Goal: Task Accomplishment & Management: Use online tool/utility

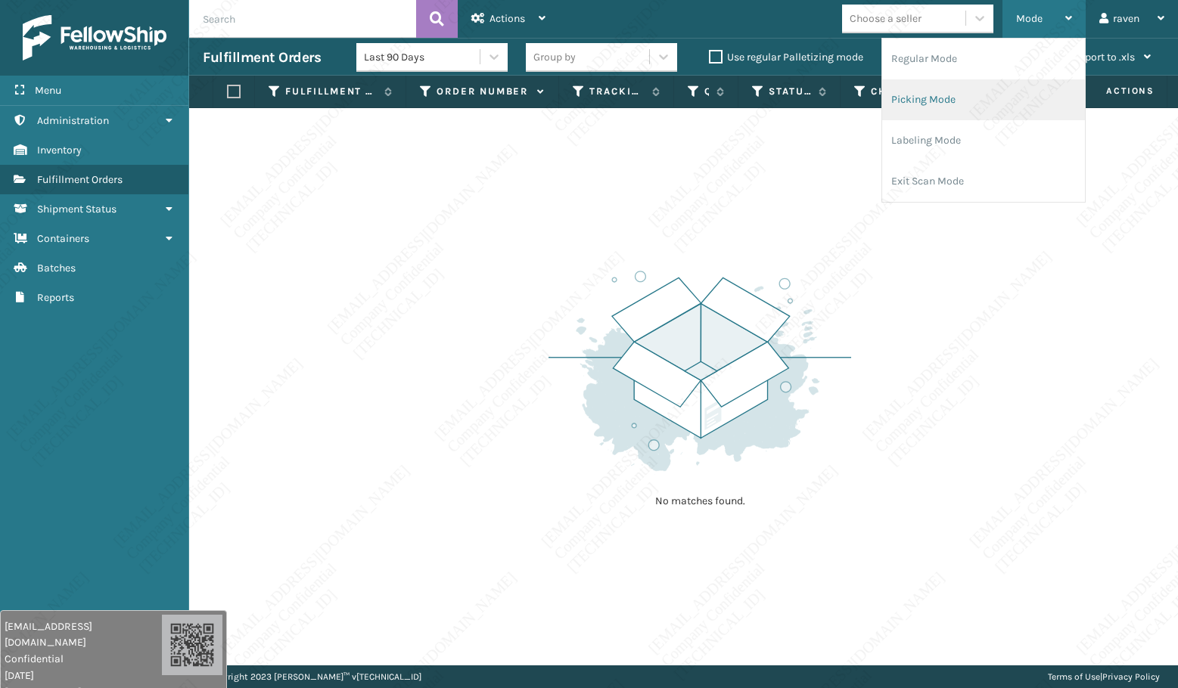
click at [973, 88] on li "Picking Mode" at bounding box center [983, 99] width 203 height 41
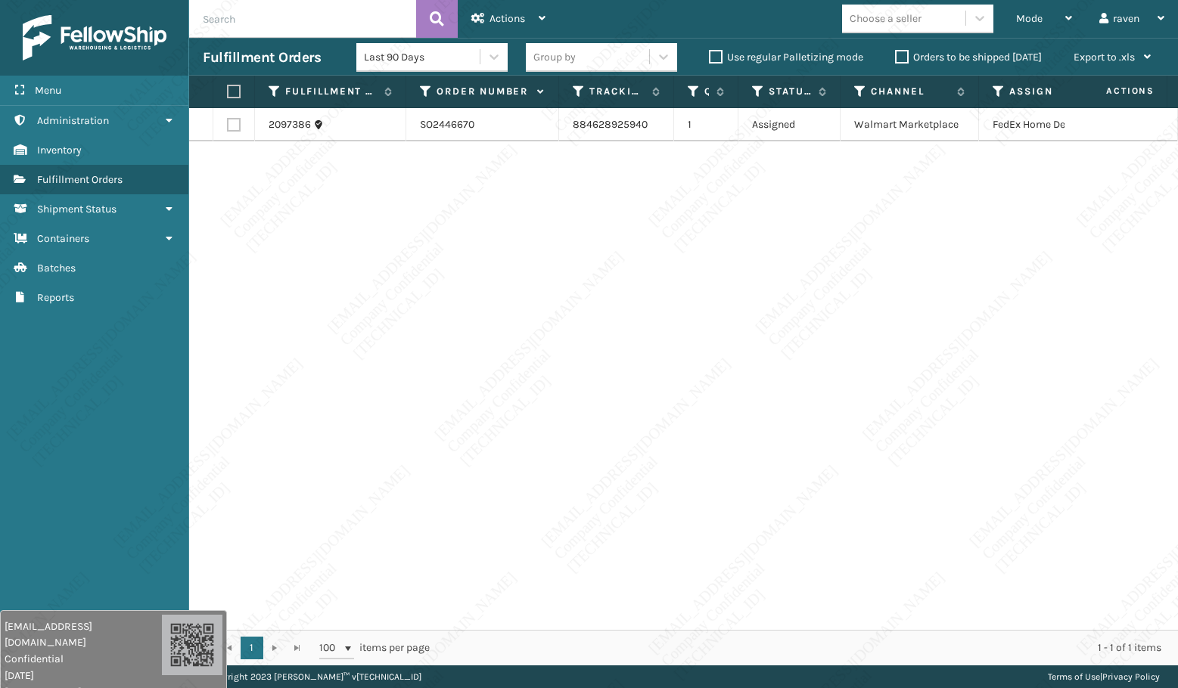
click at [804, 290] on div "2097386 SO2446670 884628925940 1 Assigned Walmart Marketplace FedEx Home Delive…" at bounding box center [683, 369] width 989 height 522
click at [236, 89] on label at bounding box center [231, 92] width 9 height 14
click at [228, 89] on input "checkbox" at bounding box center [227, 92] width 1 height 10
checkbox input "true"
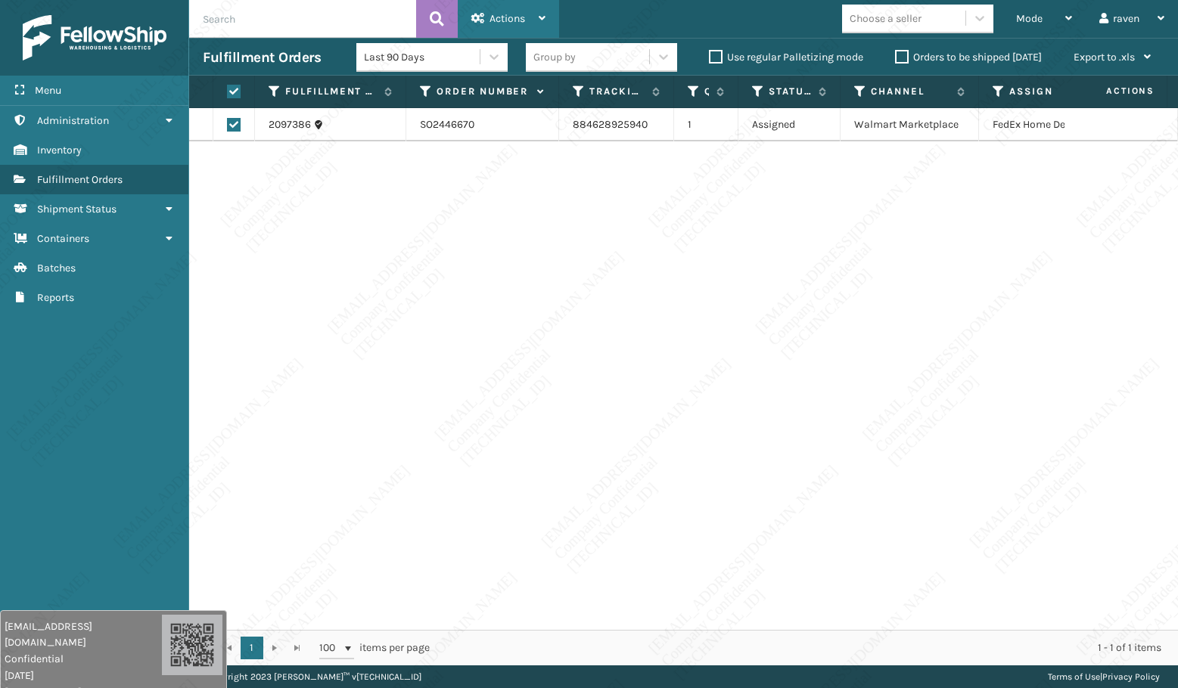
click at [471, 19] on div "Actions Settings Remove All Filters Export Labels Create Picking Batch" at bounding box center [508, 19] width 101 height 38
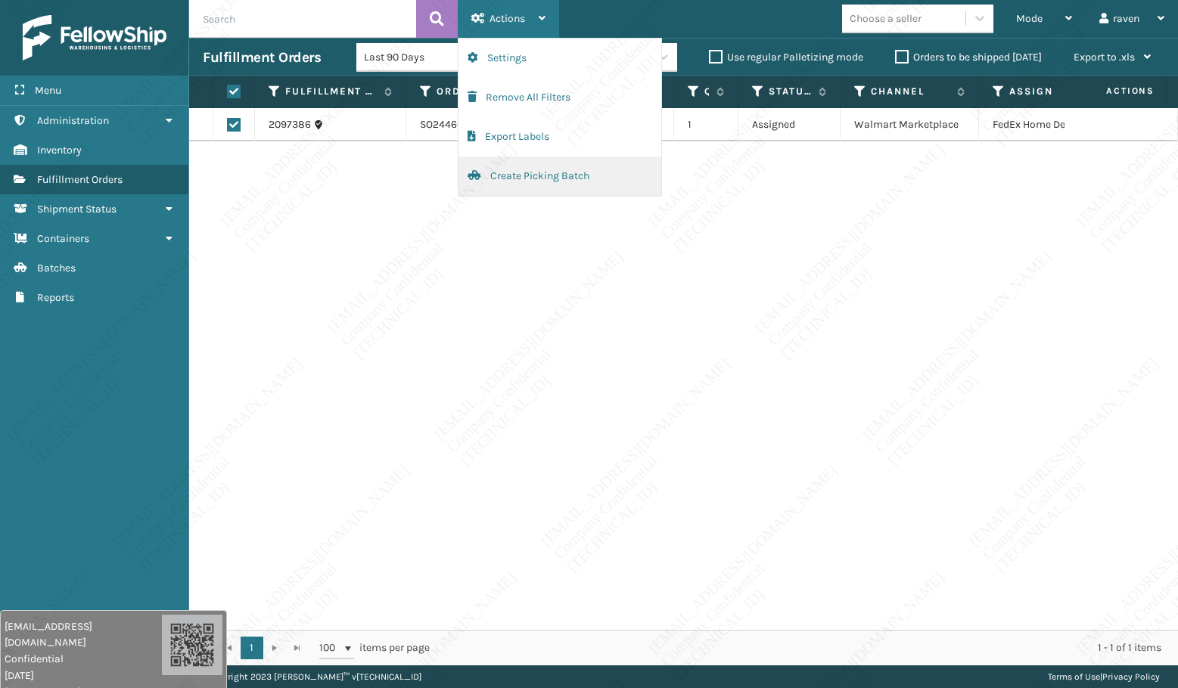
click at [508, 172] on button "Create Picking Batch" at bounding box center [559, 176] width 203 height 39
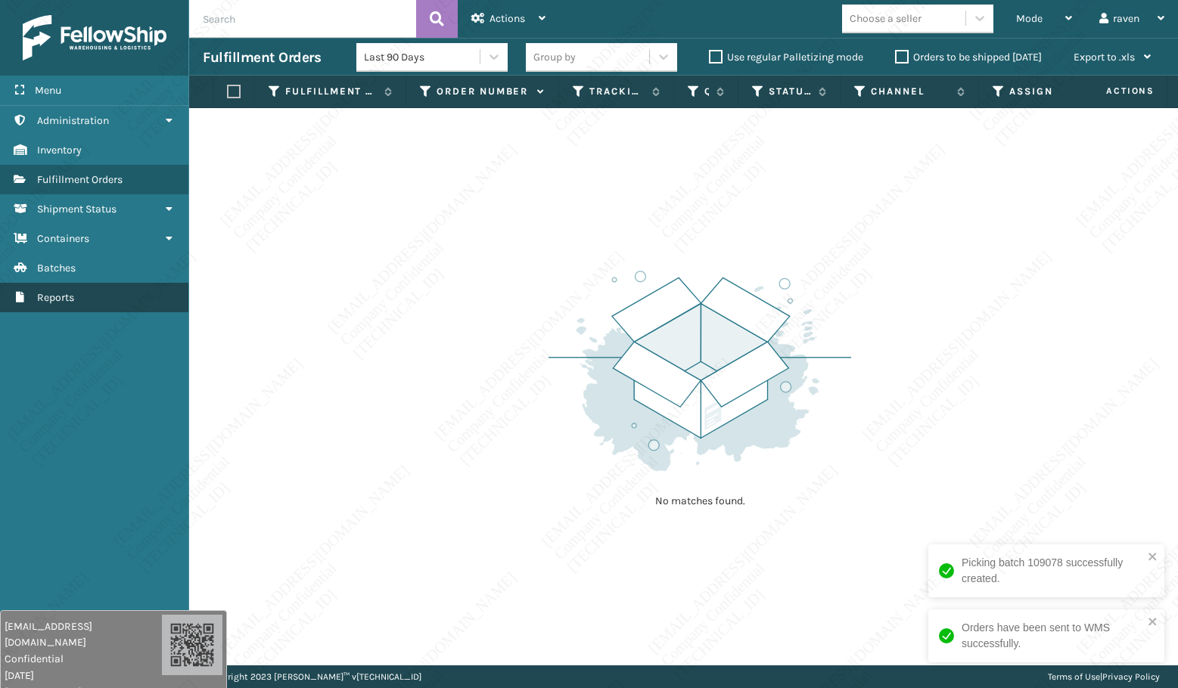
drag, startPoint x: 474, startPoint y: 294, endPoint x: 106, endPoint y: 290, distance: 367.7
click at [461, 294] on div "No matches found." at bounding box center [683, 387] width 989 height 558
click at [381, 196] on div "No matches found." at bounding box center [683, 387] width 989 height 558
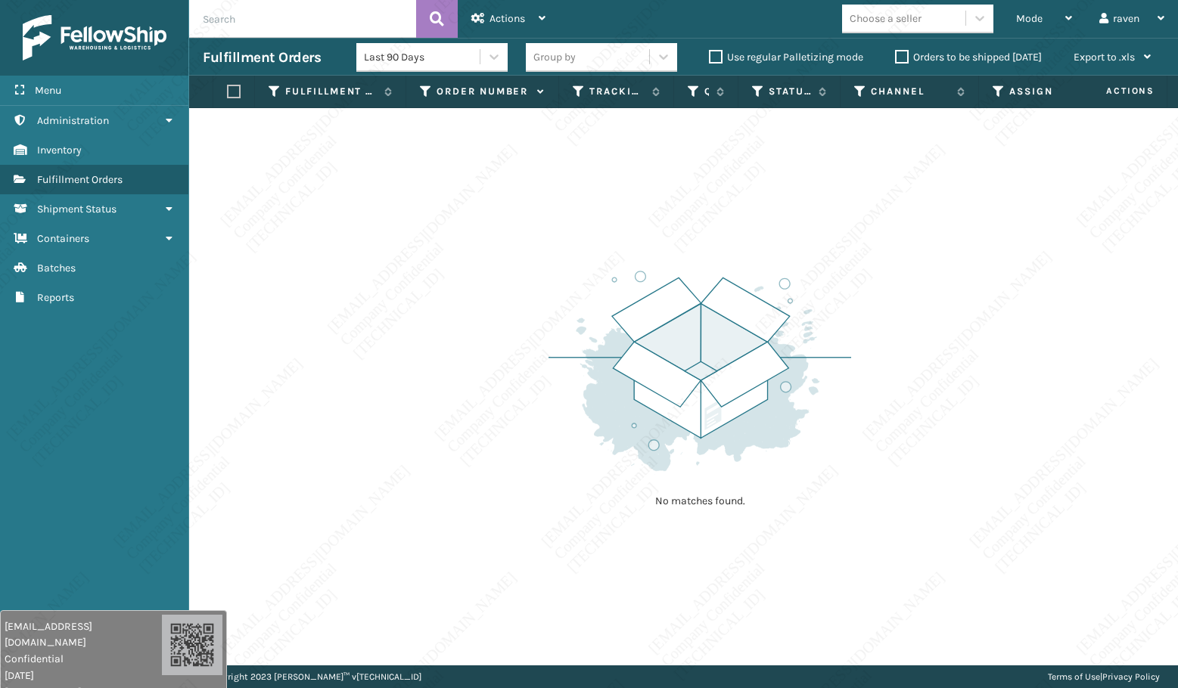
click at [567, 548] on div "No matches found." at bounding box center [683, 387] width 989 height 558
click at [271, 325] on div "No matches found." at bounding box center [683, 387] width 989 height 558
click at [573, 230] on div "No matches found." at bounding box center [683, 387] width 989 height 558
click at [1021, 14] on span "Mode" at bounding box center [1029, 18] width 26 height 13
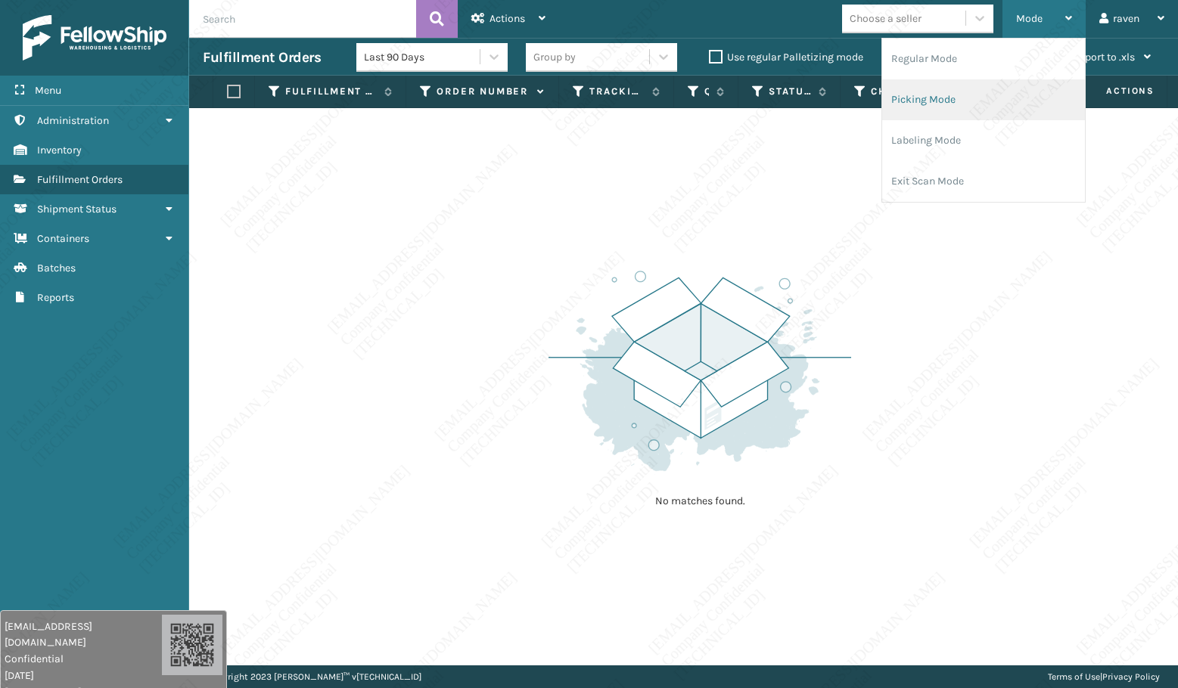
click at [977, 87] on li "Picking Mode" at bounding box center [983, 99] width 203 height 41
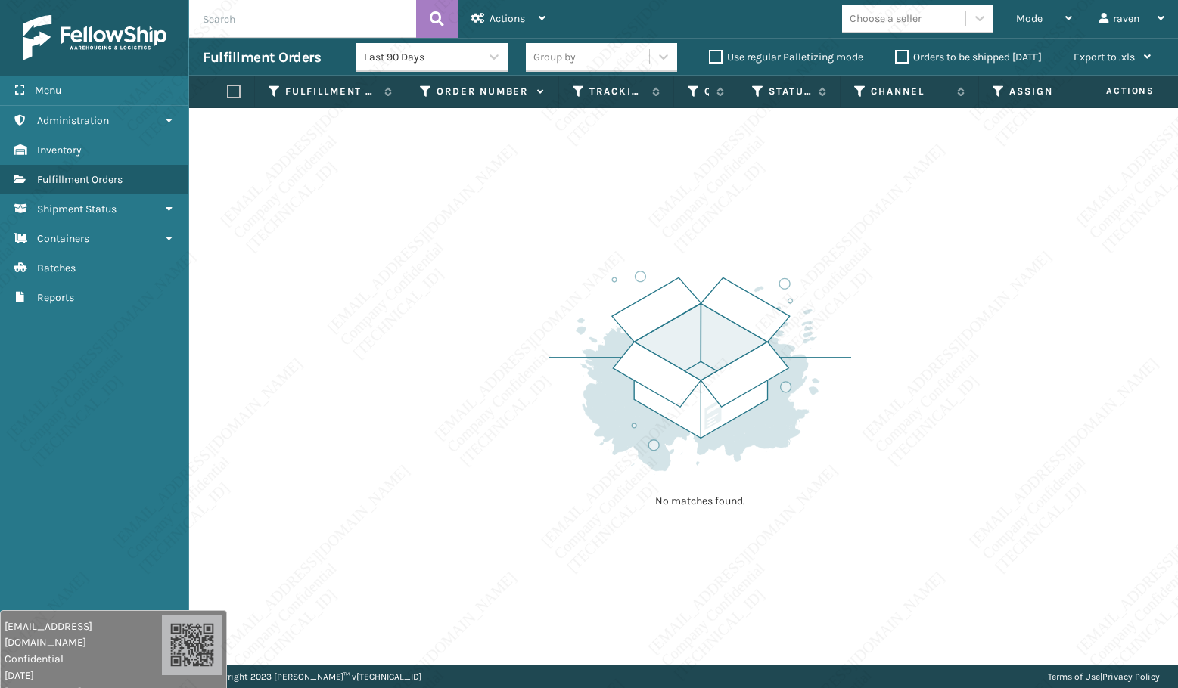
click at [499, 209] on div "No matches found." at bounding box center [683, 387] width 989 height 558
drag, startPoint x: 499, startPoint y: 209, endPoint x: 508, endPoint y: 221, distance: 15.6
click at [508, 221] on div "No matches found." at bounding box center [683, 387] width 989 height 558
click at [497, 194] on div "No matches found." at bounding box center [683, 387] width 989 height 558
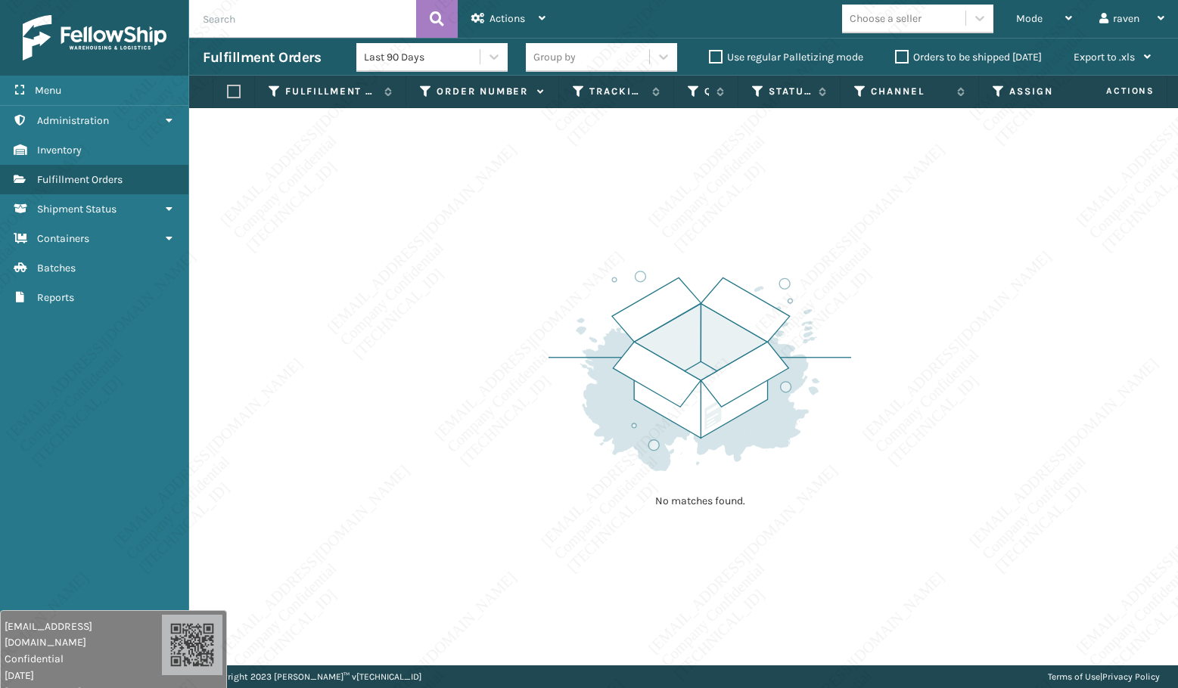
click at [497, 194] on div "No matches found." at bounding box center [683, 387] width 989 height 558
click at [497, 181] on div "No matches found." at bounding box center [683, 387] width 989 height 558
click at [565, 189] on div "No matches found." at bounding box center [683, 387] width 989 height 558
click at [567, 190] on div "No matches found." at bounding box center [683, 387] width 989 height 558
click at [570, 192] on div "No matches found." at bounding box center [683, 387] width 989 height 558
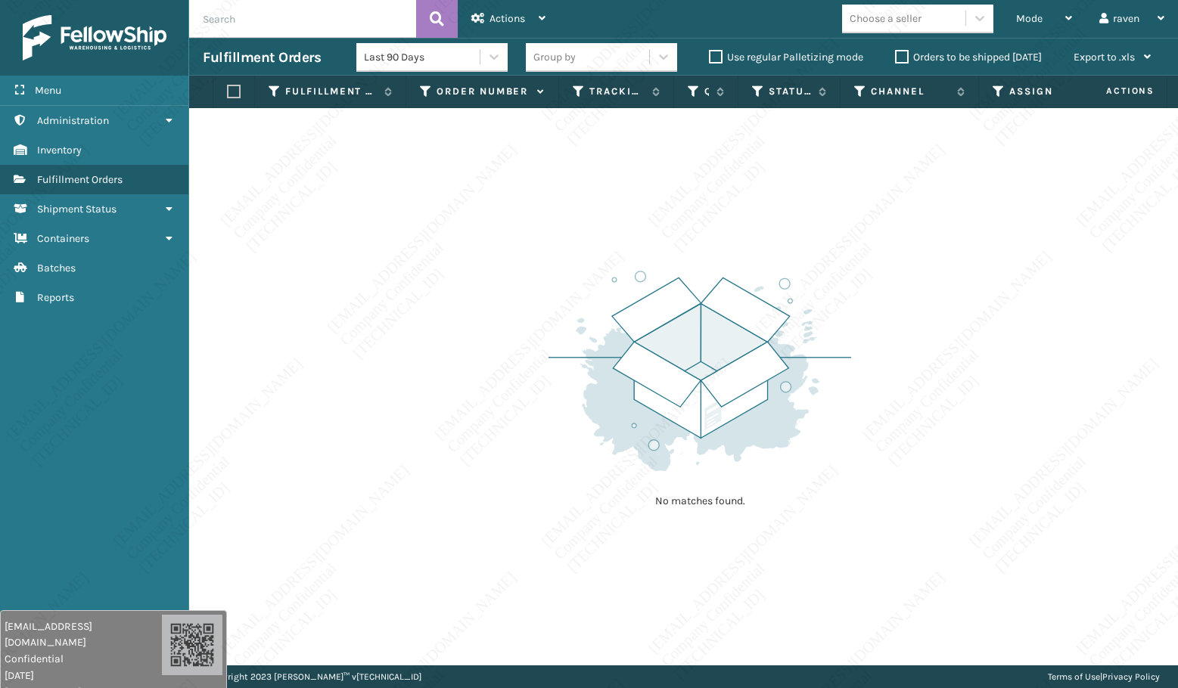
click at [579, 193] on div "No matches found." at bounding box center [683, 387] width 989 height 558
click at [579, 194] on div "No matches found." at bounding box center [683, 387] width 989 height 558
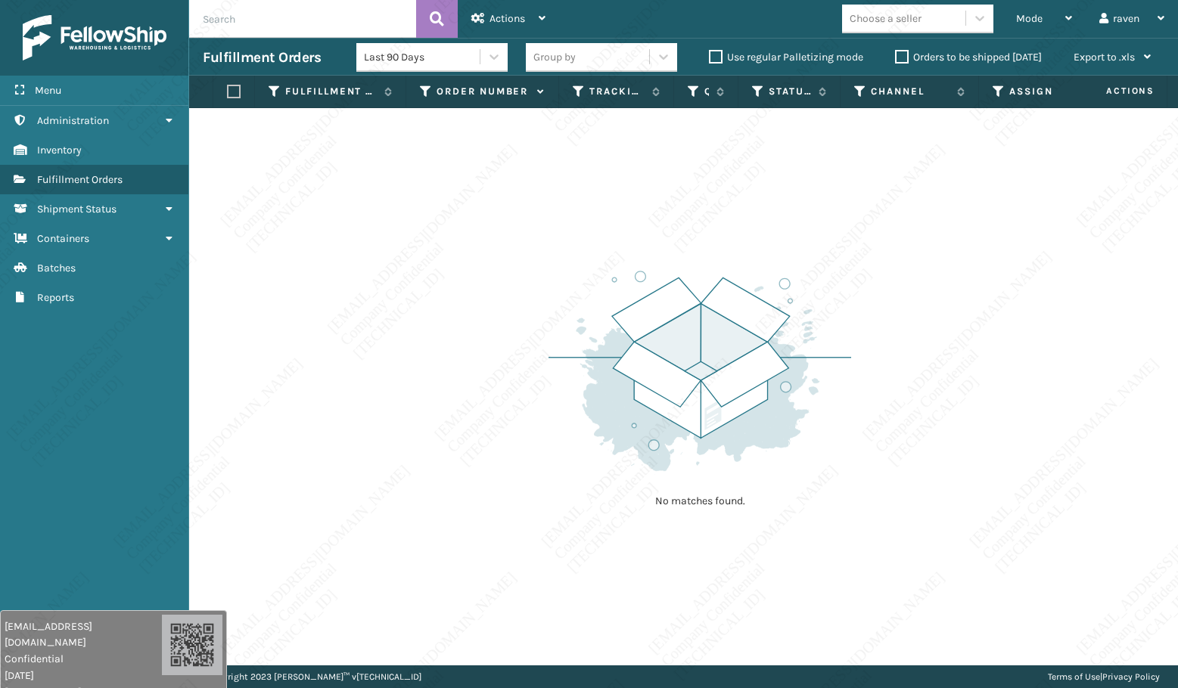
click at [579, 194] on div "No matches found." at bounding box center [683, 387] width 989 height 558
click at [579, 195] on div "No matches found." at bounding box center [683, 387] width 989 height 558
click at [579, 196] on div "No matches found." at bounding box center [683, 387] width 989 height 558
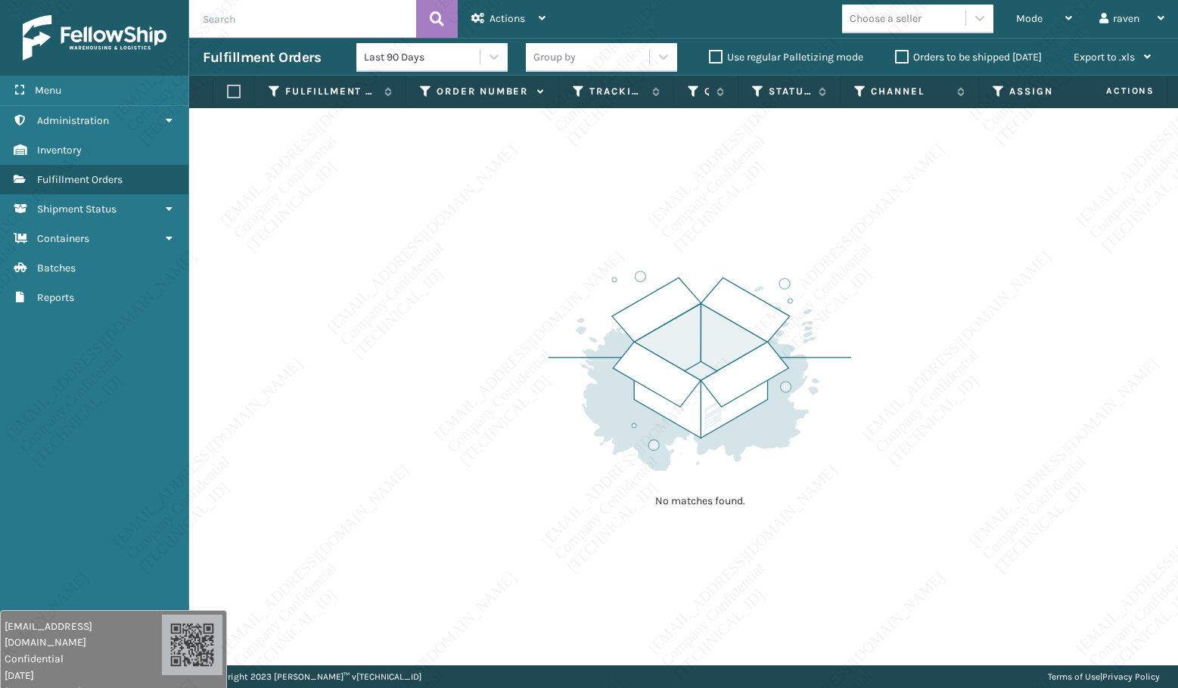
click at [579, 196] on div "No matches found." at bounding box center [683, 387] width 989 height 558
click at [580, 196] on div "No matches found." at bounding box center [683, 387] width 989 height 558
click at [582, 197] on div "No matches found." at bounding box center [683, 387] width 989 height 558
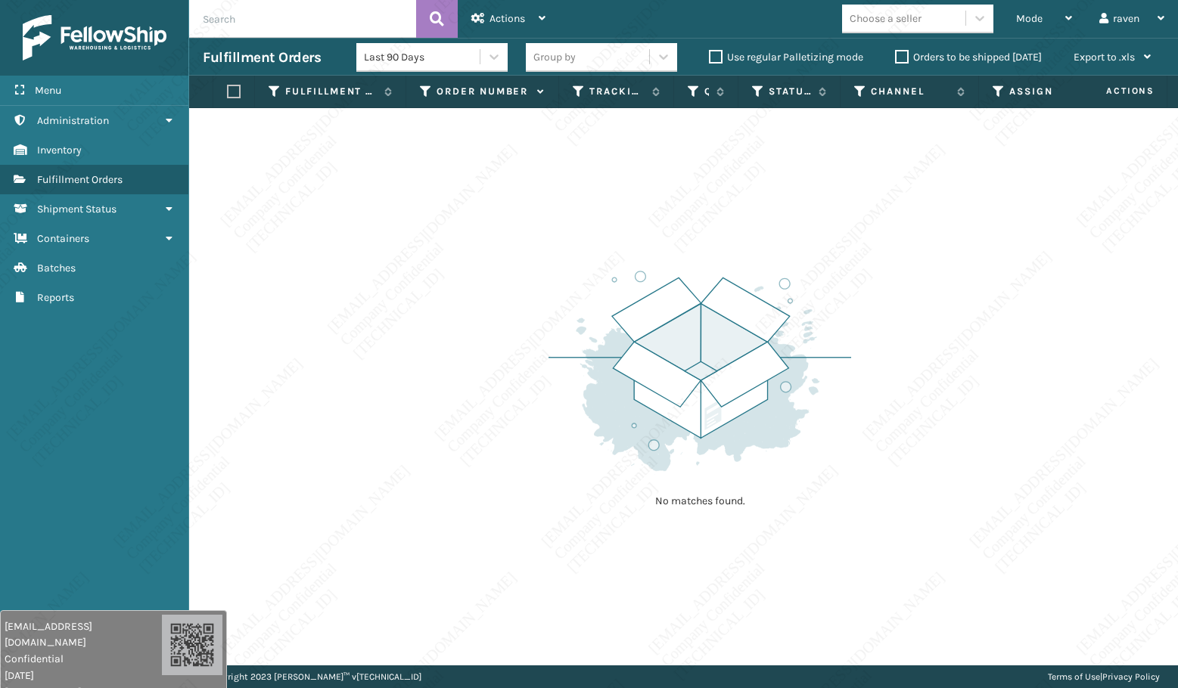
click at [582, 197] on div "No matches found." at bounding box center [683, 387] width 989 height 558
click at [532, 172] on div "No matches found." at bounding box center [683, 387] width 989 height 558
click at [533, 172] on div "No matches found." at bounding box center [683, 387] width 989 height 558
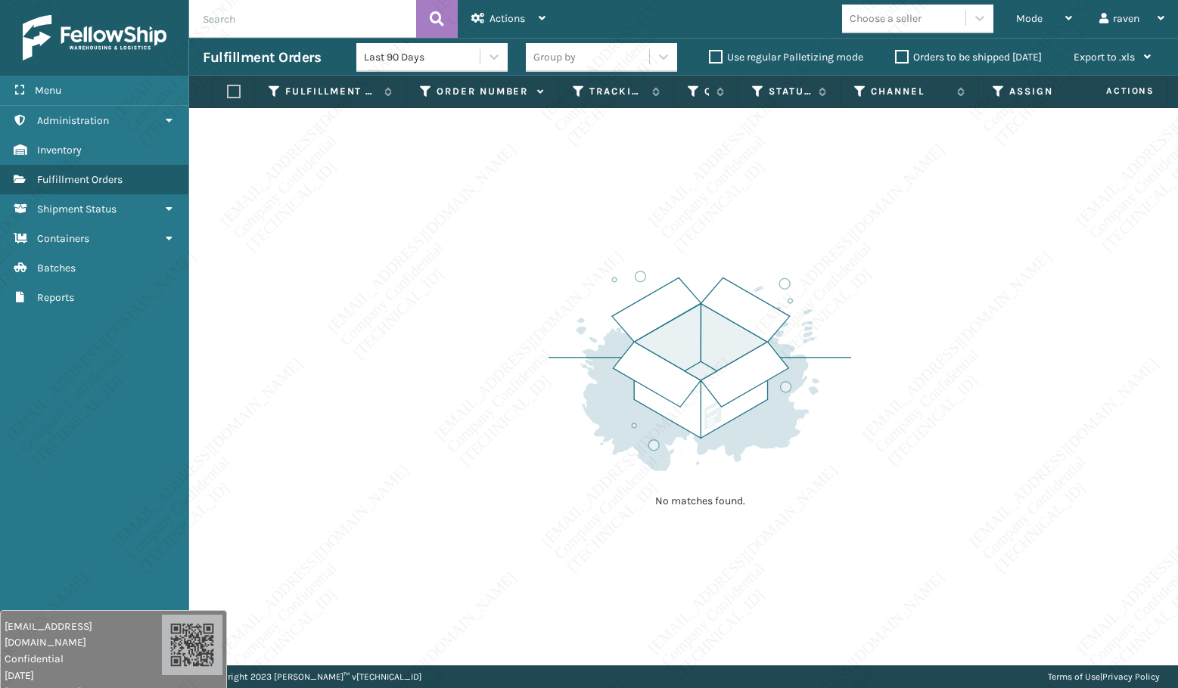
click at [533, 172] on div "No matches found." at bounding box center [683, 387] width 989 height 558
drag, startPoint x: 533, startPoint y: 172, endPoint x: 536, endPoint y: 181, distance: 9.1
click at [536, 181] on div "No matches found." at bounding box center [683, 387] width 989 height 558
drag, startPoint x: 536, startPoint y: 181, endPoint x: 541, endPoint y: 191, distance: 10.8
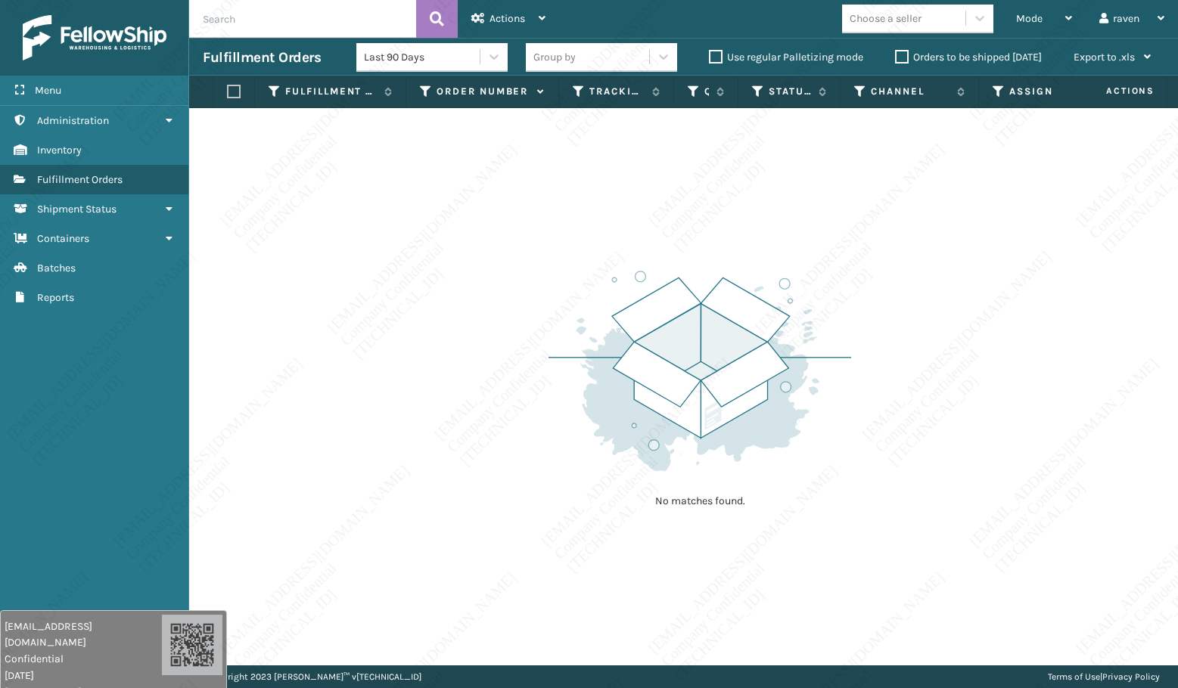
click at [541, 191] on div "No matches found." at bounding box center [683, 387] width 989 height 558
click at [542, 192] on div "No matches found." at bounding box center [683, 387] width 989 height 558
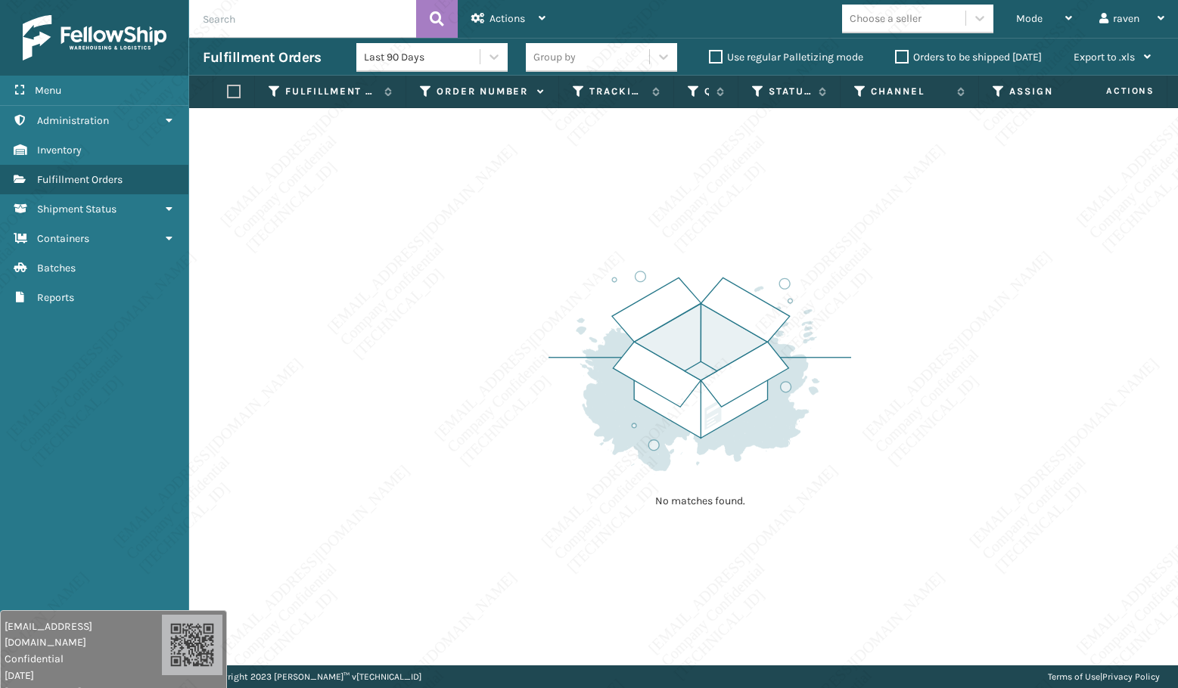
click at [542, 192] on div "No matches found." at bounding box center [683, 387] width 989 height 558
click at [1126, 544] on div "No matches found." at bounding box center [683, 387] width 989 height 558
click at [1152, 541] on div "No matches found." at bounding box center [683, 387] width 989 height 558
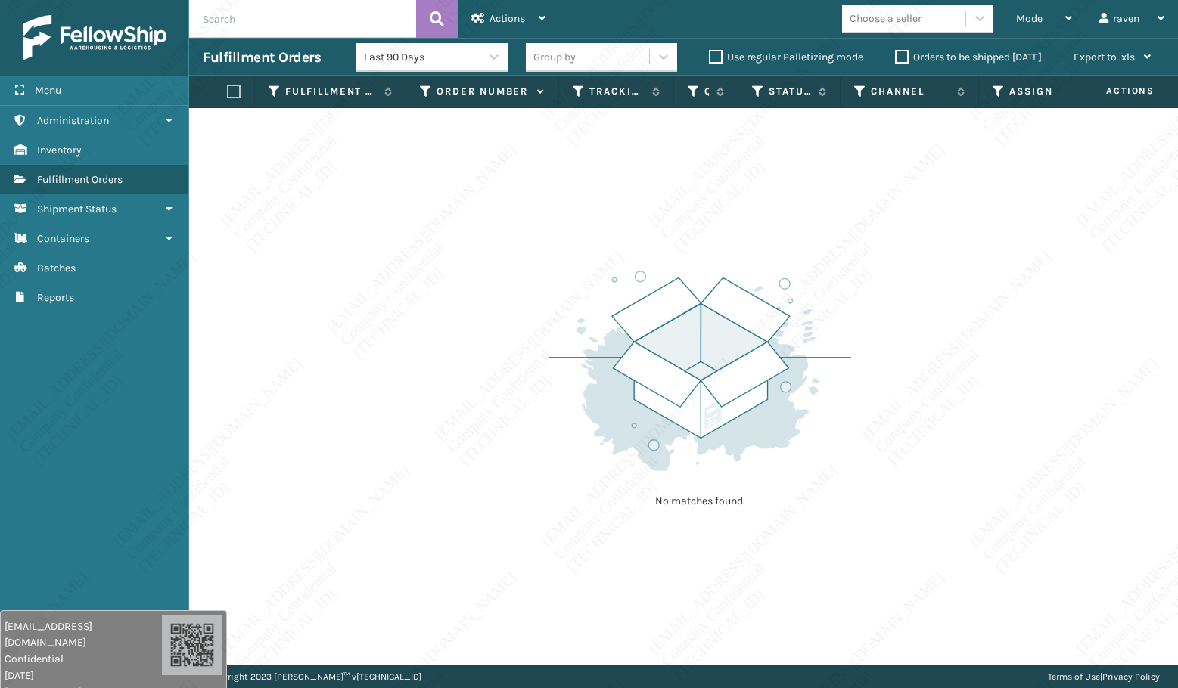
click at [1147, 538] on div "No matches found." at bounding box center [683, 387] width 989 height 558
click at [1145, 539] on div "No matches found." at bounding box center [683, 387] width 989 height 558
click at [1076, 281] on div "No matches found." at bounding box center [683, 387] width 989 height 558
click at [1076, 282] on div "No matches found." at bounding box center [683, 387] width 989 height 558
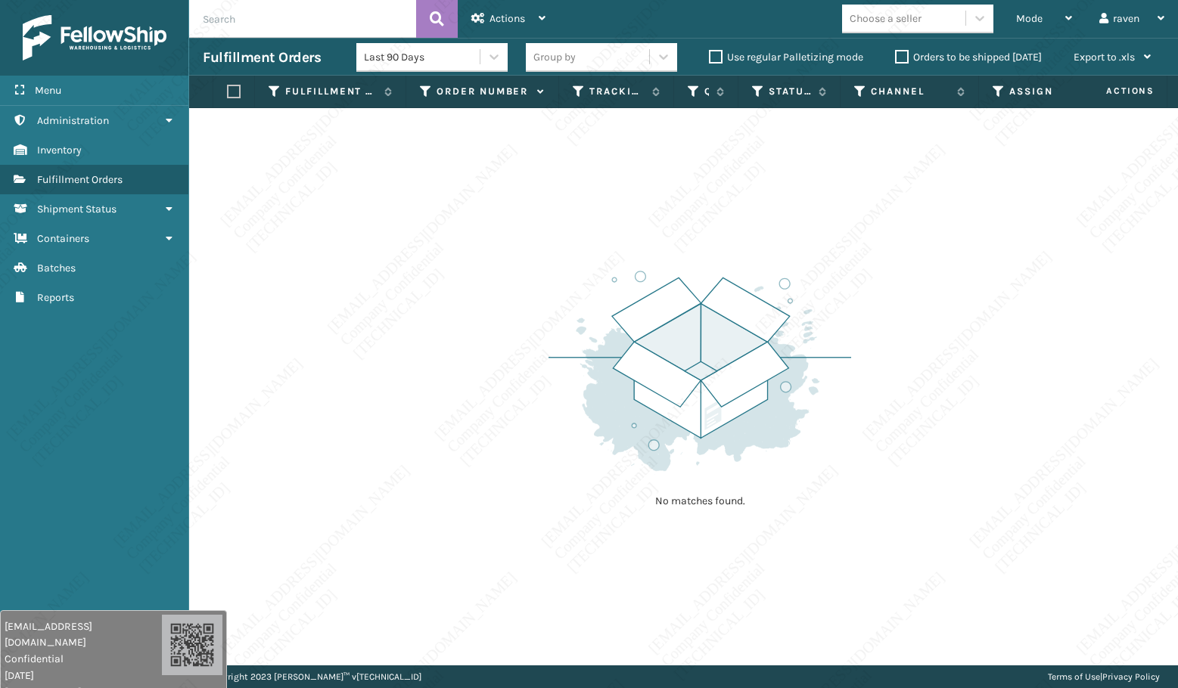
click at [1082, 198] on div "No matches found." at bounding box center [683, 387] width 989 height 558
click at [971, 138] on div "No matches found." at bounding box center [683, 387] width 989 height 558
click at [971, 135] on div "No matches found." at bounding box center [683, 387] width 989 height 558
click at [972, 135] on div "No matches found." at bounding box center [683, 387] width 989 height 558
click at [974, 141] on div "No matches found." at bounding box center [683, 387] width 989 height 558
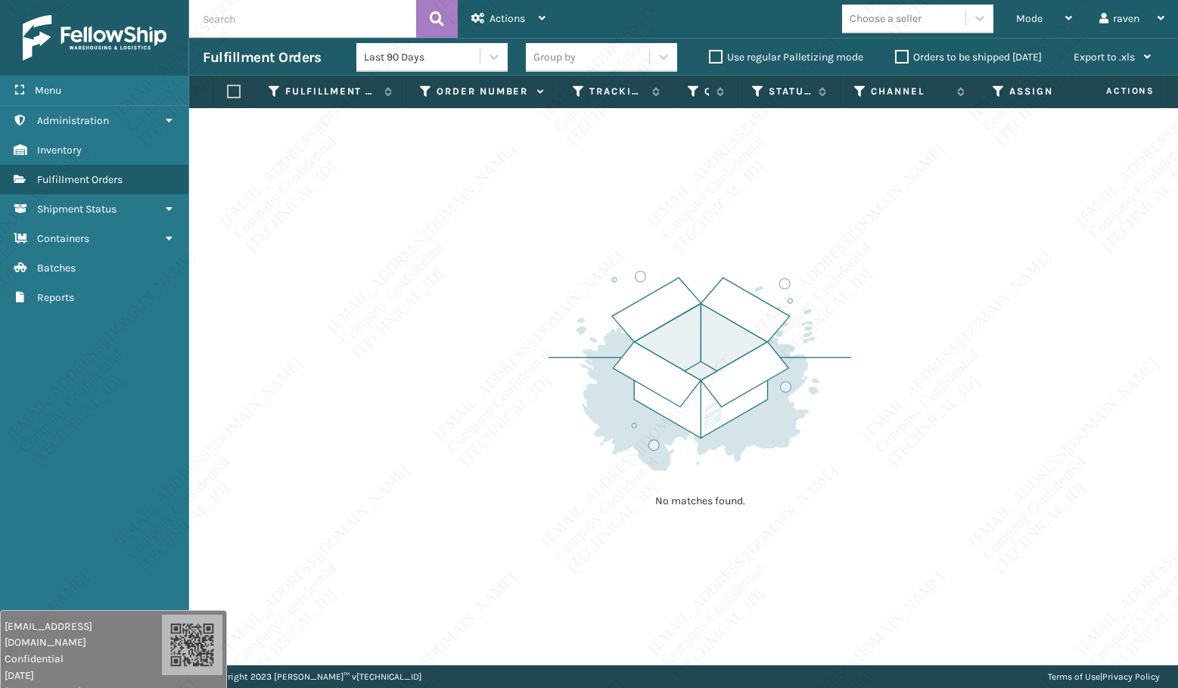
click at [981, 125] on td "No matches found." at bounding box center [713, 117] width 1048 height 18
drag, startPoint x: 877, startPoint y: 227, endPoint x: 300, endPoint y: 377, distance: 595.7
click at [861, 235] on div "No matches found." at bounding box center [683, 387] width 989 height 558
drag, startPoint x: 321, startPoint y: 293, endPoint x: 0, endPoint y: 293, distance: 320.7
click at [319, 293] on div "No matches found." at bounding box center [683, 387] width 989 height 558
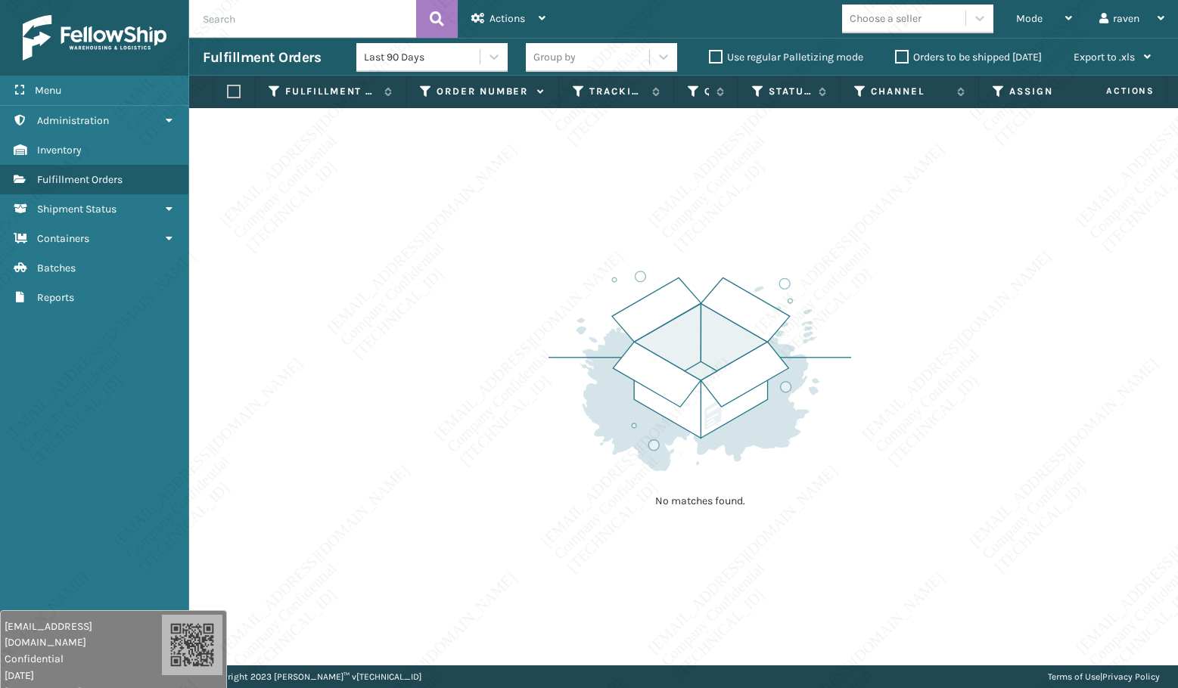
click at [806, 501] on div "No matches found." at bounding box center [699, 387] width 303 height 279
drag, startPoint x: 903, startPoint y: 508, endPoint x: 918, endPoint y: 504, distance: 14.9
click at [903, 502] on div "No matches found." at bounding box center [683, 387] width 989 height 558
click at [1042, 22] on div "Mode" at bounding box center [1044, 19] width 56 height 38
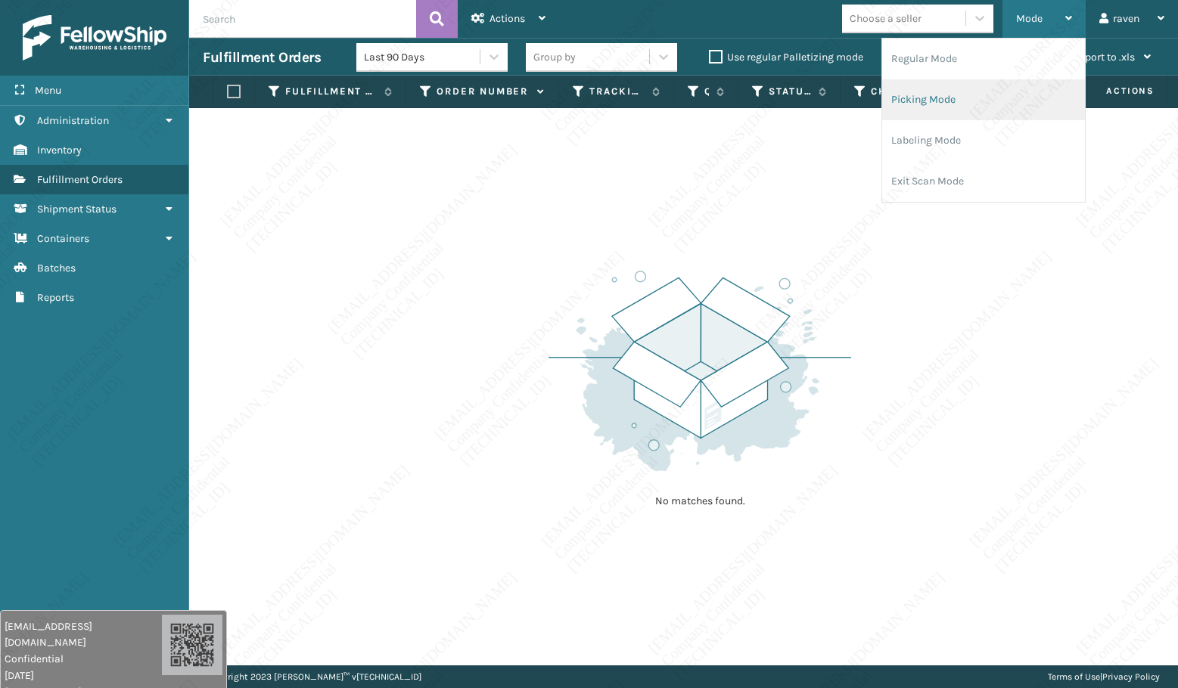
click at [971, 110] on li "Picking Mode" at bounding box center [983, 99] width 203 height 41
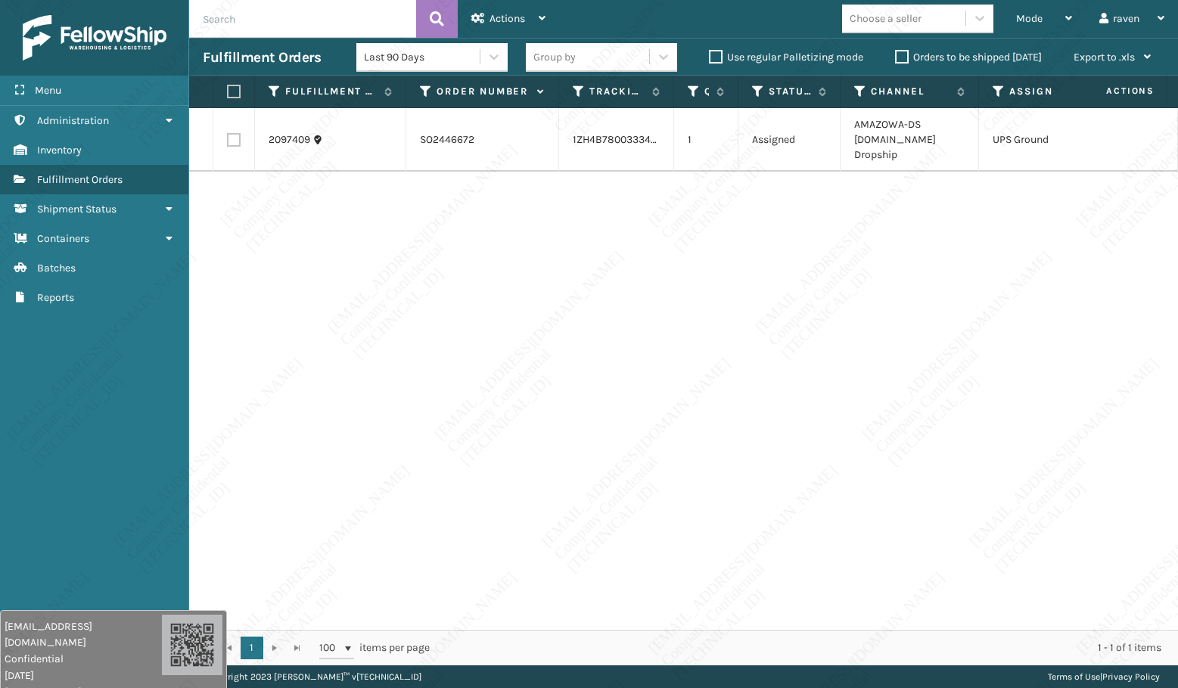
click at [763, 313] on div "2097409 SO2446672 1ZH4B7800333401268 1 Assigned AMAZOWA-DS Amazon.Com Dropship …" at bounding box center [683, 369] width 989 height 522
click at [241, 89] on th at bounding box center [234, 92] width 42 height 33
click at [236, 90] on label at bounding box center [231, 92] width 9 height 14
click at [228, 90] on input "checkbox" at bounding box center [227, 92] width 1 height 10
checkbox input "true"
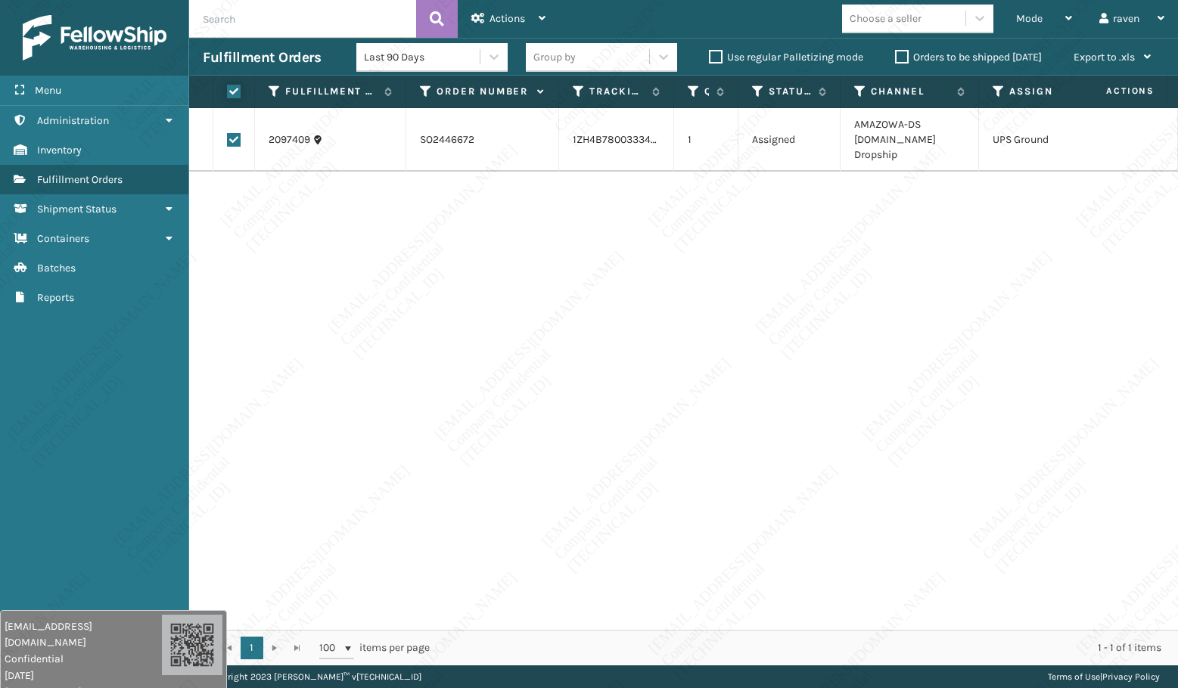
checkbox input "true"
click at [507, 19] on span "Actions" at bounding box center [507, 18] width 36 height 13
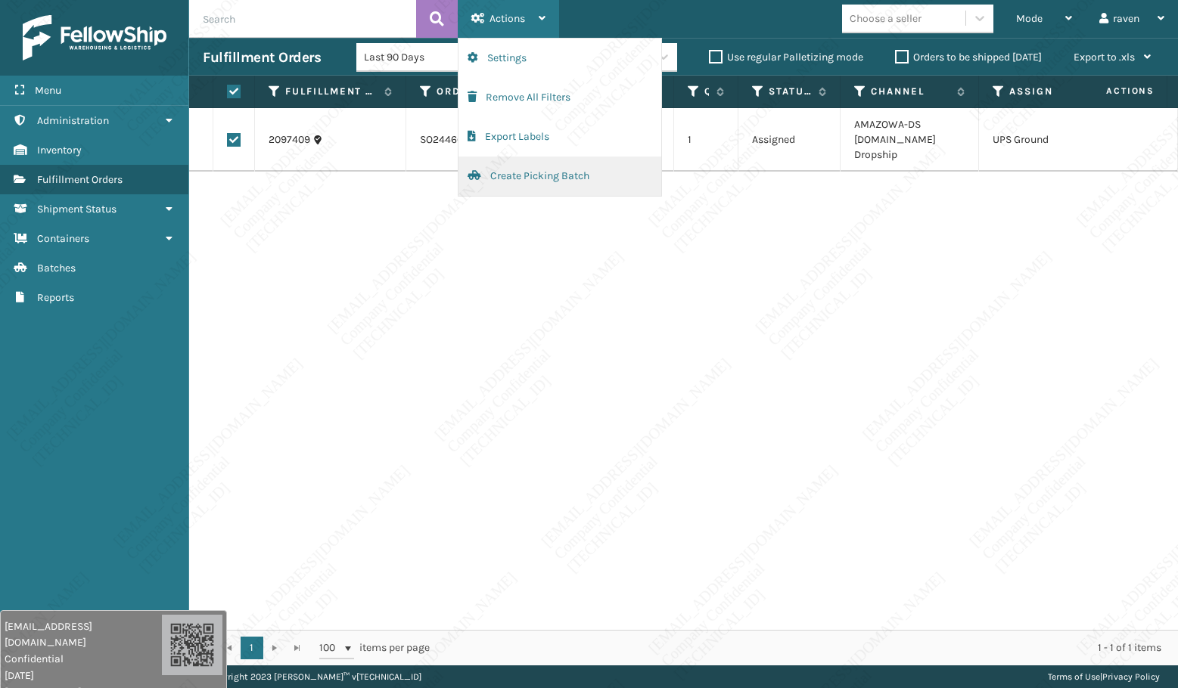
click at [502, 167] on button "Create Picking Batch" at bounding box center [559, 176] width 203 height 39
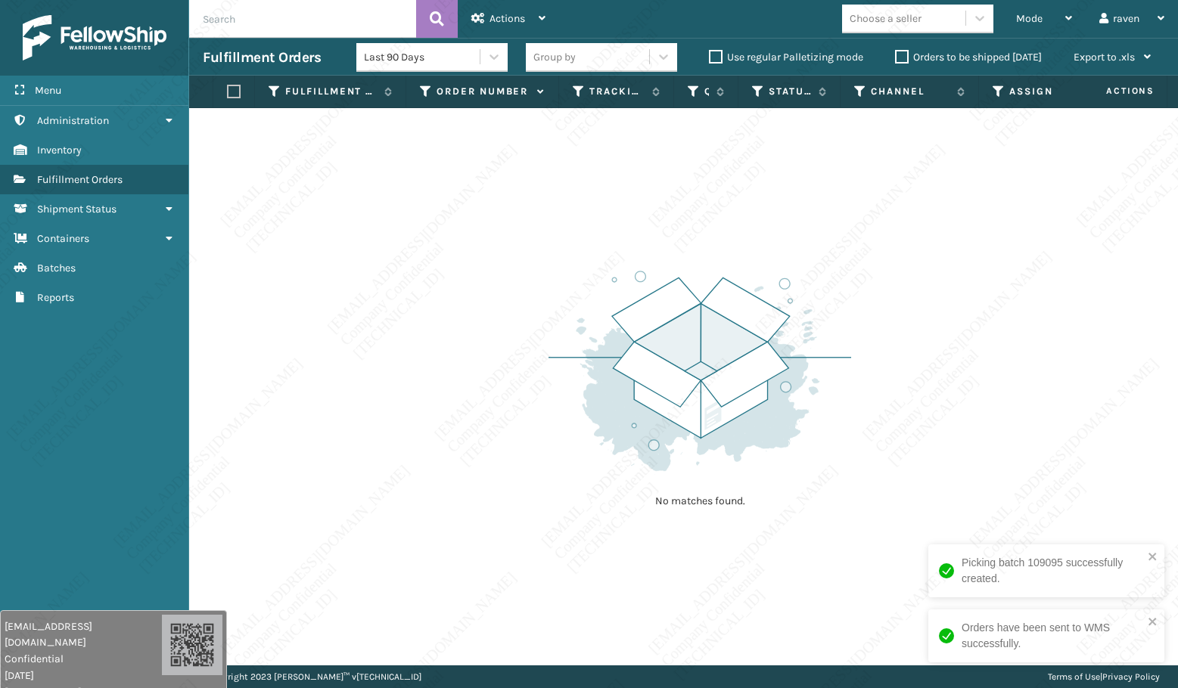
click at [526, 270] on div "No matches found." at bounding box center [683, 387] width 989 height 558
click at [603, 309] on img at bounding box center [699, 371] width 303 height 210
click at [585, 241] on div "No matches found." at bounding box center [683, 387] width 989 height 558
click at [591, 380] on img at bounding box center [699, 371] width 303 height 210
click at [577, 389] on img at bounding box center [699, 371] width 303 height 210
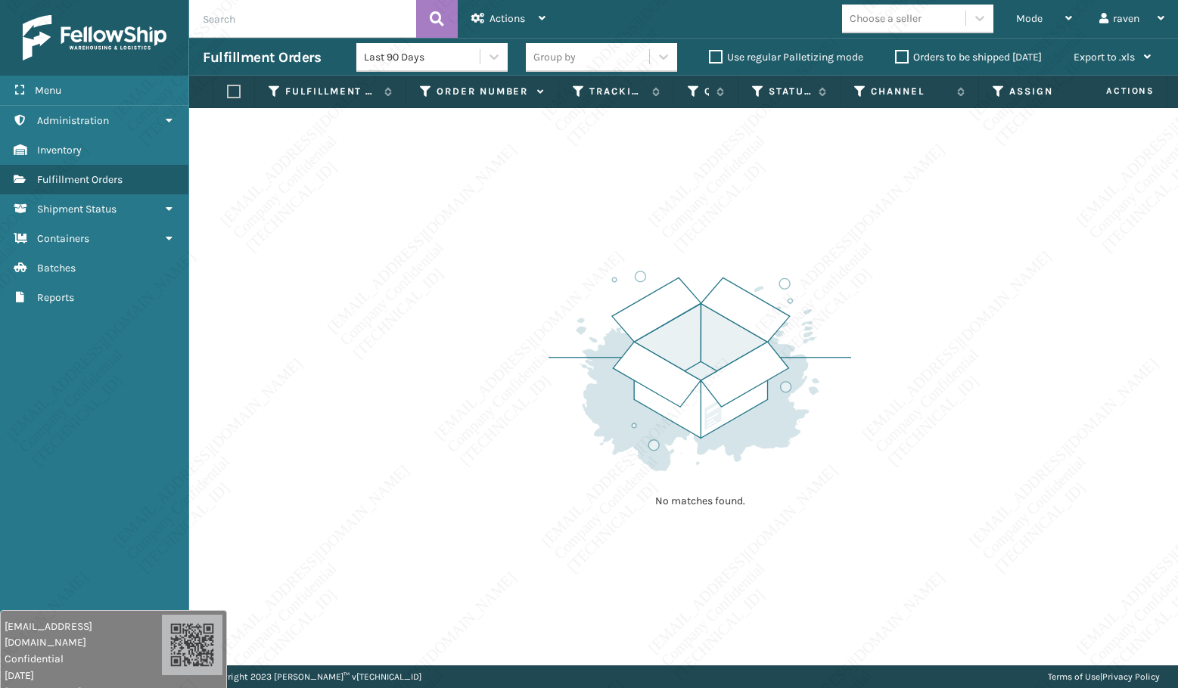
click at [577, 389] on img at bounding box center [699, 371] width 303 height 210
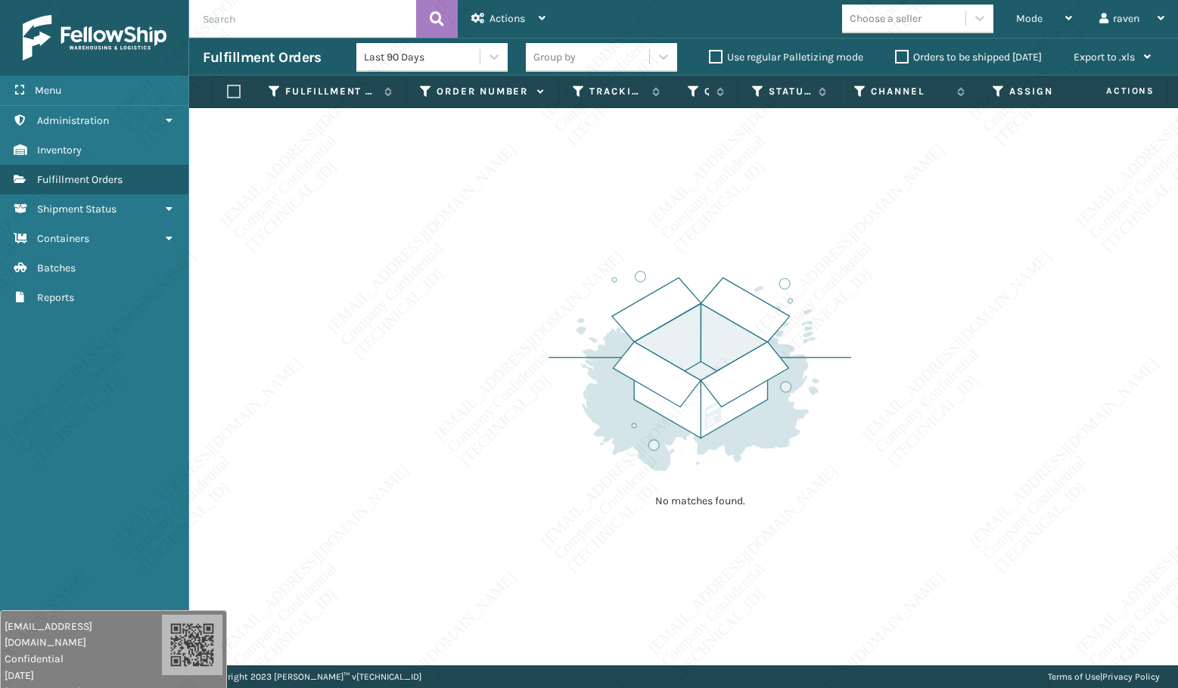
click at [577, 389] on img at bounding box center [699, 371] width 303 height 210
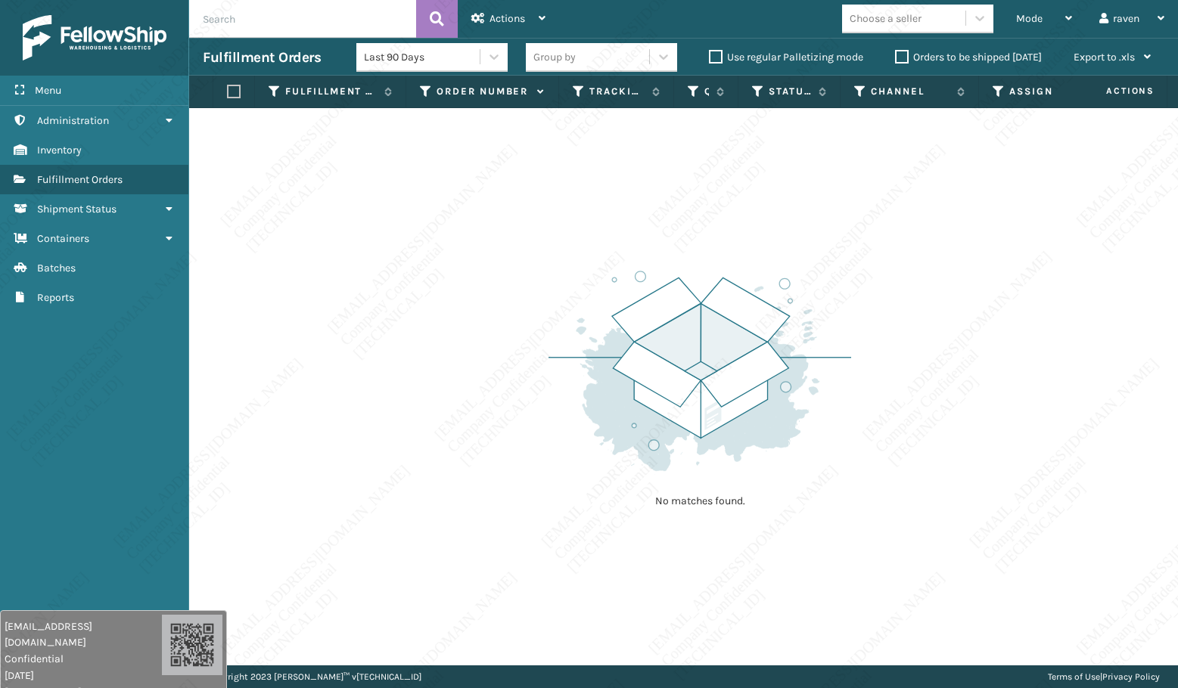
click at [577, 389] on img at bounding box center [699, 371] width 303 height 210
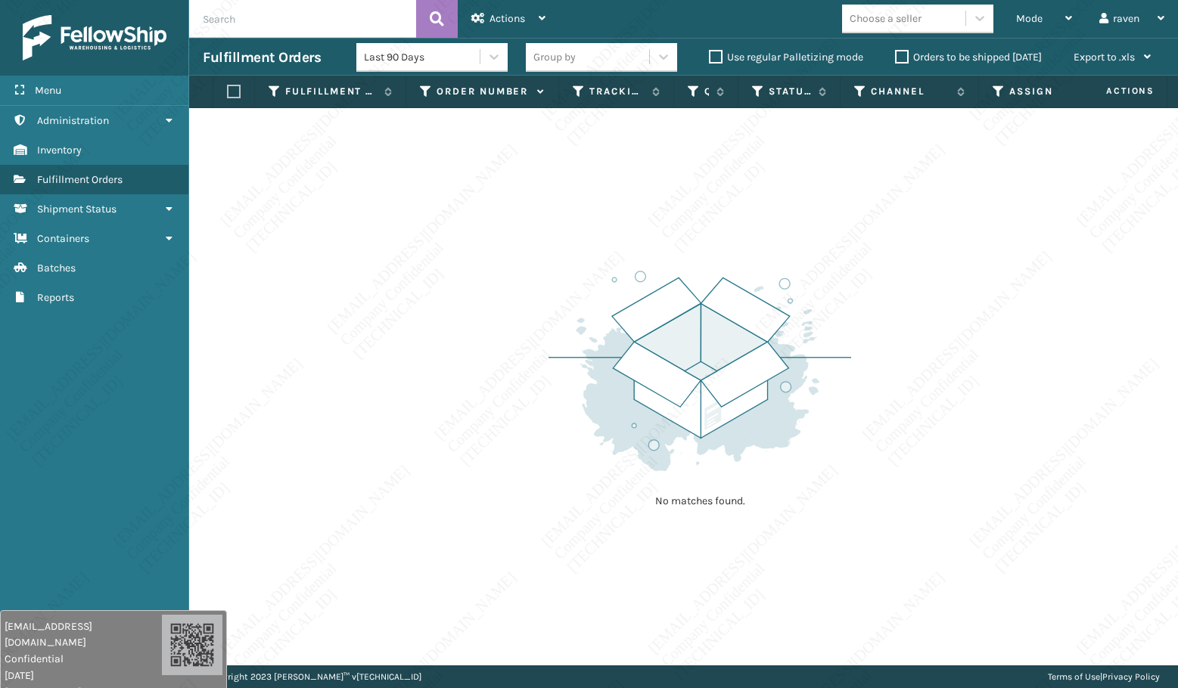
click at [577, 389] on img at bounding box center [699, 371] width 303 height 210
click at [578, 388] on img at bounding box center [699, 371] width 303 height 210
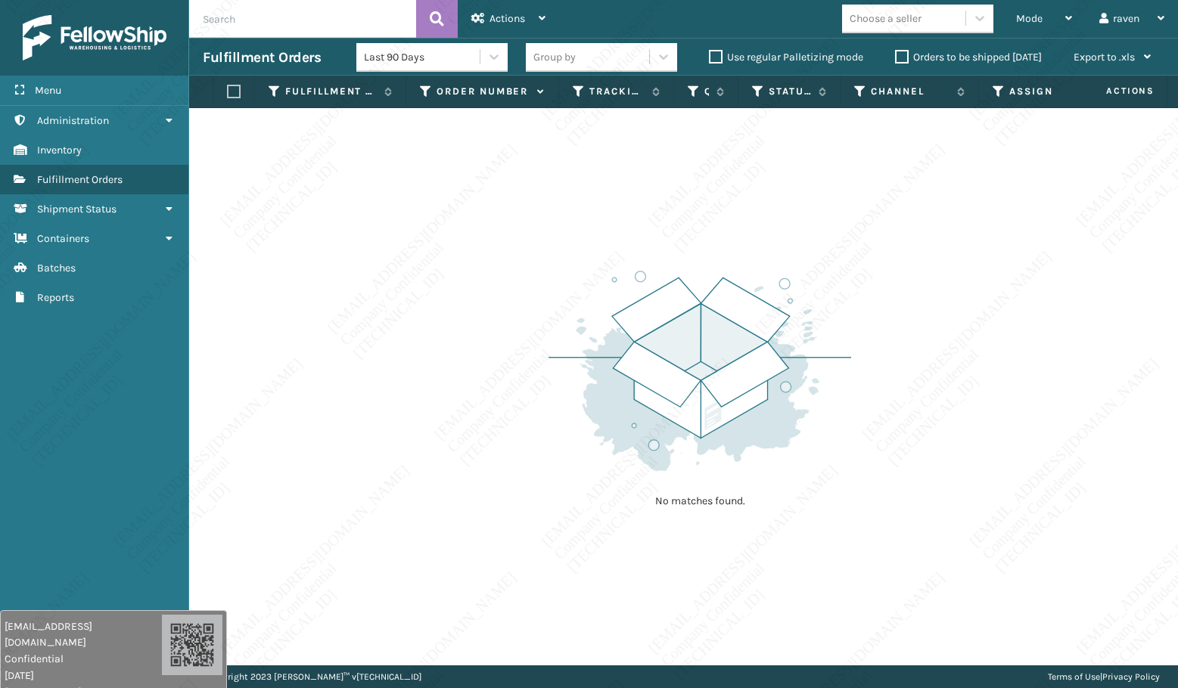
click at [578, 388] on img at bounding box center [699, 371] width 303 height 210
click at [579, 388] on img at bounding box center [699, 371] width 303 height 210
click at [579, 389] on img at bounding box center [699, 371] width 303 height 210
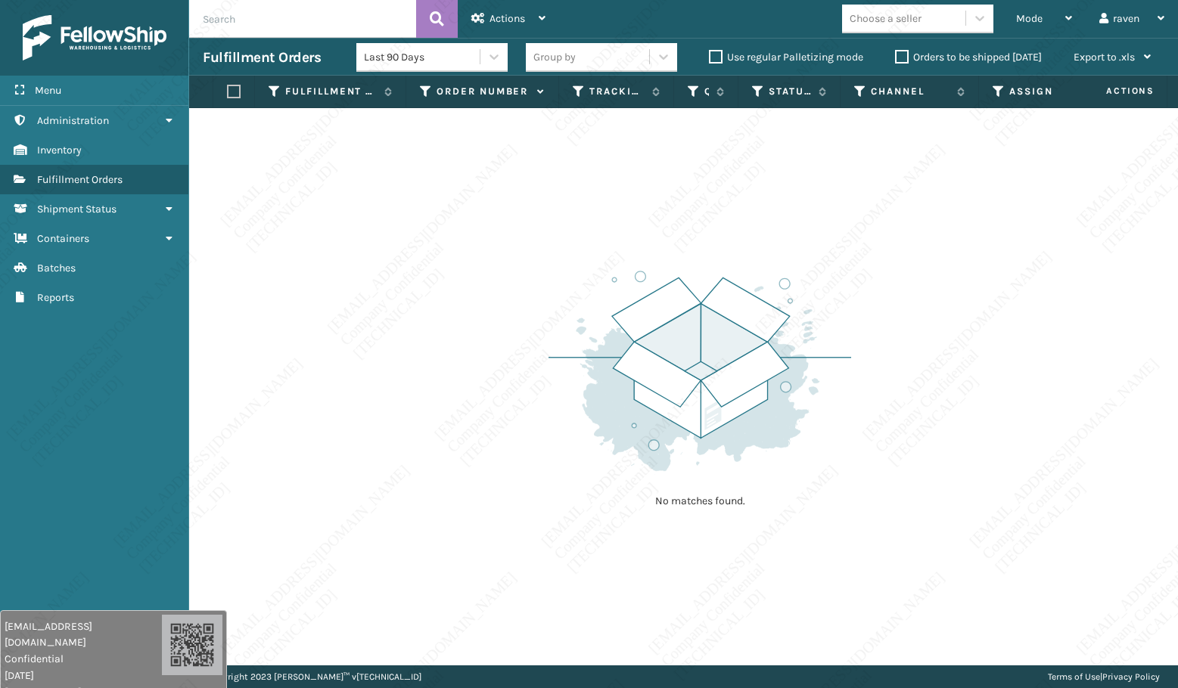
click at [579, 389] on img at bounding box center [699, 371] width 303 height 210
click at [579, 390] on img at bounding box center [699, 371] width 303 height 210
click at [580, 390] on img at bounding box center [699, 371] width 303 height 210
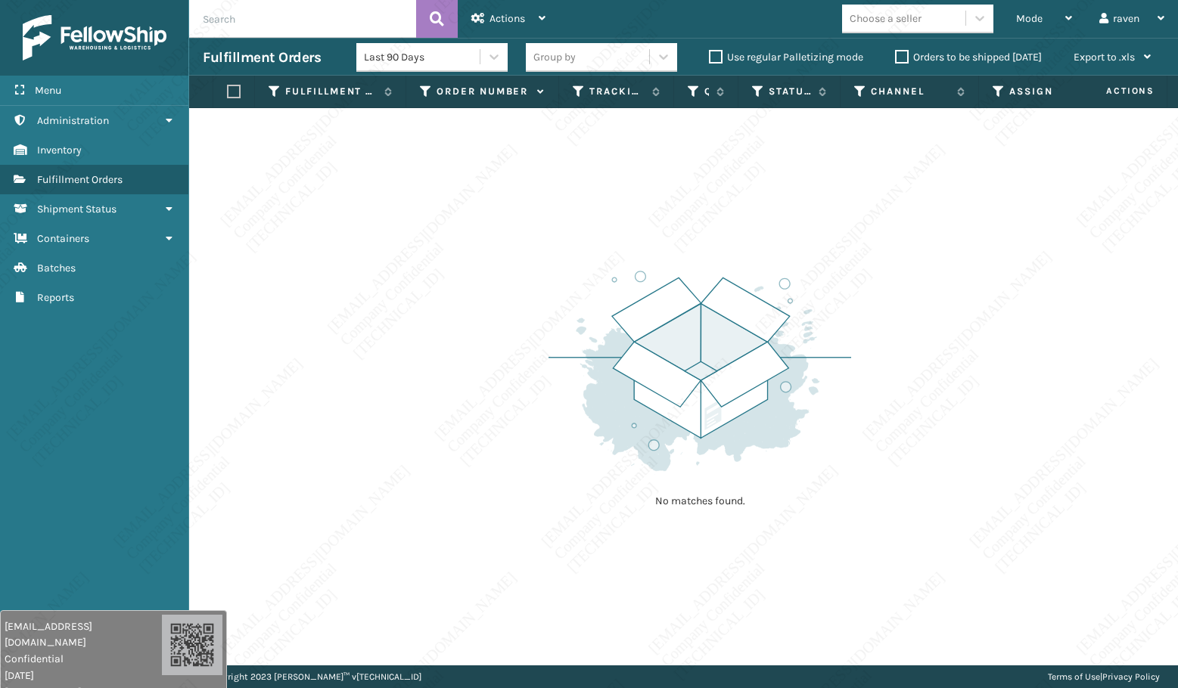
click at [592, 387] on img at bounding box center [699, 371] width 303 height 210
click at [592, 380] on img at bounding box center [699, 371] width 303 height 210
click at [593, 380] on img at bounding box center [699, 371] width 303 height 210
click at [593, 381] on img at bounding box center [699, 371] width 303 height 210
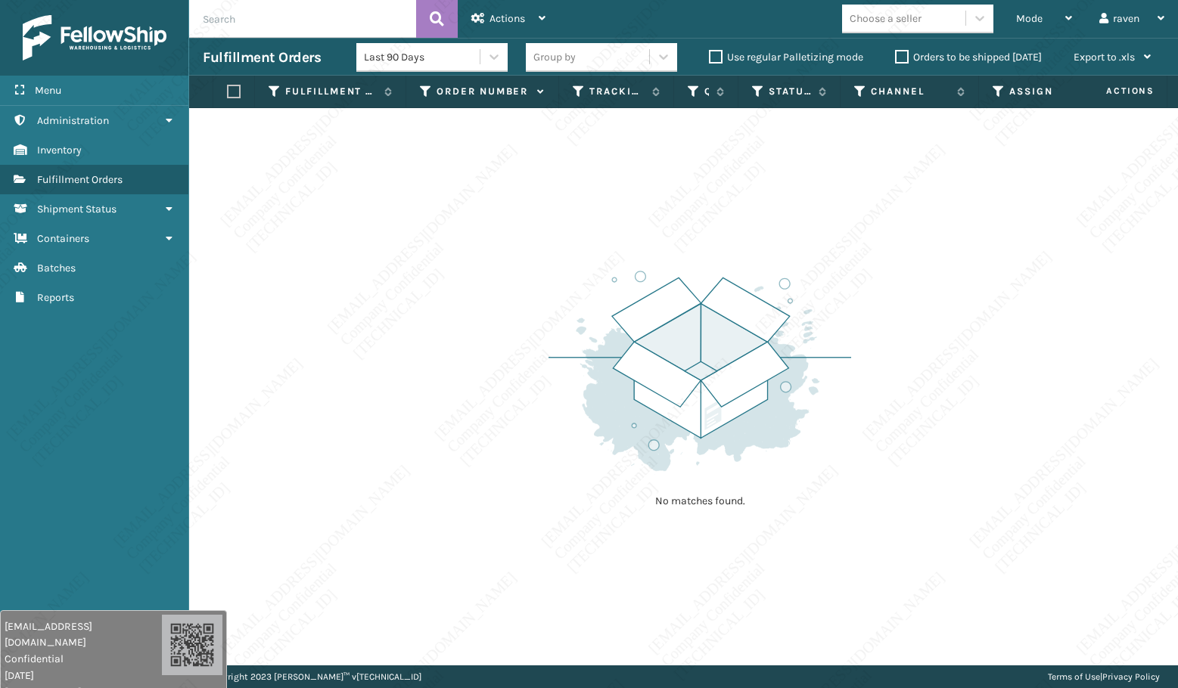
click at [592, 381] on img at bounding box center [699, 371] width 303 height 210
click at [593, 377] on img at bounding box center [699, 371] width 303 height 210
click at [594, 377] on img at bounding box center [699, 371] width 303 height 210
click at [595, 377] on img at bounding box center [699, 371] width 303 height 210
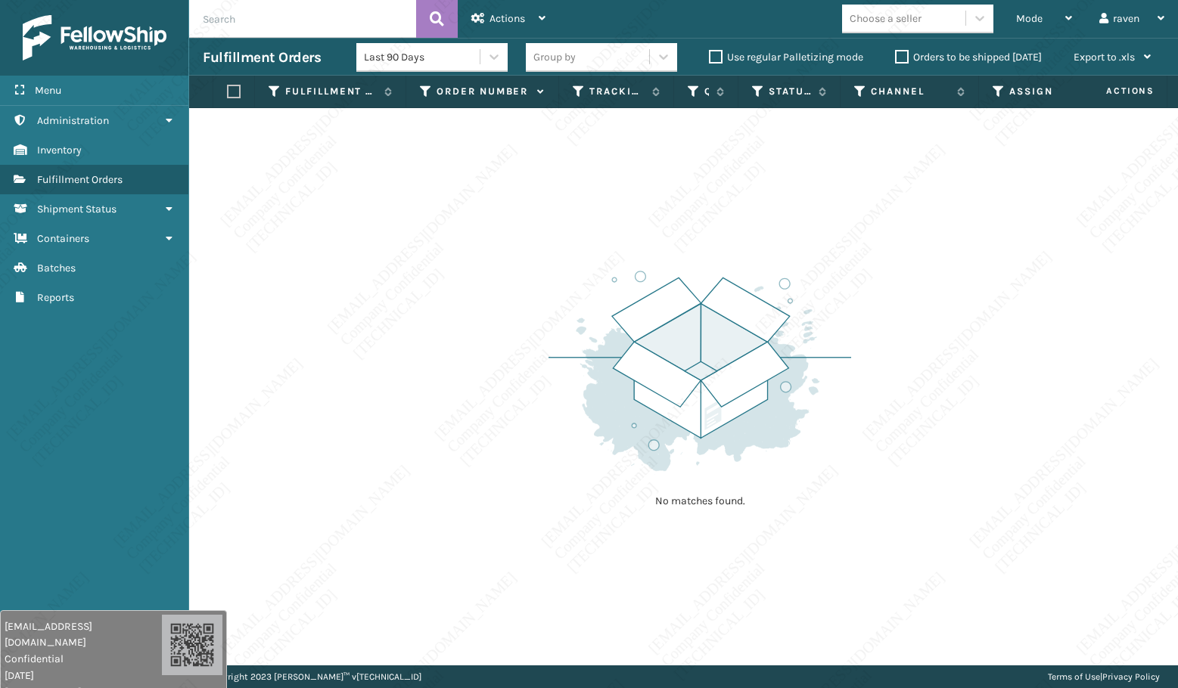
click at [595, 377] on img at bounding box center [699, 371] width 303 height 210
click at [597, 376] on img at bounding box center [699, 371] width 303 height 210
click at [596, 376] on img at bounding box center [699, 371] width 303 height 210
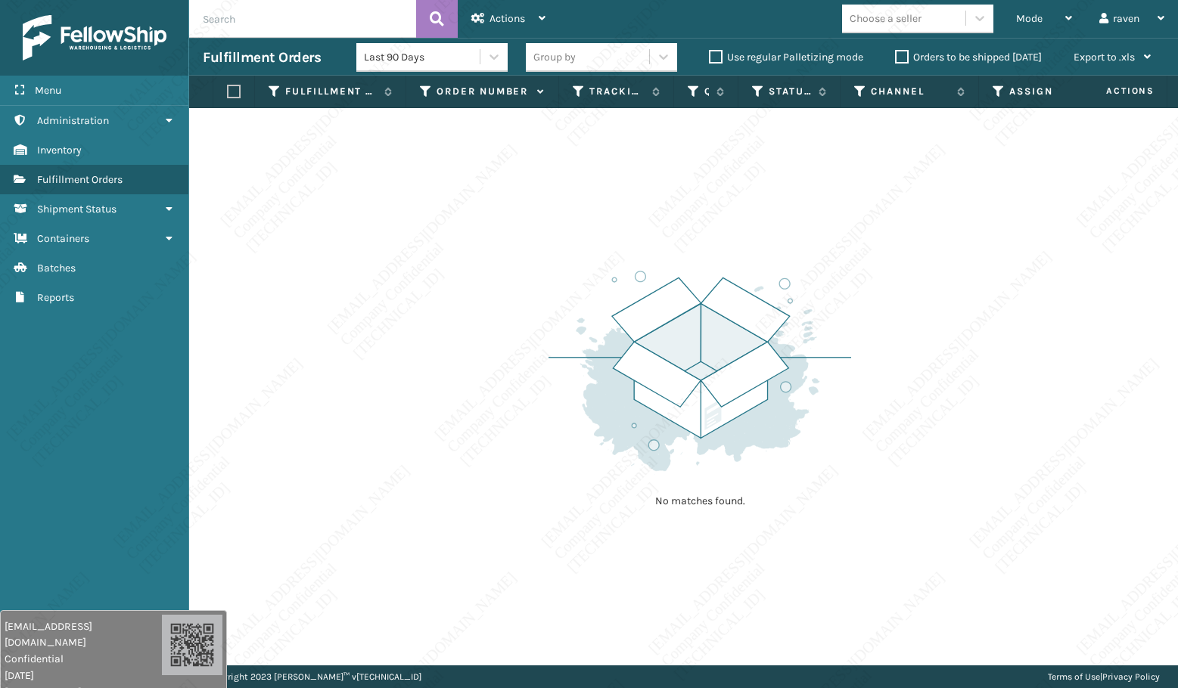
click at [596, 376] on img at bounding box center [699, 371] width 303 height 210
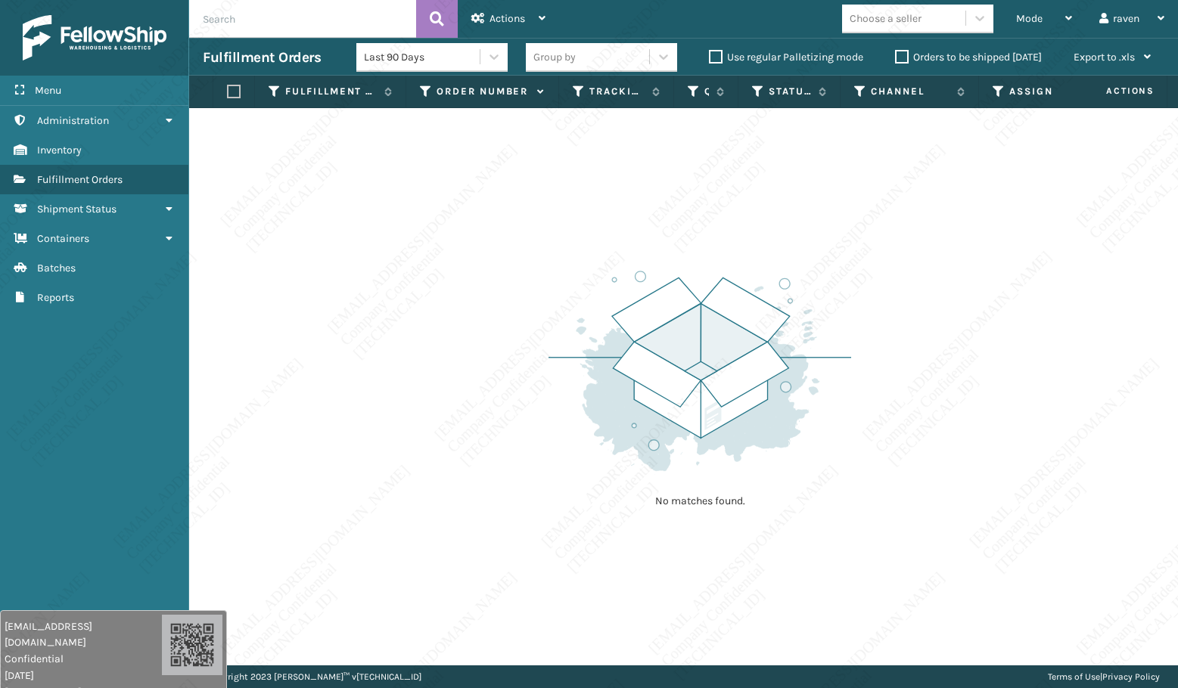
click at [596, 376] on img at bounding box center [699, 371] width 303 height 210
click at [597, 376] on img at bounding box center [699, 371] width 303 height 210
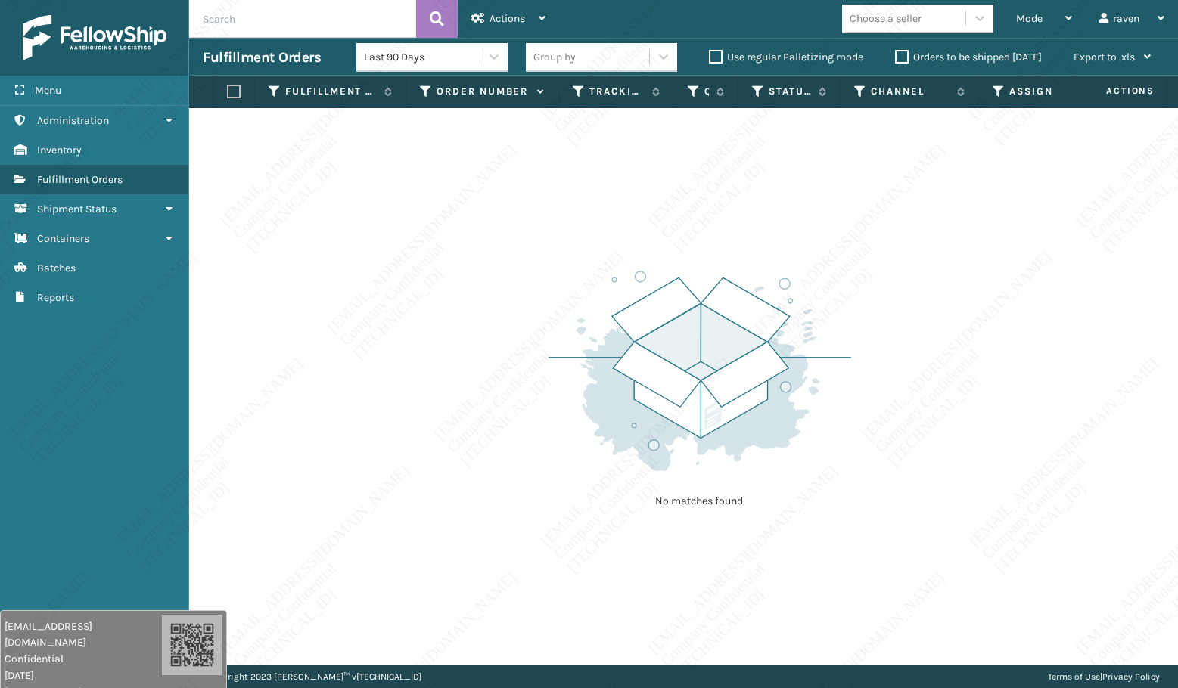
drag, startPoint x: 525, startPoint y: 502, endPoint x: 516, endPoint y: 515, distance: 16.4
click at [524, 508] on div "No matches found." at bounding box center [683, 387] width 989 height 558
drag, startPoint x: 512, startPoint y: 531, endPoint x: 500, endPoint y: 545, distance: 18.8
click at [509, 536] on div "No matches found." at bounding box center [683, 387] width 989 height 558
click at [500, 545] on div "No matches found." at bounding box center [683, 387] width 989 height 558
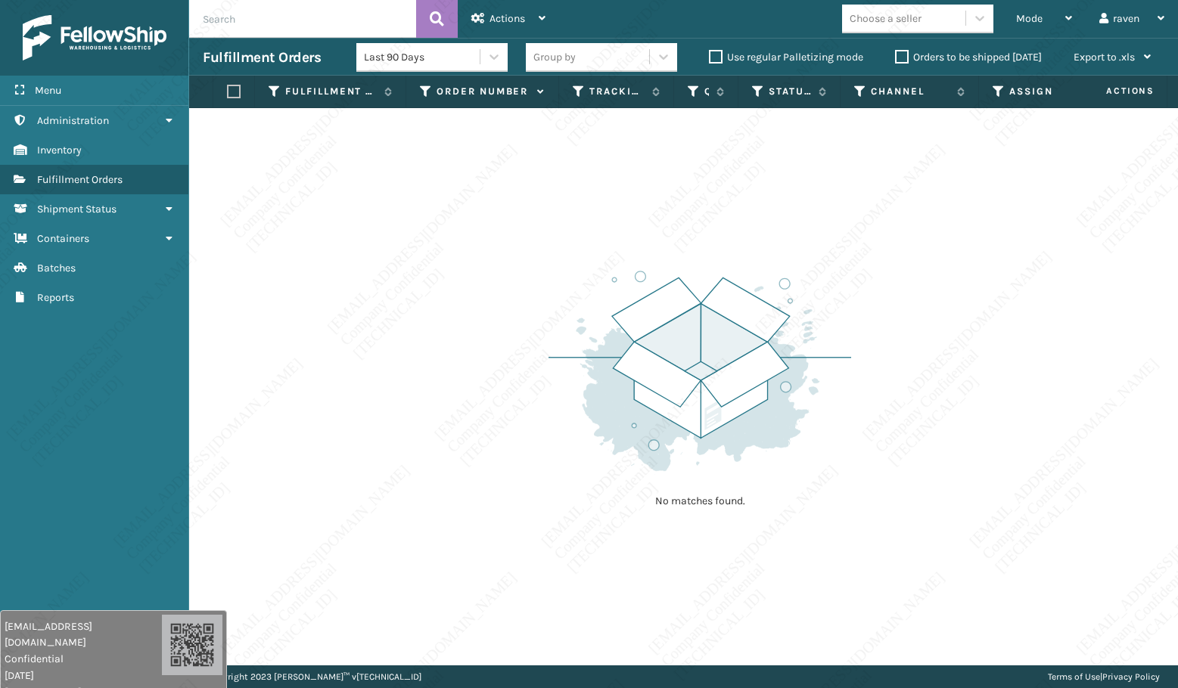
click at [500, 545] on div "No matches found." at bounding box center [683, 387] width 989 height 558
drag, startPoint x: 690, startPoint y: 368, endPoint x: 702, endPoint y: 359, distance: 15.6
click at [690, 367] on img at bounding box center [699, 371] width 303 height 210
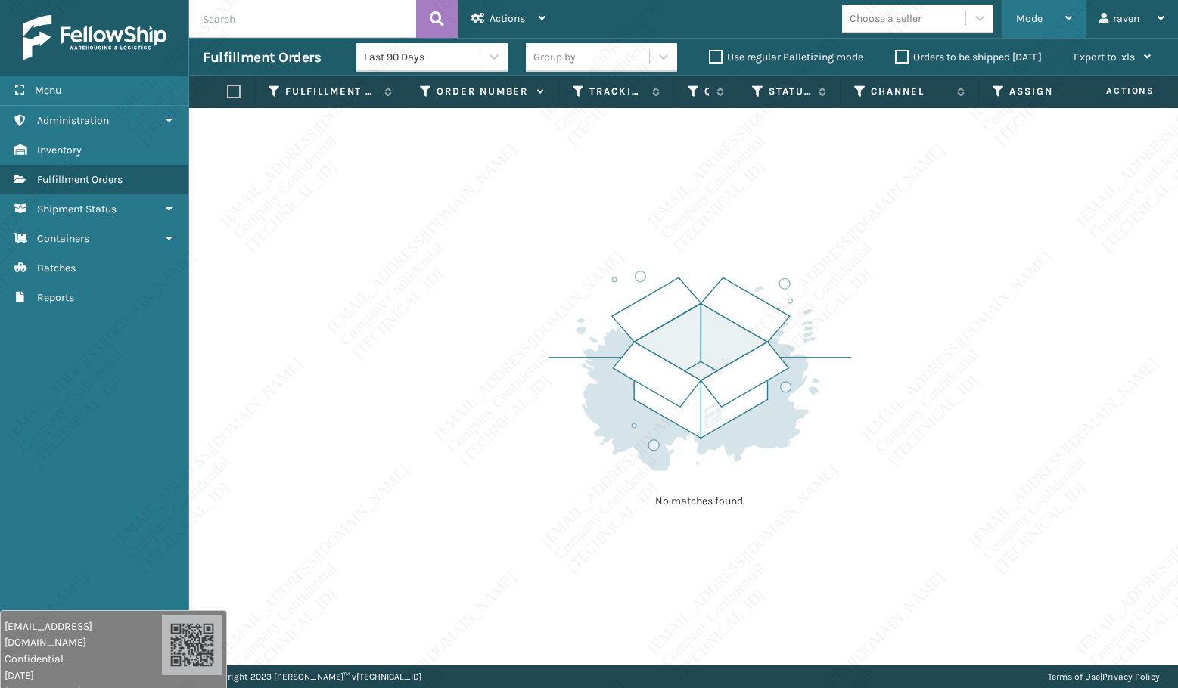
click at [1039, 11] on div "Mode" at bounding box center [1044, 19] width 56 height 38
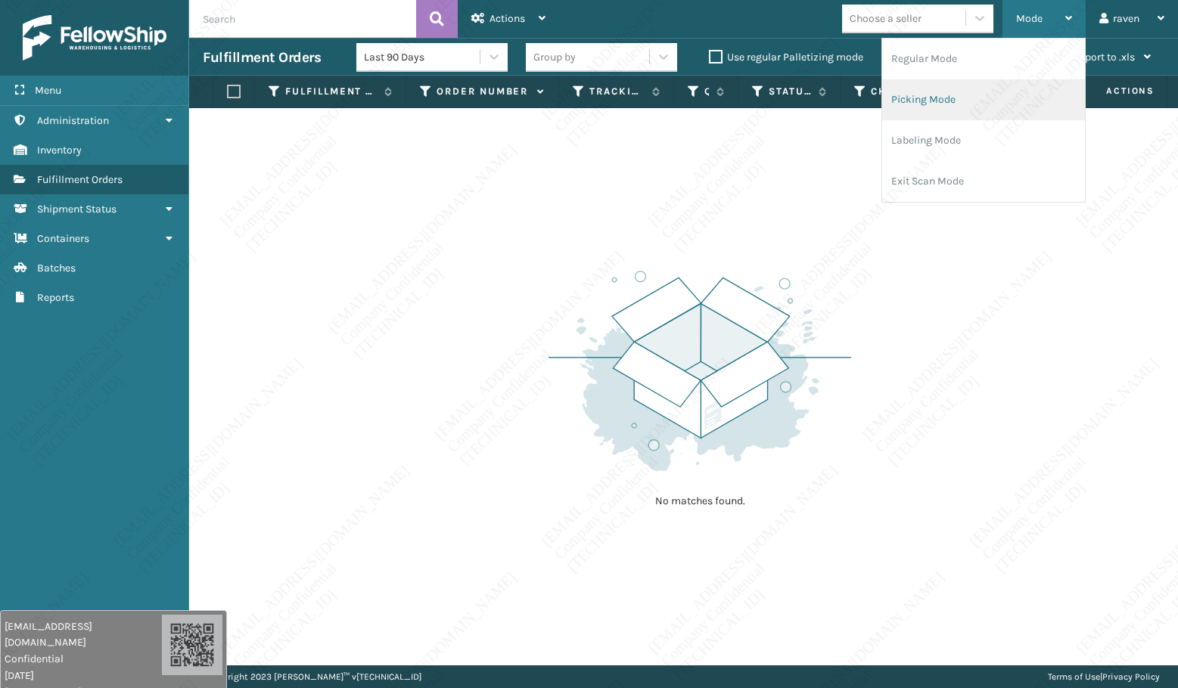
click at [961, 85] on li "Picking Mode" at bounding box center [983, 99] width 203 height 41
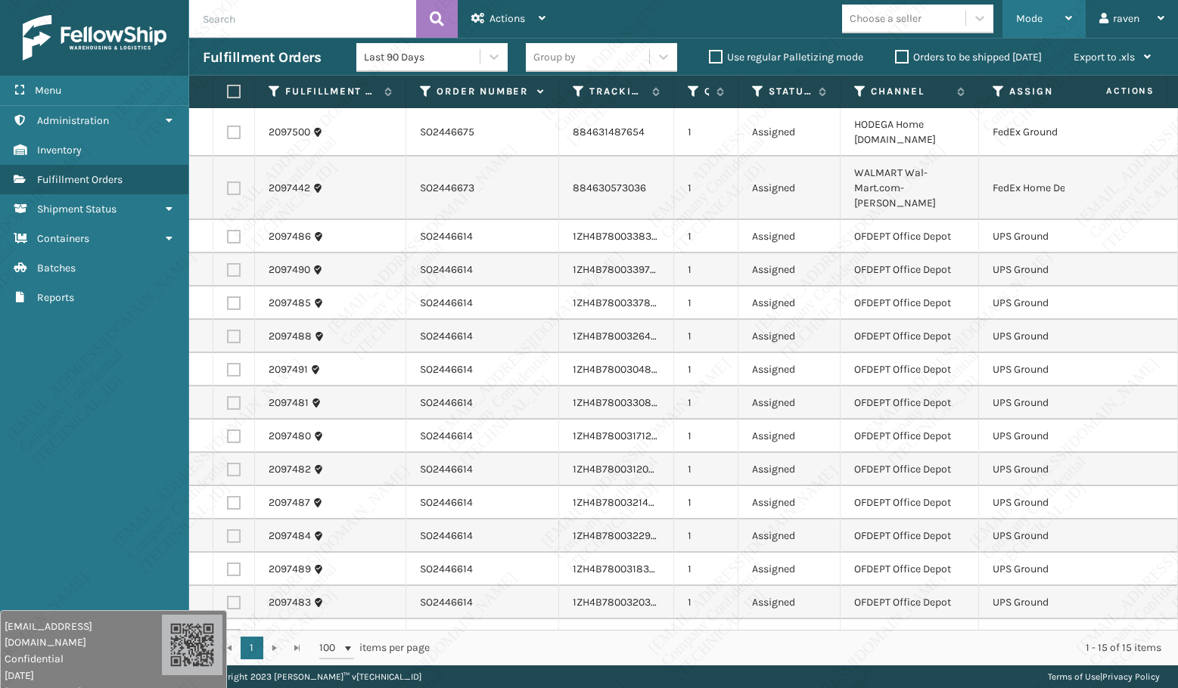
click at [1019, 9] on div "Mode" at bounding box center [1044, 19] width 56 height 38
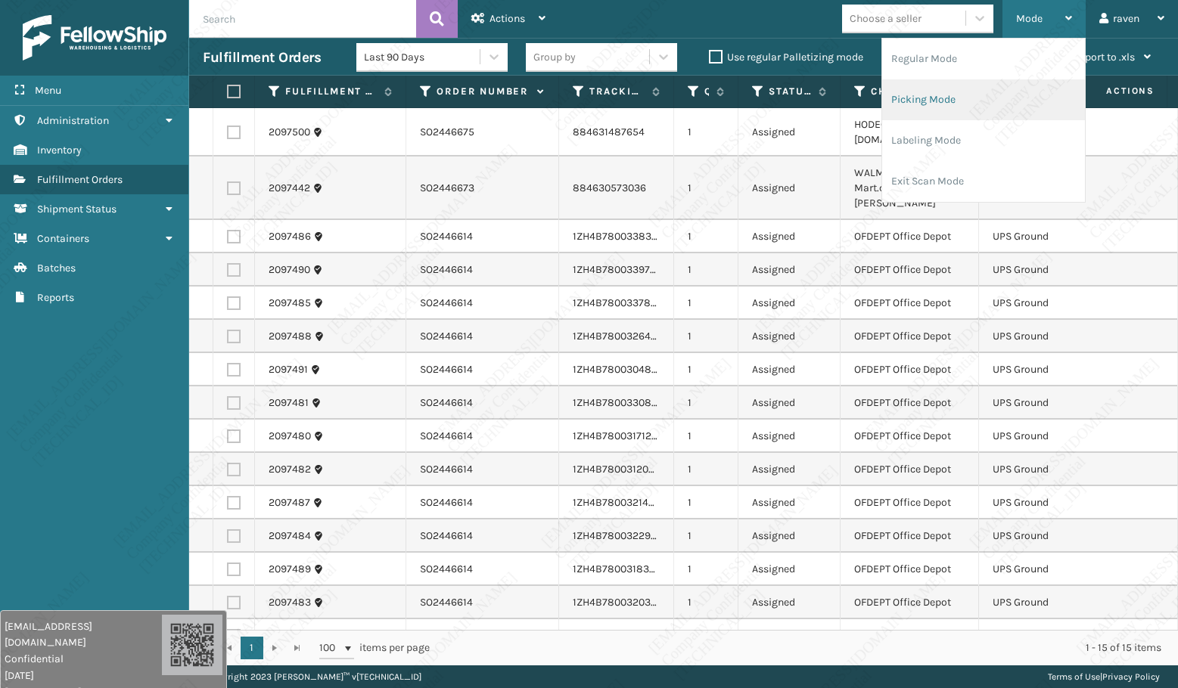
click at [943, 99] on li "Picking Mode" at bounding box center [983, 99] width 203 height 41
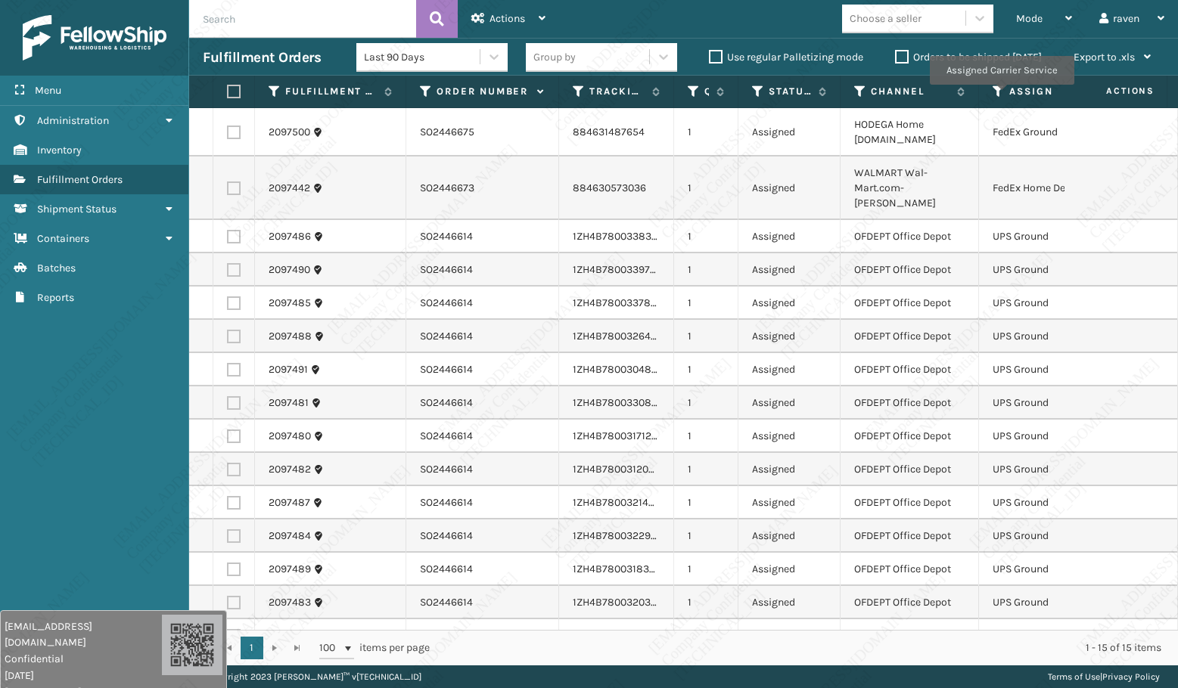
click at [1001, 95] on icon at bounding box center [998, 92] width 12 height 14
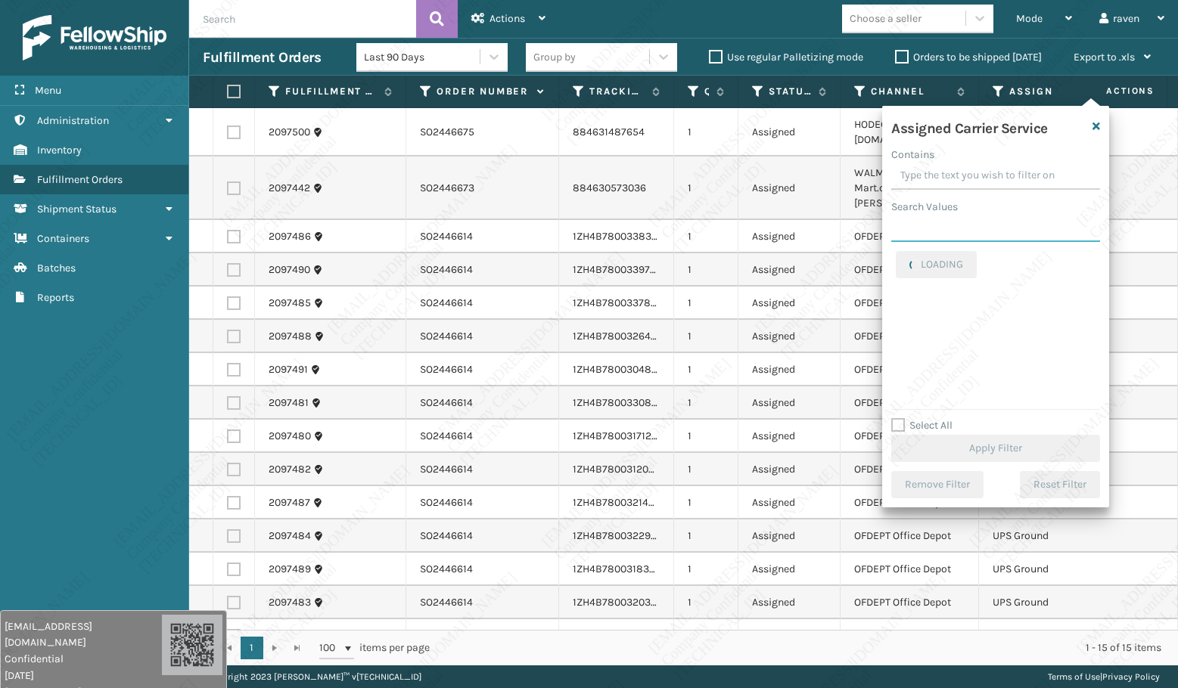
click at [938, 228] on input "Search Values" at bounding box center [995, 228] width 209 height 27
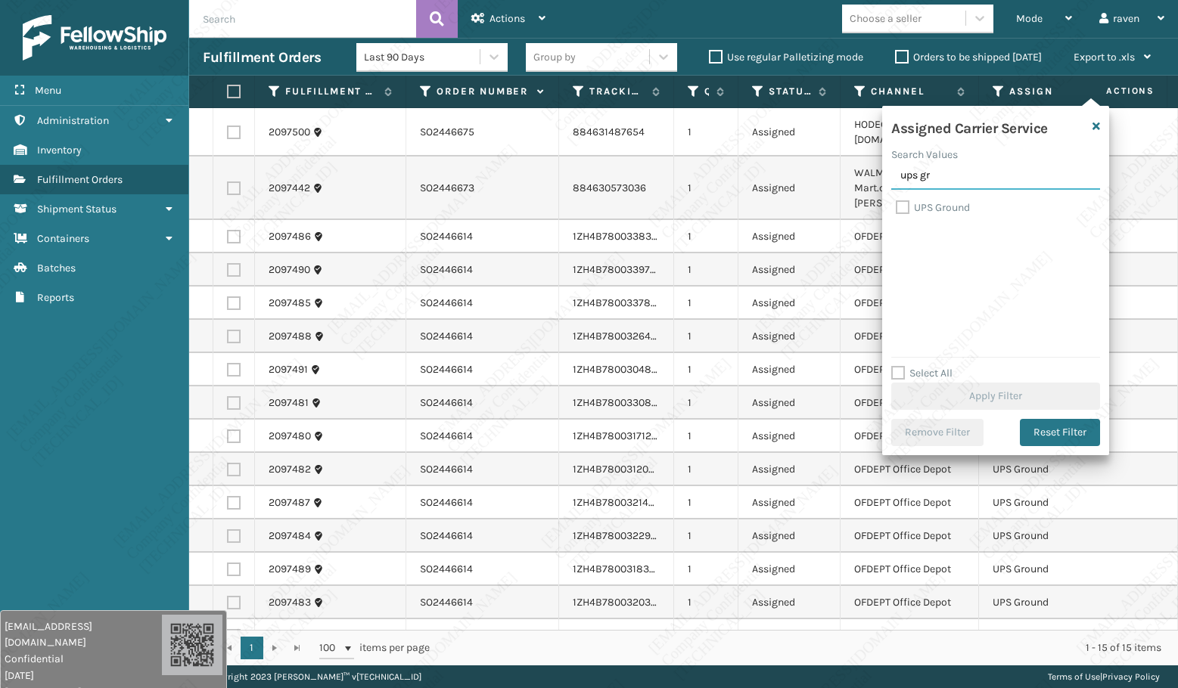
type input "ups gr"
click at [946, 212] on label "UPS Ground" at bounding box center [933, 207] width 74 height 13
click at [896, 209] on input "UPS Ground" at bounding box center [896, 204] width 1 height 10
checkbox input "true"
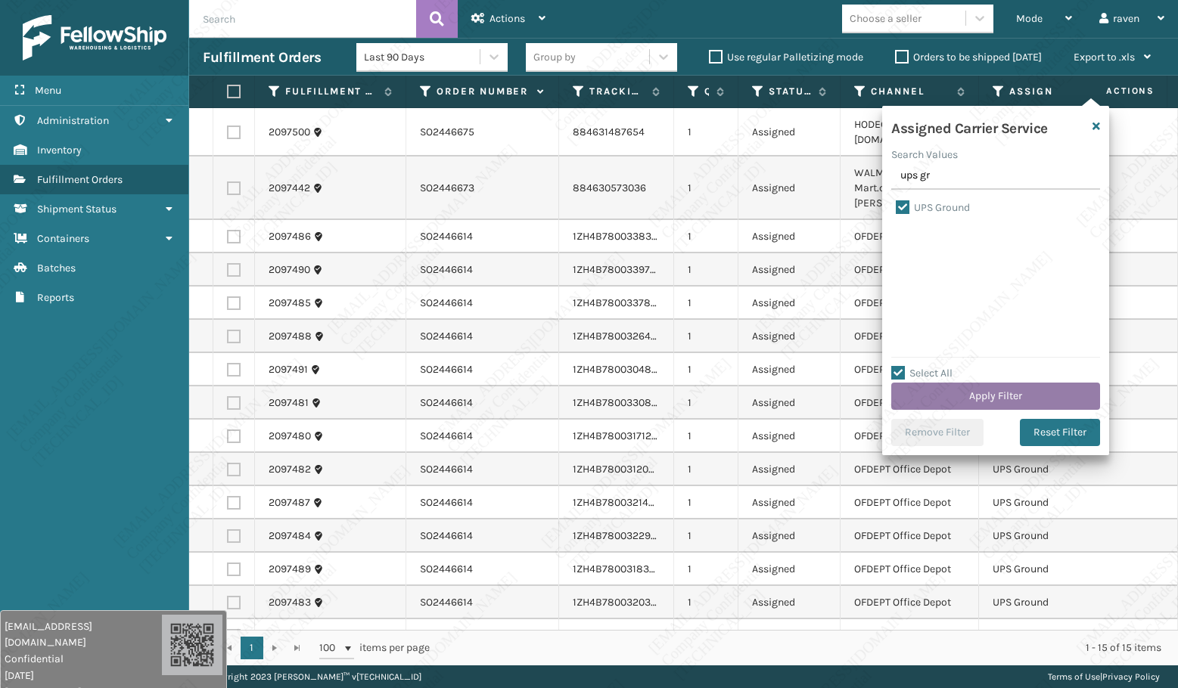
click at [984, 398] on button "Apply Filter" at bounding box center [995, 396] width 209 height 27
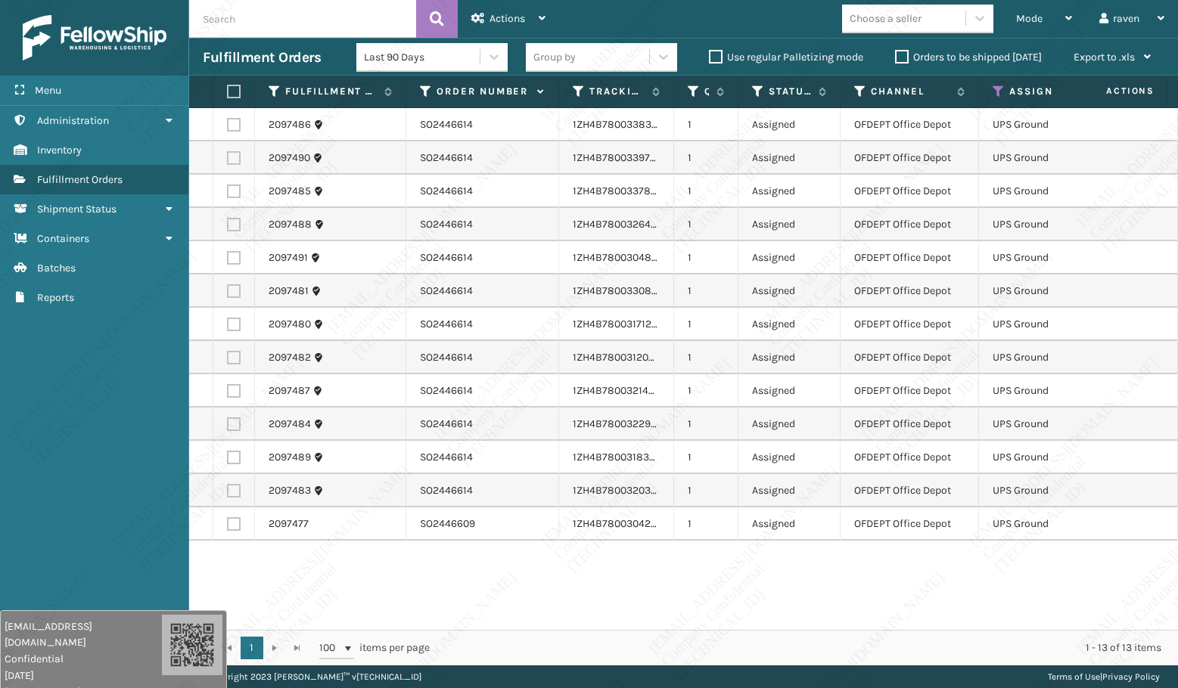
click at [234, 86] on label at bounding box center [231, 92] width 9 height 14
click at [228, 87] on input "checkbox" at bounding box center [227, 92] width 1 height 10
checkbox input "true"
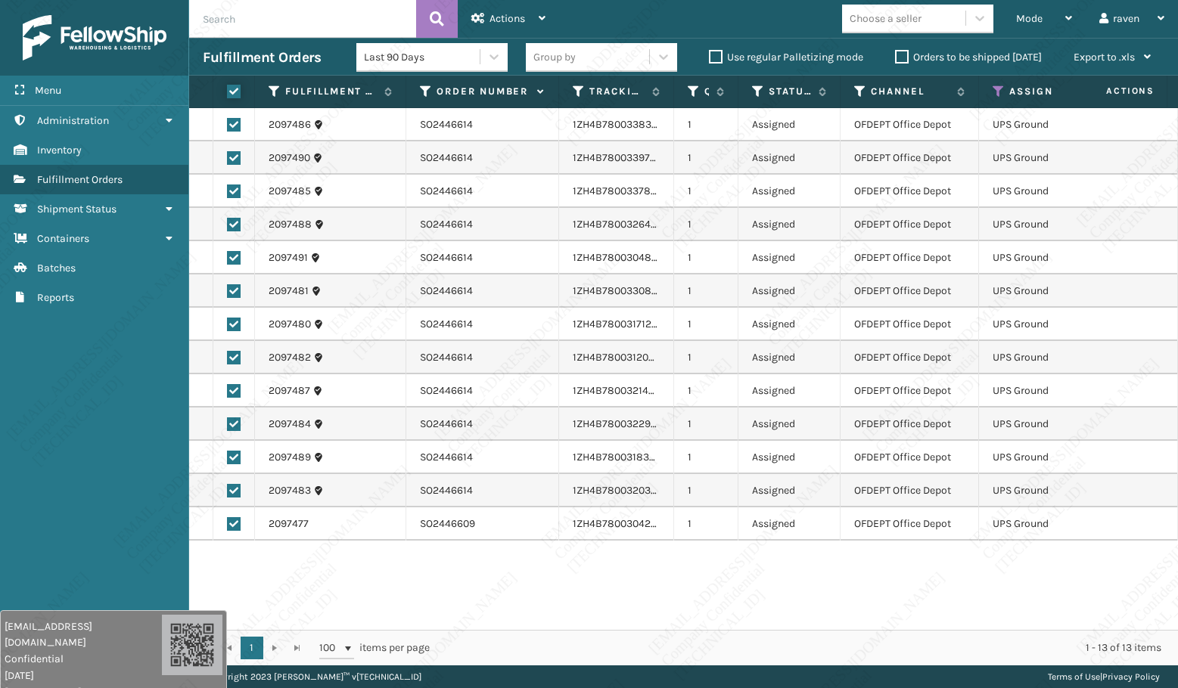
checkbox input "true"
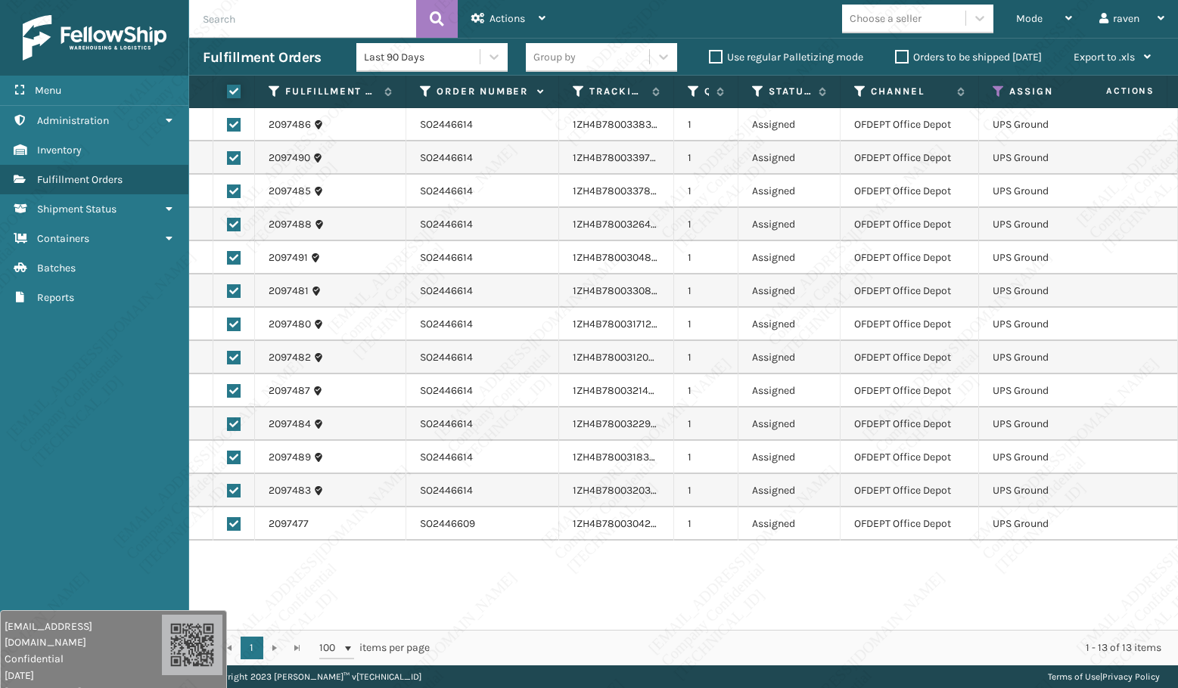
checkbox input "true"
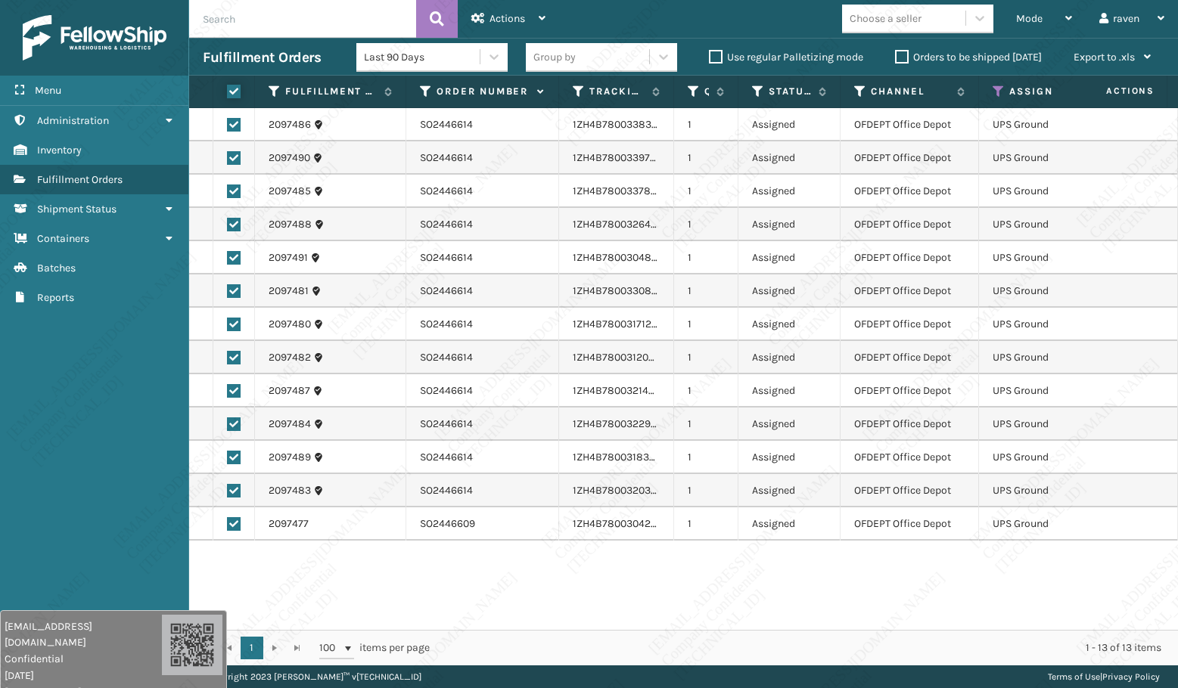
checkbox input "true"
click at [487, 23] on div "Actions" at bounding box center [508, 19] width 74 height 38
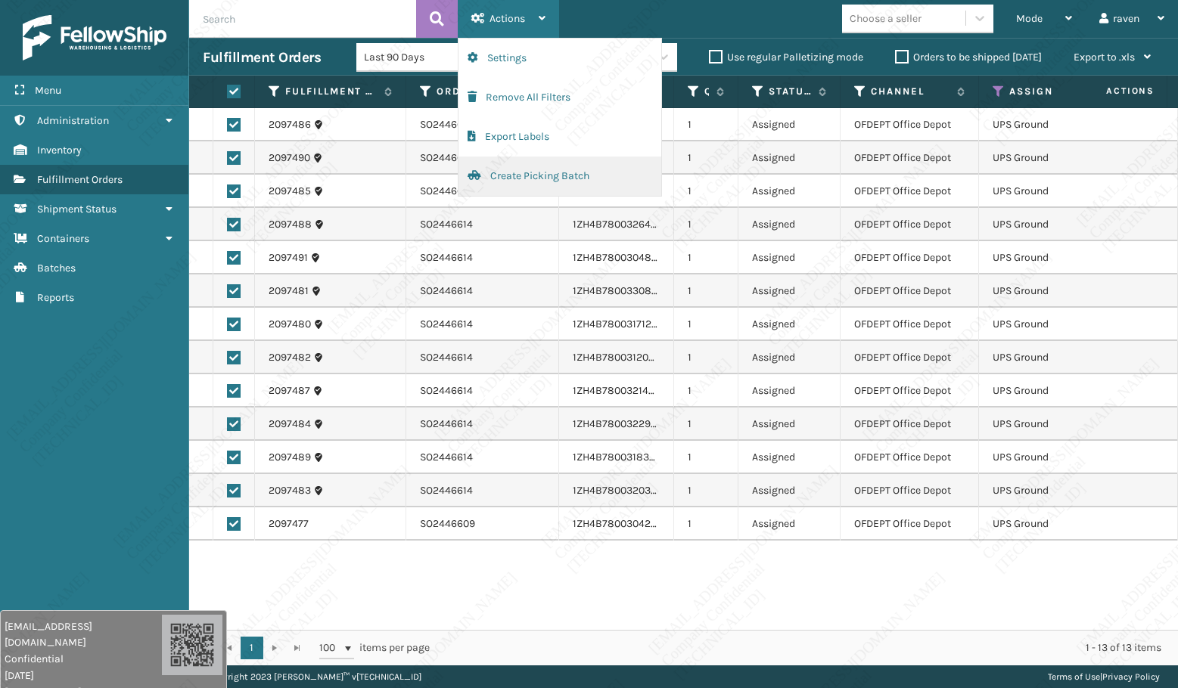
click at [478, 182] on button "Create Picking Batch" at bounding box center [559, 176] width 203 height 39
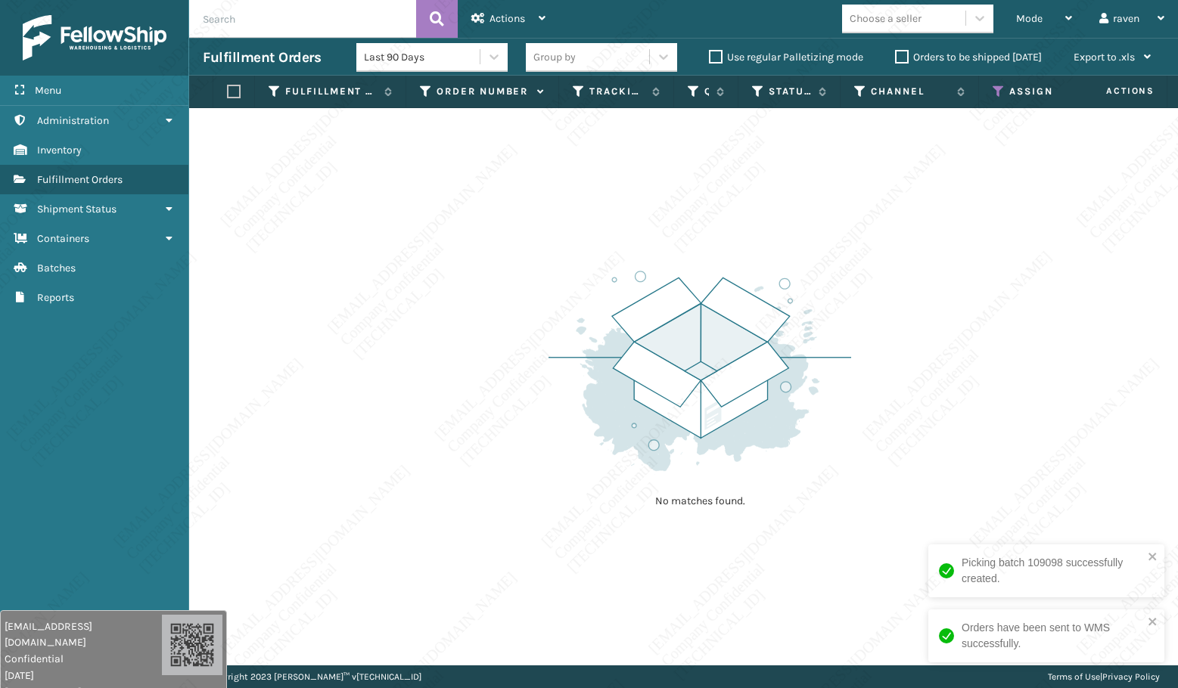
click at [1001, 89] on icon at bounding box center [998, 92] width 12 height 14
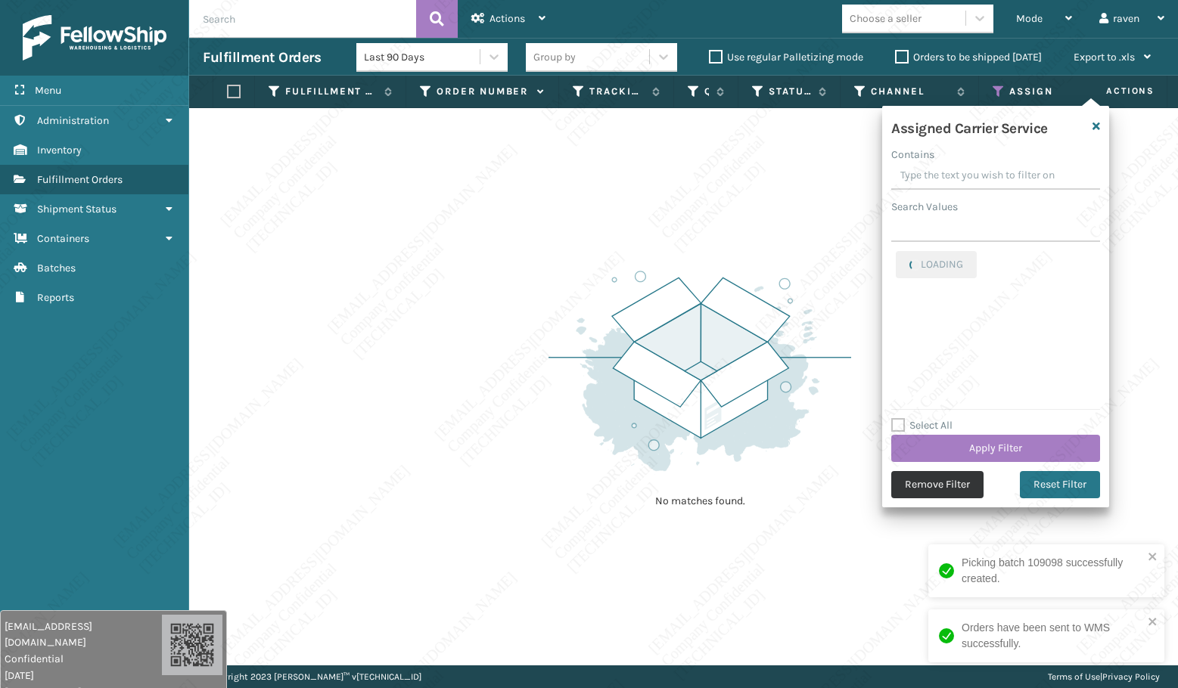
click at [927, 486] on button "Remove Filter" at bounding box center [937, 484] width 92 height 27
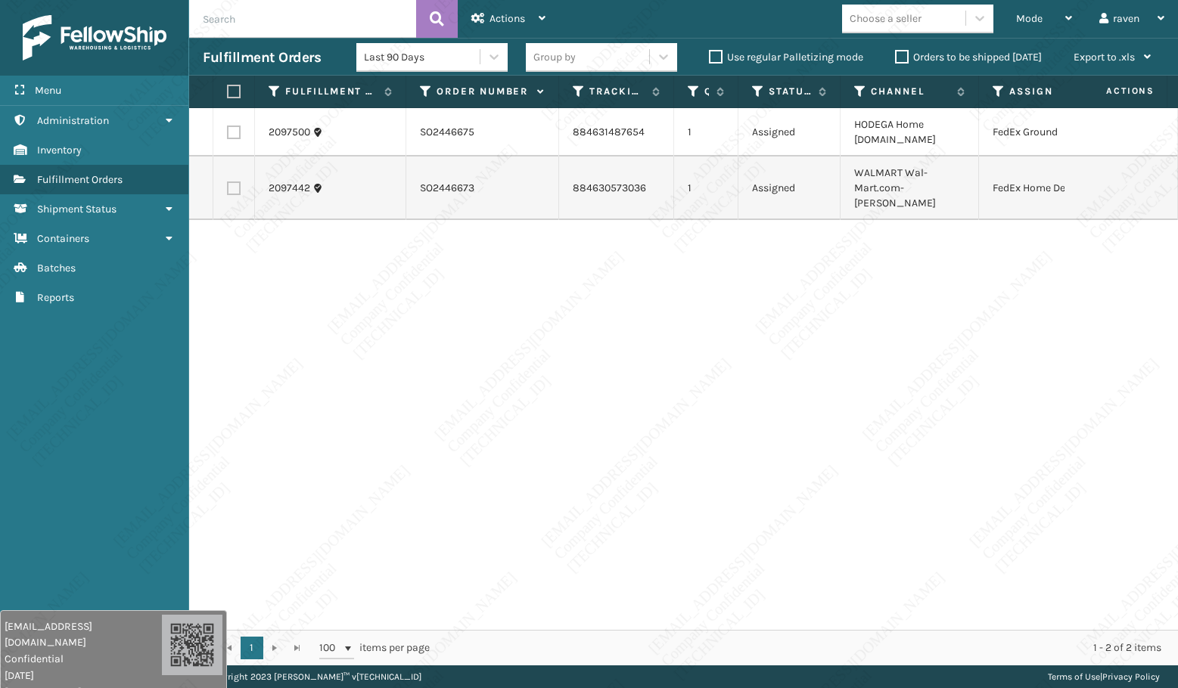
click at [236, 182] on label at bounding box center [234, 189] width 14 height 14
click at [228, 182] on input "checkbox" at bounding box center [227, 187] width 1 height 10
checkbox input "true"
click at [490, 22] on span "Actions" at bounding box center [507, 18] width 36 height 13
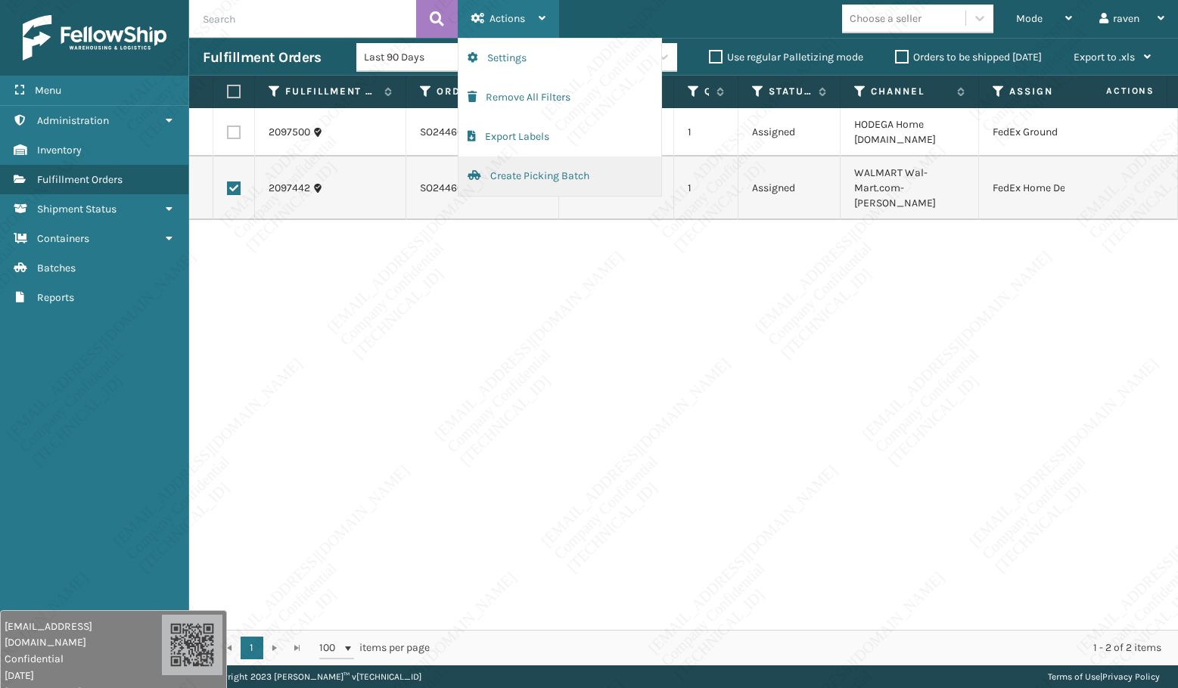
click at [486, 185] on button "Create Picking Batch" at bounding box center [559, 176] width 203 height 39
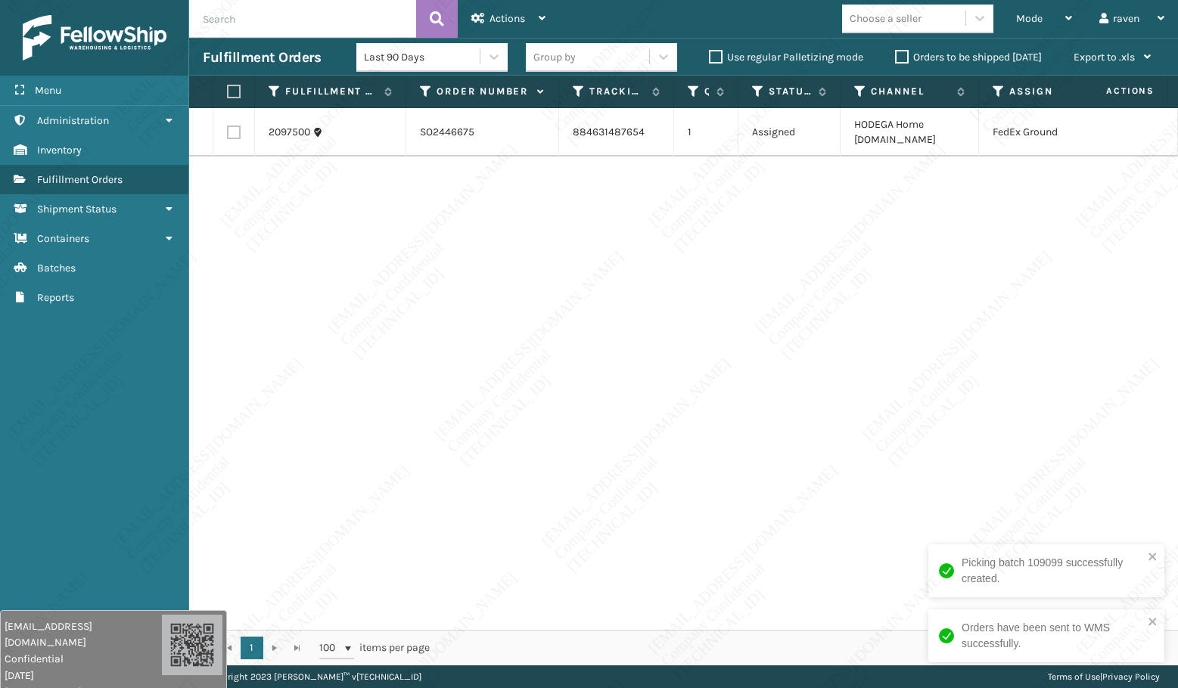
drag, startPoint x: 447, startPoint y: 259, endPoint x: 260, endPoint y: 188, distance: 199.6
click at [446, 259] on div "2097500 SO2446675 884631487654 1 Assigned HODEGA Home Depot.com FedEx Ground" at bounding box center [683, 369] width 989 height 522
click at [228, 101] on th at bounding box center [234, 92] width 42 height 33
click at [234, 92] on label at bounding box center [231, 92] width 9 height 14
click at [228, 92] on input "checkbox" at bounding box center [227, 92] width 1 height 10
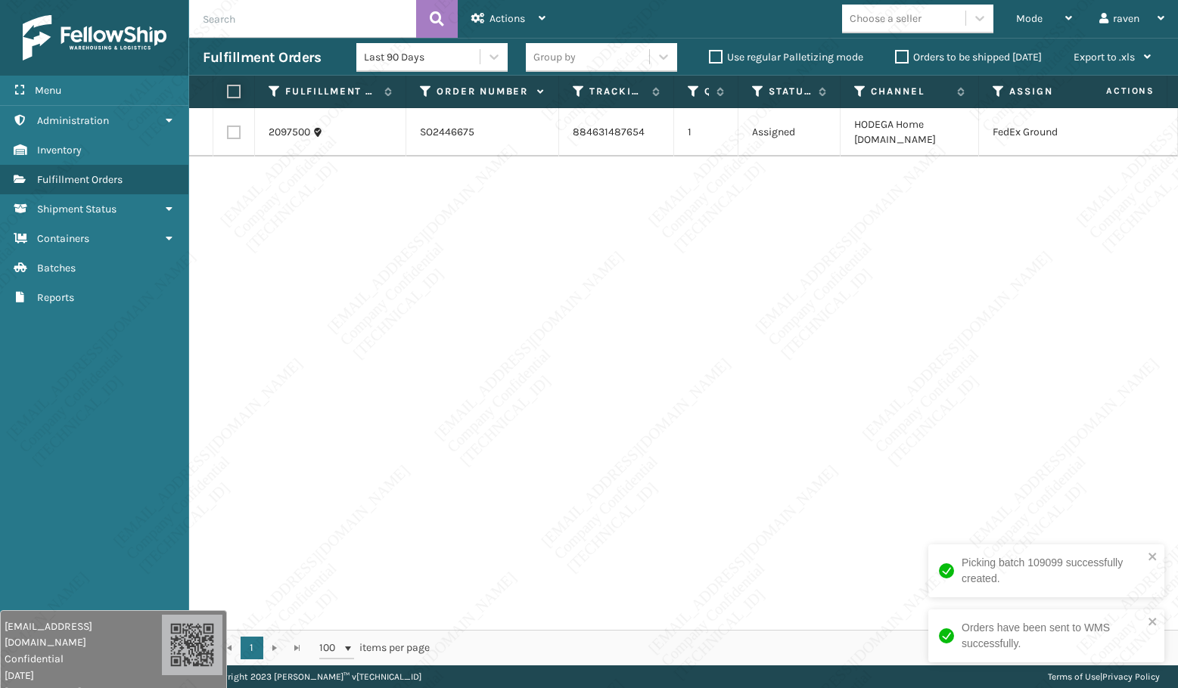
checkbox input "true"
click at [482, 15] on icon at bounding box center [478, 18] width 14 height 11
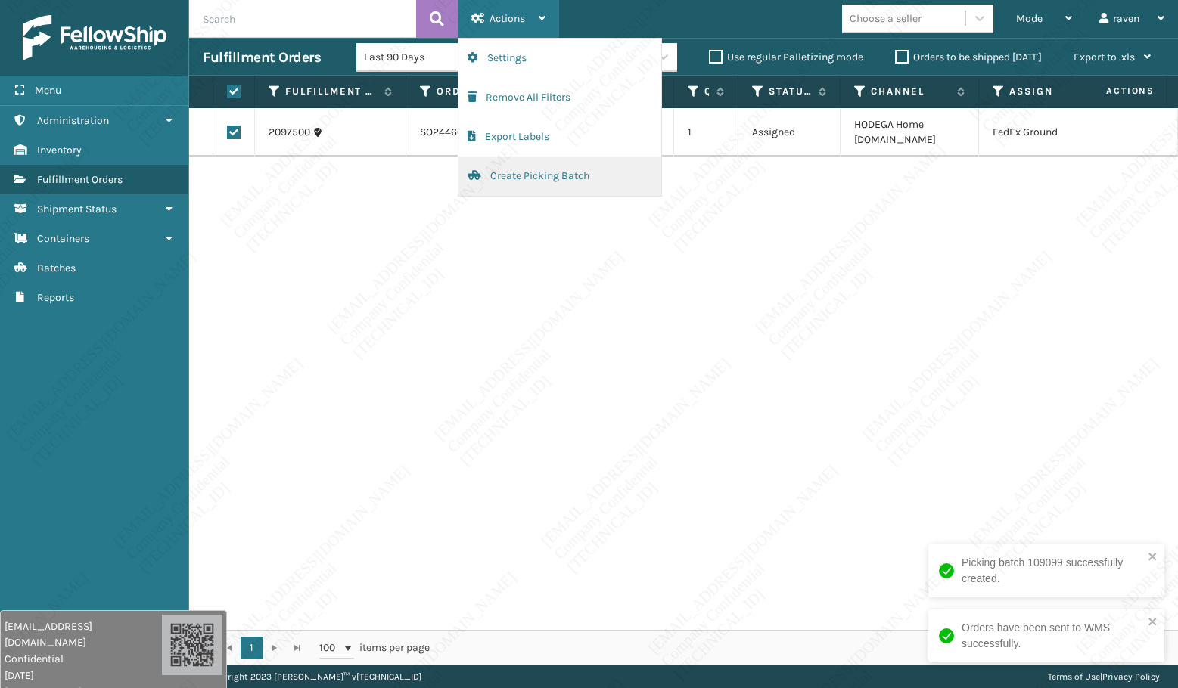
click at [516, 166] on button "Create Picking Batch" at bounding box center [559, 176] width 203 height 39
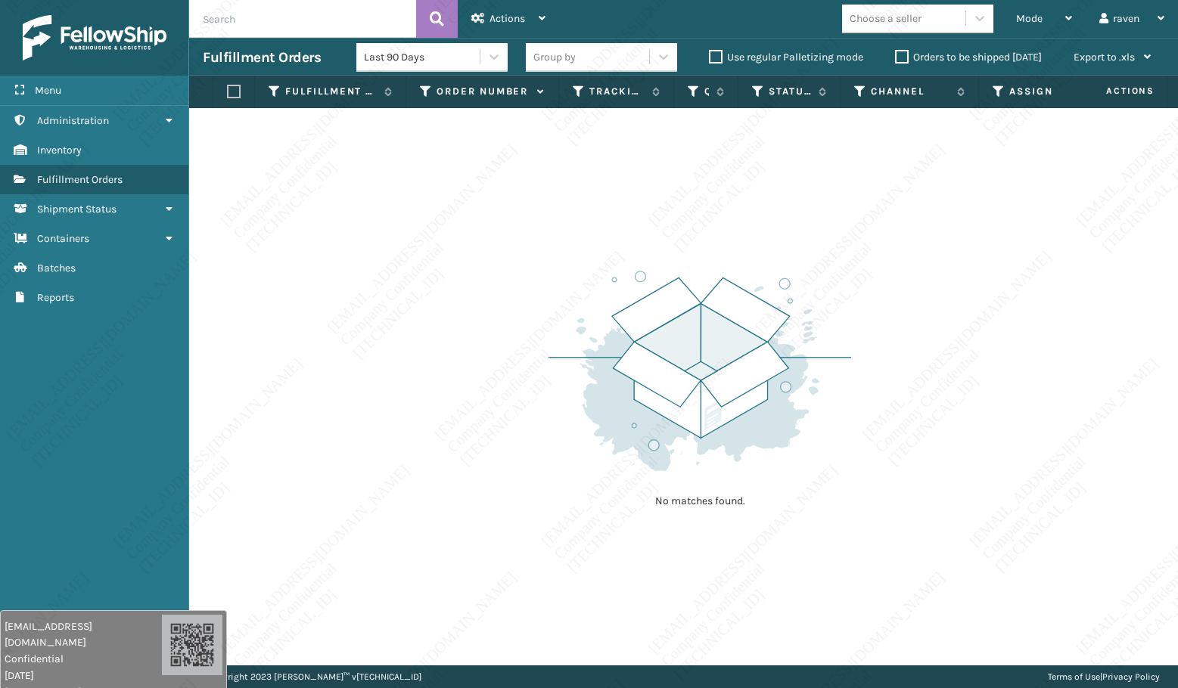
click at [908, 192] on div "No matches found." at bounding box center [683, 387] width 989 height 558
click at [1037, 10] on div "Mode" at bounding box center [1044, 19] width 56 height 38
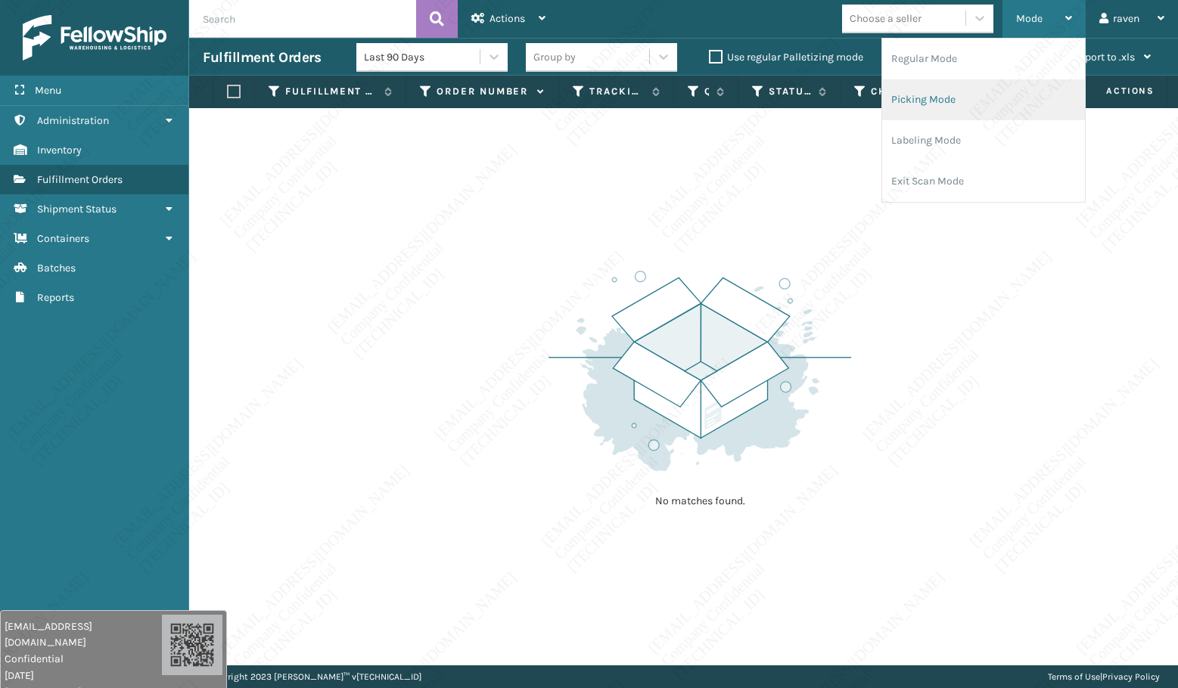
click at [950, 98] on li "Picking Mode" at bounding box center [983, 99] width 203 height 41
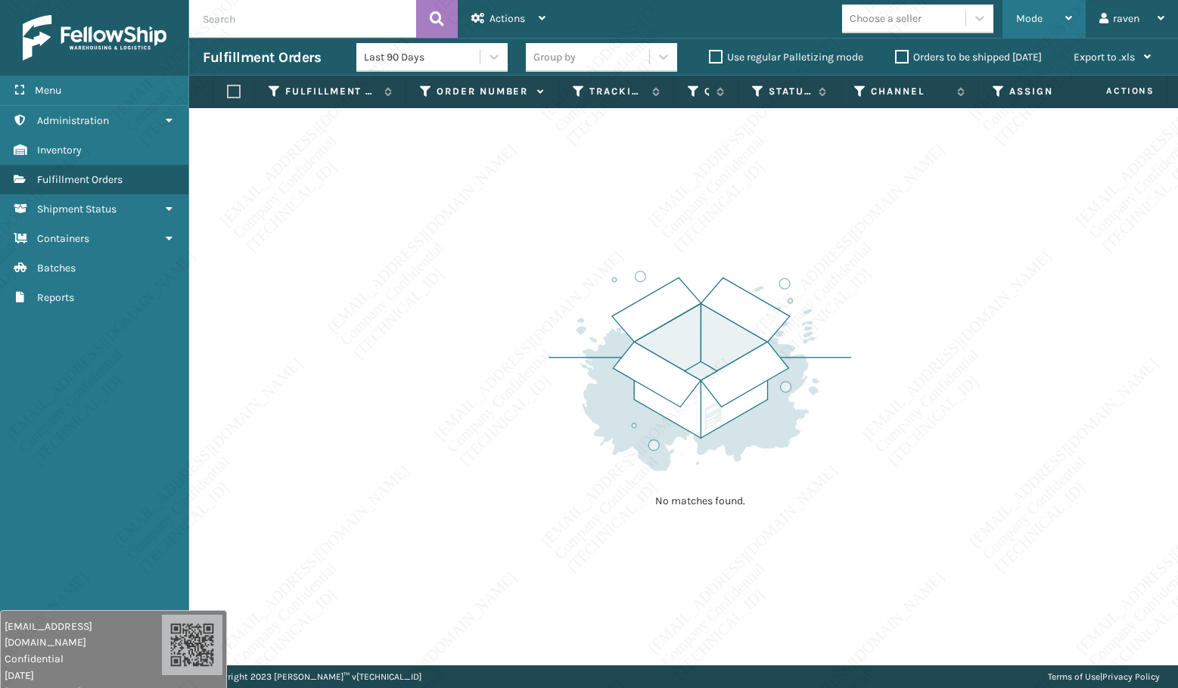
click at [1040, 13] on span "Mode" at bounding box center [1029, 18] width 26 height 13
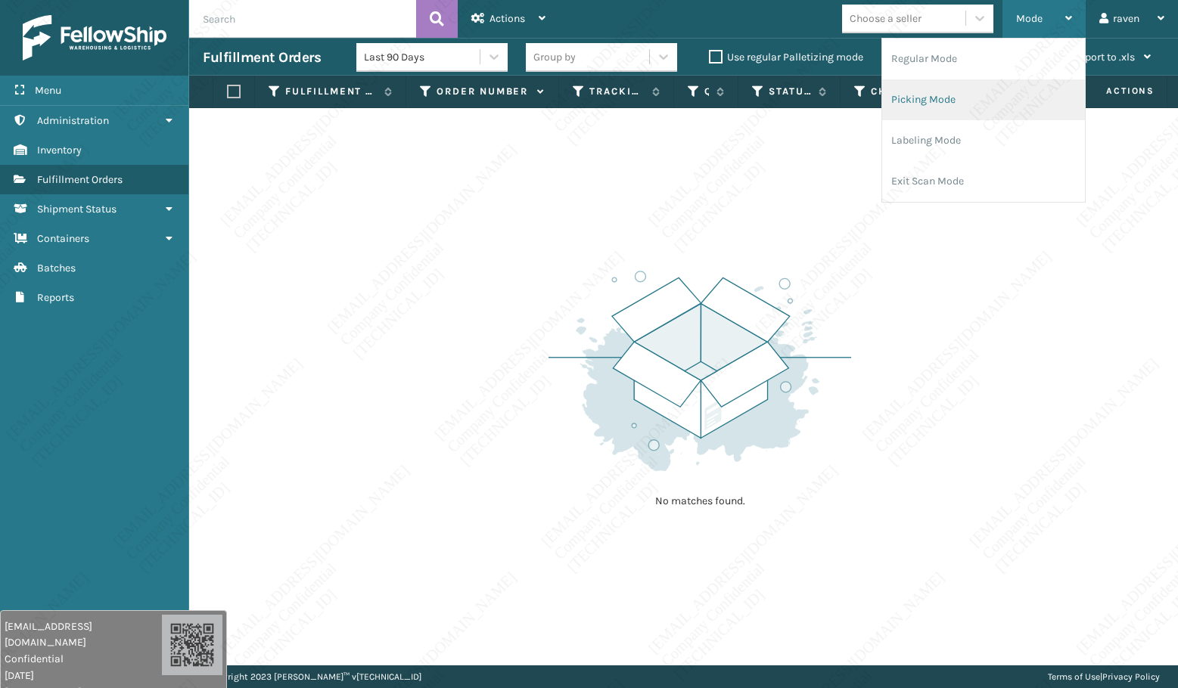
click at [974, 95] on li "Picking Mode" at bounding box center [983, 99] width 203 height 41
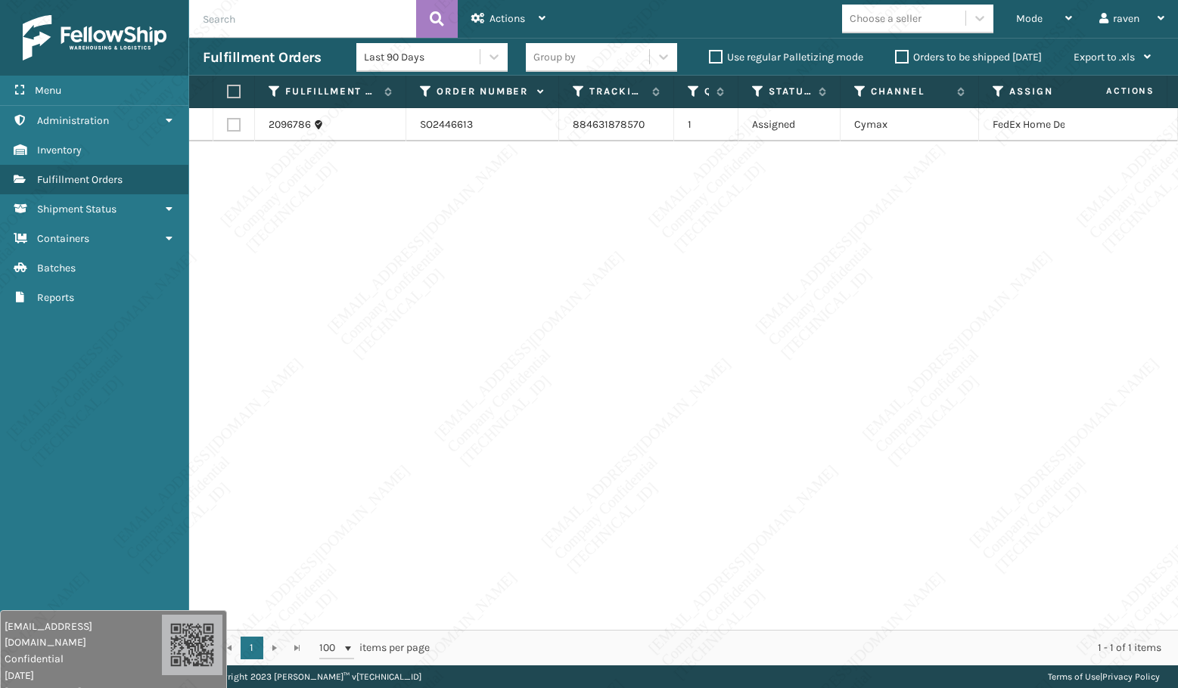
drag, startPoint x: 832, startPoint y: 231, endPoint x: 629, endPoint y: 222, distance: 203.0
click at [820, 235] on div "2096786 SO2446613 884631878570 1 Assigned Cymax FedEx Home Delivery" at bounding box center [683, 369] width 989 height 522
click at [229, 89] on label at bounding box center [231, 92] width 9 height 14
click at [228, 89] on input "checkbox" at bounding box center [227, 92] width 1 height 10
checkbox input "true"
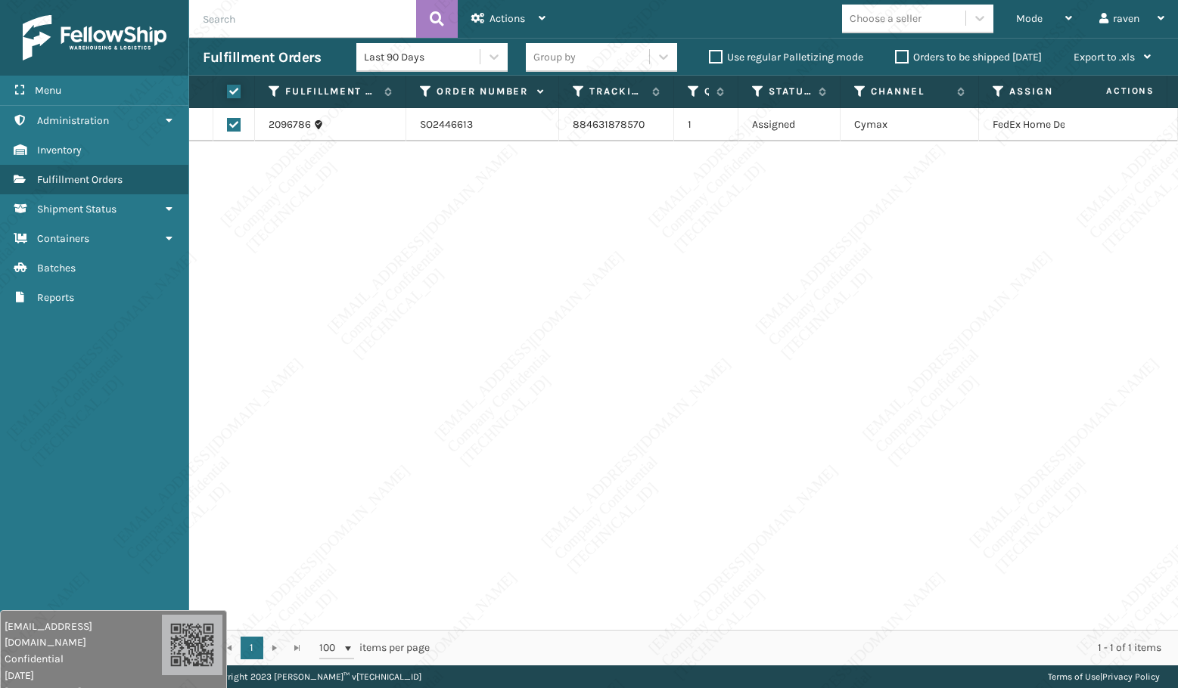
checkbox input "true"
drag, startPoint x: 506, startPoint y: 20, endPoint x: 506, endPoint y: 33, distance: 12.9
click at [506, 20] on span "Actions" at bounding box center [507, 18] width 36 height 13
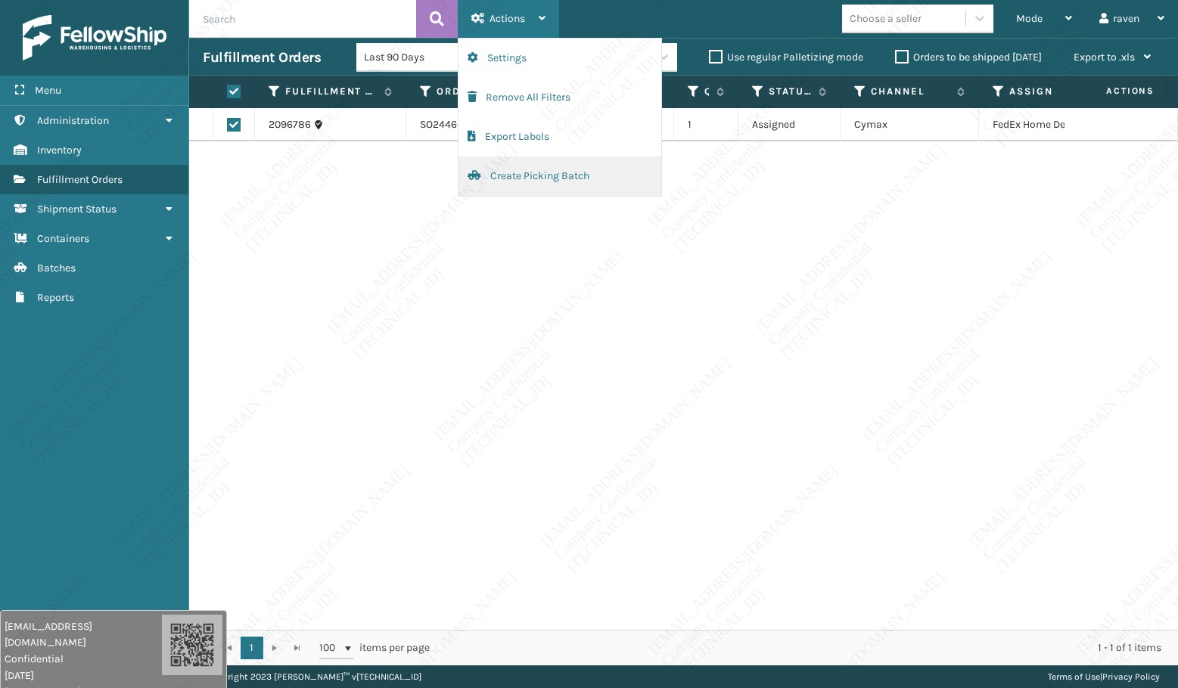
click at [529, 169] on button "Create Picking Batch" at bounding box center [559, 176] width 203 height 39
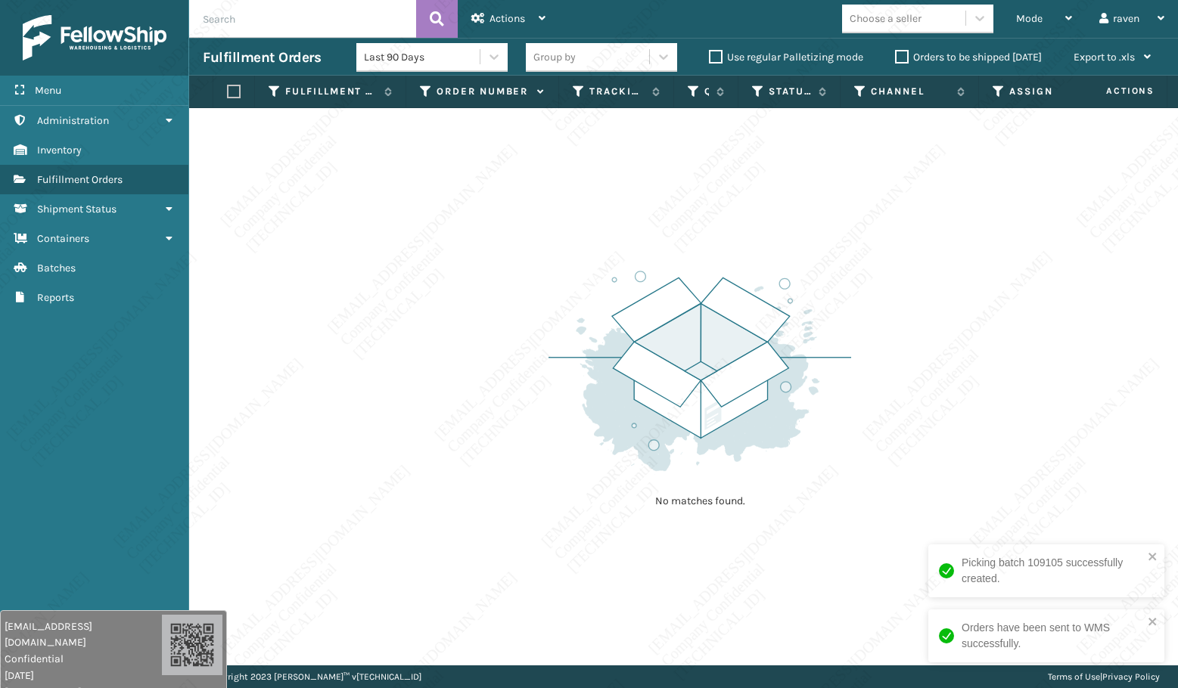
click at [952, 322] on div "No matches found." at bounding box center [683, 387] width 989 height 558
click at [514, 384] on div "No matches found." at bounding box center [683, 387] width 989 height 558
drag, startPoint x: 1000, startPoint y: 390, endPoint x: 1048, endPoint y: 540, distance: 157.9
click at [1000, 393] on div "No matches found." at bounding box center [683, 387] width 989 height 558
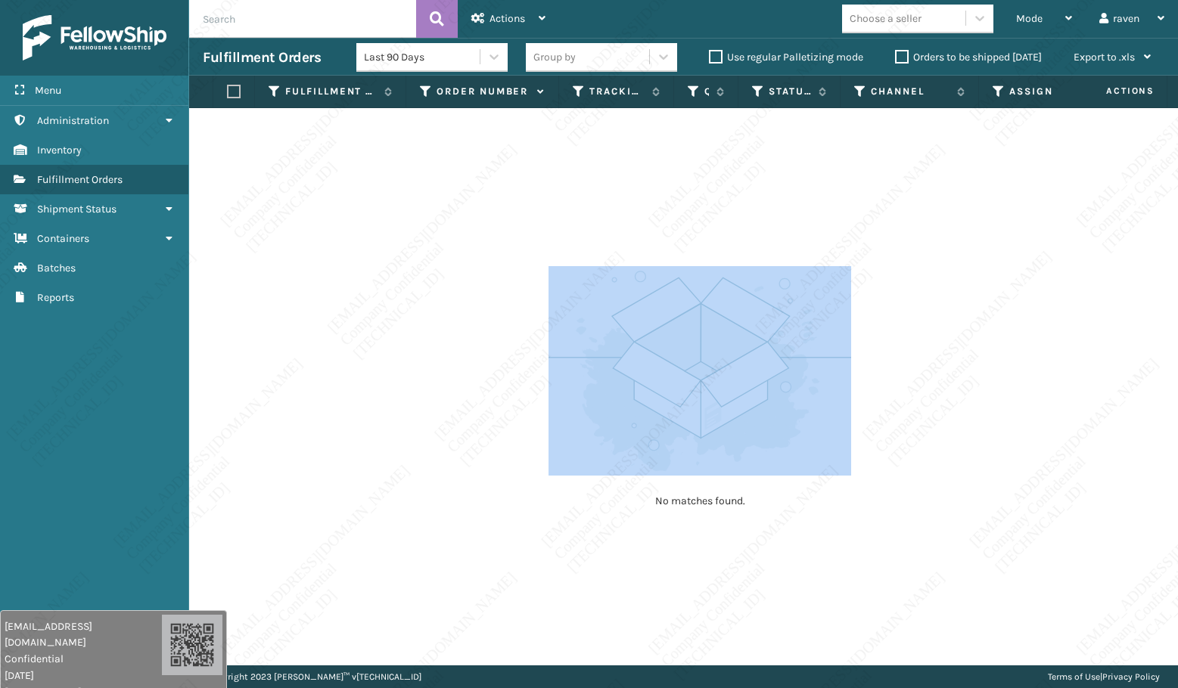
drag, startPoint x: 856, startPoint y: 479, endPoint x: 627, endPoint y: 149, distance: 401.2
click at [822, 455] on div "No matches found." at bounding box center [683, 387] width 989 height 558
drag, startPoint x: 918, startPoint y: 502, endPoint x: 952, endPoint y: 489, distance: 36.4
click at [919, 502] on div "No matches found." at bounding box center [683, 387] width 989 height 558
click at [723, 404] on img at bounding box center [699, 371] width 303 height 210
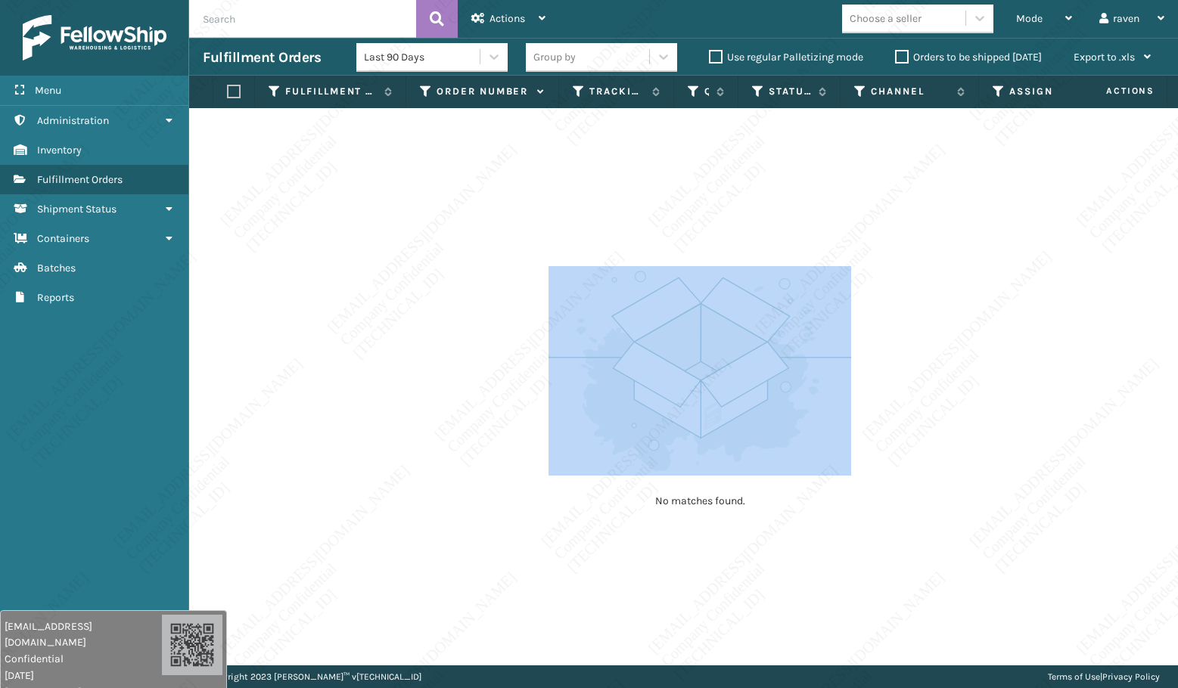
click at [684, 404] on img at bounding box center [699, 371] width 303 height 210
click at [699, 501] on p "No matches found." at bounding box center [699, 501] width 189 height 15
click at [697, 511] on div "No matches found." at bounding box center [699, 387] width 303 height 279
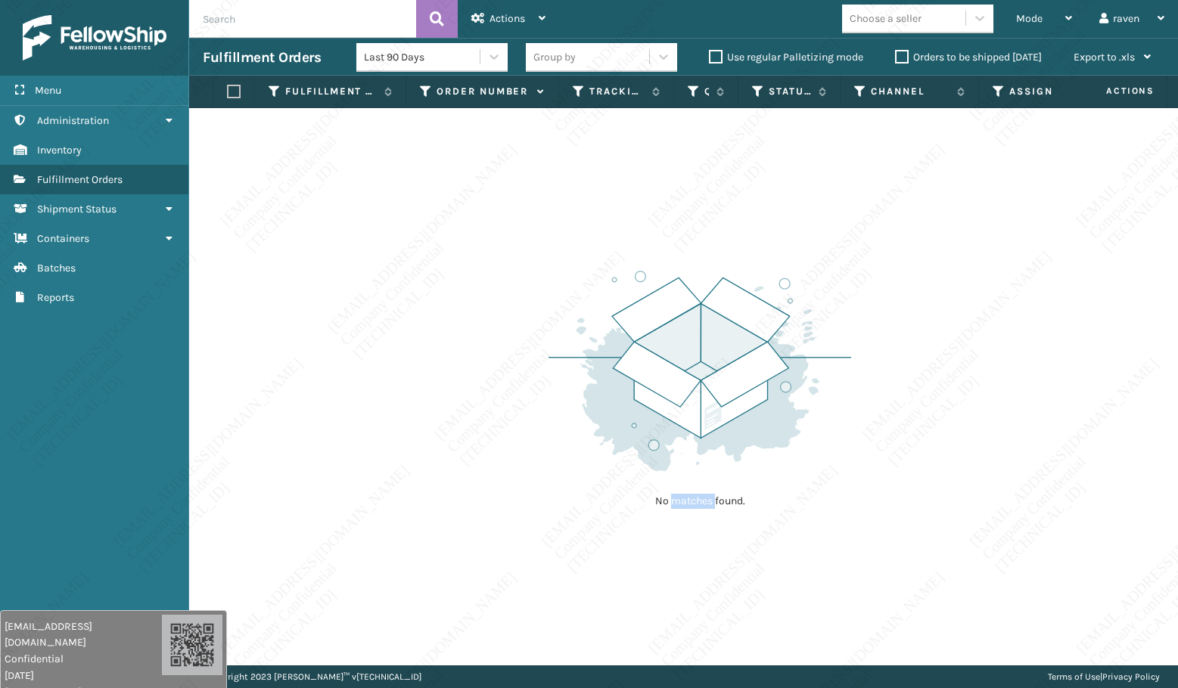
click at [697, 511] on div "No matches found." at bounding box center [699, 387] width 303 height 279
click at [697, 506] on p "No matches found." at bounding box center [699, 501] width 189 height 15
click at [809, 470] on img at bounding box center [699, 371] width 303 height 210
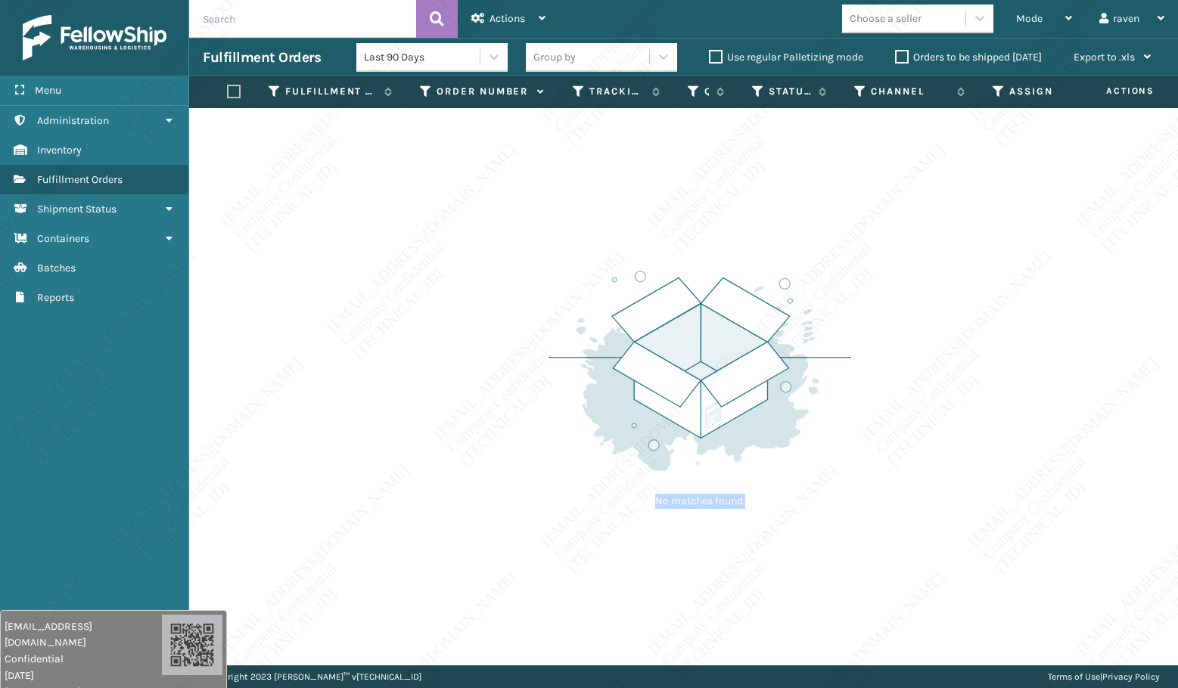
click at [809, 470] on img at bounding box center [699, 371] width 303 height 210
click at [891, 343] on div "No matches found." at bounding box center [683, 387] width 989 height 558
click at [899, 334] on div "No matches found." at bounding box center [683, 387] width 989 height 558
click at [900, 330] on div "No matches found." at bounding box center [683, 387] width 989 height 558
click at [899, 306] on div "No matches found." at bounding box center [683, 387] width 989 height 558
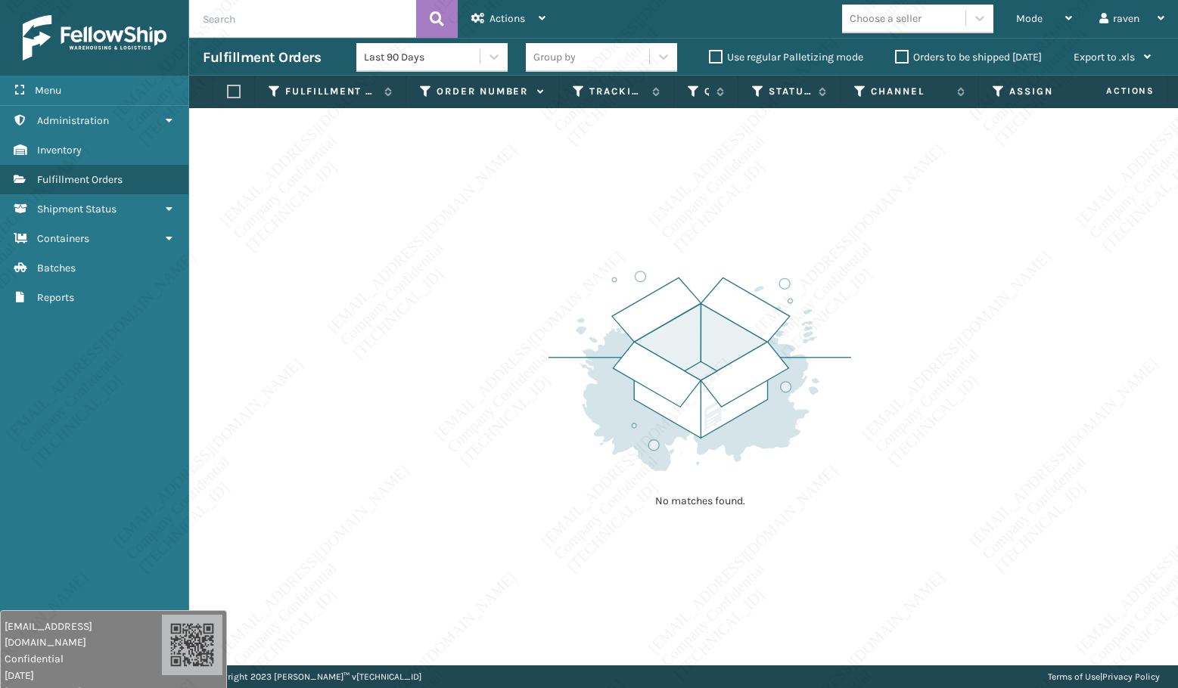
click at [900, 212] on div "No matches found." at bounding box center [683, 387] width 989 height 558
click at [930, 207] on div "No matches found." at bounding box center [683, 387] width 989 height 558
click at [934, 199] on div "No matches found." at bounding box center [683, 387] width 989 height 558
drag, startPoint x: 949, startPoint y: 168, endPoint x: 962, endPoint y: 172, distance: 14.1
click at [956, 177] on div "No matches found." at bounding box center [683, 387] width 989 height 558
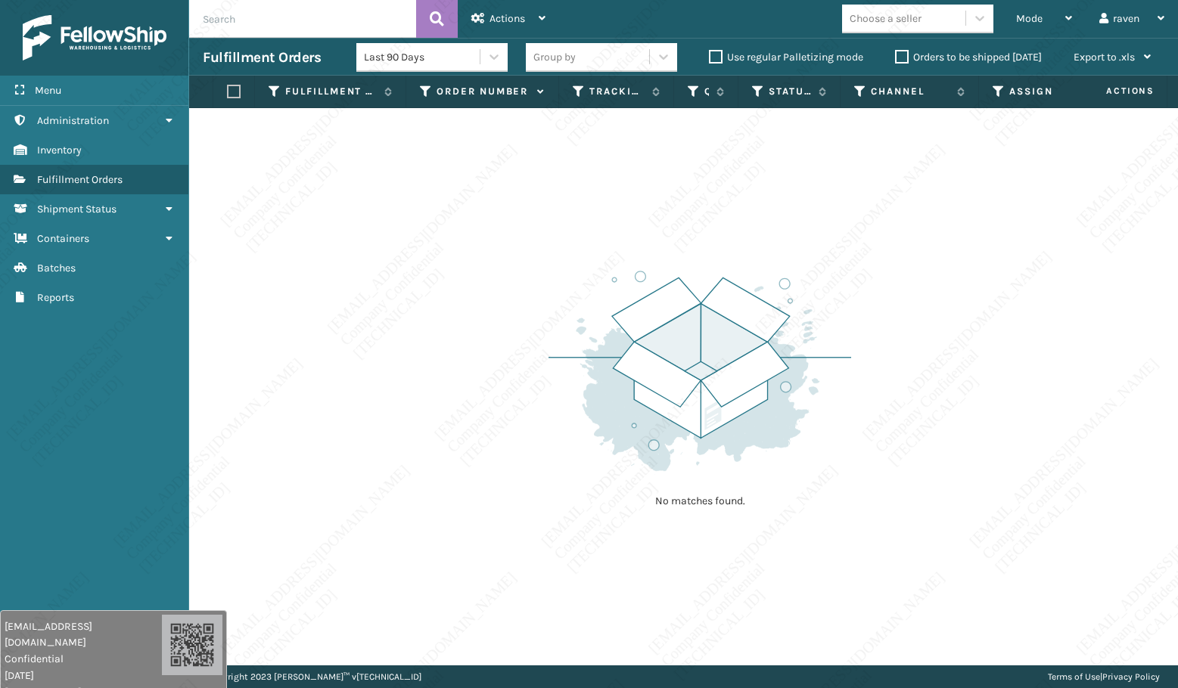
click at [977, 165] on div "No matches found." at bounding box center [683, 387] width 989 height 558
click at [981, 165] on div "No matches found." at bounding box center [683, 387] width 989 height 558
drag, startPoint x: 990, startPoint y: 162, endPoint x: 1008, endPoint y: 184, distance: 28.5
click at [1008, 184] on div "No matches found." at bounding box center [683, 387] width 989 height 558
click at [1011, 185] on div "No matches found." at bounding box center [683, 387] width 989 height 558
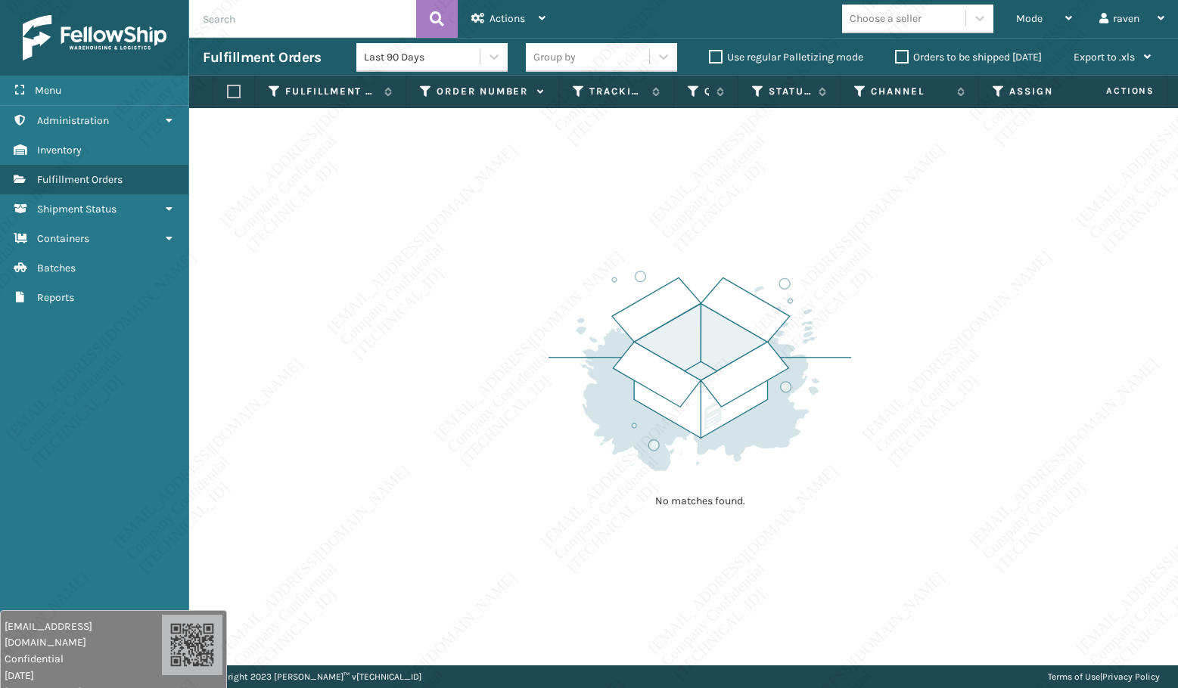
click at [1027, 200] on div "No matches found." at bounding box center [683, 387] width 989 height 558
click at [1027, 195] on div "No matches found." at bounding box center [683, 387] width 989 height 558
click at [1028, 197] on div "No matches found." at bounding box center [683, 387] width 989 height 558
click at [1030, 197] on div "No matches found." at bounding box center [683, 387] width 989 height 558
drag, startPoint x: 1030, startPoint y: 197, endPoint x: 1044, endPoint y: 216, distance: 23.8
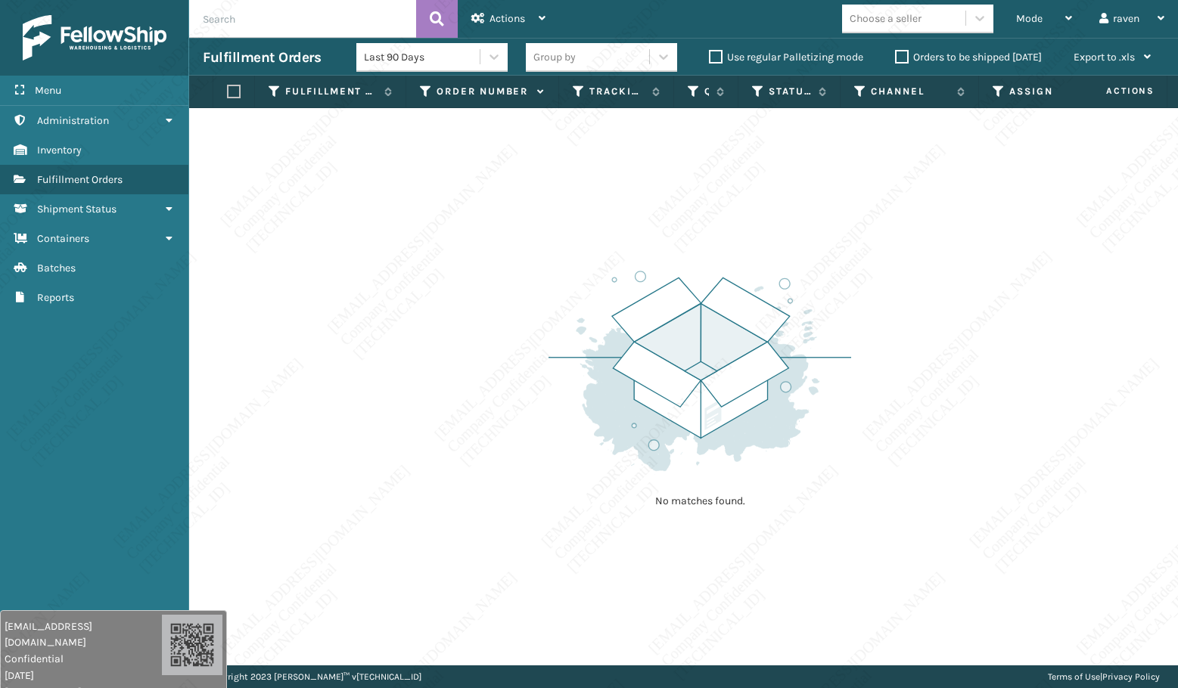
click at [1044, 216] on div "No matches found." at bounding box center [683, 387] width 989 height 558
click at [1042, 222] on div "No matches found." at bounding box center [683, 387] width 989 height 558
click at [1050, 227] on div "No matches found." at bounding box center [683, 387] width 989 height 558
click at [1052, 224] on div "No matches found." at bounding box center [683, 387] width 989 height 558
click at [1053, 220] on div "No matches found." at bounding box center [683, 387] width 989 height 558
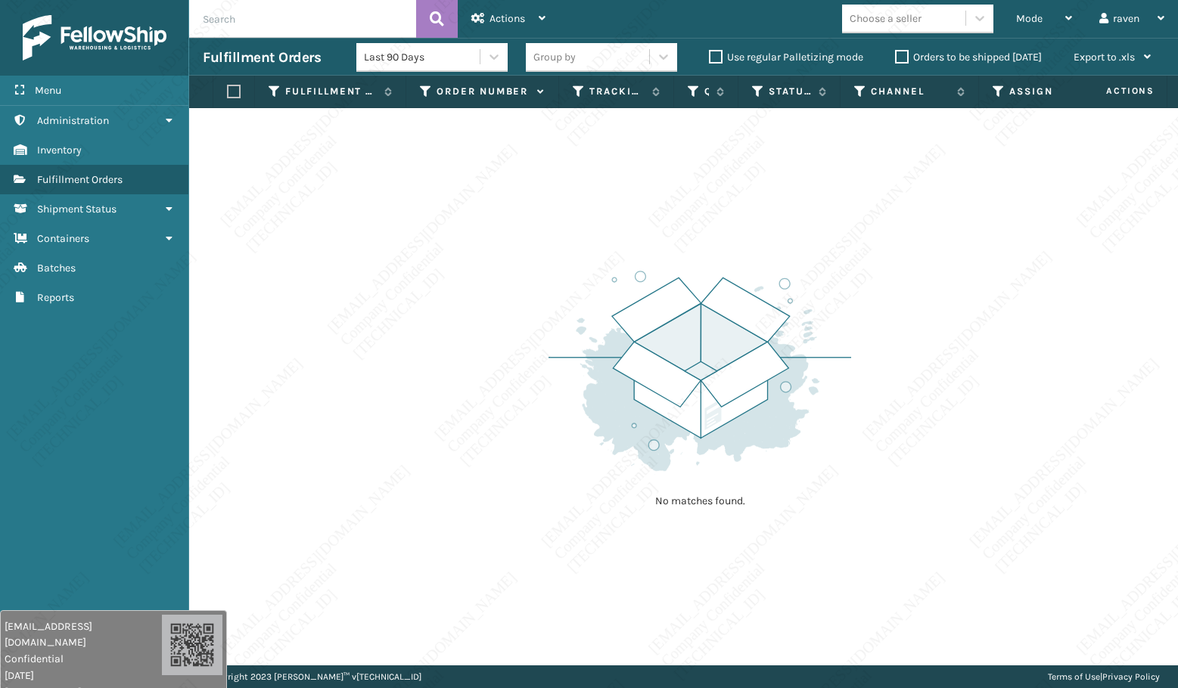
click at [1051, 221] on div "No matches found." at bounding box center [683, 387] width 989 height 558
click at [1055, 217] on div "No matches found." at bounding box center [683, 387] width 989 height 558
click at [1067, 228] on div "No matches found." at bounding box center [683, 387] width 989 height 558
click at [735, 127] on div "No matches found." at bounding box center [683, 387] width 989 height 558
click at [694, 87] on icon at bounding box center [694, 92] width 12 height 14
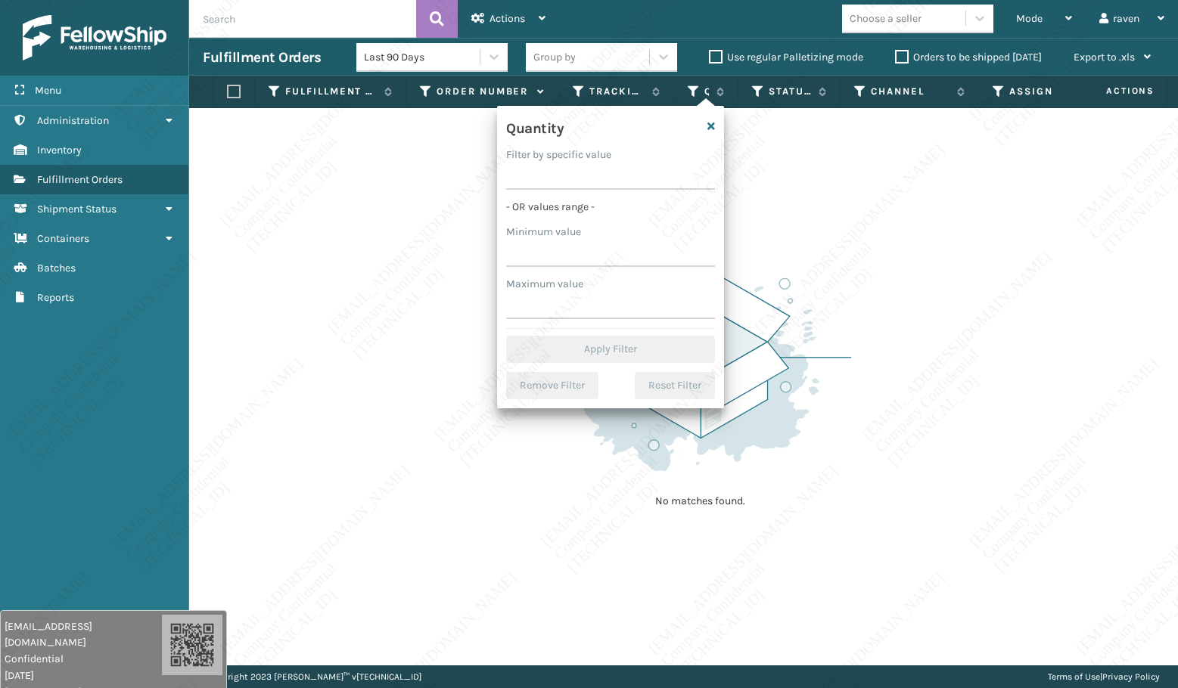
click at [651, 72] on div "Group by" at bounding box center [601, 57] width 151 height 29
click at [651, 82] on div "Channel" at bounding box center [601, 95] width 151 height 28
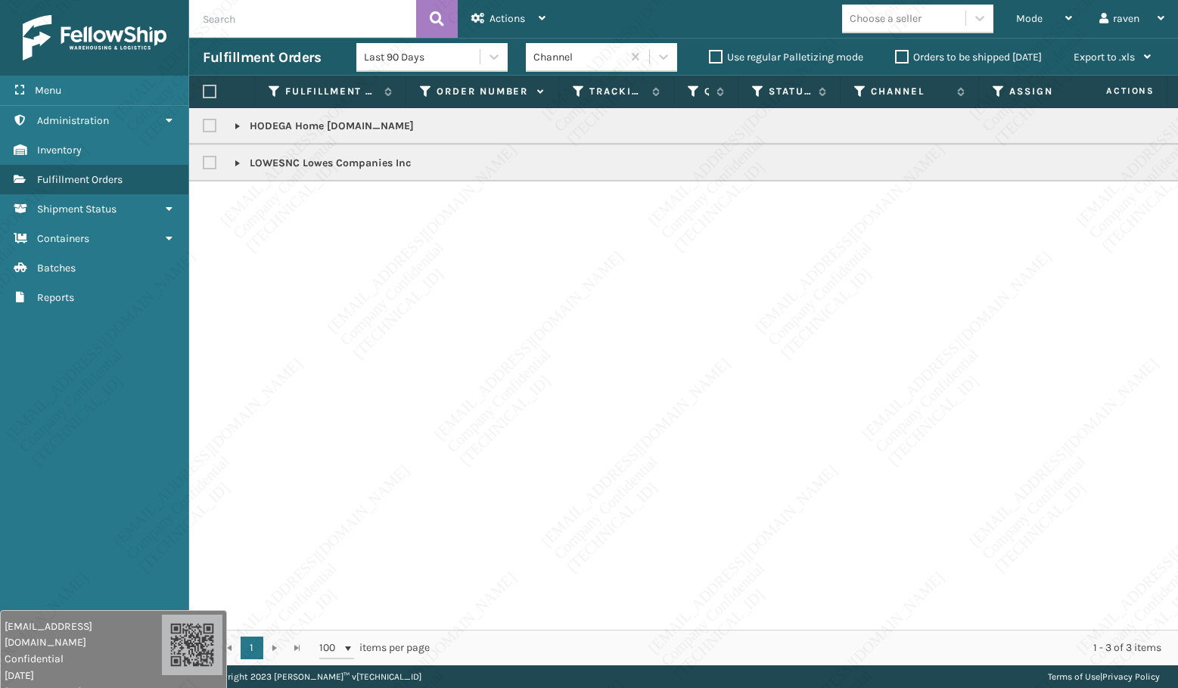
click at [651, 82] on th "Tracking Number" at bounding box center [616, 92] width 115 height 33
drag, startPoint x: 651, startPoint y: 77, endPoint x: 649, endPoint y: 85, distance: 7.7
click at [649, 85] on th "Tracking Number" at bounding box center [616, 92] width 115 height 33
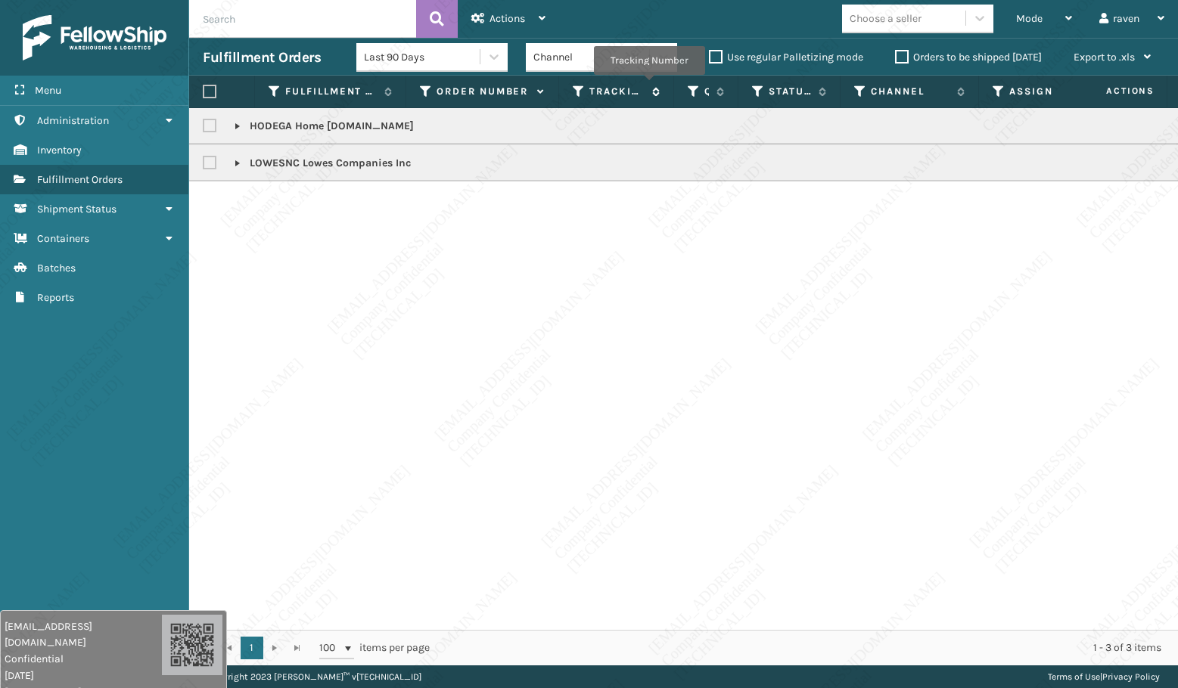
click at [649, 85] on span "Tracking Number" at bounding box center [624, 92] width 70 height 14
drag, startPoint x: 1142, startPoint y: 89, endPoint x: 1152, endPoint y: 84, distance: 10.8
click at [1153, 84] on span "Actions" at bounding box center [1110, 91] width 105 height 25
click at [1048, 12] on div "Mode" at bounding box center [1044, 19] width 56 height 38
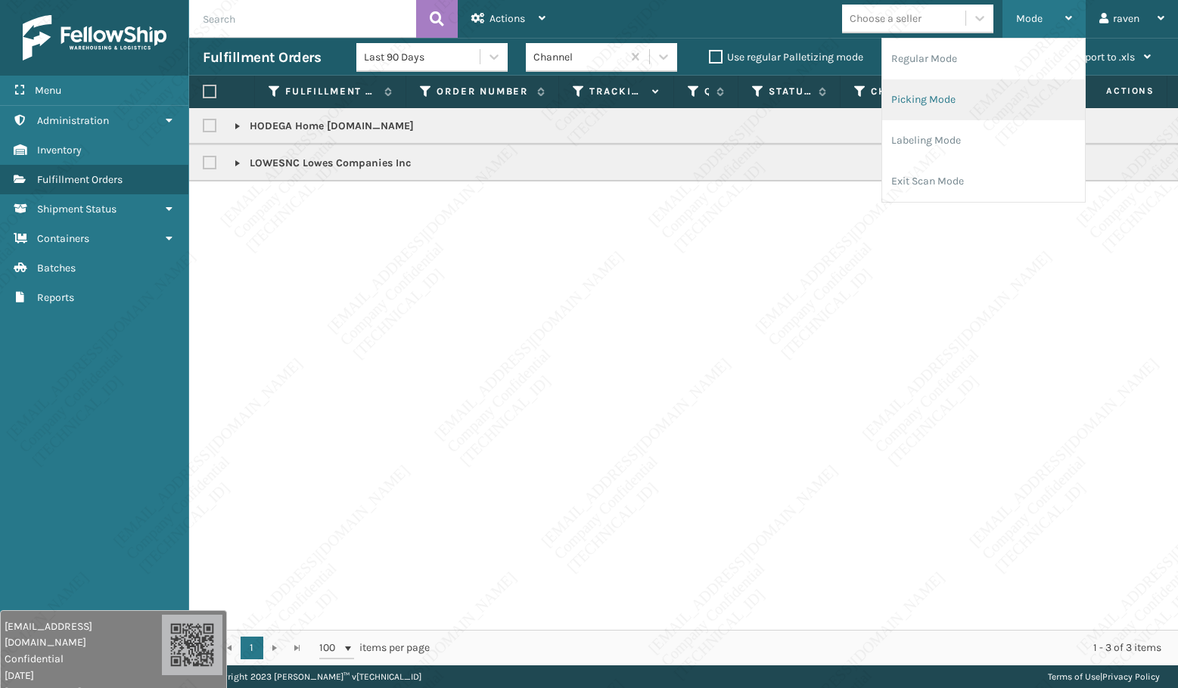
click at [981, 97] on li "Picking Mode" at bounding box center [983, 99] width 203 height 41
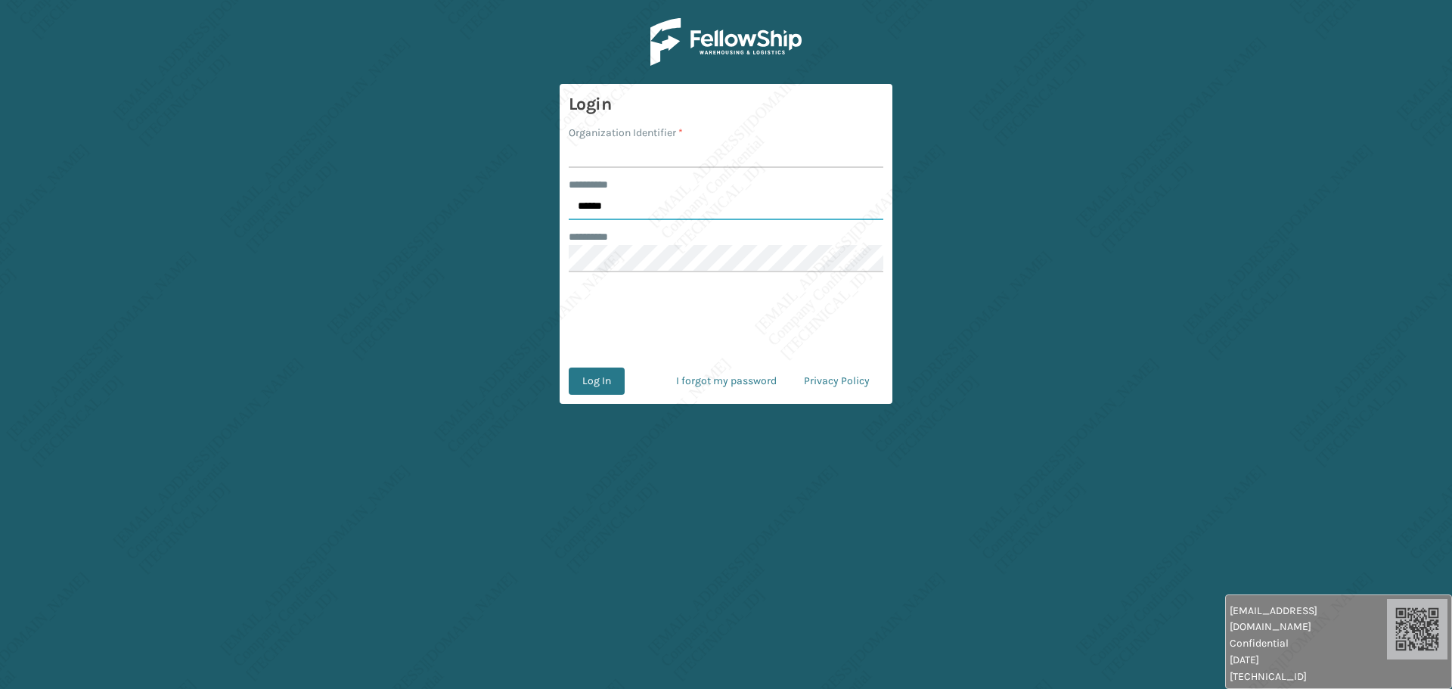
click at [634, 211] on input "******" at bounding box center [726, 206] width 315 height 27
type input "*****"
click at [589, 160] on input "Organization Identifier *" at bounding box center [726, 154] width 315 height 27
type input "[PERSON_NAME]"
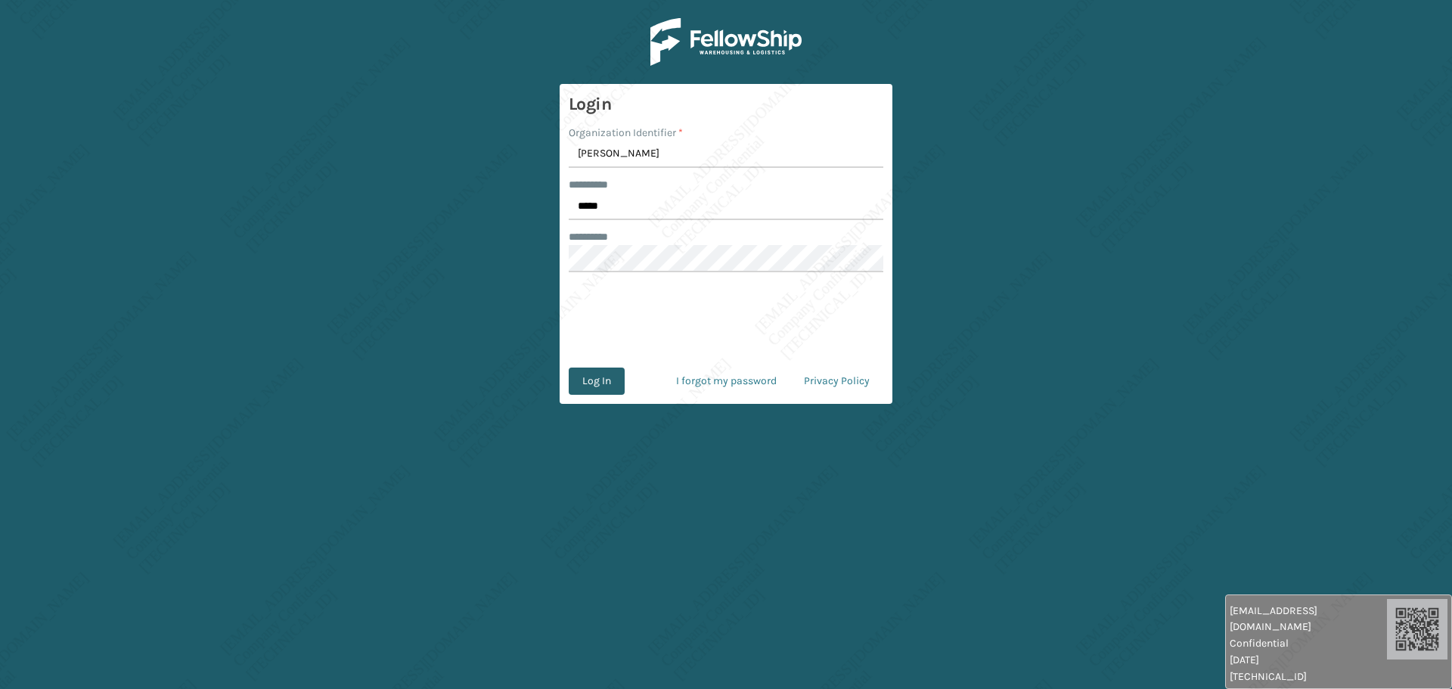
click at [607, 381] on button "Log In" at bounding box center [597, 381] width 56 height 27
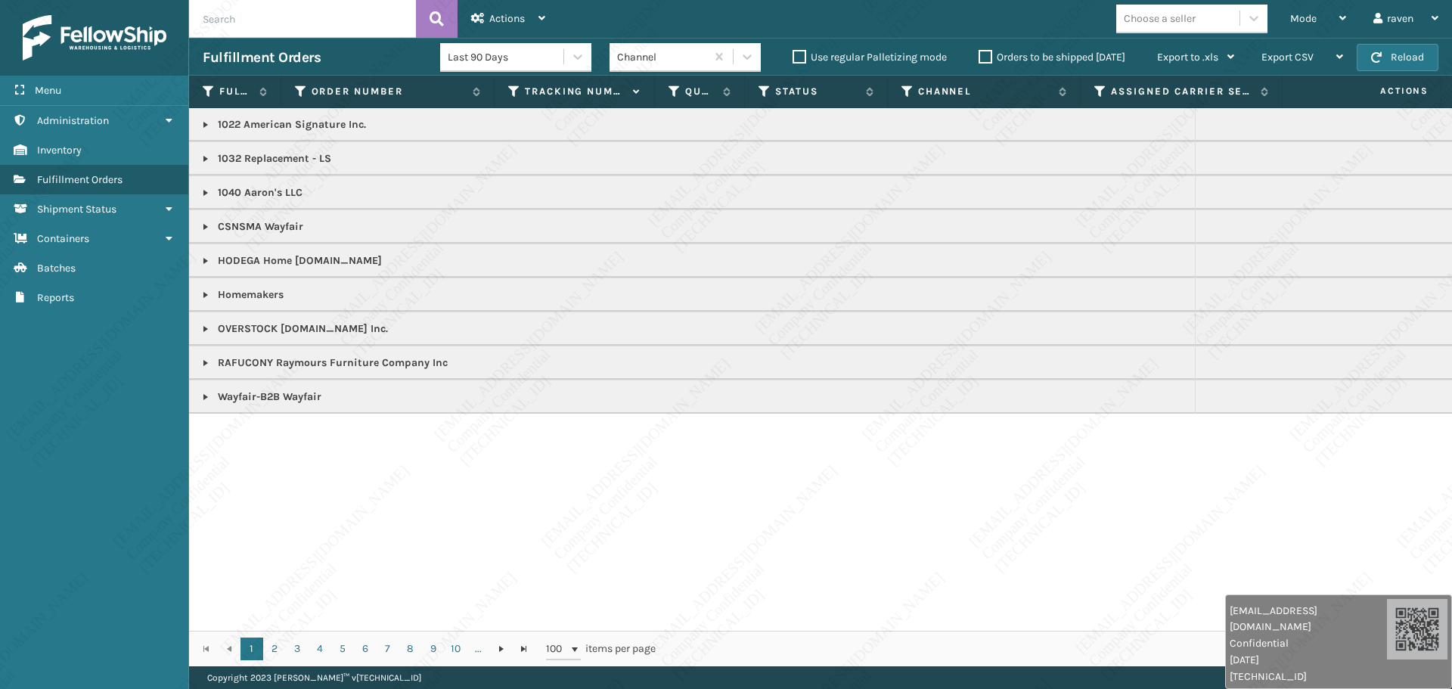
click at [206, 125] on link at bounding box center [206, 125] width 12 height 12
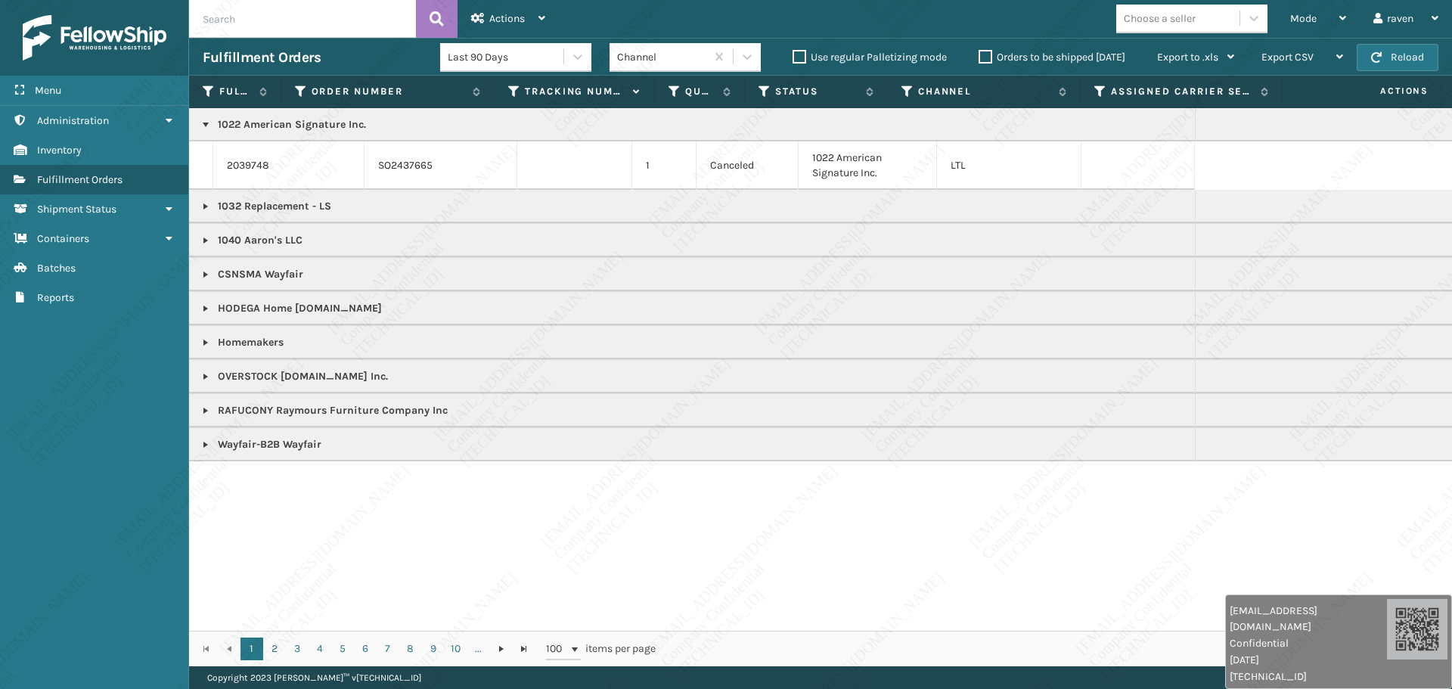
click at [205, 207] on link at bounding box center [206, 206] width 12 height 12
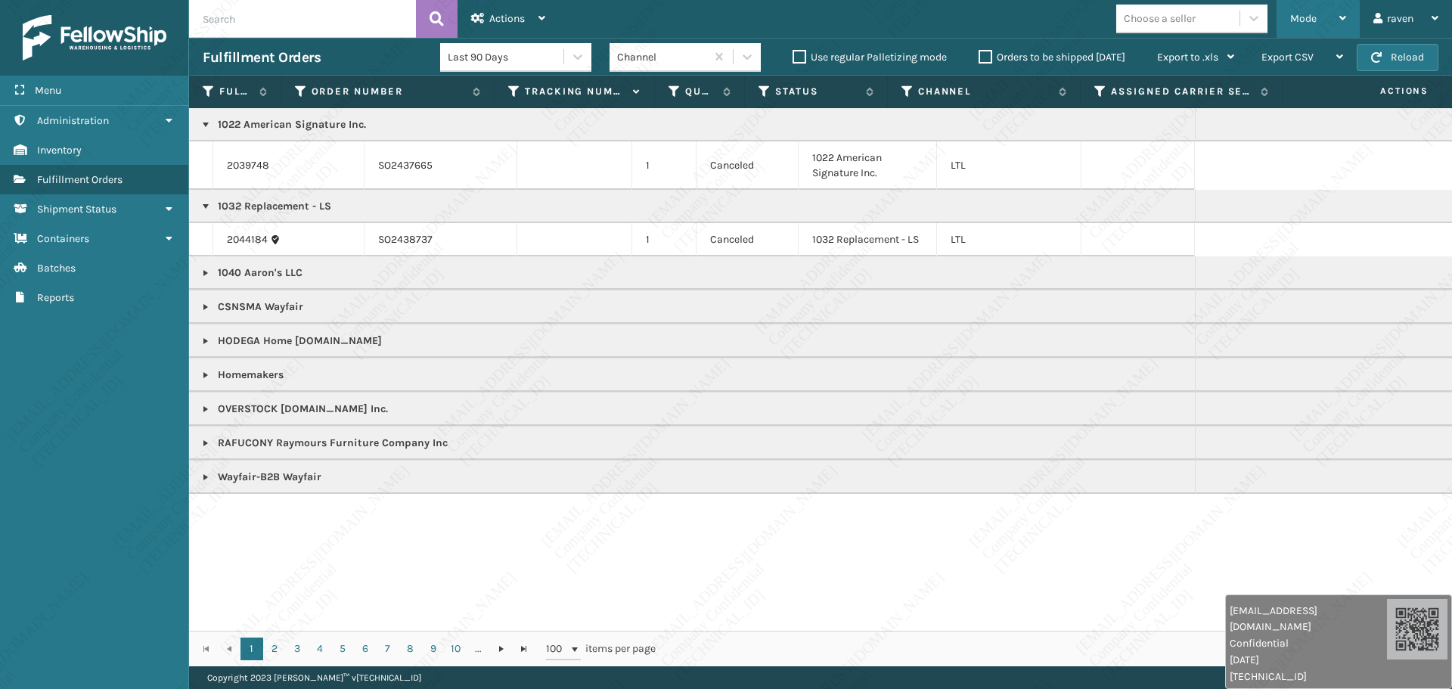
click at [1292, 14] on span "Mode" at bounding box center [1304, 18] width 26 height 13
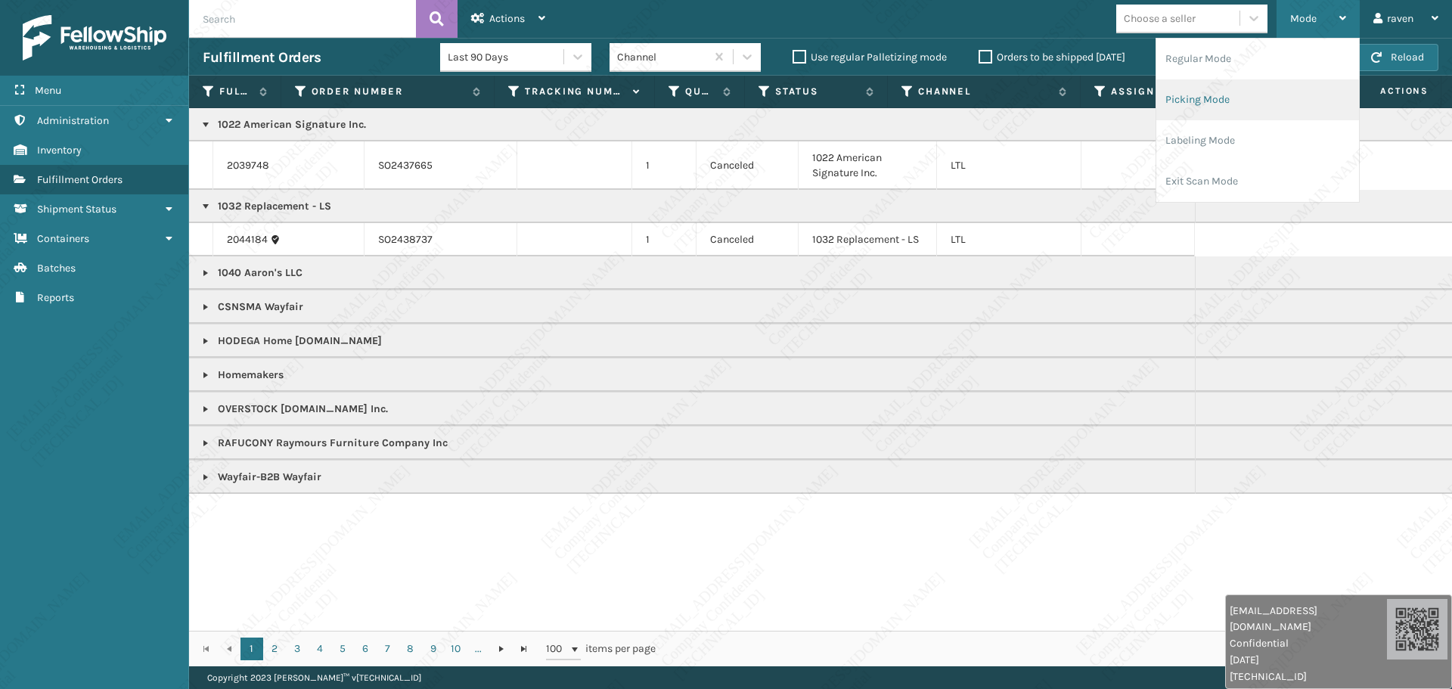
click at [1207, 101] on li "Picking Mode" at bounding box center [1258, 99] width 203 height 41
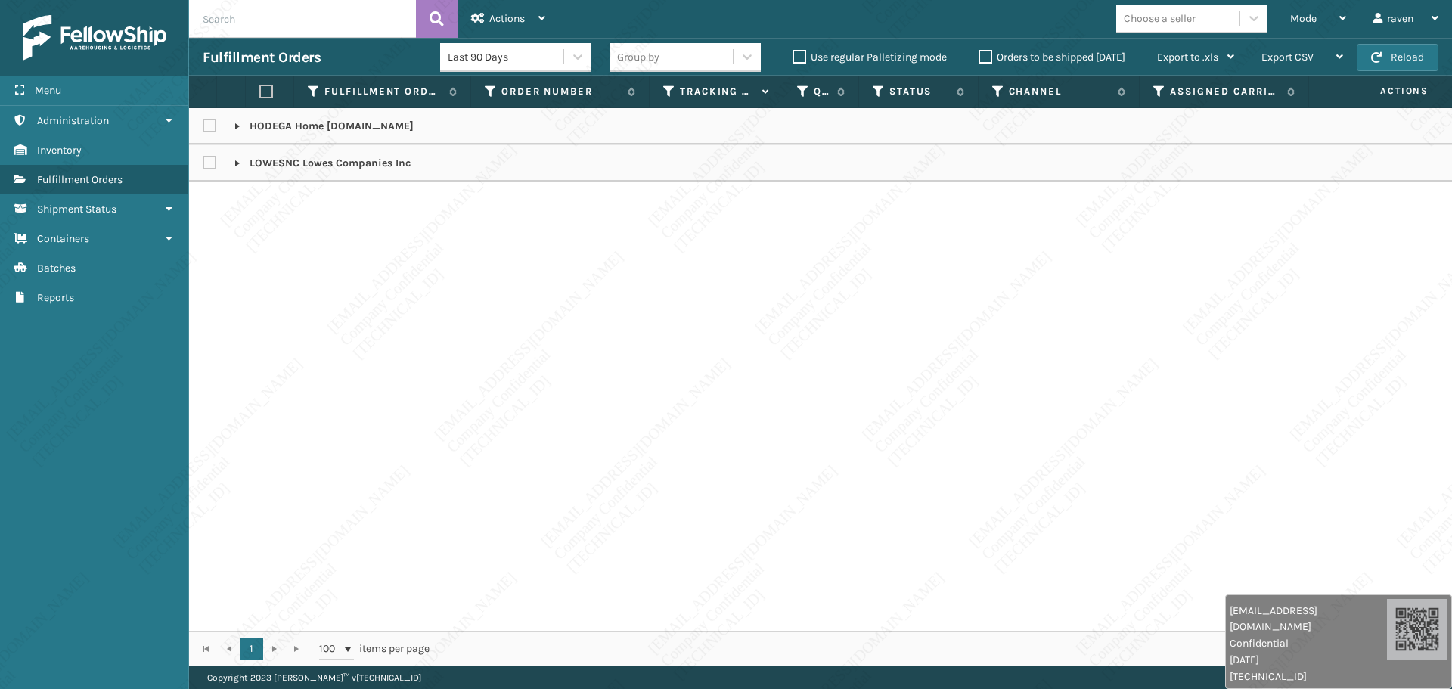
click at [210, 128] on label at bounding box center [212, 126] width 18 height 13
click at [203, 127] on Depot\ "checkbox" at bounding box center [203, 122] width 1 height 10
click at [210, 128] on label at bounding box center [212, 126] width 18 height 13
click at [203, 127] on Depot\ "checkbox" at bounding box center [203, 122] width 1 height 10
click at [276, 127] on p "HODEGA Home [DOMAIN_NAME]" at bounding box center [324, 126] width 179 height 15
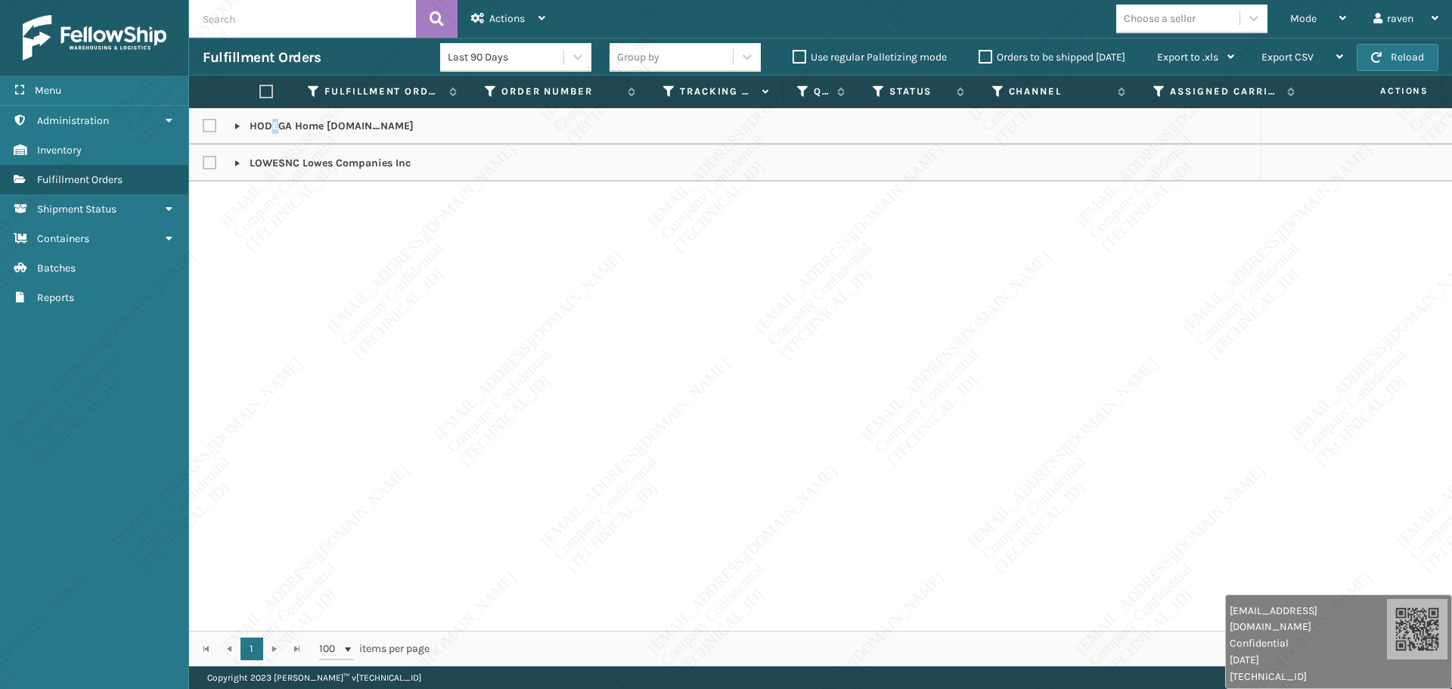
click at [240, 128] on link at bounding box center [237, 126] width 12 height 12
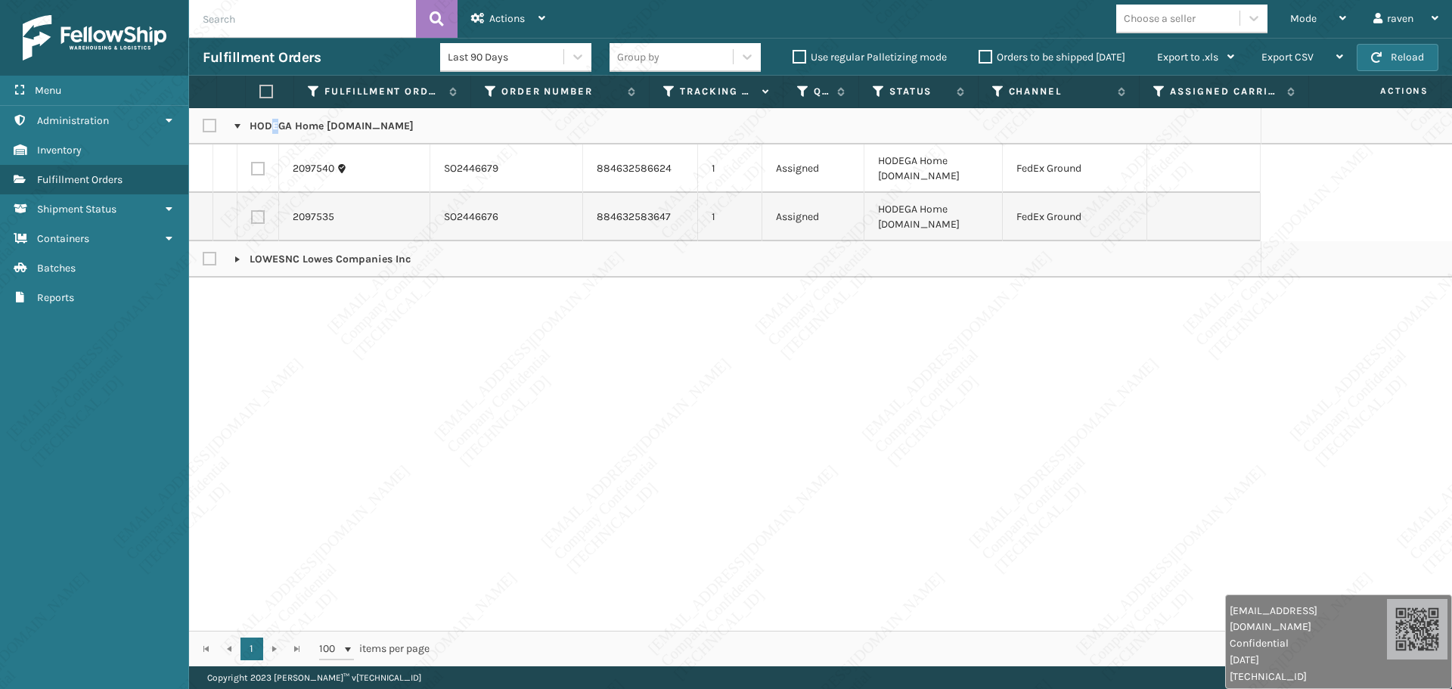
click at [236, 257] on link at bounding box center [237, 259] width 12 height 12
click at [539, 421] on div "HODEGA Home Depot.com 2097540 SO2446679 884632586624 1 Assigned HODEGA Home Dep…" at bounding box center [820, 369] width 1263 height 523
click at [213, 129] on label at bounding box center [212, 126] width 18 height 13
click at [203, 127] on Depot\ "checkbox" at bounding box center [203, 122] width 1 height 10
checkbox Depot\ "true"
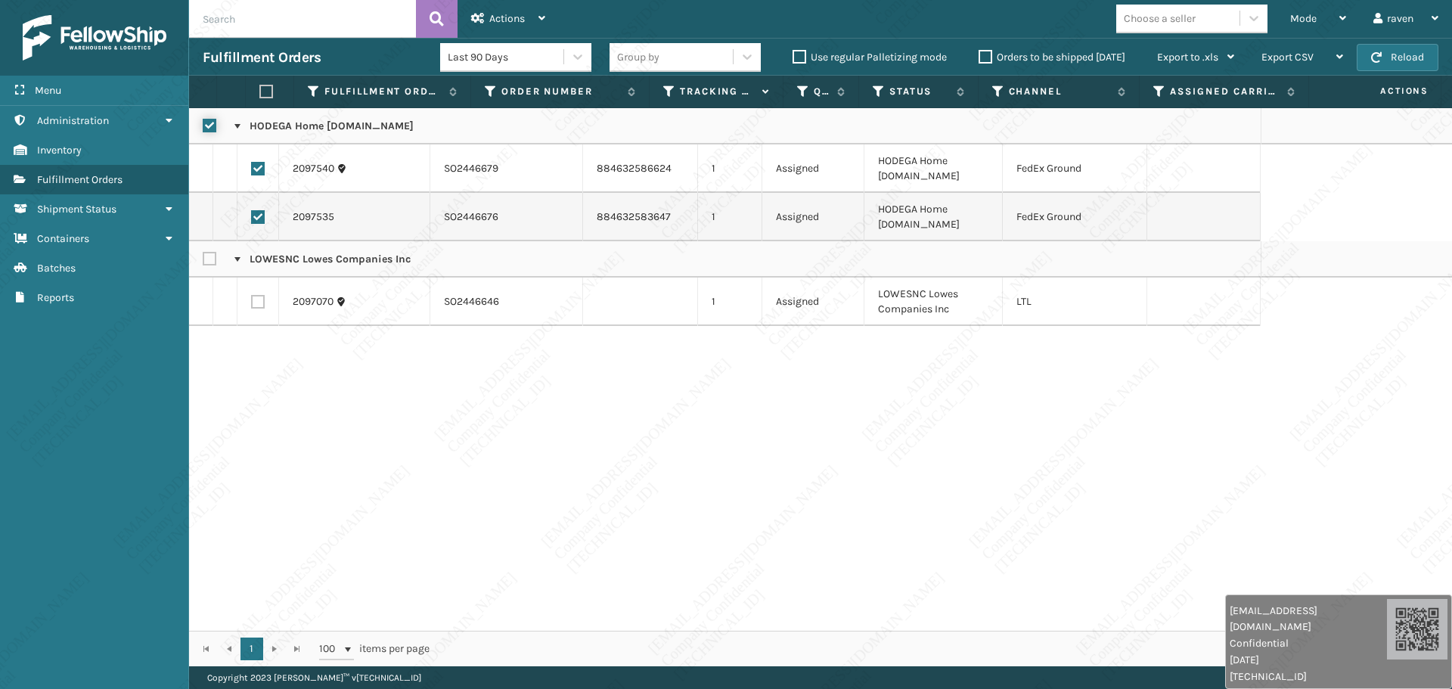
checkbox input "true"
click at [545, 11] on div "Actions" at bounding box center [508, 19] width 74 height 38
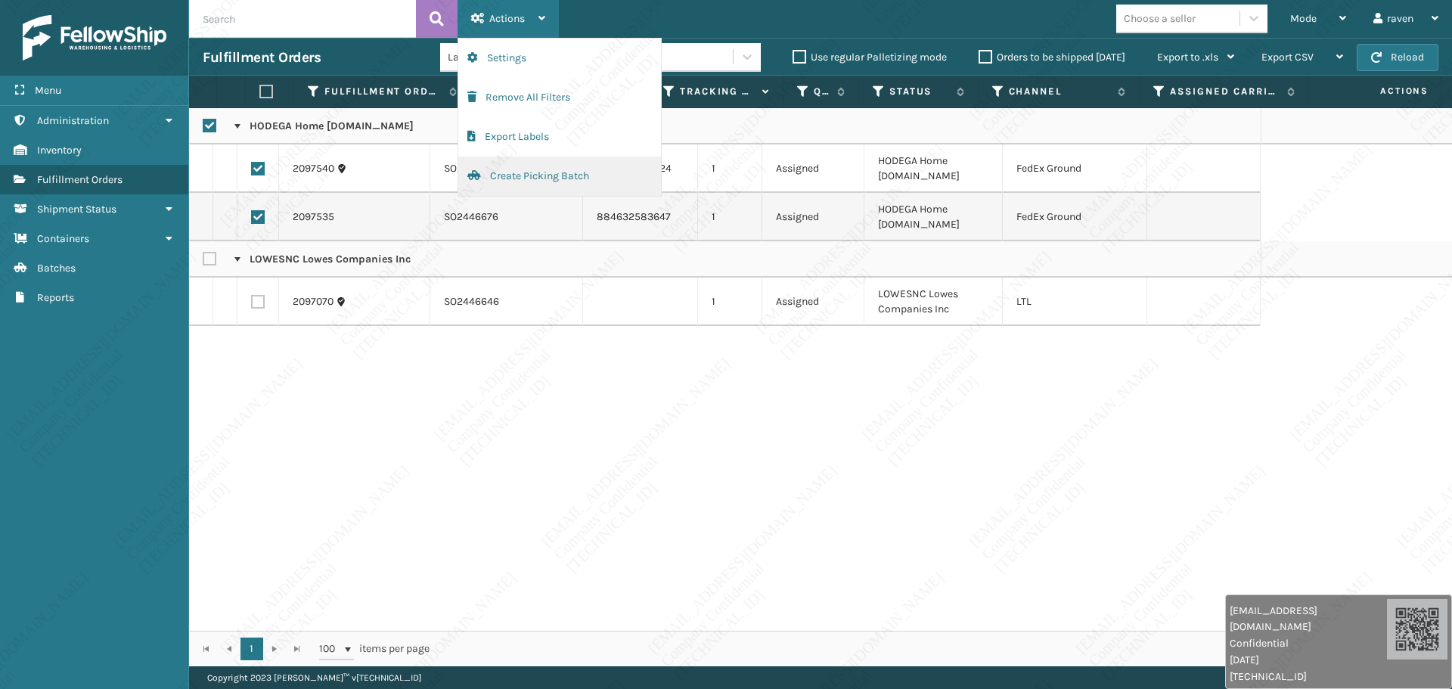
click at [533, 169] on button "Create Picking Batch" at bounding box center [559, 176] width 203 height 39
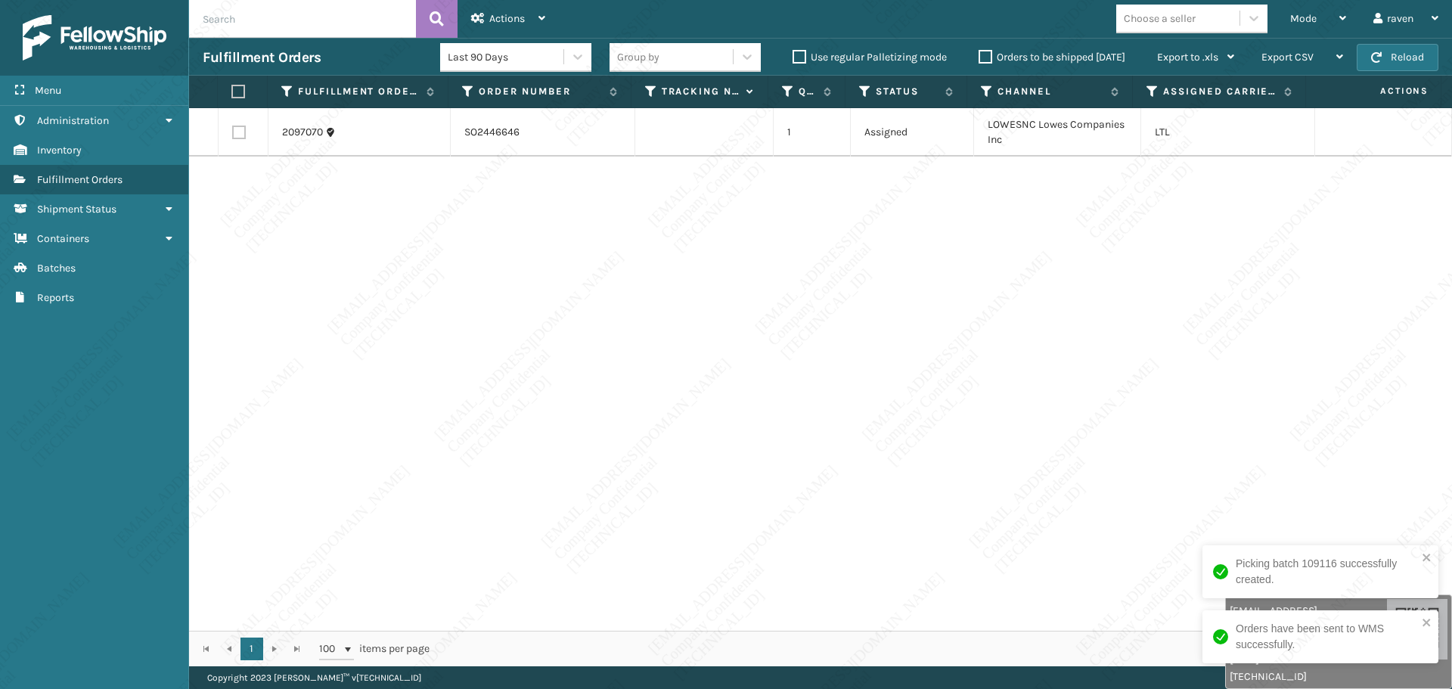
click at [933, 291] on div "2097070 SO2446646 1 Assigned LOWESNC Lowes Companies Inc LTL" at bounding box center [820, 369] width 1263 height 523
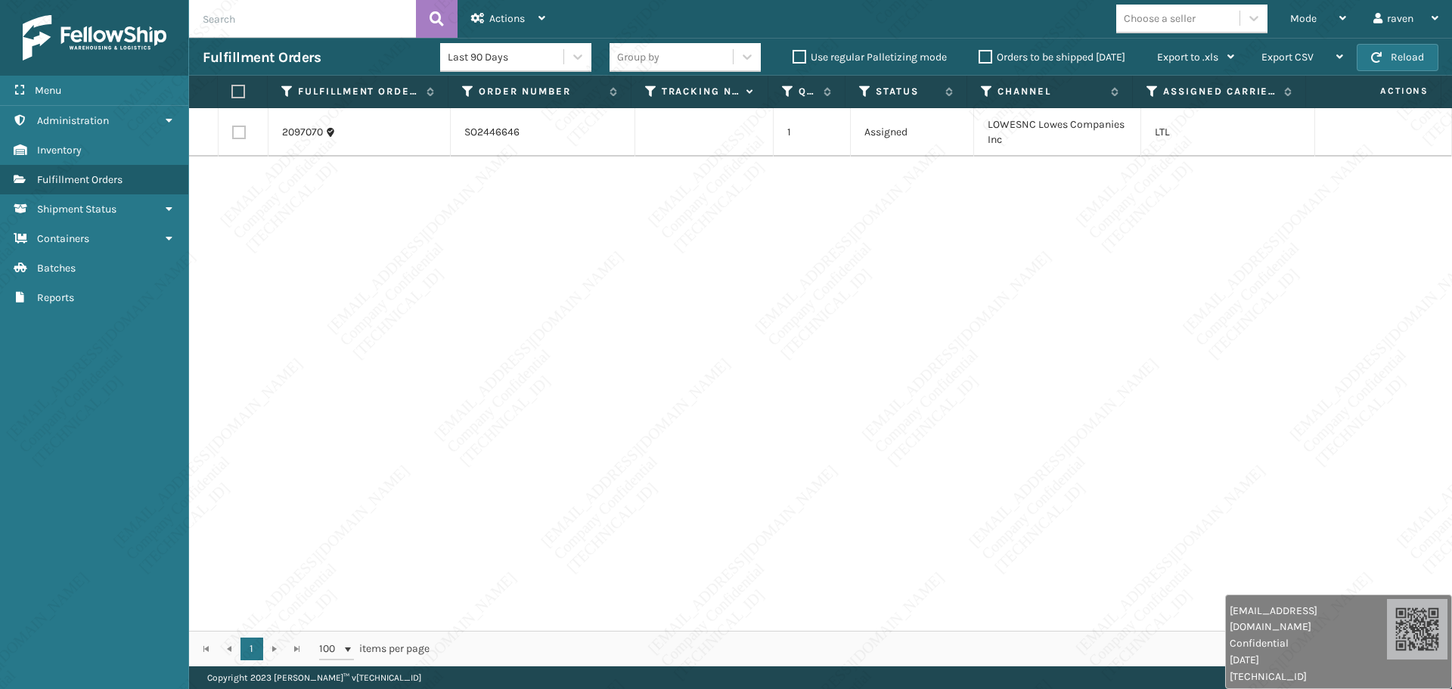
click at [710, 338] on div "2097070 SO2446646 1 Assigned LOWESNC Lowes Companies Inc LTL" at bounding box center [820, 369] width 1263 height 523
click at [235, 99] on th at bounding box center [243, 92] width 50 height 33
click at [238, 88] on label at bounding box center [238, 92] width 14 height 14
click at [232, 88] on input "checkbox" at bounding box center [231, 92] width 1 height 10
checkbox input "true"
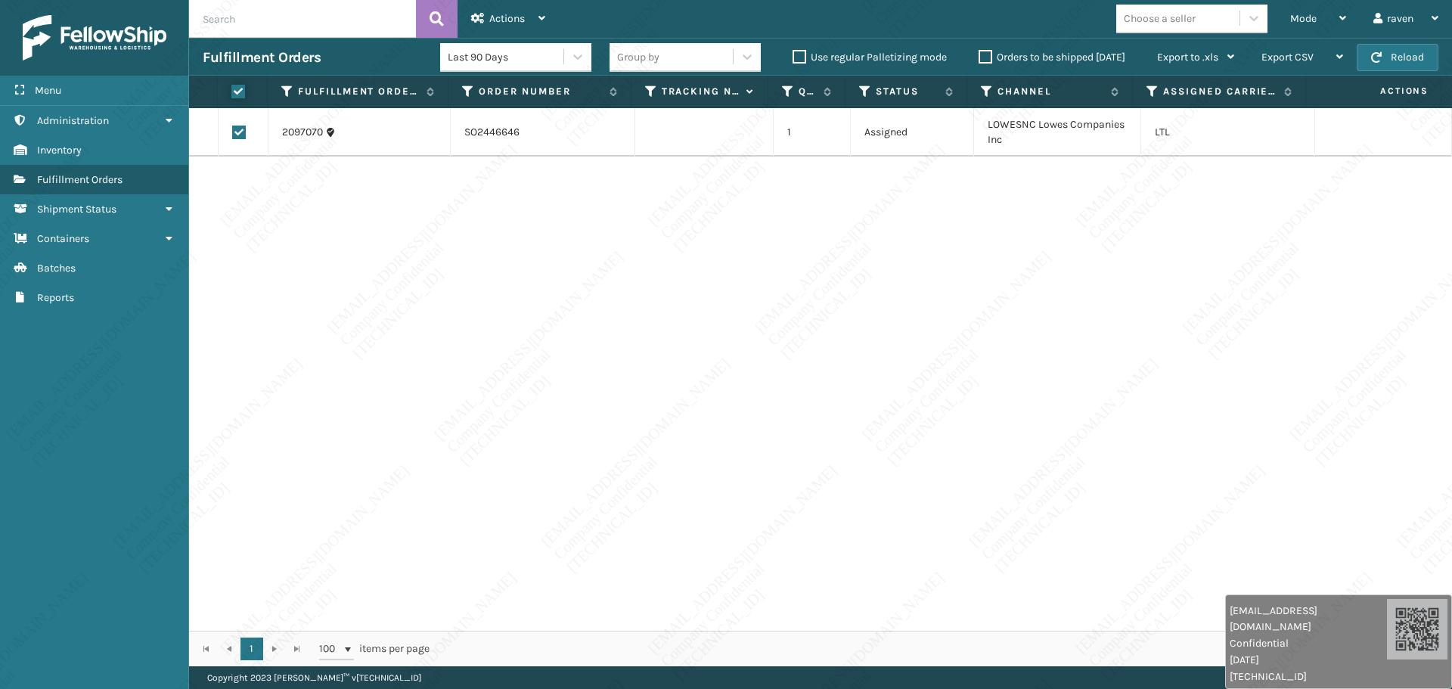
checkbox input "true"
drag, startPoint x: 518, startPoint y: 24, endPoint x: 526, endPoint y: 39, distance: 17.3
click at [519, 23] on span "Actions" at bounding box center [507, 18] width 36 height 13
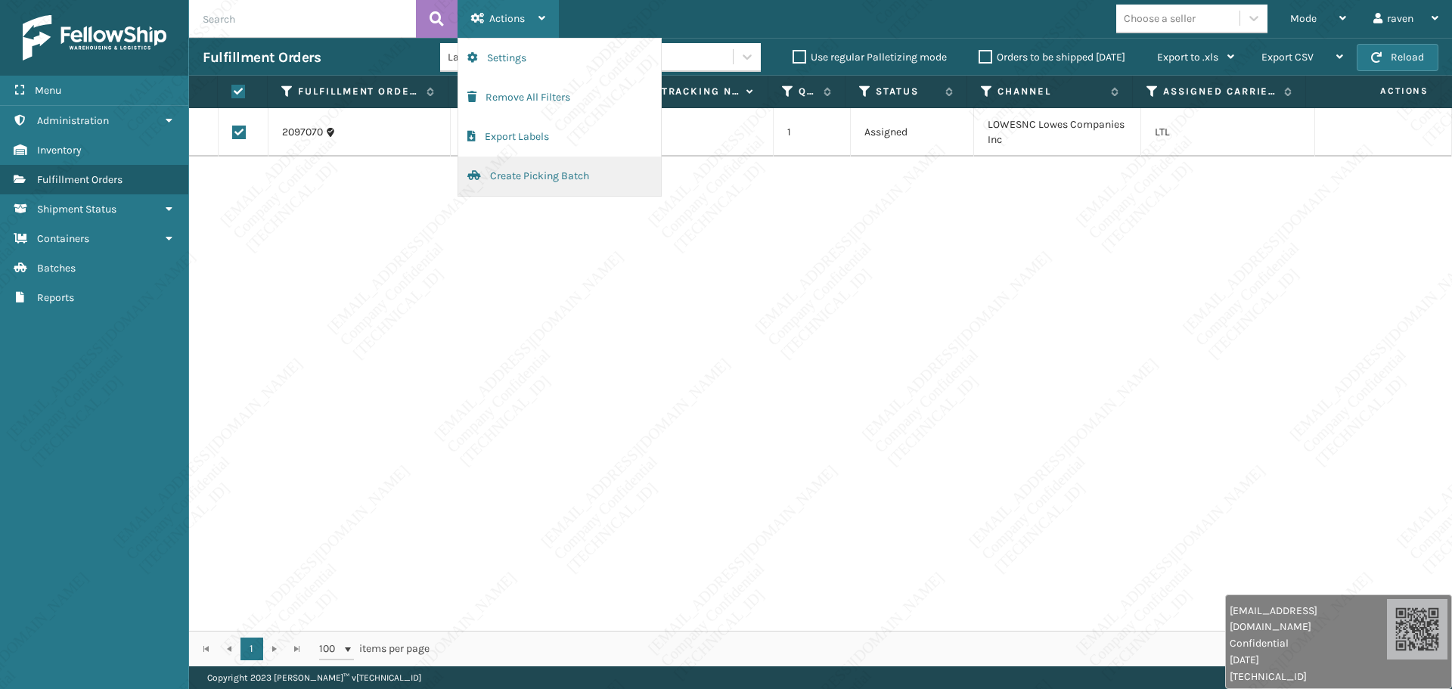
click at [530, 175] on button "Create Picking Batch" at bounding box center [559, 176] width 203 height 39
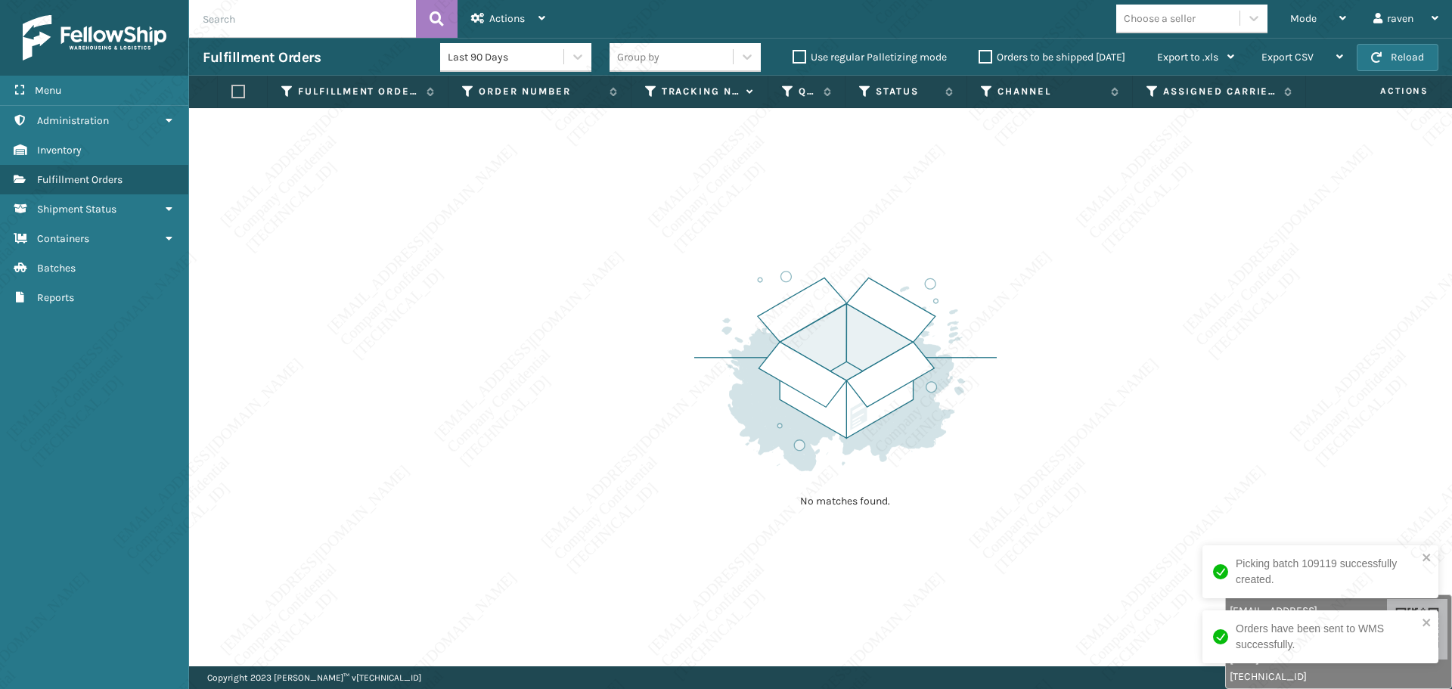
click at [1048, 257] on div "No matches found." at bounding box center [820, 387] width 1263 height 558
click at [1295, 20] on span "Mode" at bounding box center [1304, 18] width 26 height 13
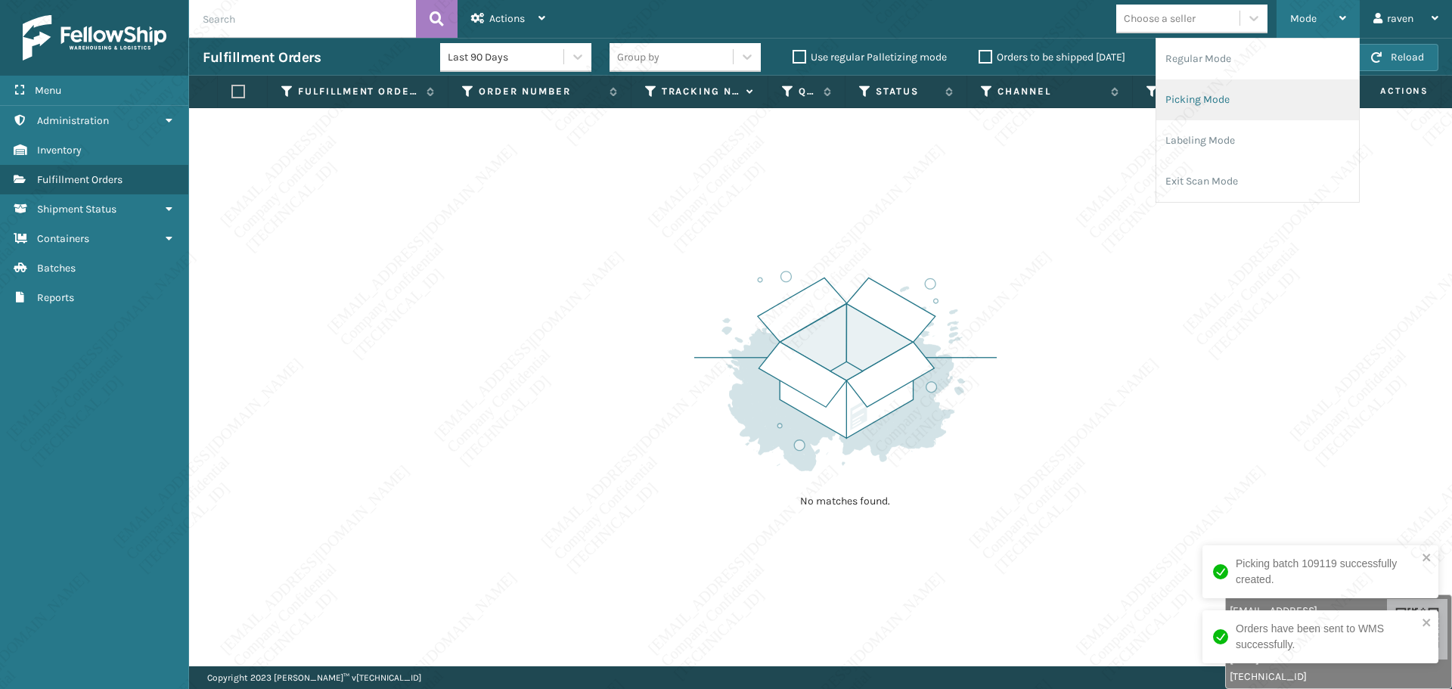
click at [1217, 95] on li "Picking Mode" at bounding box center [1258, 99] width 203 height 41
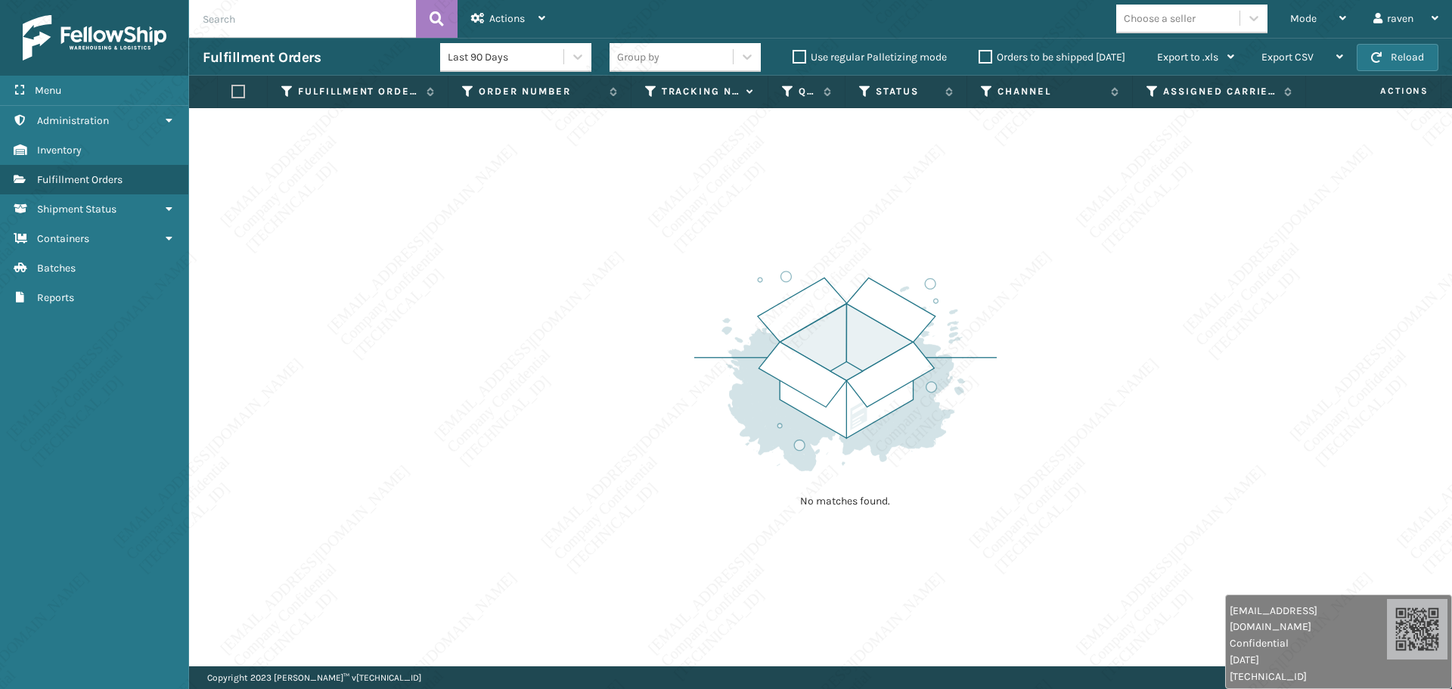
click at [1073, 242] on div "No matches found." at bounding box center [820, 387] width 1263 height 558
click at [1297, 10] on div "Mode" at bounding box center [1319, 19] width 56 height 38
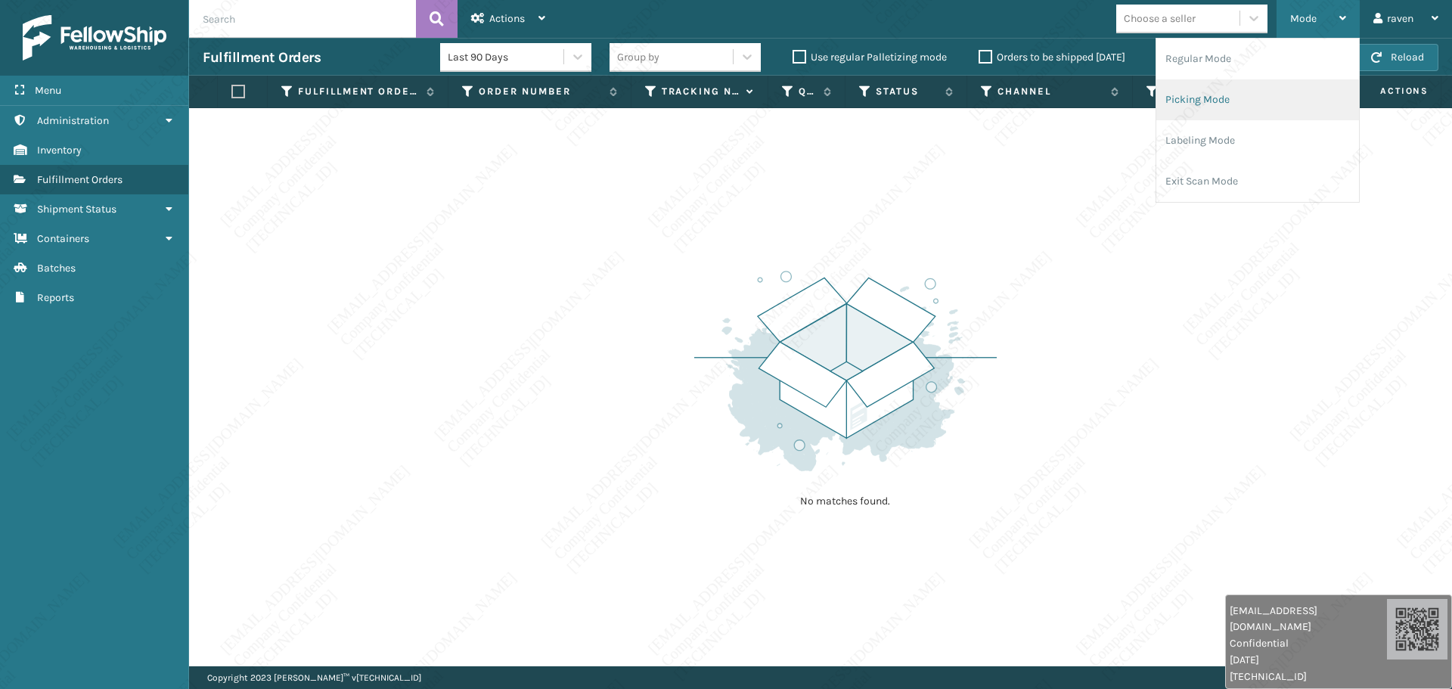
click at [1195, 99] on li "Picking Mode" at bounding box center [1258, 99] width 203 height 41
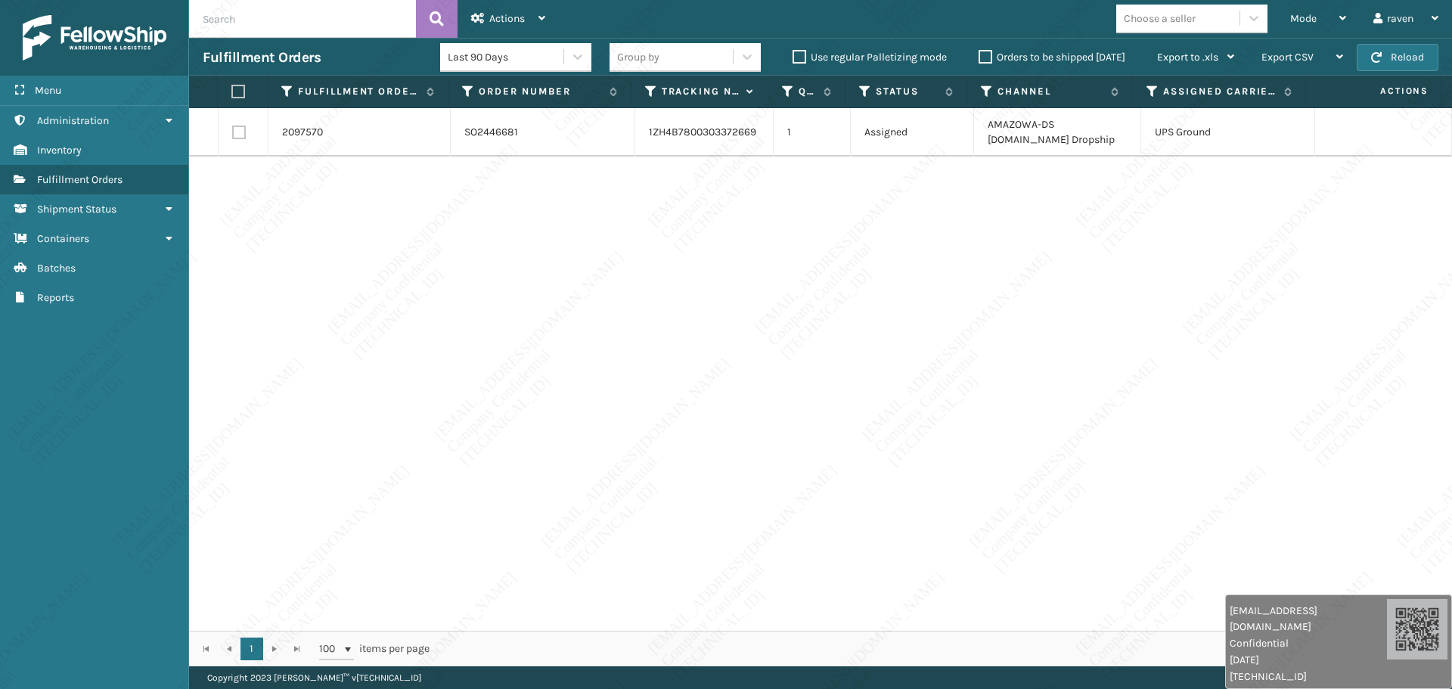
click at [1020, 239] on div "2097570 SO2446681 1ZH4B7800303372669 1 Assigned AMAZOWA-DS Amazon.Com Dropship …" at bounding box center [820, 369] width 1263 height 523
click at [245, 93] on label at bounding box center [238, 92] width 14 height 14
click at [232, 93] on input "checkbox" at bounding box center [231, 92] width 1 height 10
checkbox input "true"
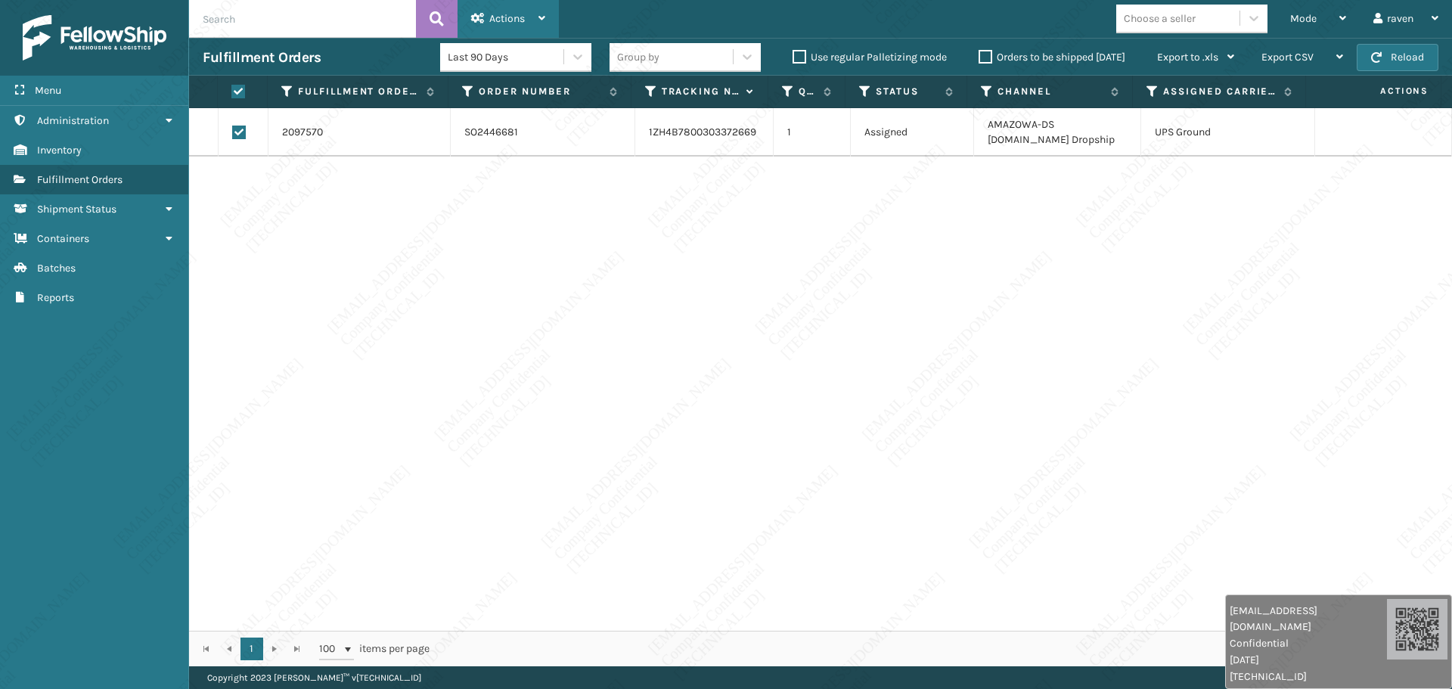
click at [508, 15] on span "Actions" at bounding box center [507, 18] width 36 height 13
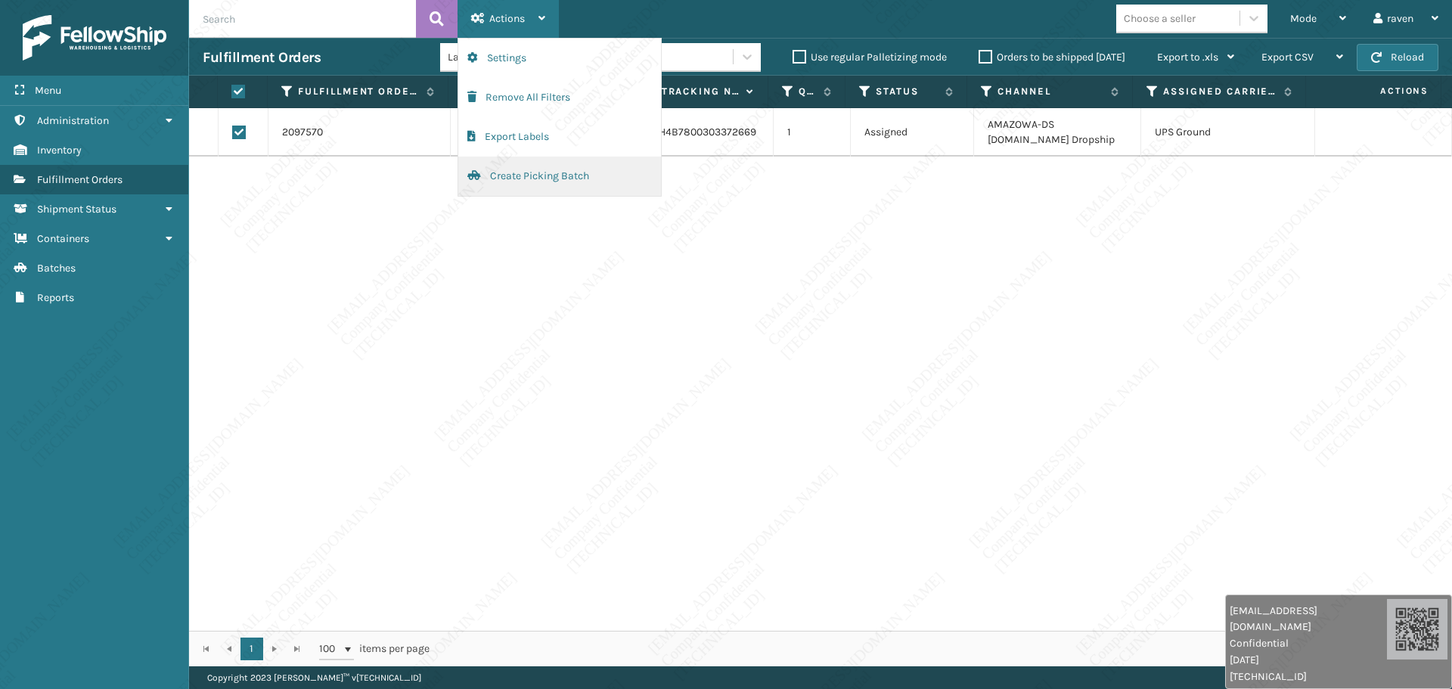
click at [506, 166] on button "Create Picking Batch" at bounding box center [559, 176] width 203 height 39
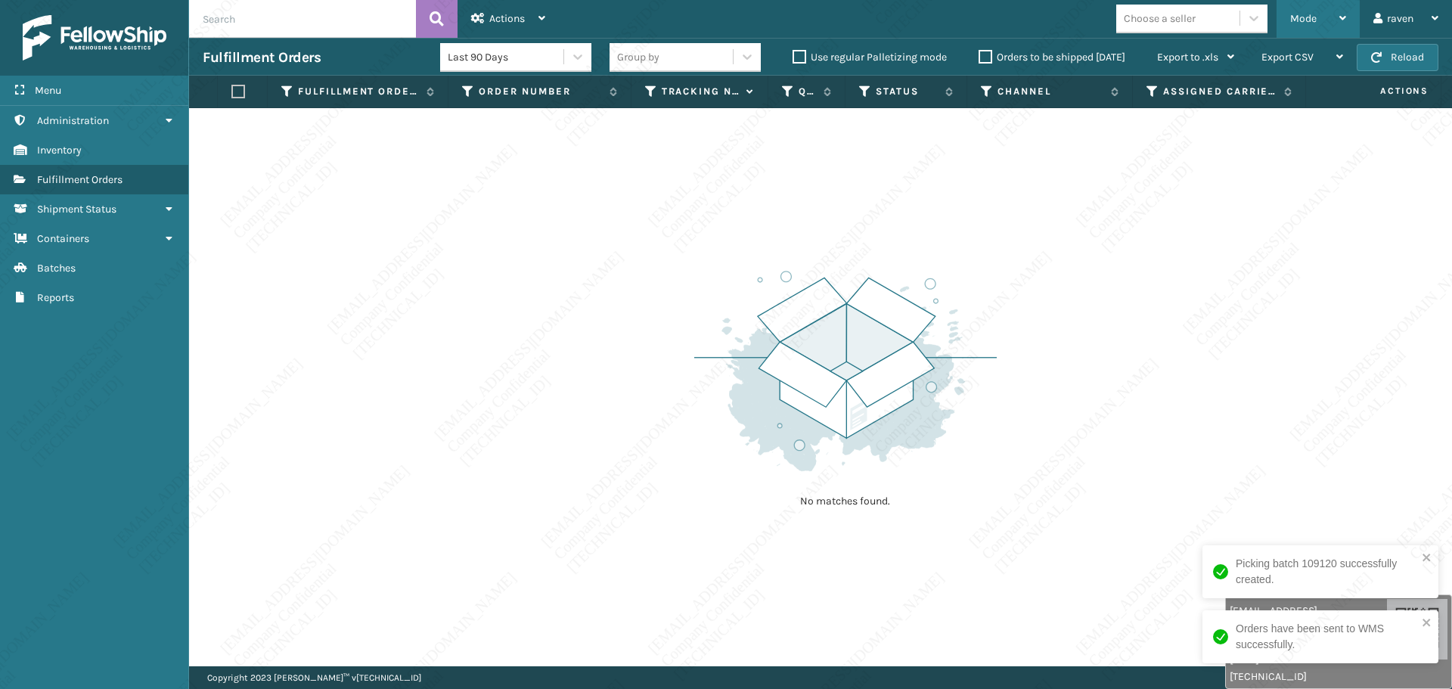
click at [1301, 11] on div "Mode" at bounding box center [1319, 19] width 56 height 38
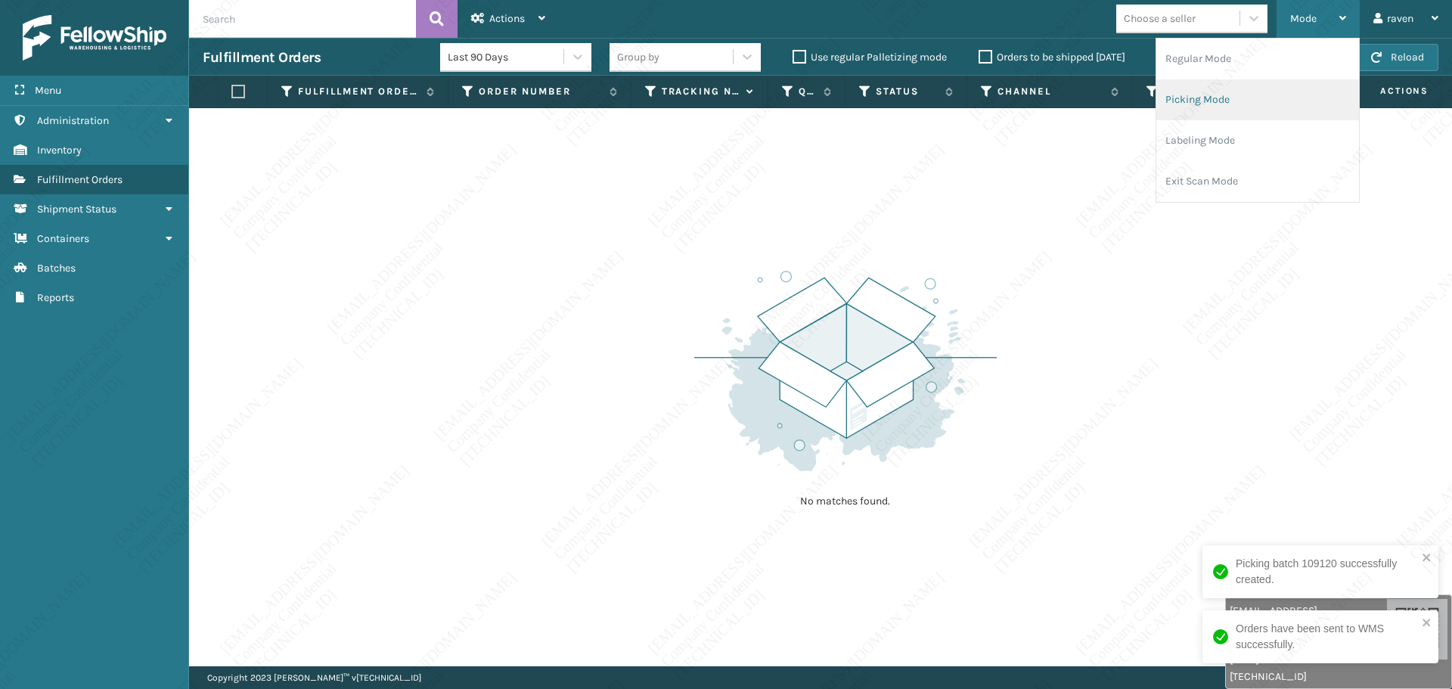
click at [1208, 85] on li "Picking Mode" at bounding box center [1258, 99] width 203 height 41
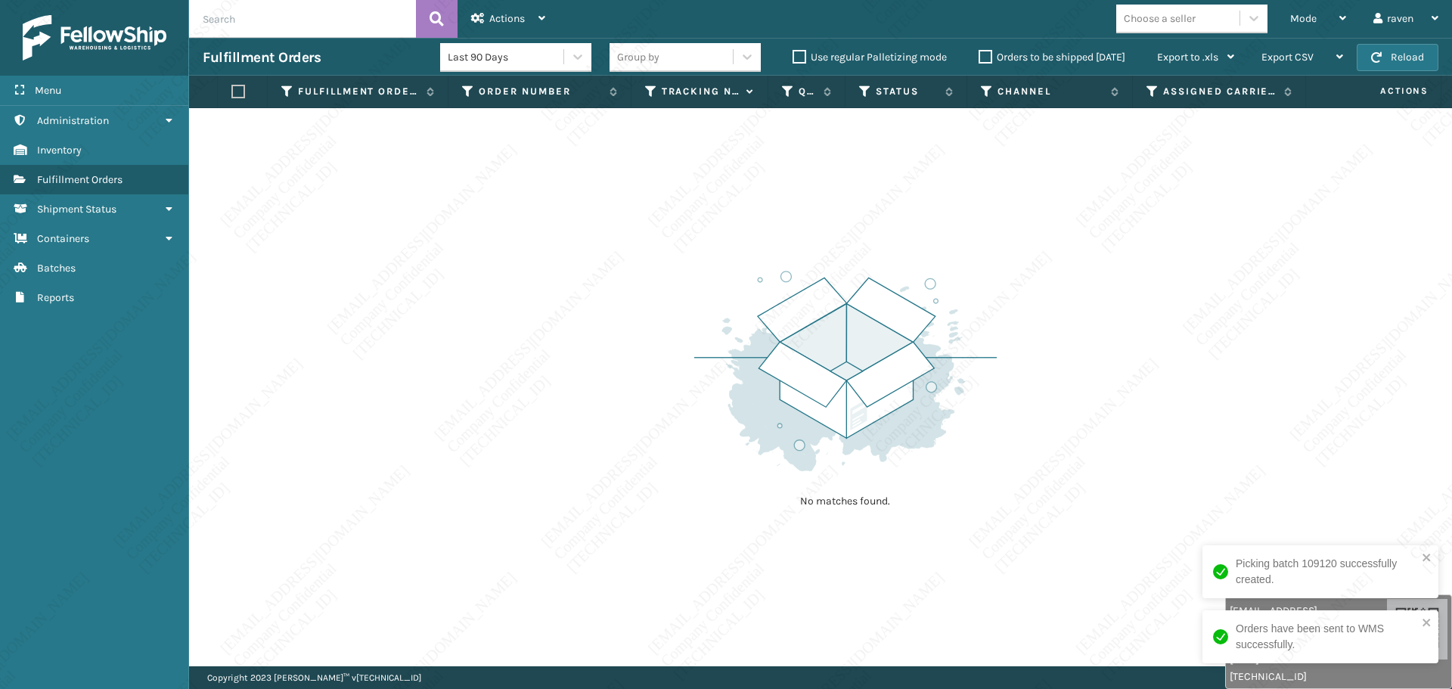
drag, startPoint x: 1155, startPoint y: 289, endPoint x: 449, endPoint y: 203, distance: 710.9
click at [1153, 289] on div "No matches found." at bounding box center [820, 387] width 1263 height 558
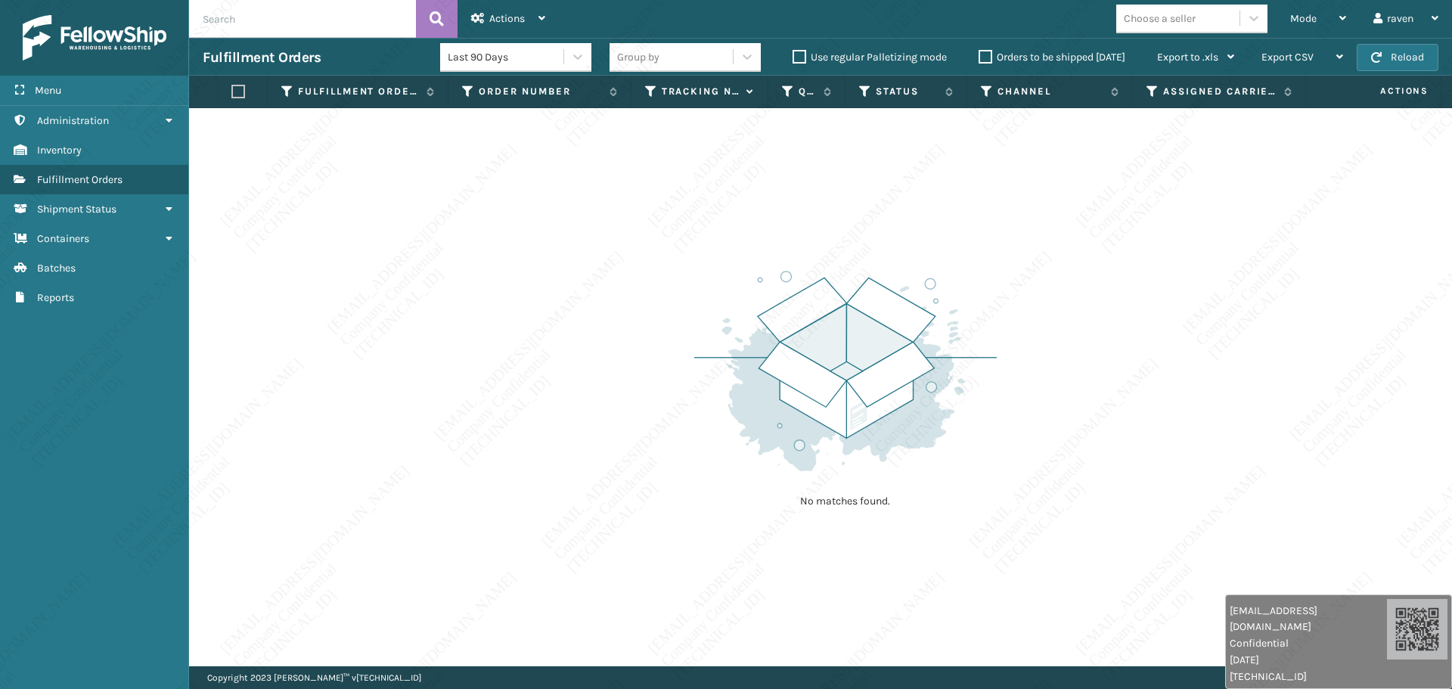
click at [1275, 9] on div "Choose a seller" at bounding box center [1197, 19] width 160 height 29
click at [1278, 18] on div "Mode Regular Mode Picking Mode Labeling Mode Exit Scan Mode" at bounding box center [1318, 19] width 83 height 38
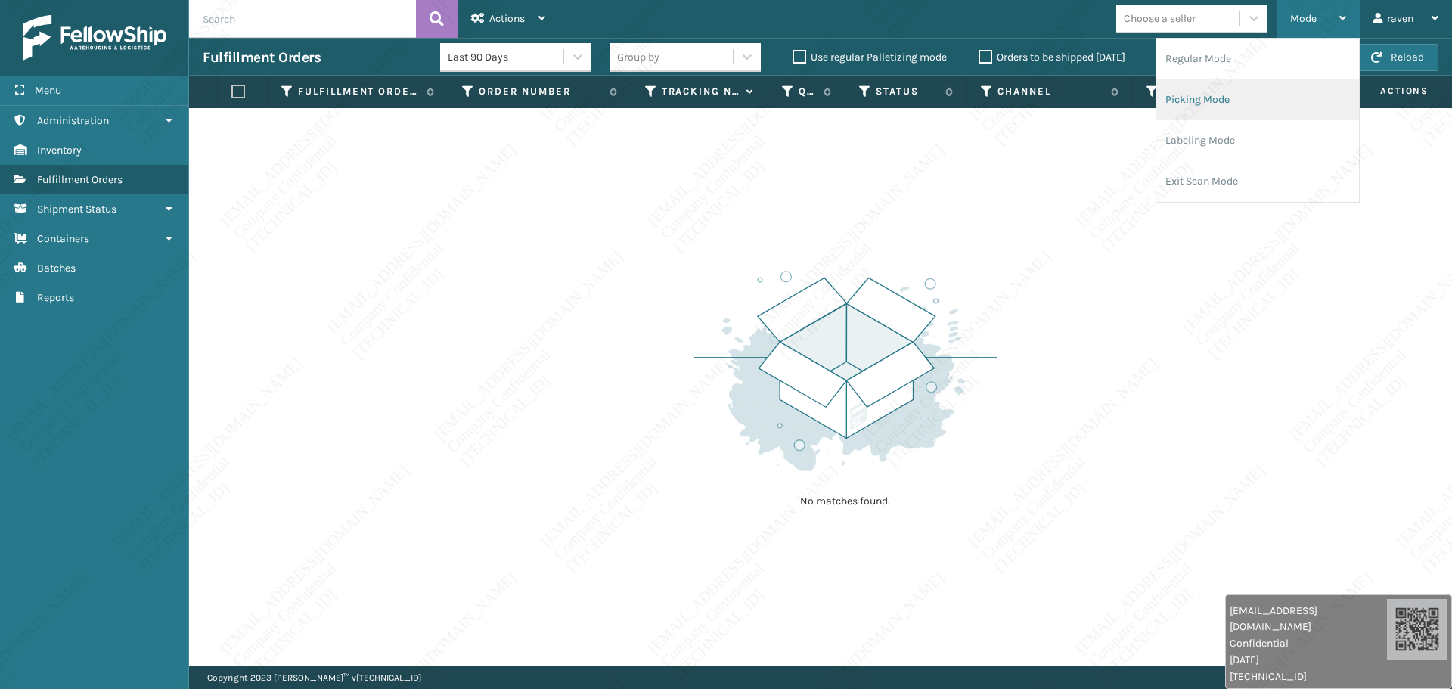
click at [1216, 98] on li "Picking Mode" at bounding box center [1258, 99] width 203 height 41
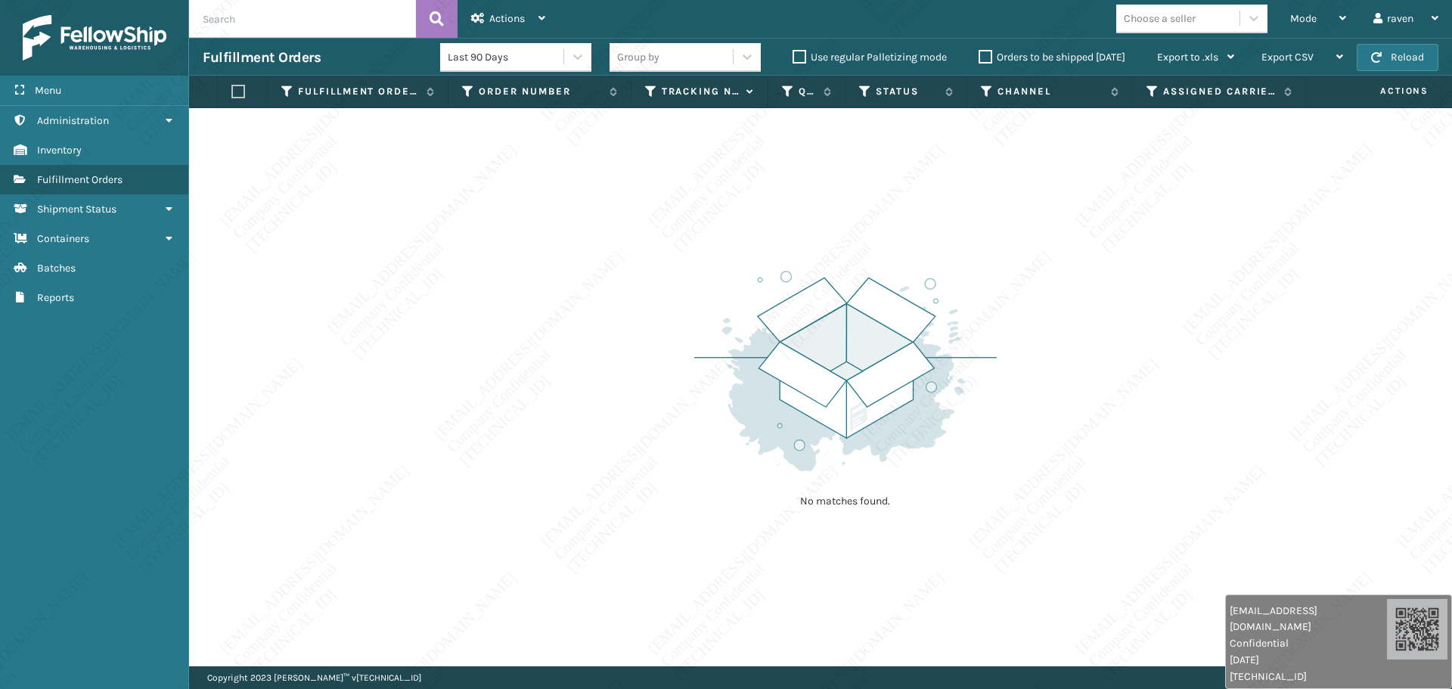
click at [663, 312] on div "No matches found." at bounding box center [820, 387] width 1263 height 558
click at [661, 403] on div "No matches found." at bounding box center [820, 387] width 1263 height 558
drag, startPoint x: 641, startPoint y: 273, endPoint x: 855, endPoint y: 188, distance: 230.5
click at [650, 264] on div "No matches found." at bounding box center [820, 387] width 1263 height 558
click at [1313, 17] on span "Mode" at bounding box center [1304, 18] width 26 height 13
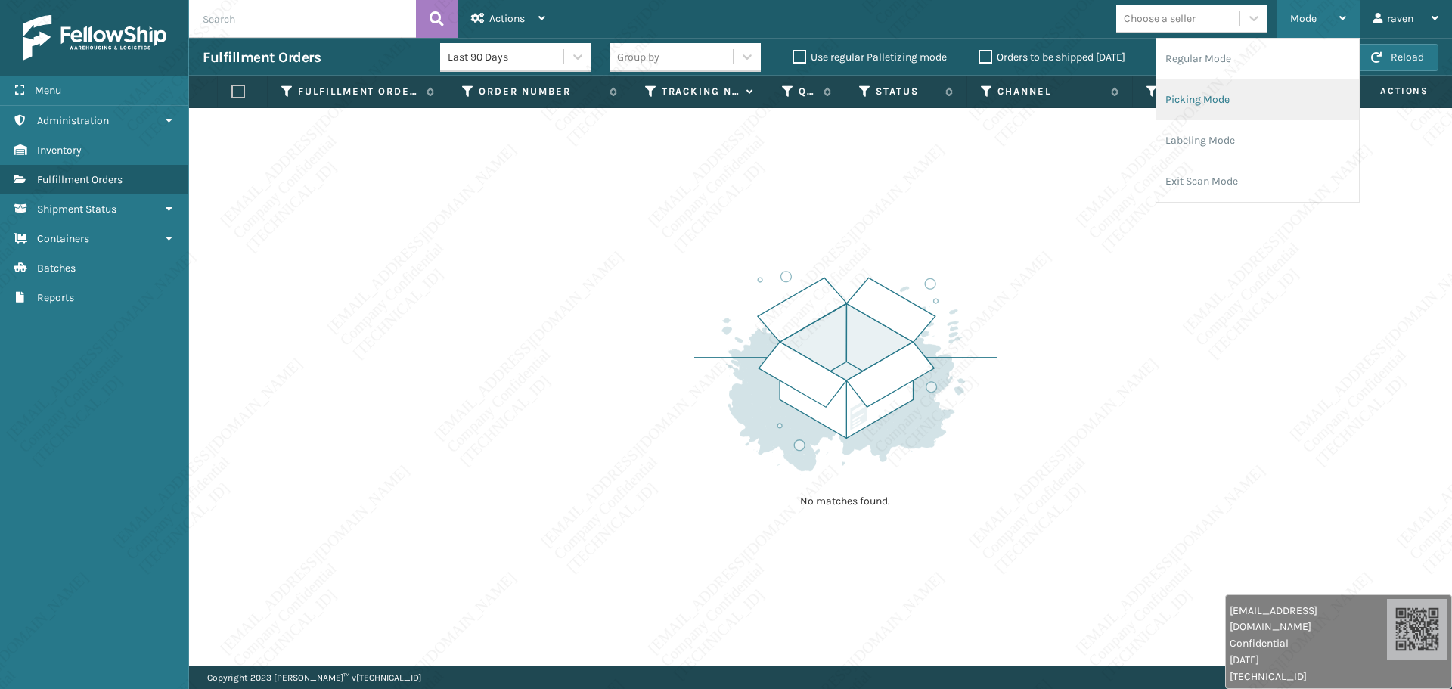
click at [1216, 103] on li "Picking Mode" at bounding box center [1258, 99] width 203 height 41
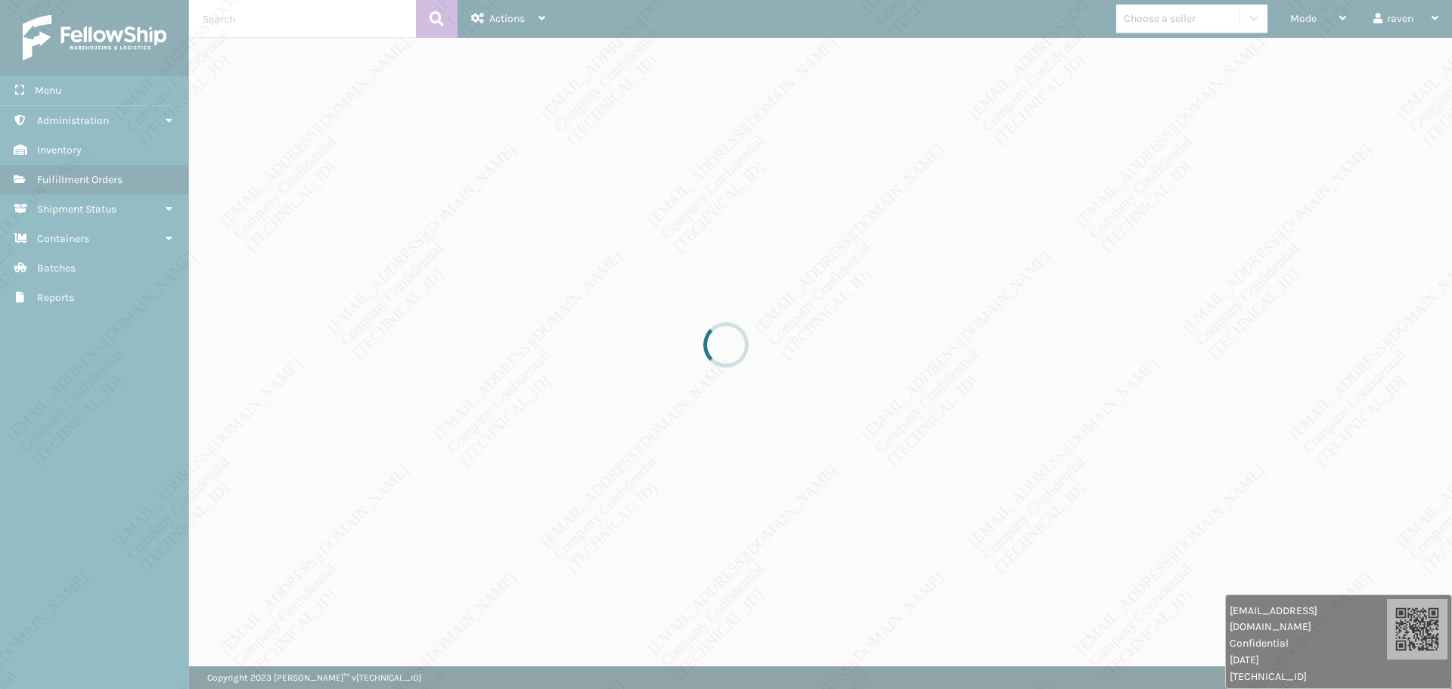
click at [543, 231] on div at bounding box center [726, 344] width 1452 height 689
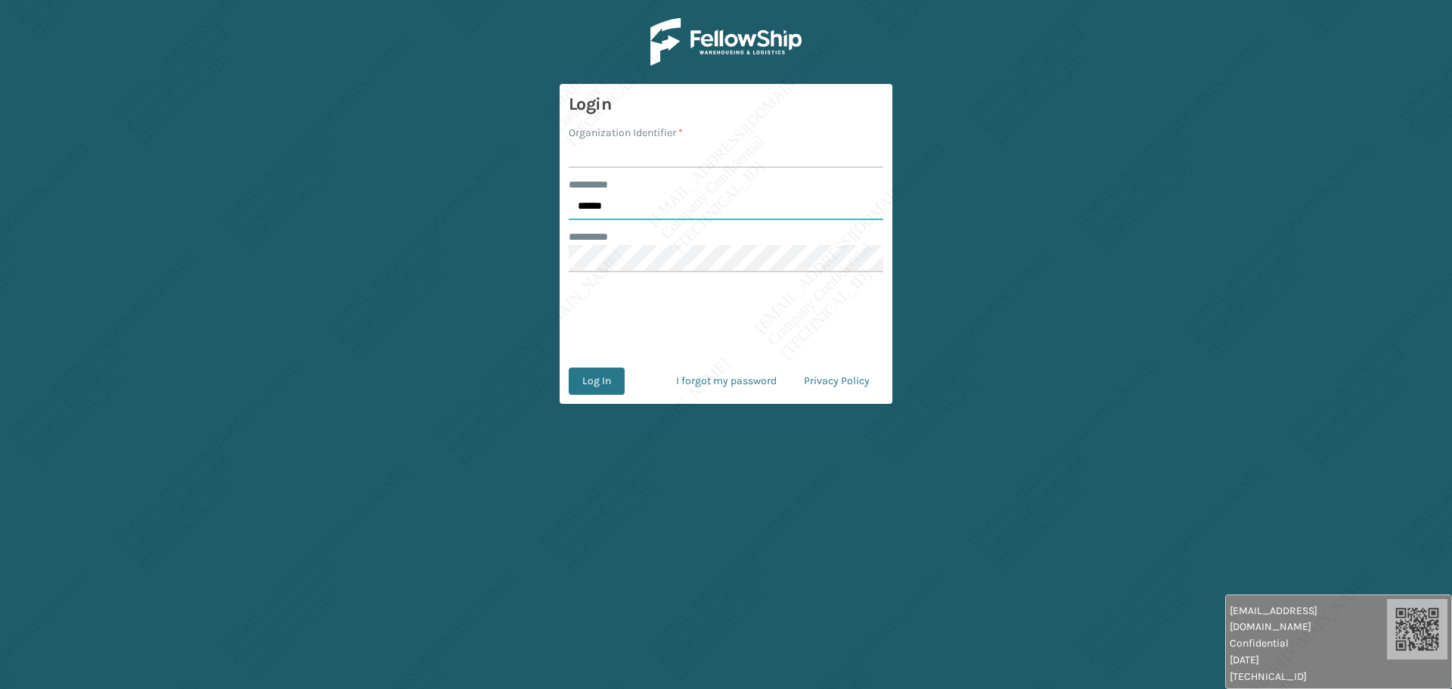
click at [628, 206] on input "******" at bounding box center [726, 206] width 315 height 27
type input "*****"
click at [617, 150] on input "Organization Identifier *" at bounding box center [726, 154] width 315 height 27
type input "[PERSON_NAME]"
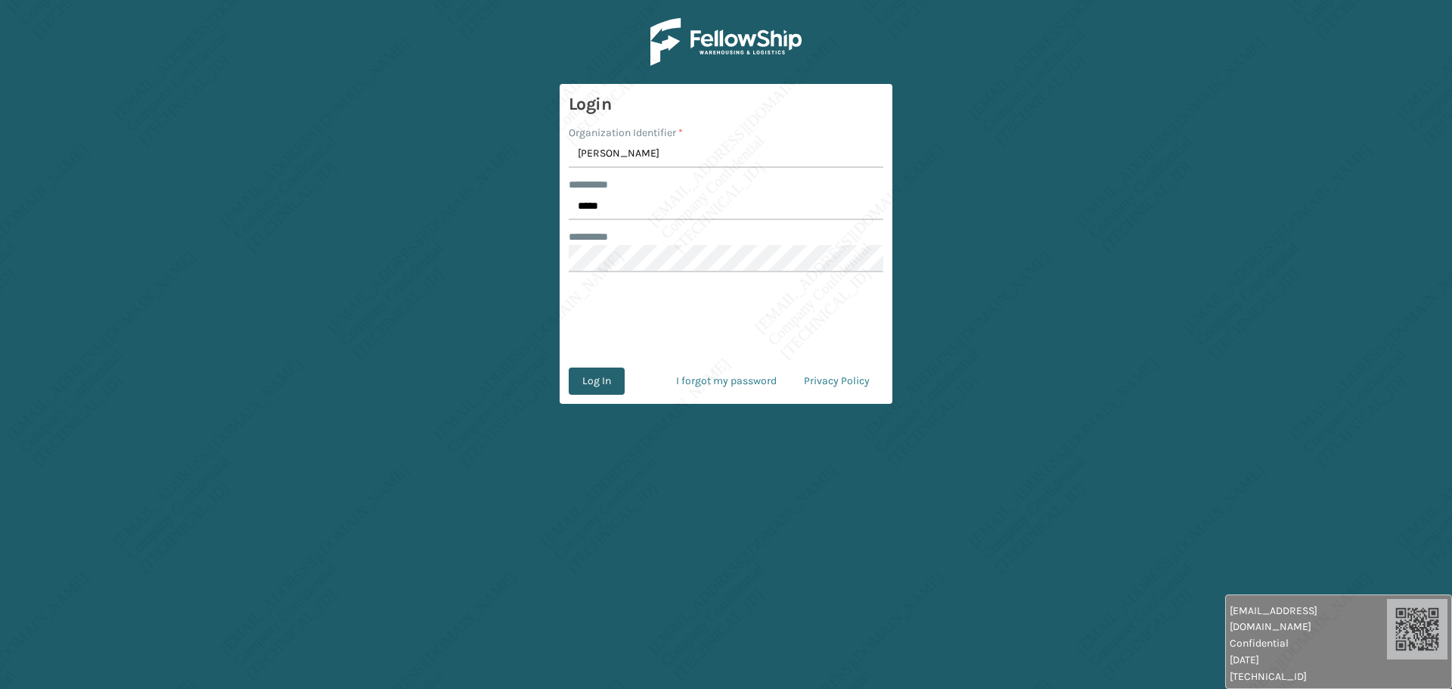
click at [601, 393] on button "Log In" at bounding box center [597, 381] width 56 height 27
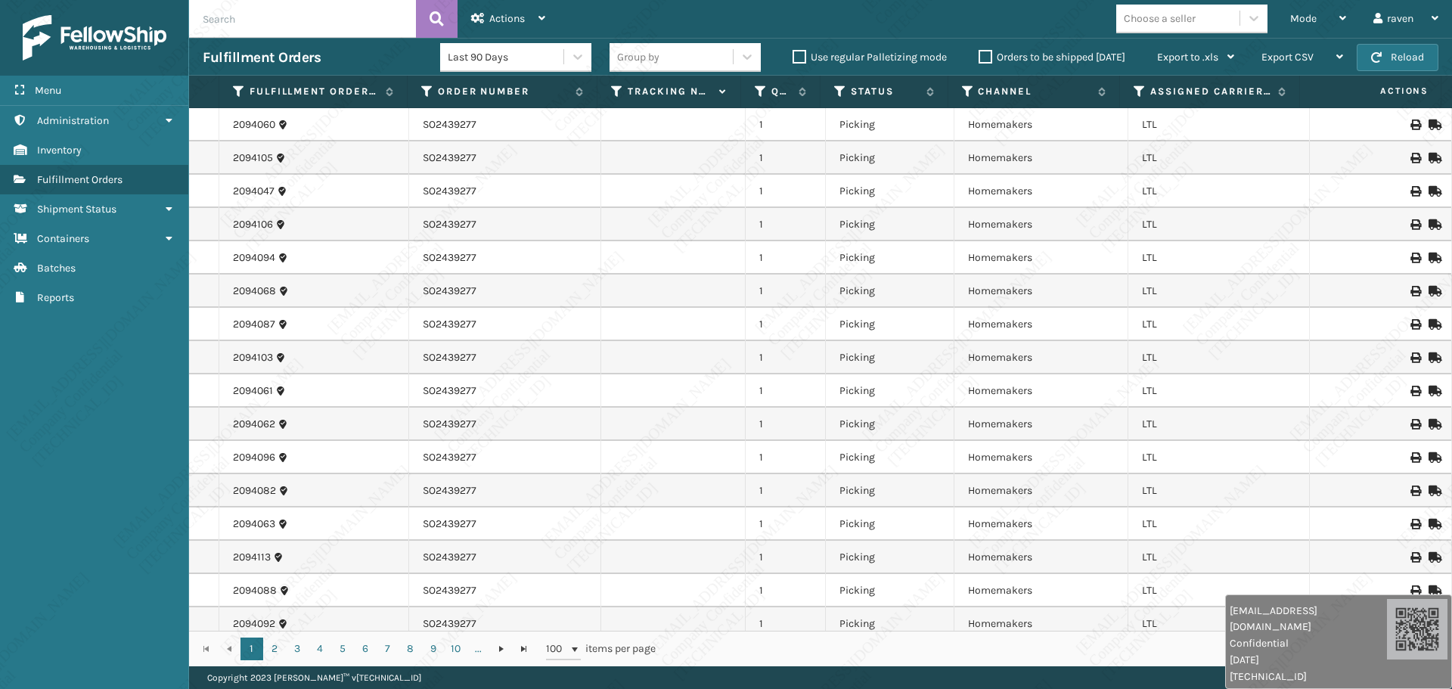
click at [131, 482] on div "Menu Administration Inventory Fulfillment Orders Shipment Status Containers Bat…" at bounding box center [94, 344] width 189 height 689
click at [1291, 15] on span "Mode" at bounding box center [1304, 18] width 26 height 13
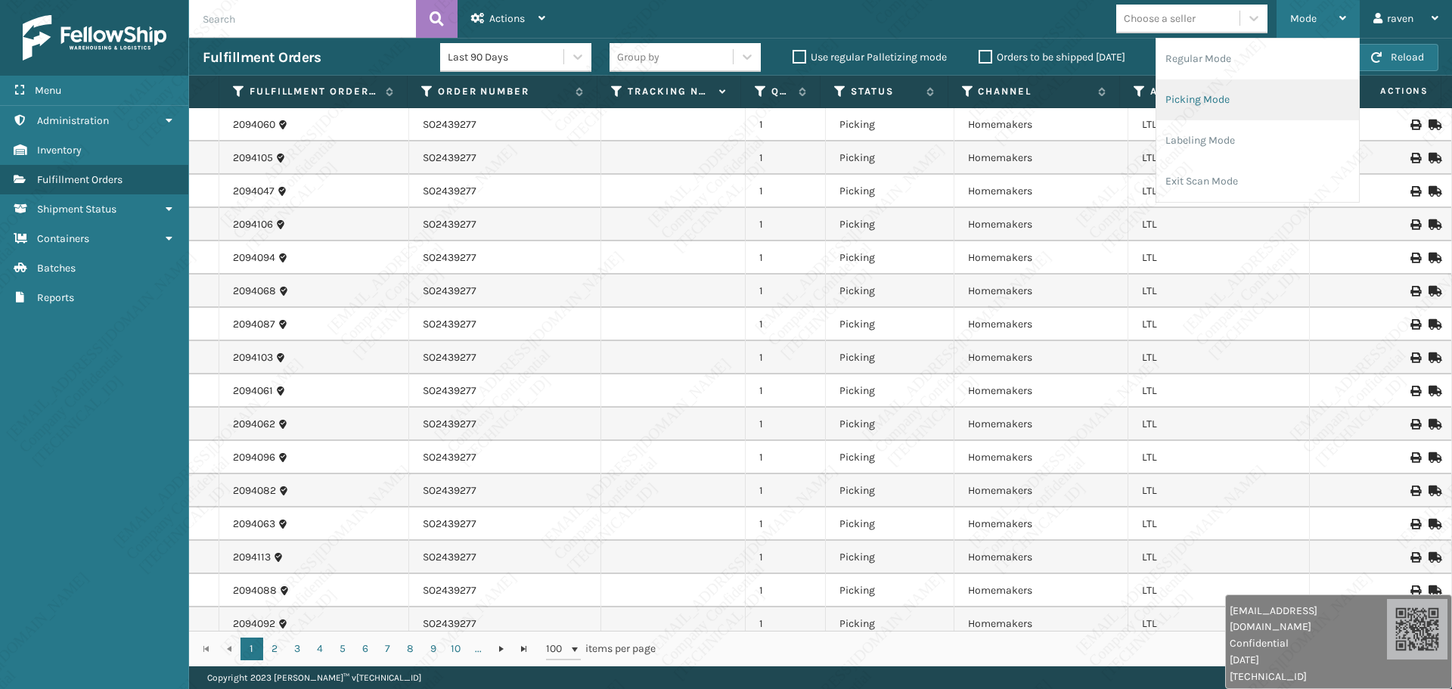
click at [1225, 98] on li "Picking Mode" at bounding box center [1258, 99] width 203 height 41
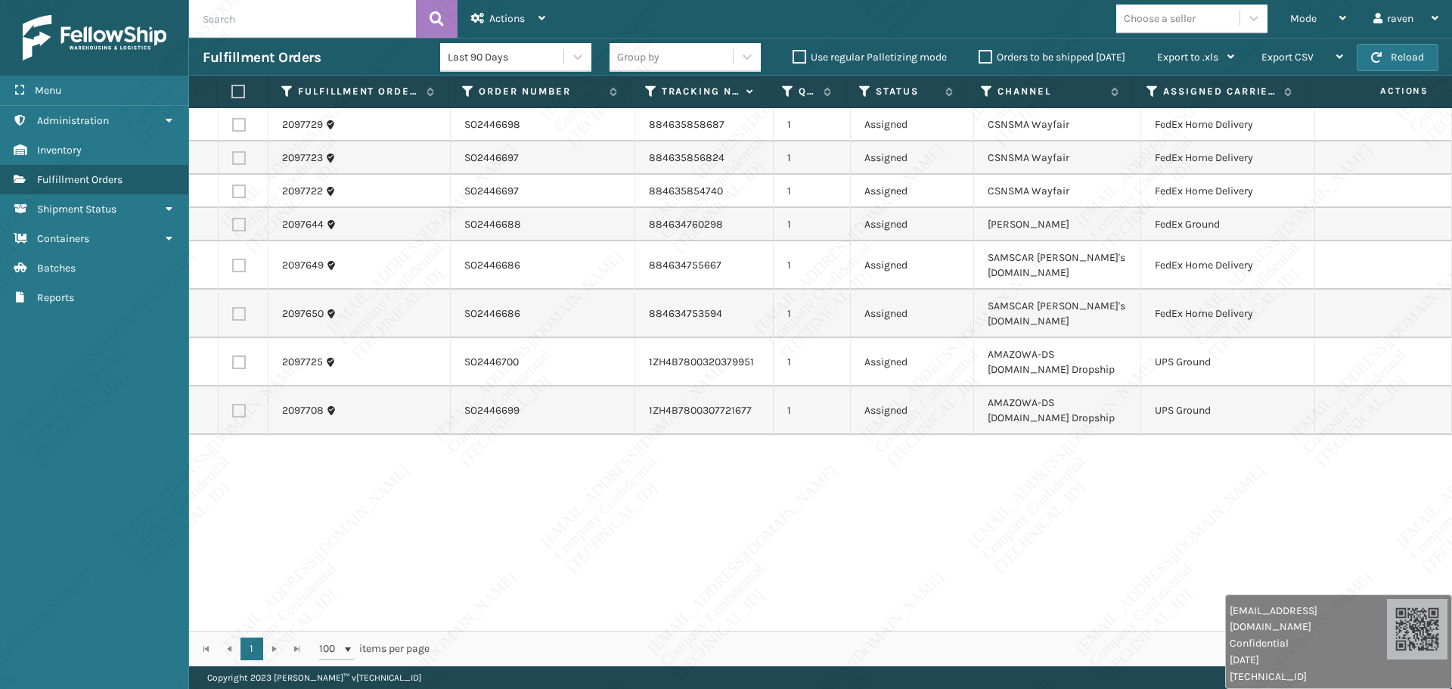
click at [749, 467] on div "2097729 SO2446698 884635858687 1 Assigned CSNSMA Wayfair FedEx Home Delivery 20…" at bounding box center [820, 369] width 1263 height 523
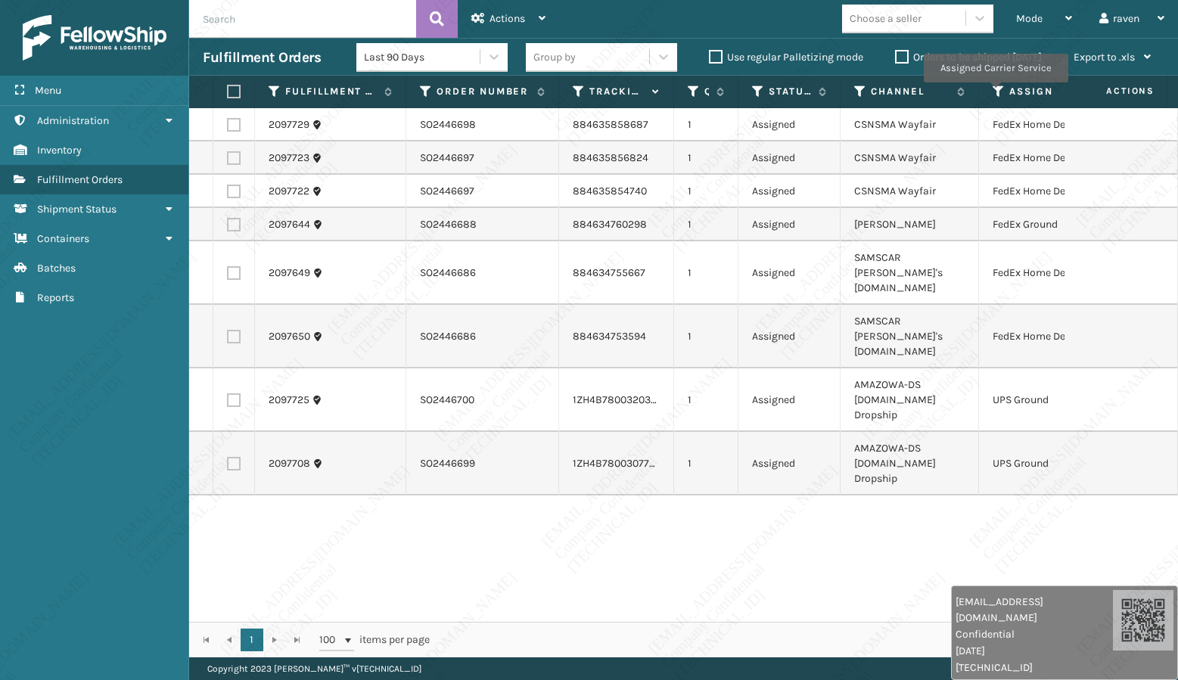
click at [999, 92] on icon at bounding box center [998, 92] width 12 height 14
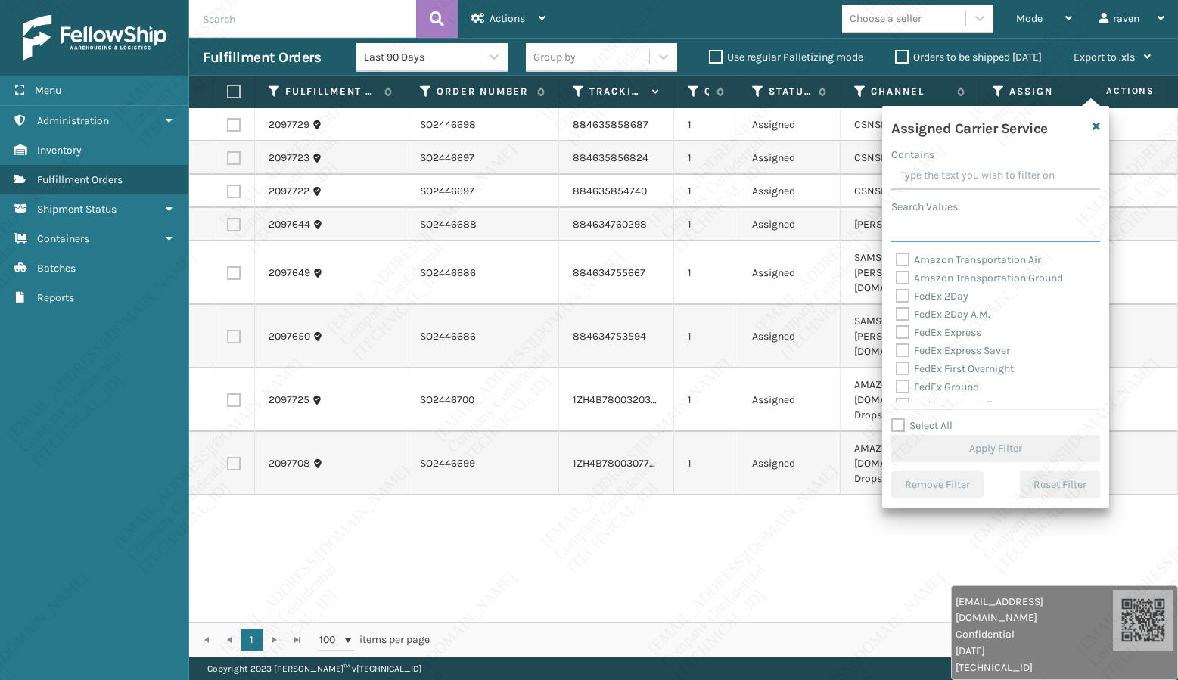
click at [925, 234] on input "Search Values" at bounding box center [995, 228] width 209 height 27
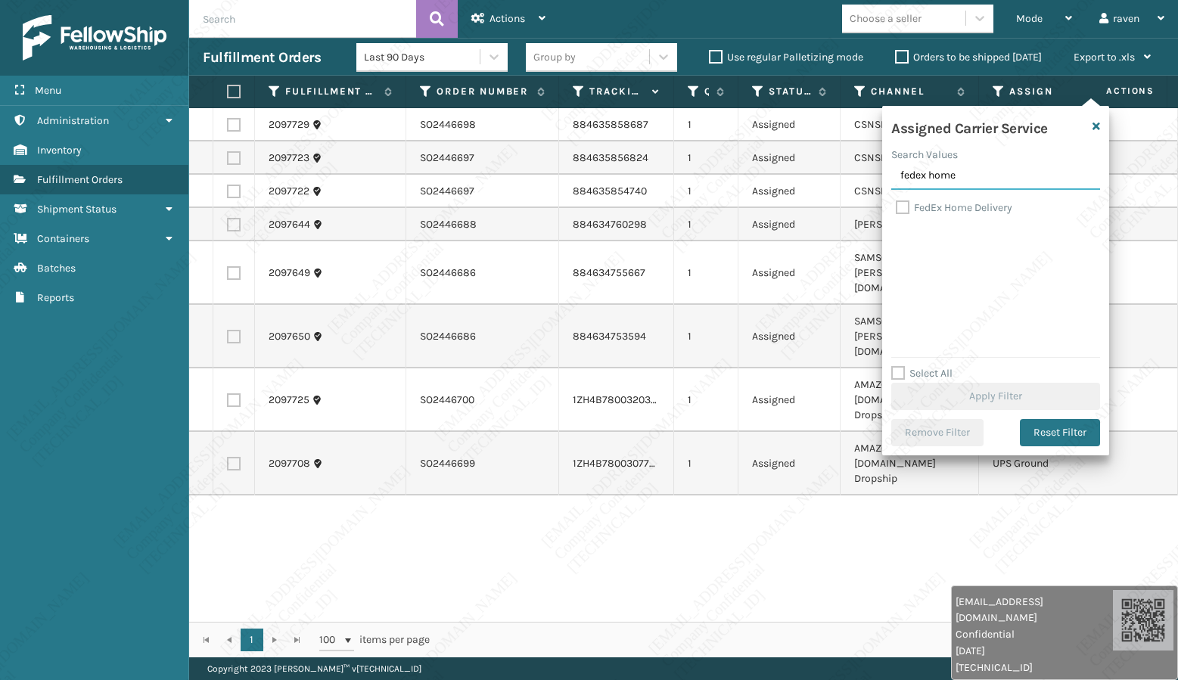
type input "fedex home"
click at [935, 206] on label "FedEx Home Delivery" at bounding box center [954, 207] width 116 height 13
click at [896, 206] on input "FedEx Home Delivery" at bounding box center [896, 204] width 1 height 10
checkbox input "true"
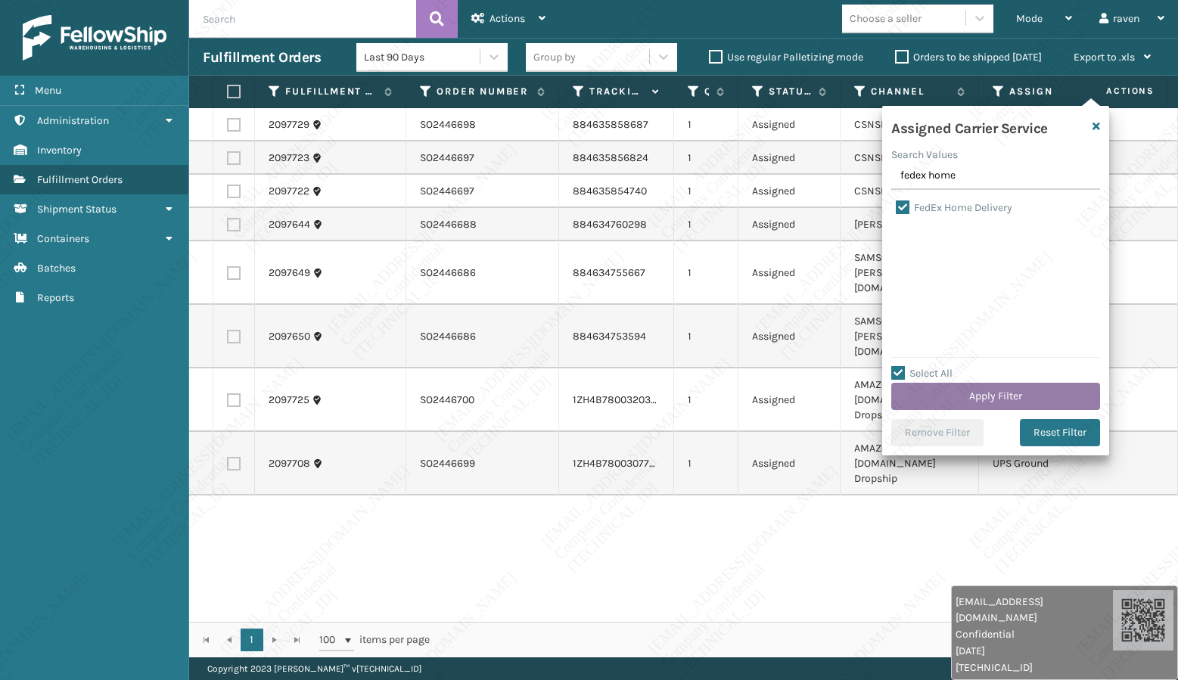
click at [989, 389] on button "Apply Filter" at bounding box center [995, 396] width 209 height 27
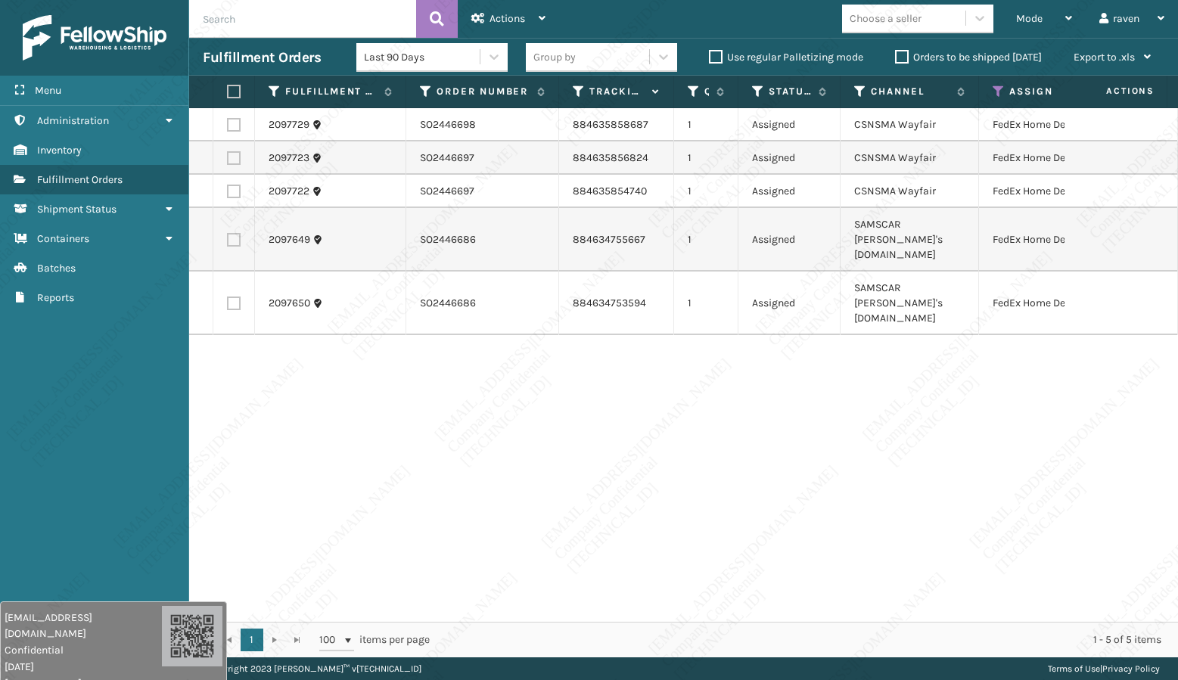
drag, startPoint x: 977, startPoint y: 629, endPoint x: 90, endPoint y: 648, distance: 886.7
click at [90, 648] on div "[EMAIL_ADDRESS][DOMAIN_NAME] Confidential [DATE] [TECHNICAL_ID]" at bounding box center [83, 651] width 157 height 82
click at [88, 600] on div "Menu Administration Inventory Fulfillment Orders Shipment Status Containers Bat…" at bounding box center [94, 340] width 189 height 680
click at [103, 557] on div "Menu Administration Inventory Fulfillment Orders Shipment Status Containers Bat…" at bounding box center [94, 340] width 189 height 680
click at [236, 92] on label at bounding box center [231, 92] width 9 height 14
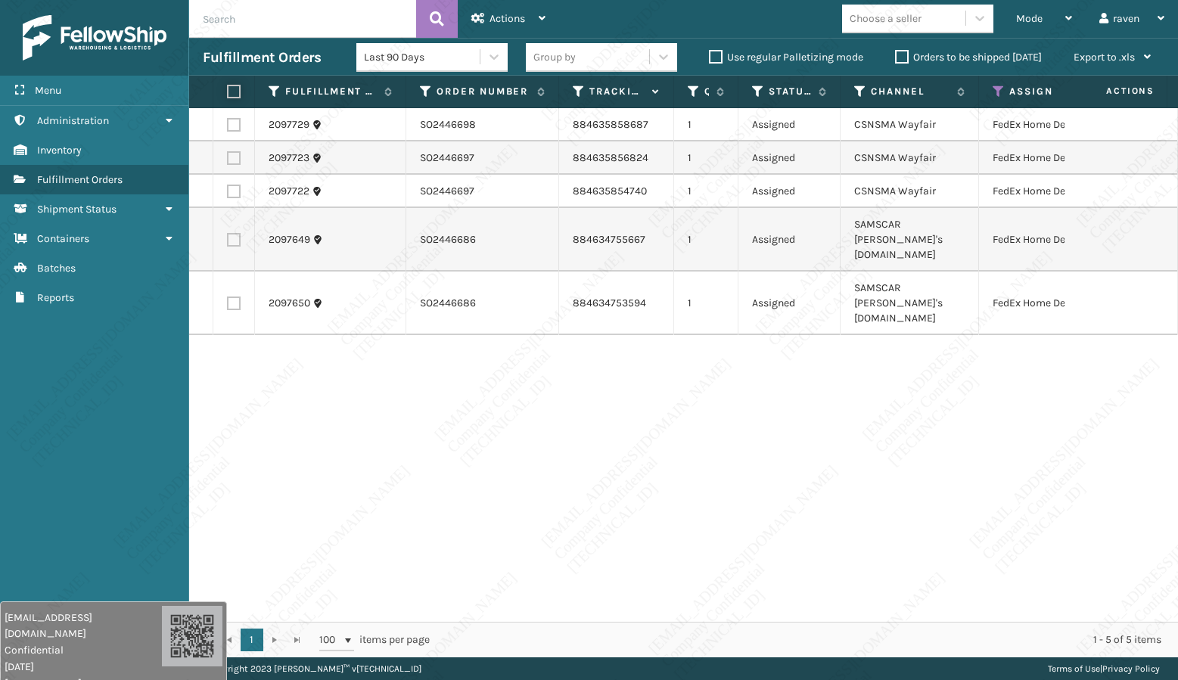
click at [228, 92] on input "checkbox" at bounding box center [227, 92] width 1 height 10
checkbox input "true"
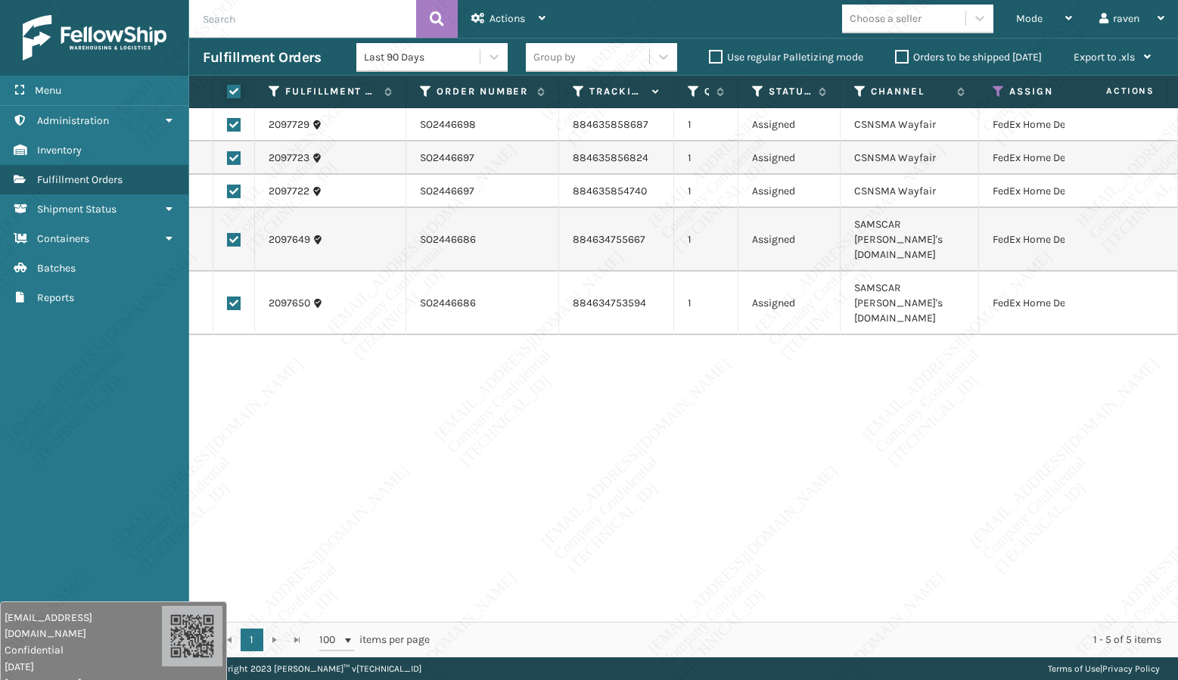
checkbox input "true"
click at [486, 22] on div "Actions" at bounding box center [508, 19] width 74 height 38
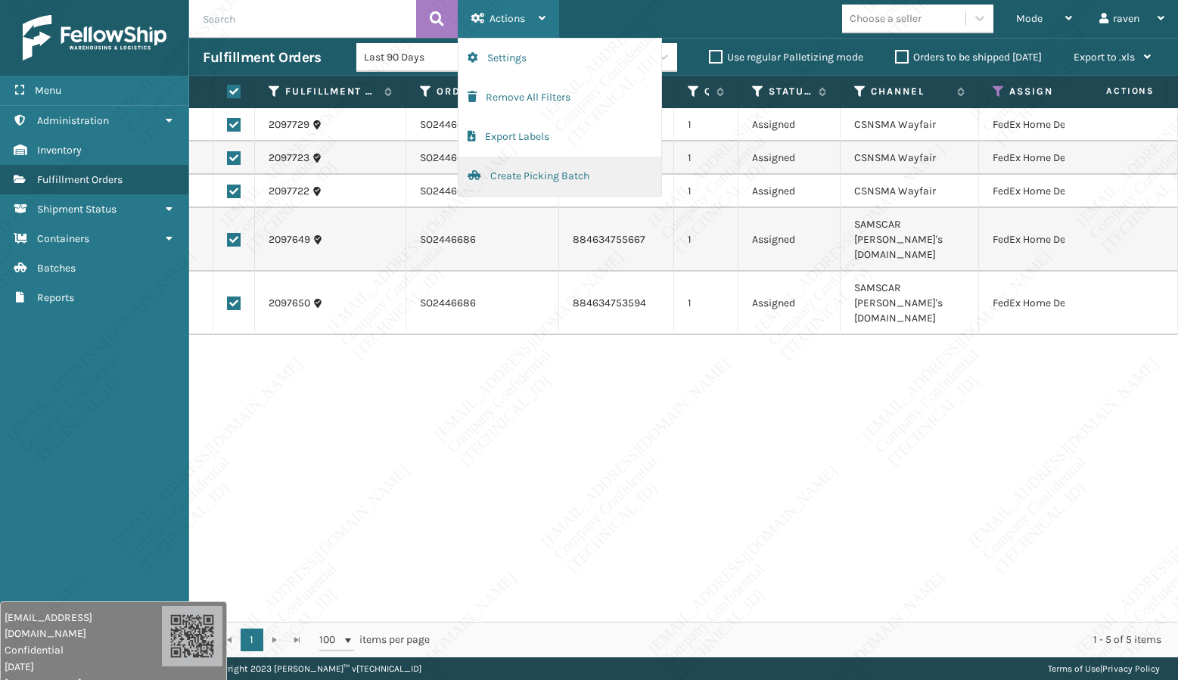
click at [511, 176] on button "Create Picking Batch" at bounding box center [559, 176] width 203 height 39
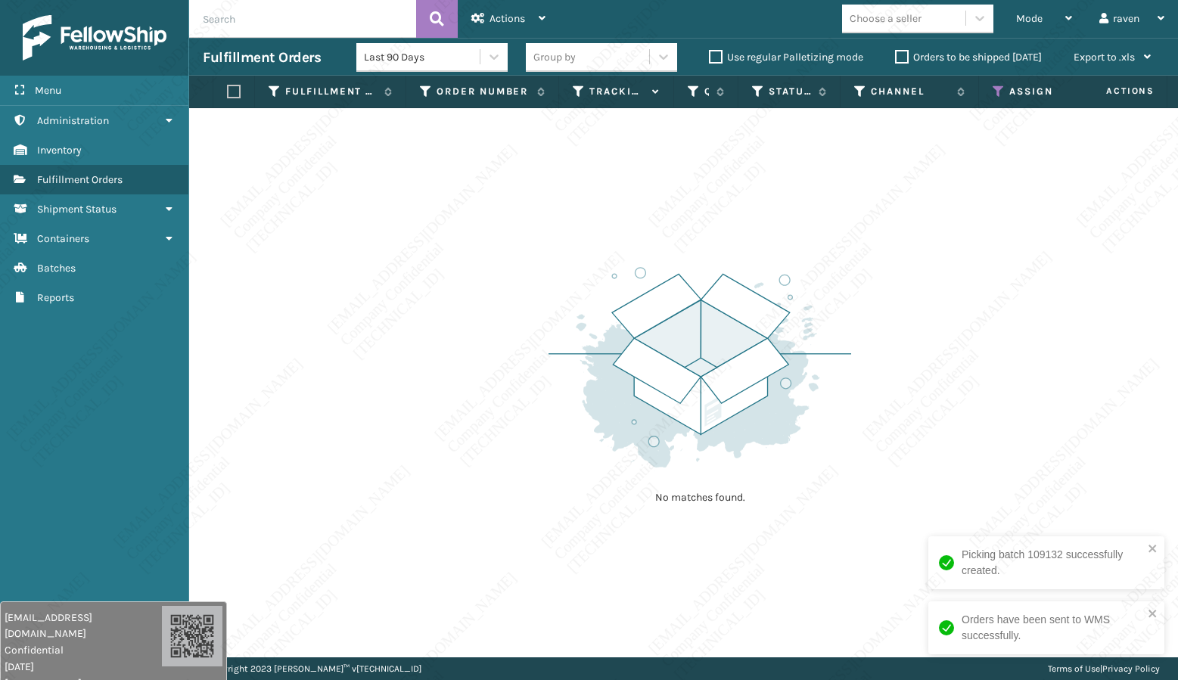
click at [995, 89] on icon at bounding box center [998, 92] width 12 height 14
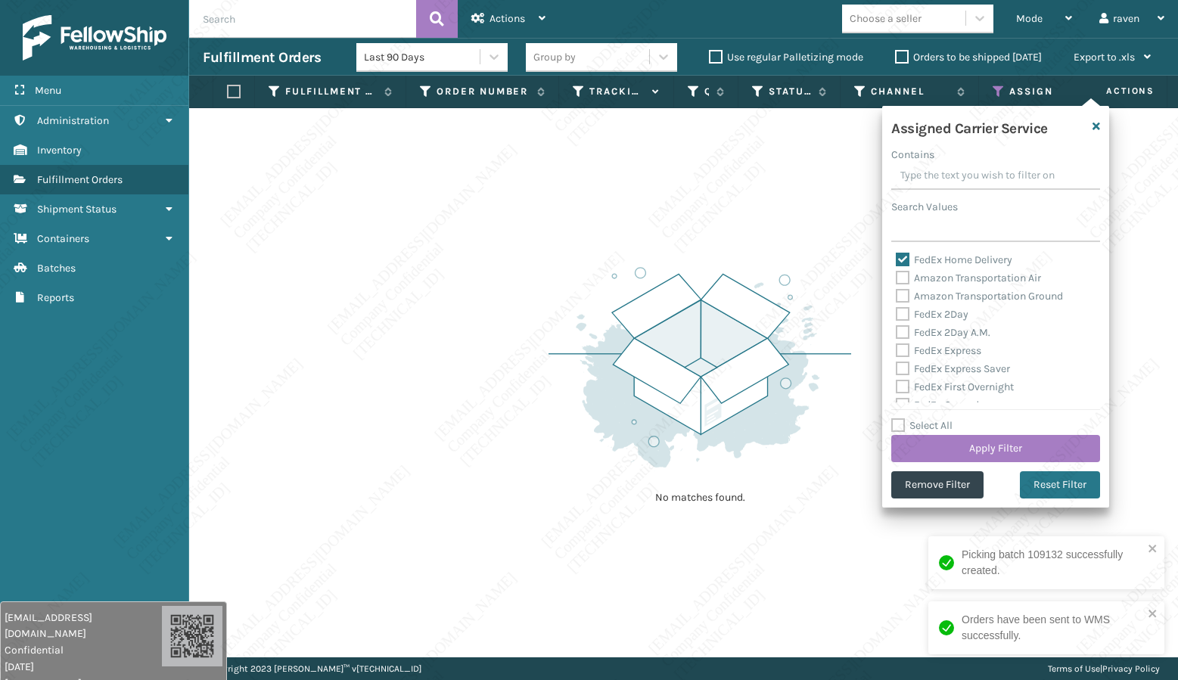
click at [912, 259] on label "FedEx Home Delivery" at bounding box center [954, 259] width 116 height 13
click at [896, 259] on input "FedEx Home Delivery" at bounding box center [896, 256] width 1 height 10
checkbox input "false"
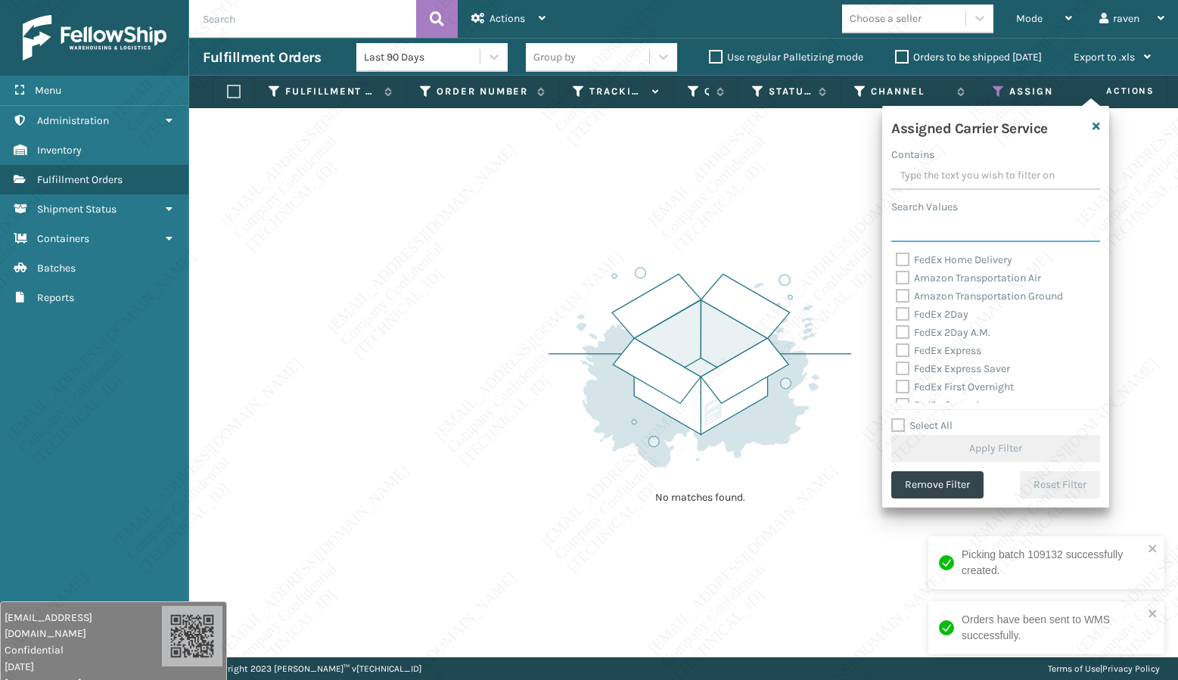
click at [923, 228] on input "Search Values" at bounding box center [995, 228] width 209 height 27
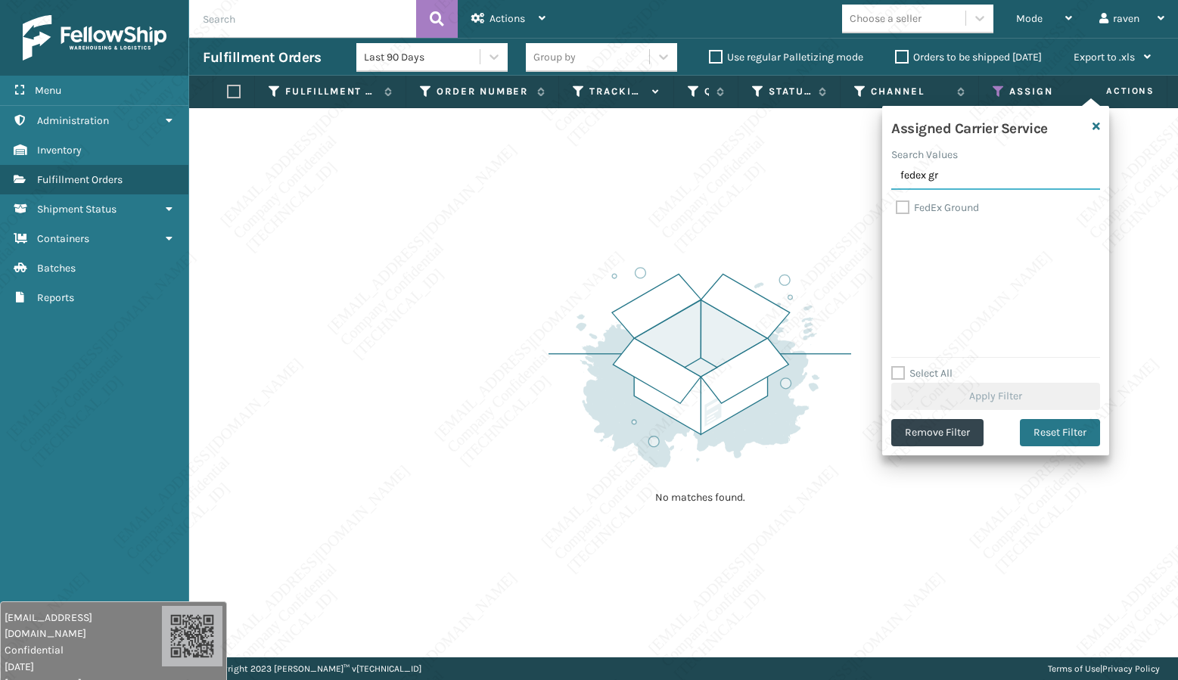
type input "fedex gr"
click at [936, 200] on div "FedEx Ground" at bounding box center [996, 208] width 200 height 18
click at [904, 209] on label "FedEx Ground" at bounding box center [937, 207] width 83 height 13
click at [896, 209] on input "FedEx Ground" at bounding box center [896, 204] width 1 height 10
checkbox input "true"
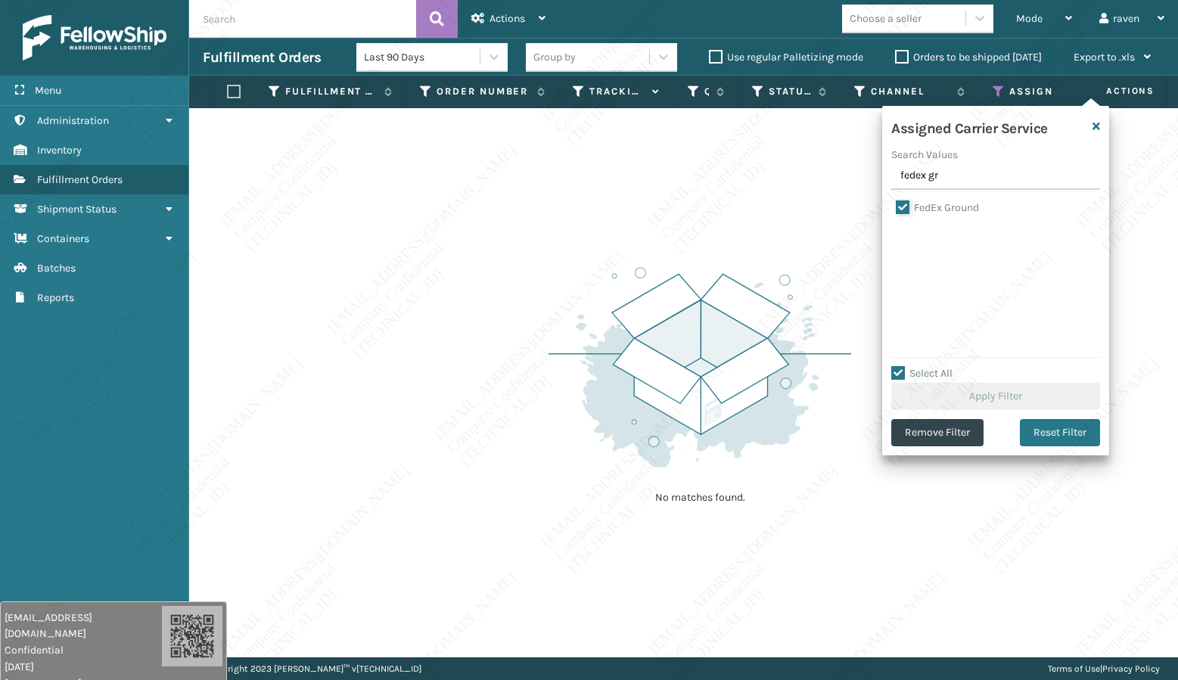
checkbox input "true"
click at [1013, 396] on button "Apply Filter" at bounding box center [995, 396] width 209 height 27
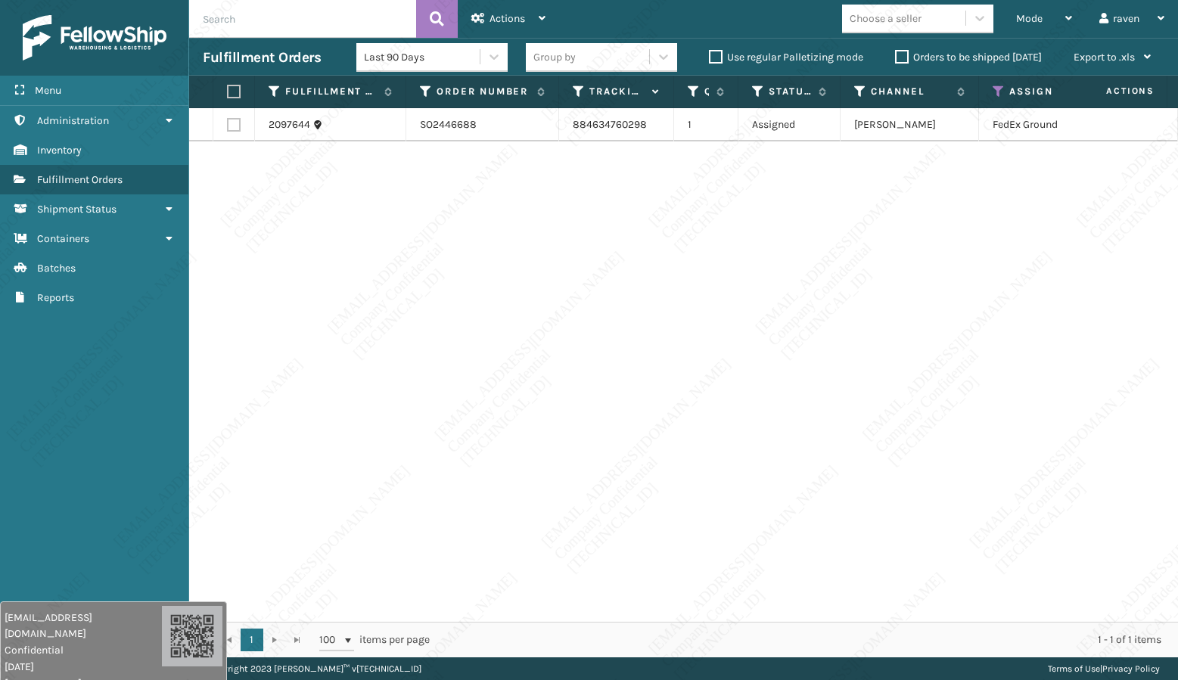
click at [241, 87] on th at bounding box center [234, 92] width 42 height 33
click at [230, 89] on label at bounding box center [231, 92] width 9 height 14
click at [228, 89] on input "checkbox" at bounding box center [227, 92] width 1 height 10
checkbox input "true"
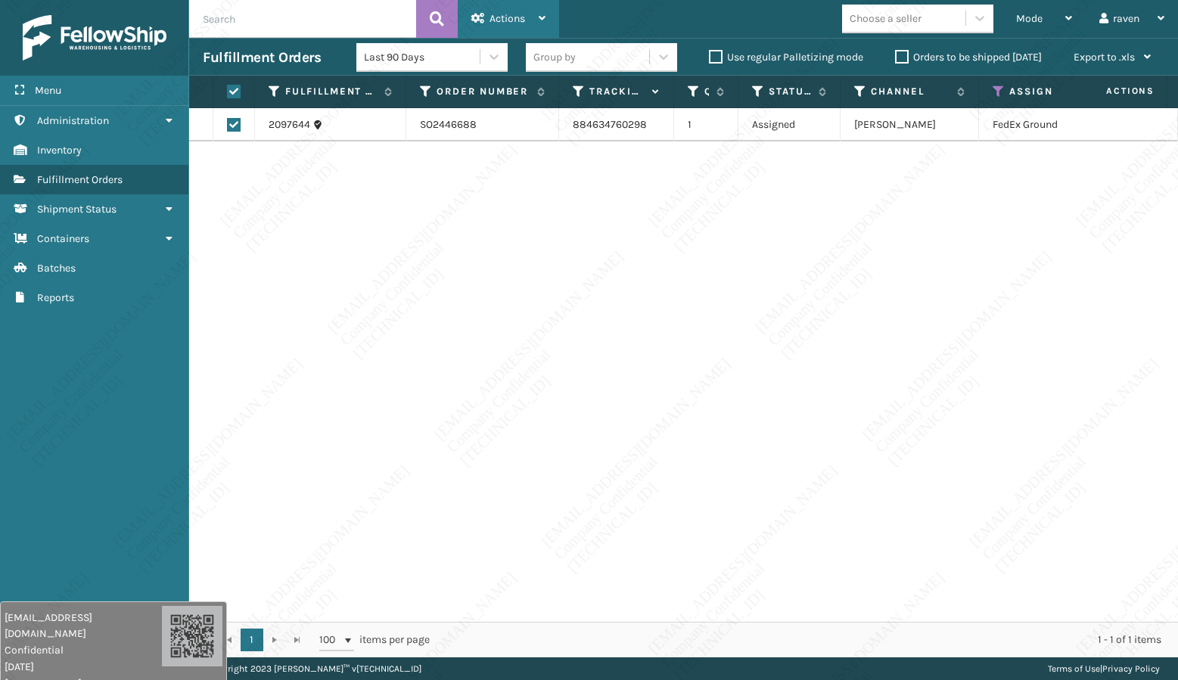
click at [535, 17] on div "Actions" at bounding box center [508, 19] width 74 height 38
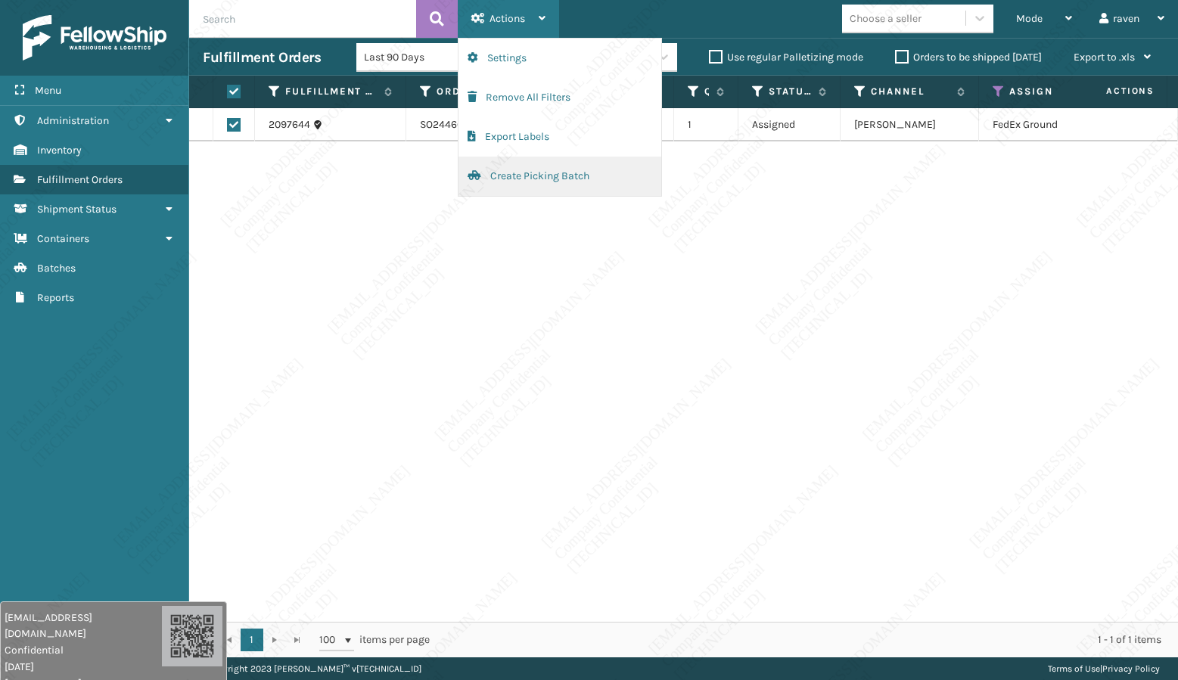
click at [505, 172] on button "Create Picking Batch" at bounding box center [559, 176] width 203 height 39
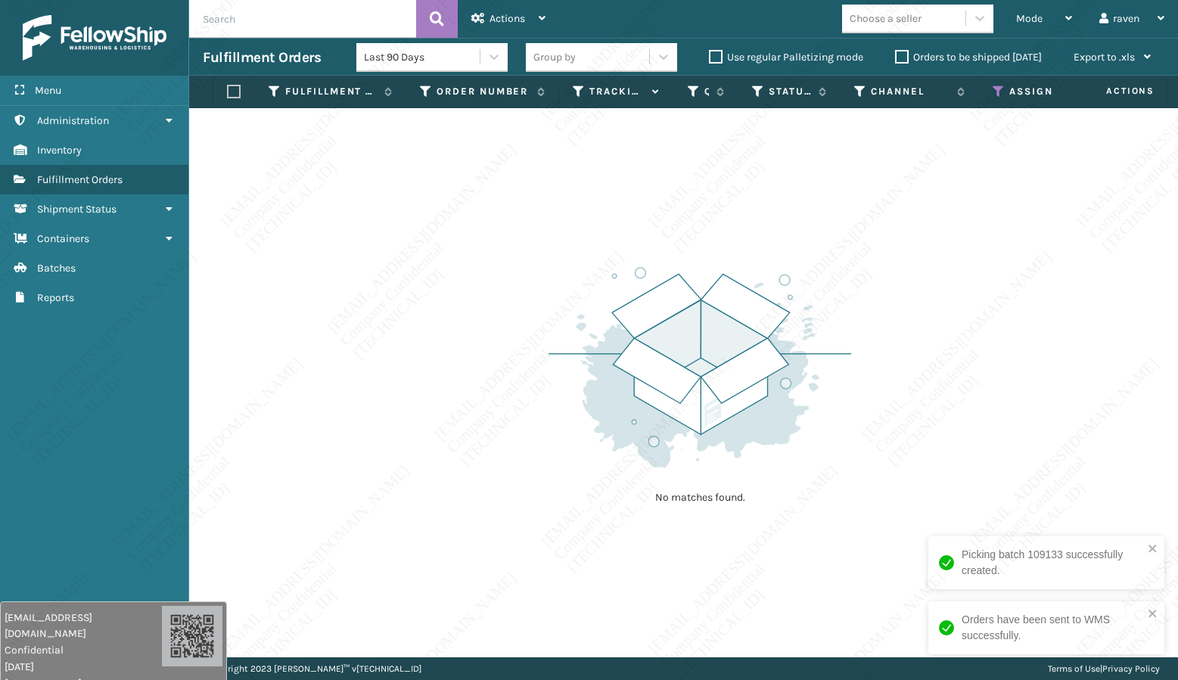
click at [998, 87] on icon at bounding box center [998, 92] width 12 height 14
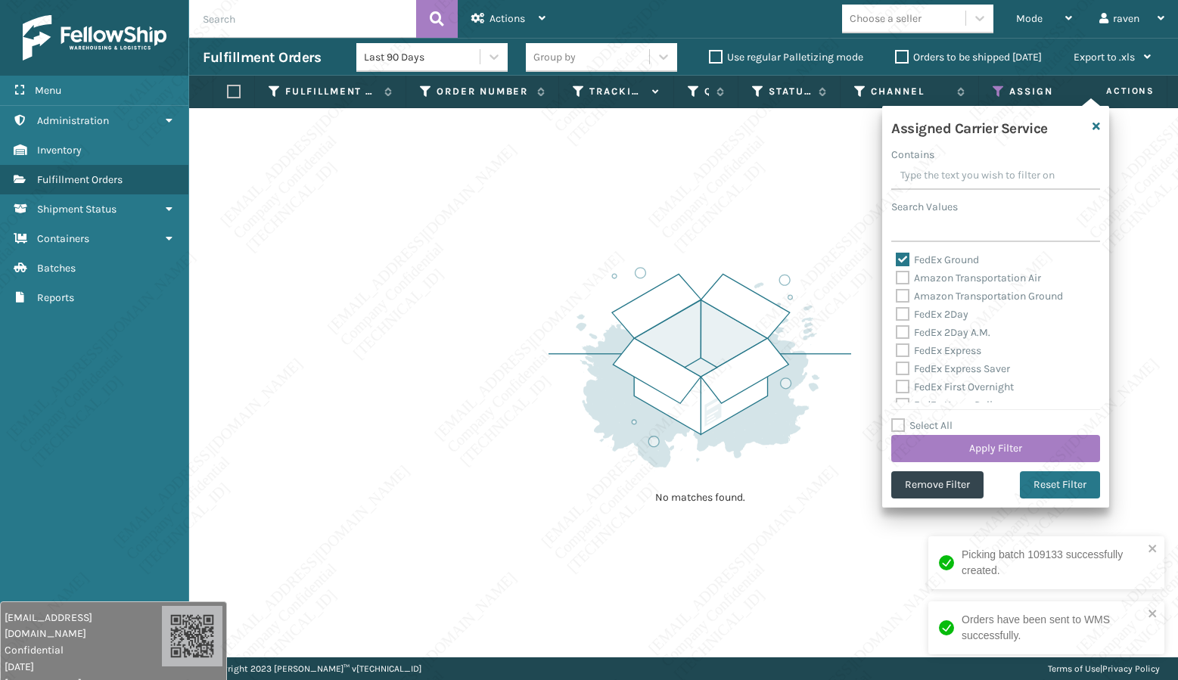
click at [909, 260] on label "FedEx Ground" at bounding box center [937, 259] width 83 height 13
click at [896, 260] on input "FedEx Ground" at bounding box center [896, 256] width 1 height 10
checkbox input "false"
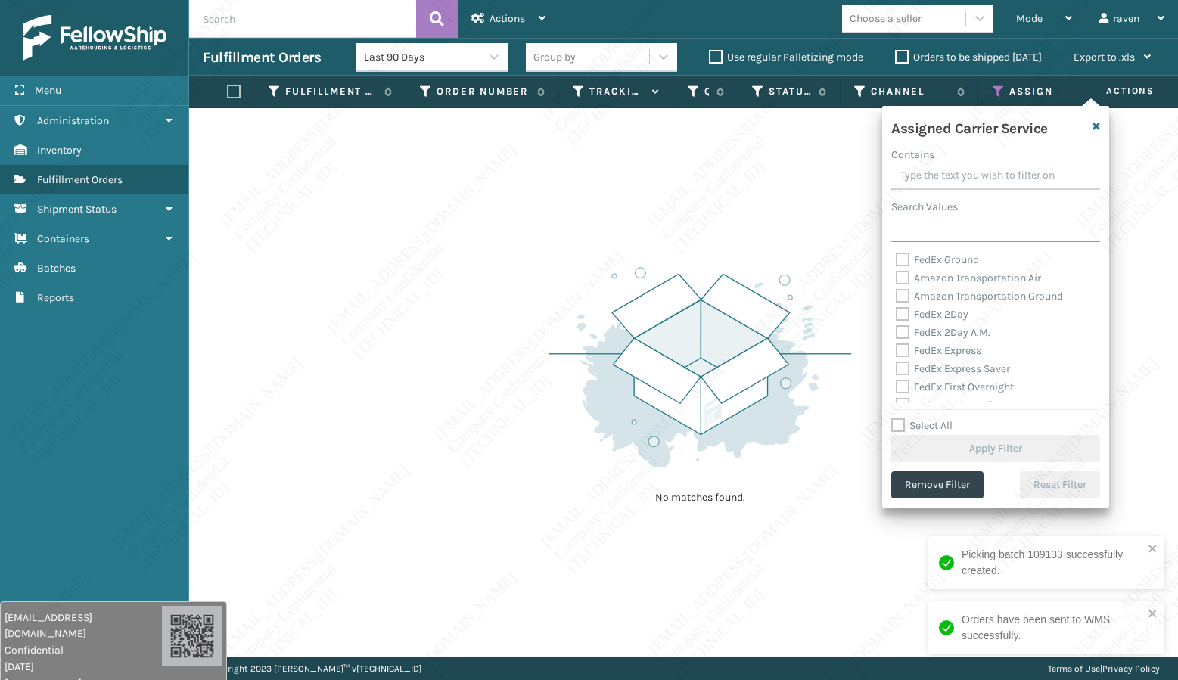
click at [920, 231] on input "Search Values" at bounding box center [995, 228] width 209 height 27
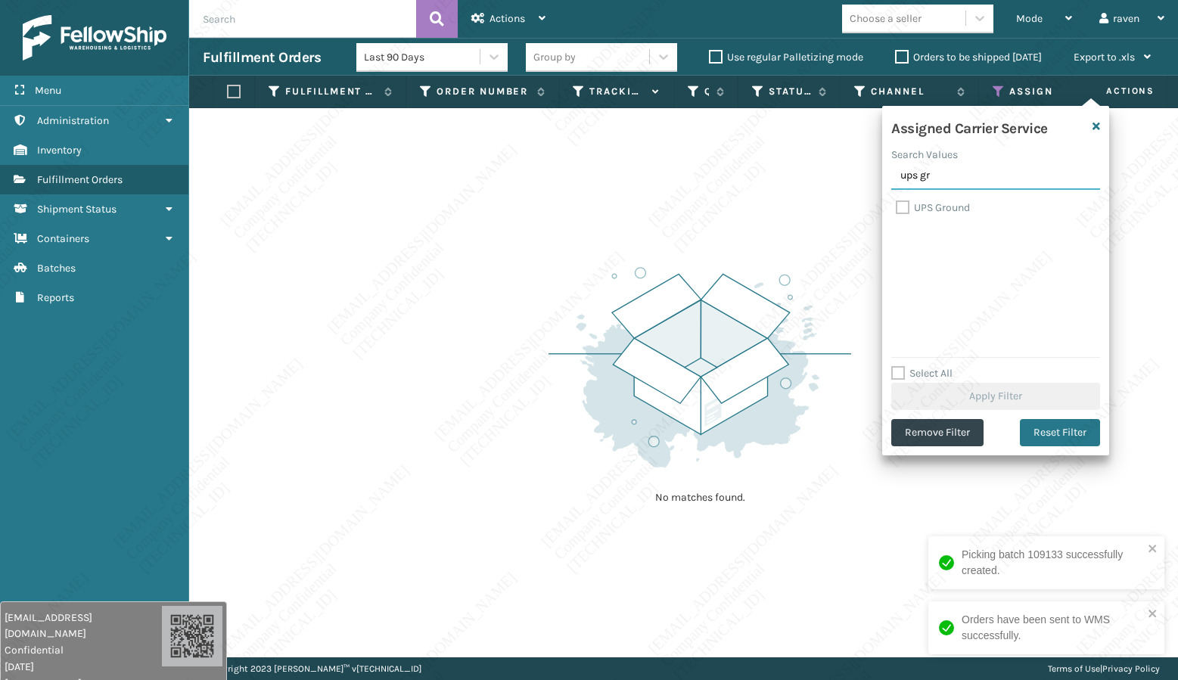
type input "ups gr"
click at [924, 211] on label "UPS Ground" at bounding box center [933, 207] width 74 height 13
click at [896, 209] on input "UPS Ground" at bounding box center [896, 204] width 1 height 10
checkbox input "true"
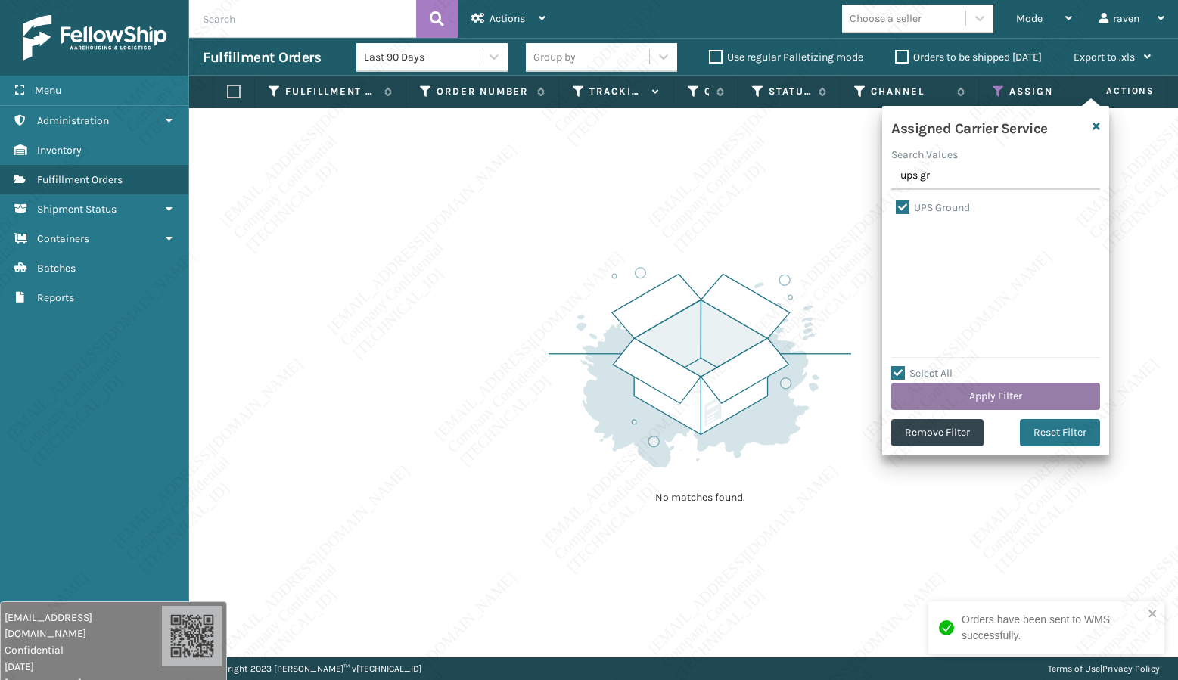
click at [977, 384] on button "Apply Filter" at bounding box center [995, 396] width 209 height 27
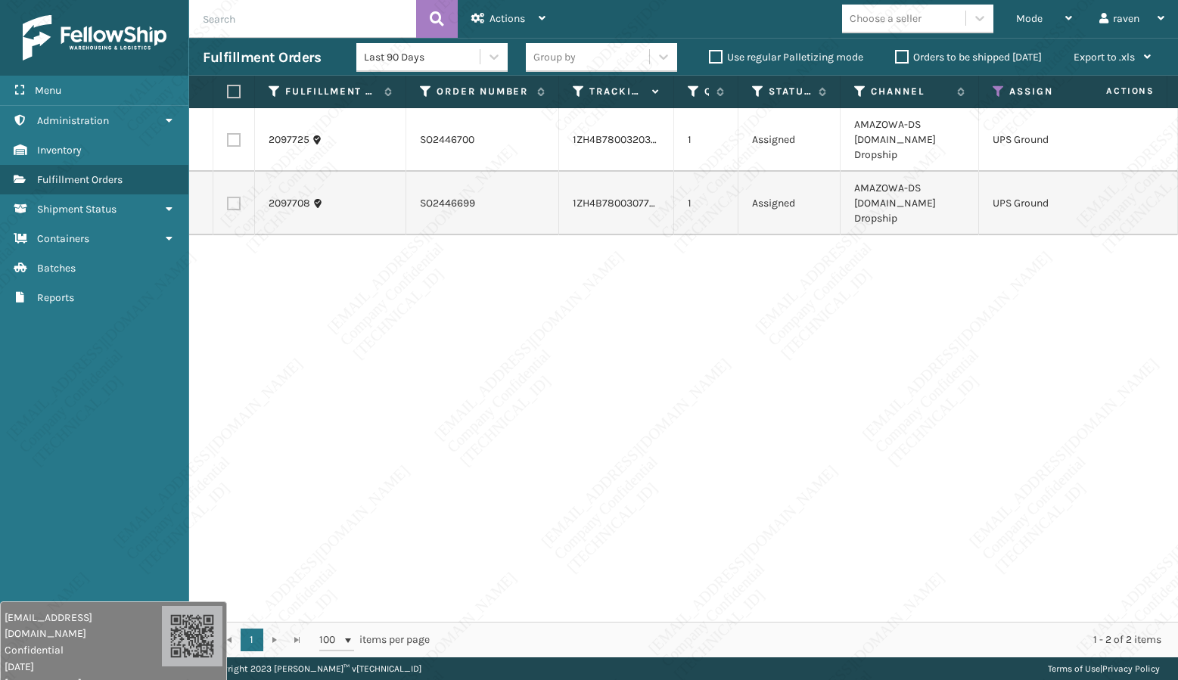
click at [236, 87] on label at bounding box center [231, 92] width 9 height 14
click at [228, 87] on input "checkbox" at bounding box center [227, 92] width 1 height 10
checkbox input "true"
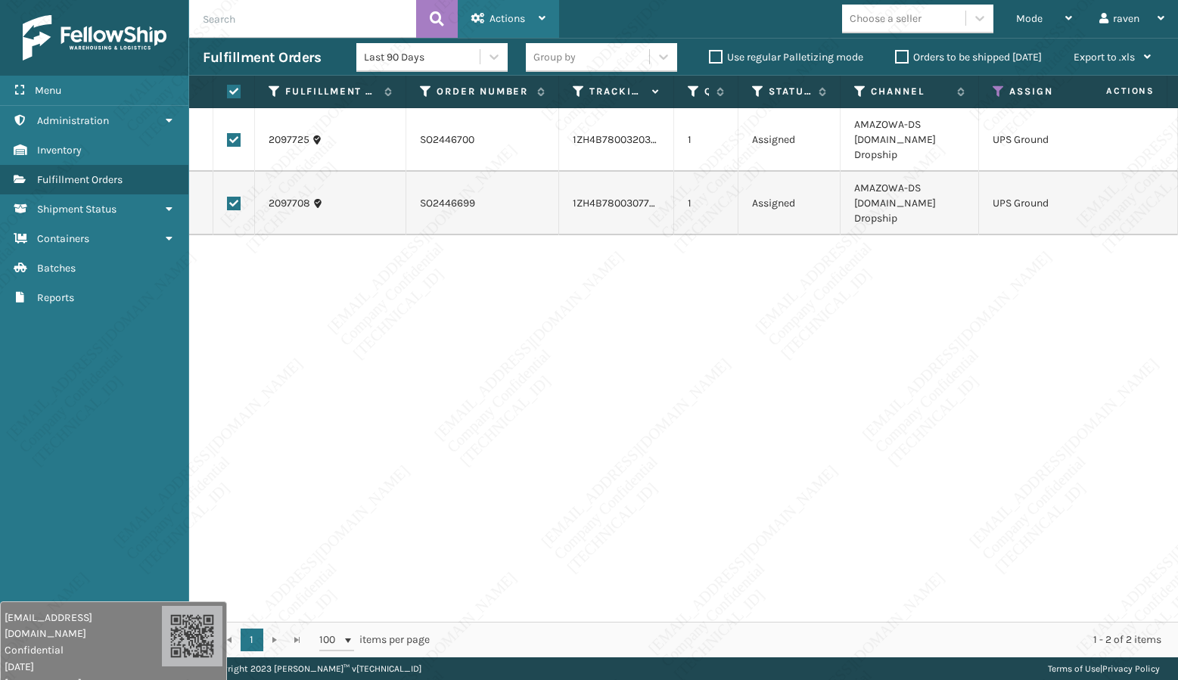
click at [495, 27] on div "Actions" at bounding box center [508, 19] width 74 height 38
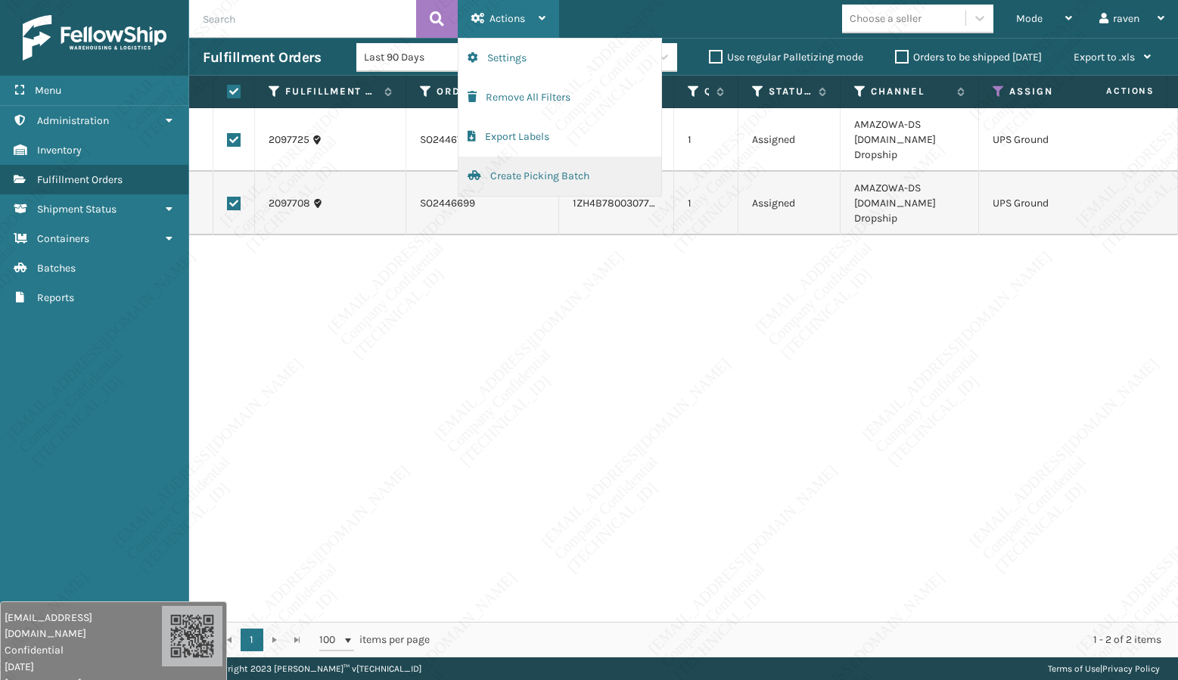
click at [523, 172] on button "Create Picking Batch" at bounding box center [559, 176] width 203 height 39
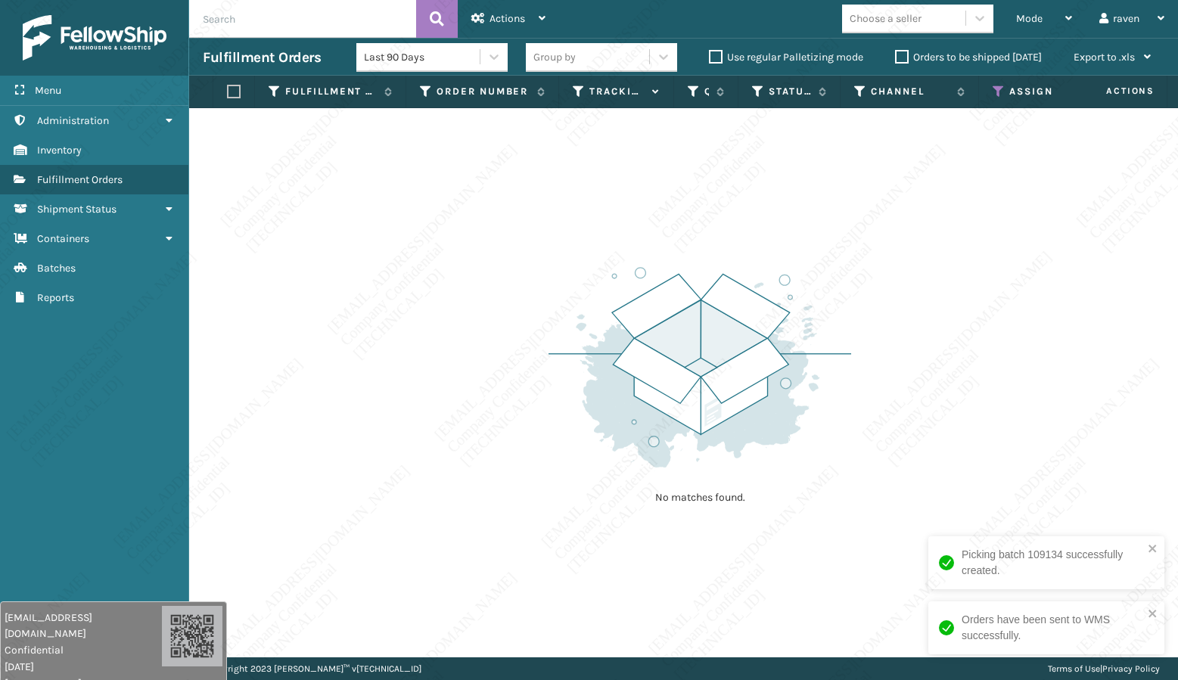
click at [992, 92] on th "Assigned Carrier Service" at bounding box center [1051, 92] width 144 height 33
click at [997, 86] on icon at bounding box center [998, 92] width 12 height 14
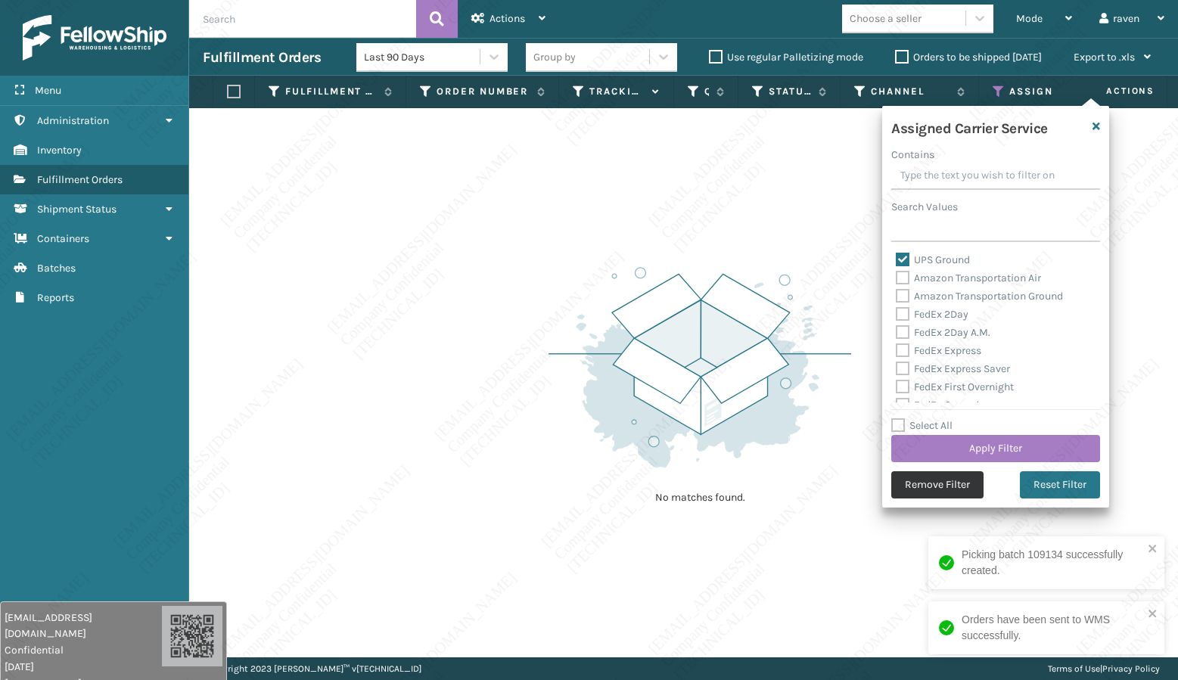
click at [929, 478] on button "Remove Filter" at bounding box center [937, 484] width 92 height 27
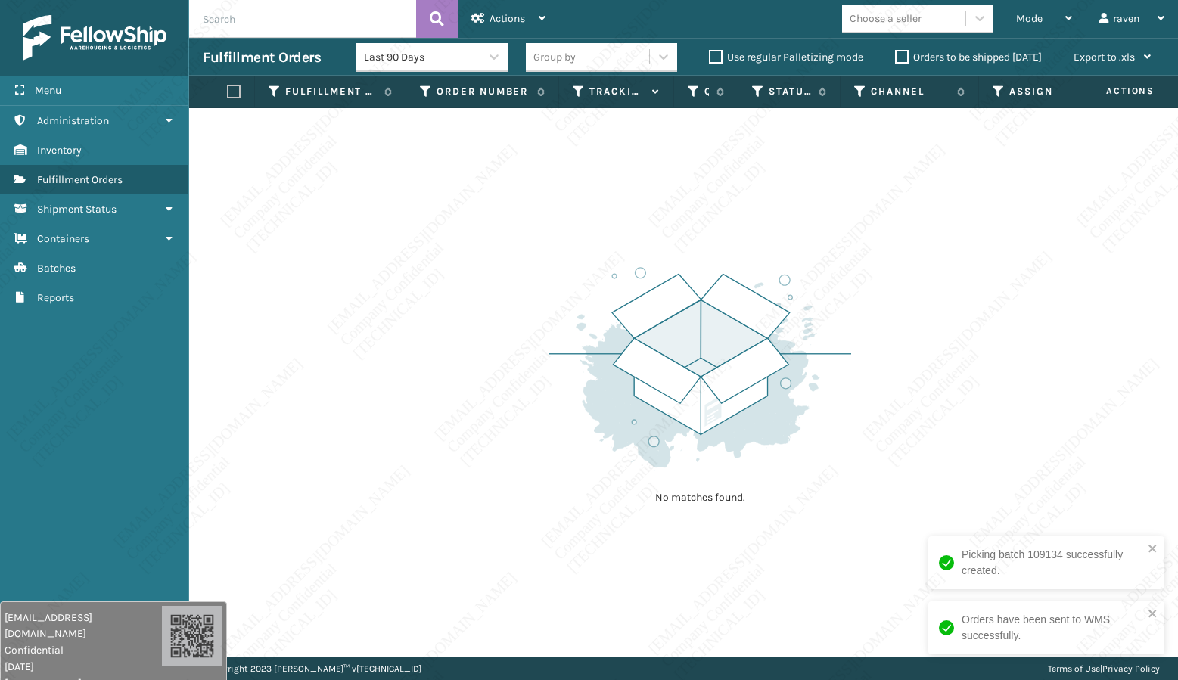
click at [1006, 366] on div "No matches found." at bounding box center [683, 382] width 989 height 549
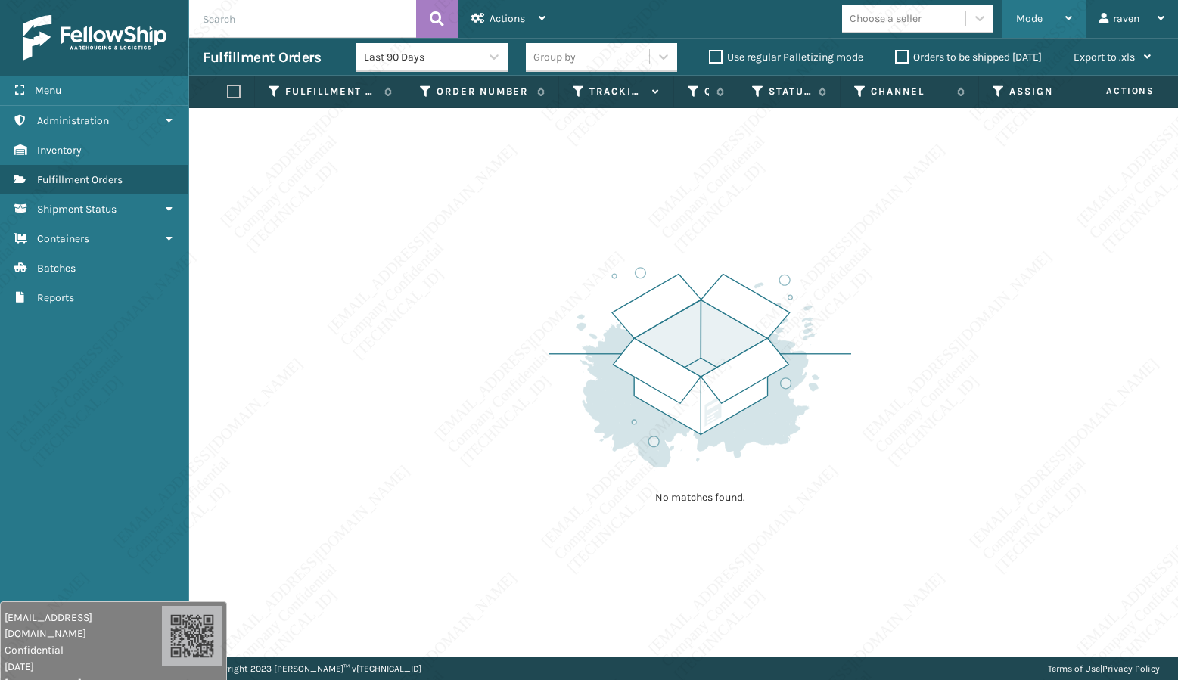
click at [1029, 17] on span "Mode" at bounding box center [1029, 18] width 26 height 13
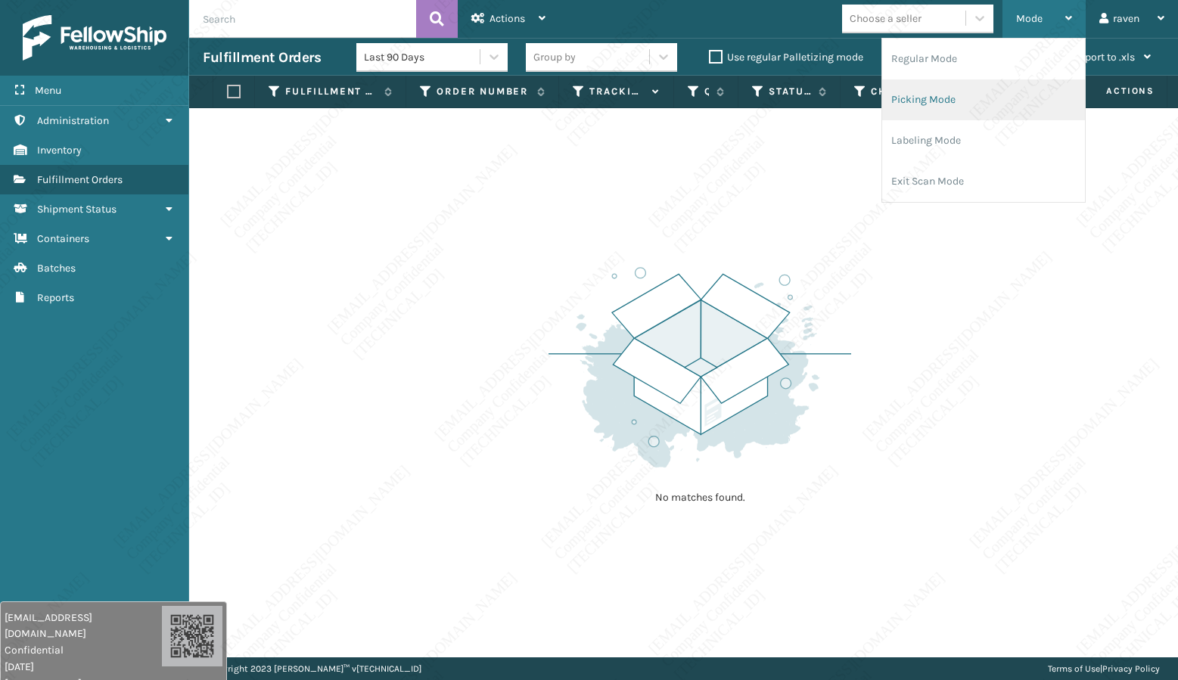
click at [985, 98] on li "Picking Mode" at bounding box center [983, 99] width 203 height 41
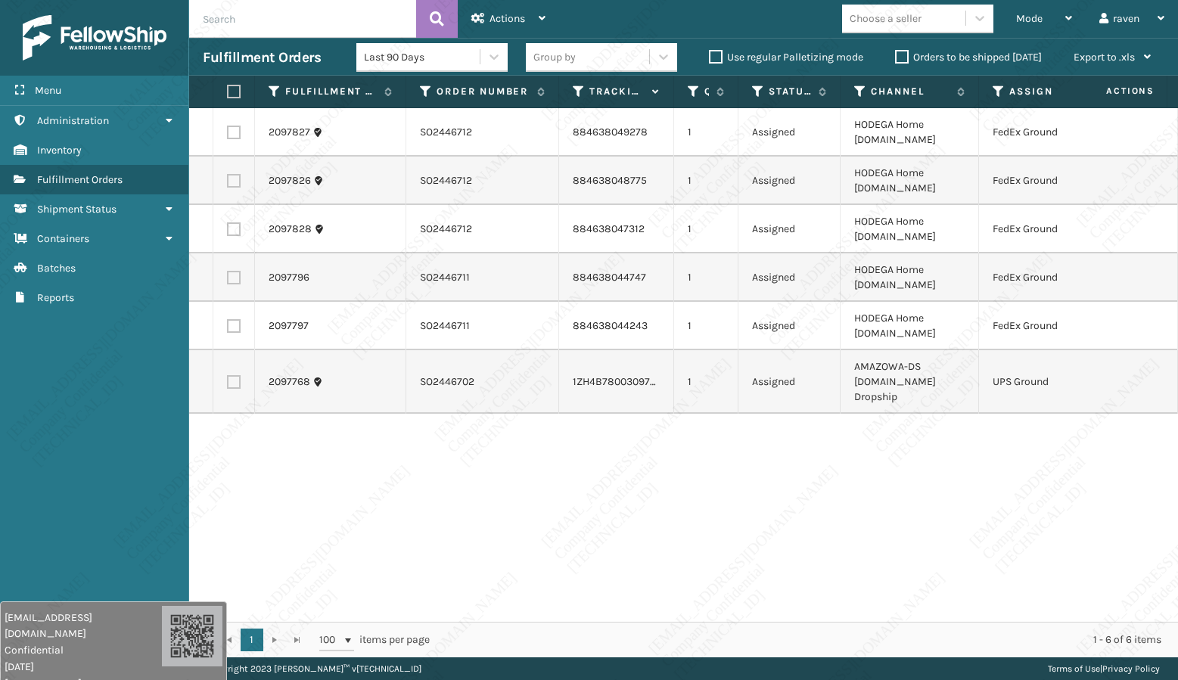
click at [862, 427] on div "2097827 SO2446712 884638049278 1 Assigned HODEGA Home [DOMAIN_NAME] FedEx Groun…" at bounding box center [683, 365] width 989 height 514
click at [236, 128] on label at bounding box center [234, 133] width 14 height 14
click at [228, 128] on input "checkbox" at bounding box center [227, 131] width 1 height 10
checkbox input "true"
click at [234, 171] on td at bounding box center [234, 181] width 42 height 48
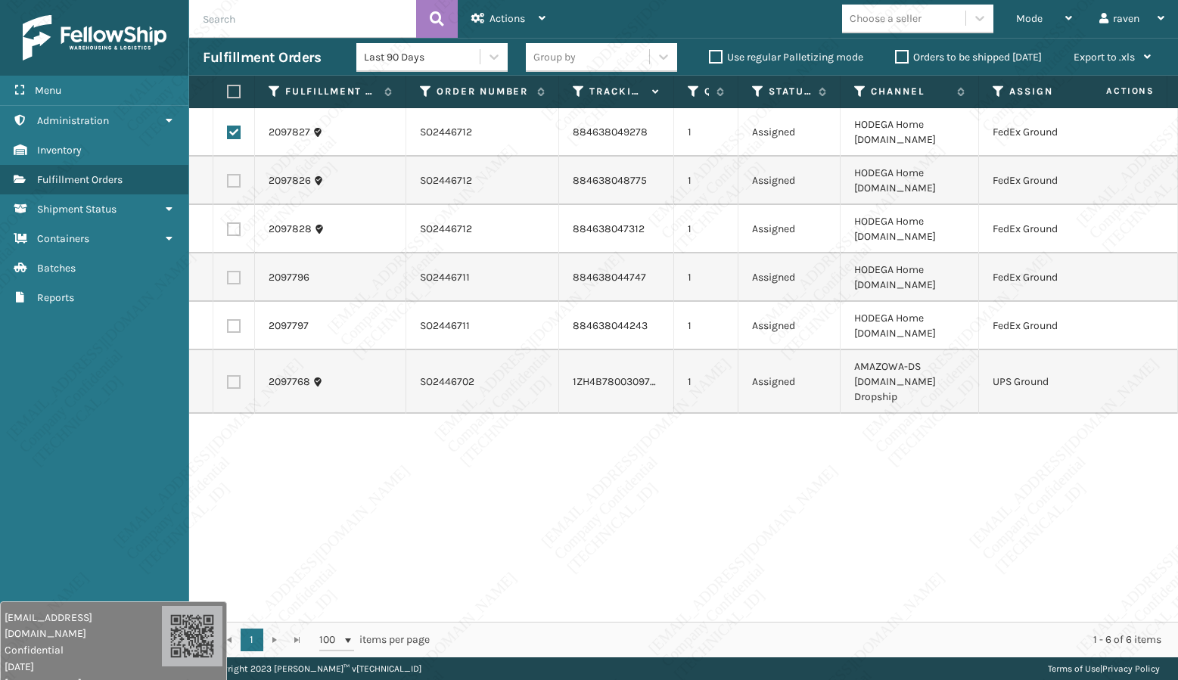
click at [237, 182] on label at bounding box center [234, 181] width 14 height 14
click at [228, 182] on input "checkbox" at bounding box center [227, 179] width 1 height 10
checkbox input "true"
click at [235, 227] on label at bounding box center [234, 229] width 14 height 14
click at [228, 227] on input "checkbox" at bounding box center [227, 227] width 1 height 10
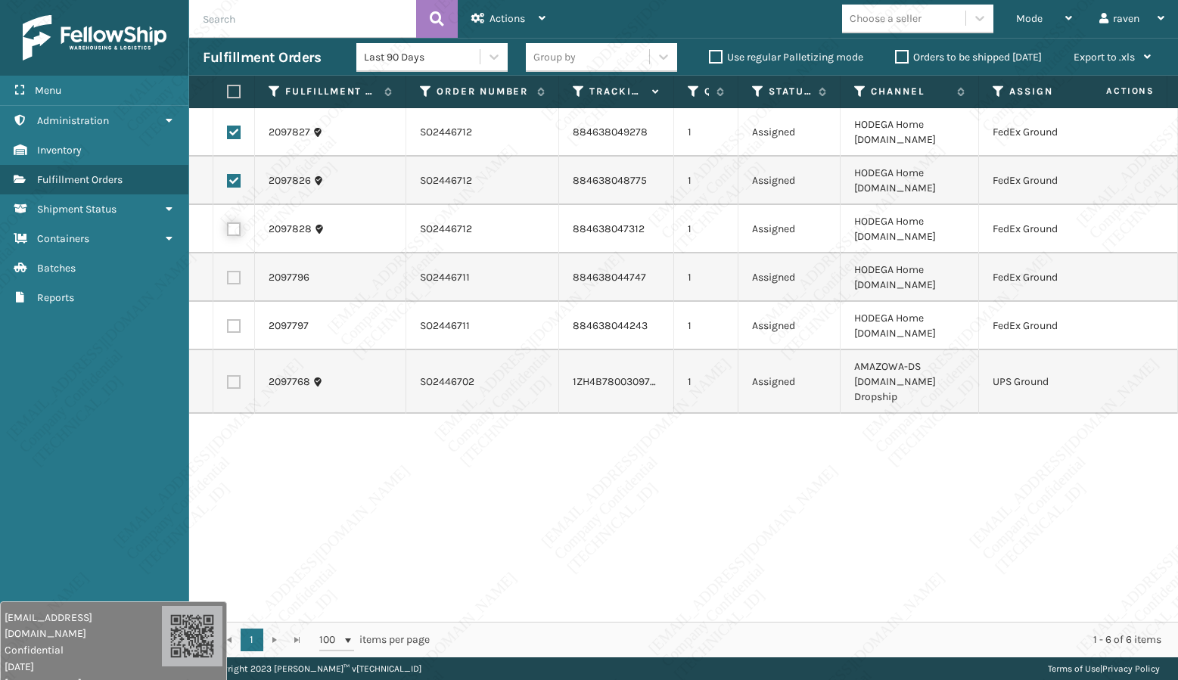
checkbox input "true"
click at [236, 274] on label at bounding box center [234, 278] width 14 height 14
click at [228, 274] on input "checkbox" at bounding box center [227, 276] width 1 height 10
checkbox input "true"
click at [235, 325] on label at bounding box center [234, 326] width 14 height 14
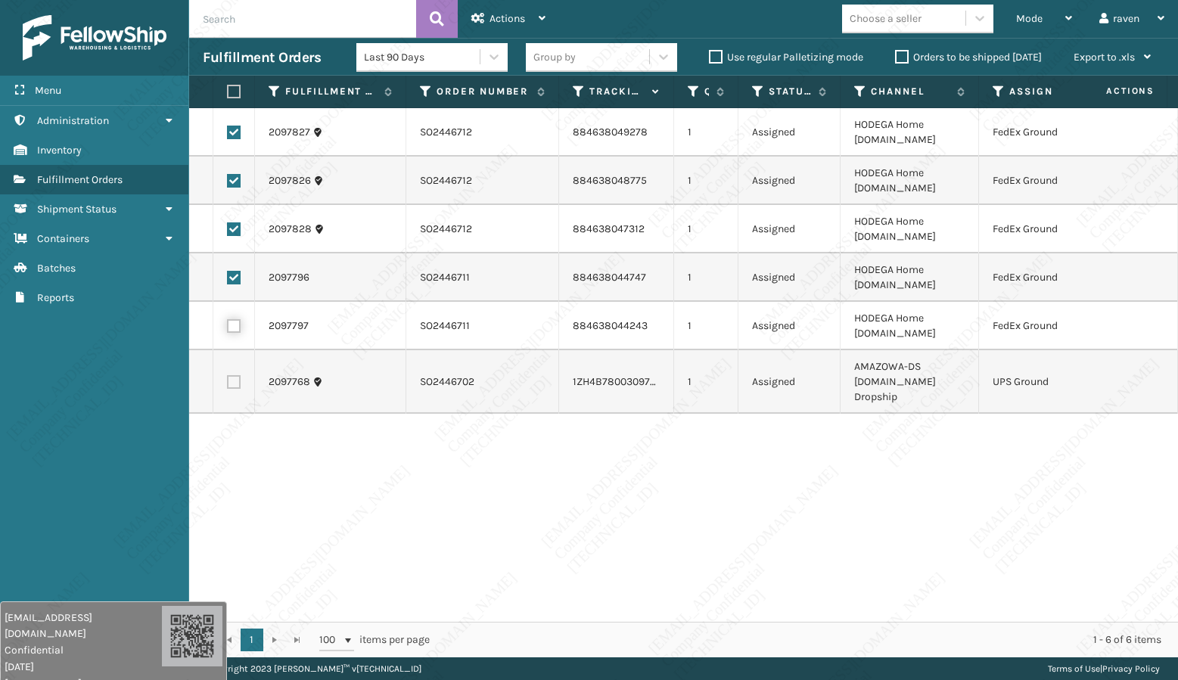
click at [228, 325] on input "checkbox" at bounding box center [227, 324] width 1 height 10
checkbox input "true"
click at [495, 18] on span "Actions" at bounding box center [507, 18] width 36 height 13
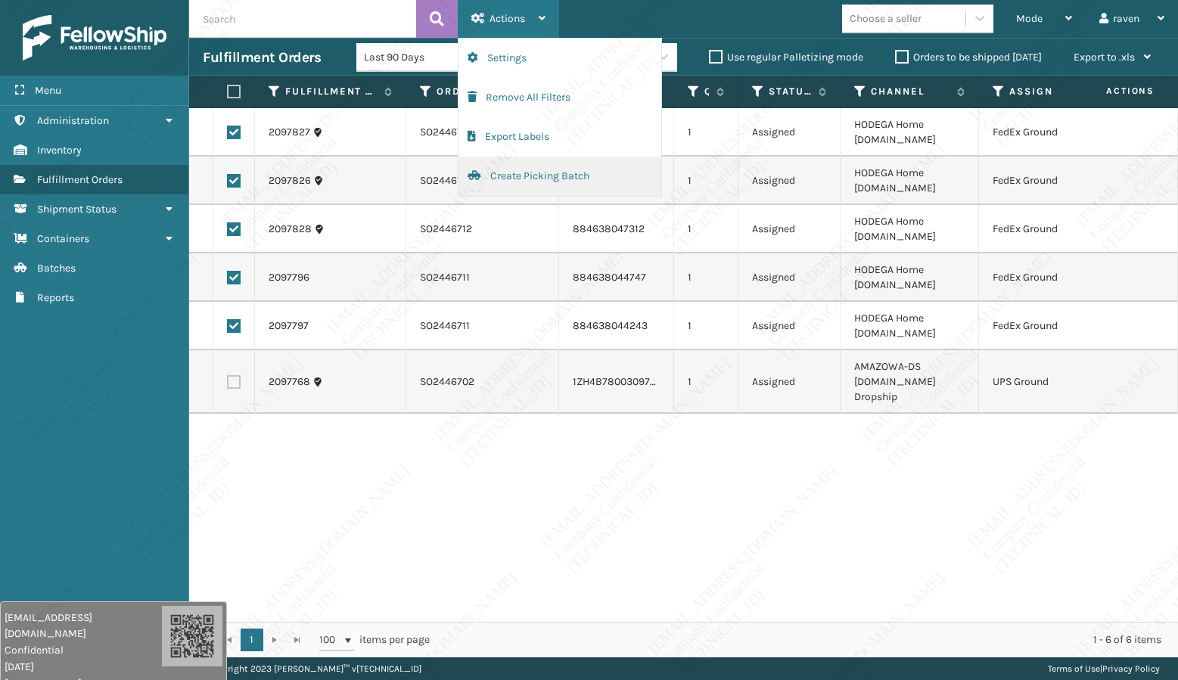
click at [534, 179] on button "Create Picking Batch" at bounding box center [559, 176] width 203 height 39
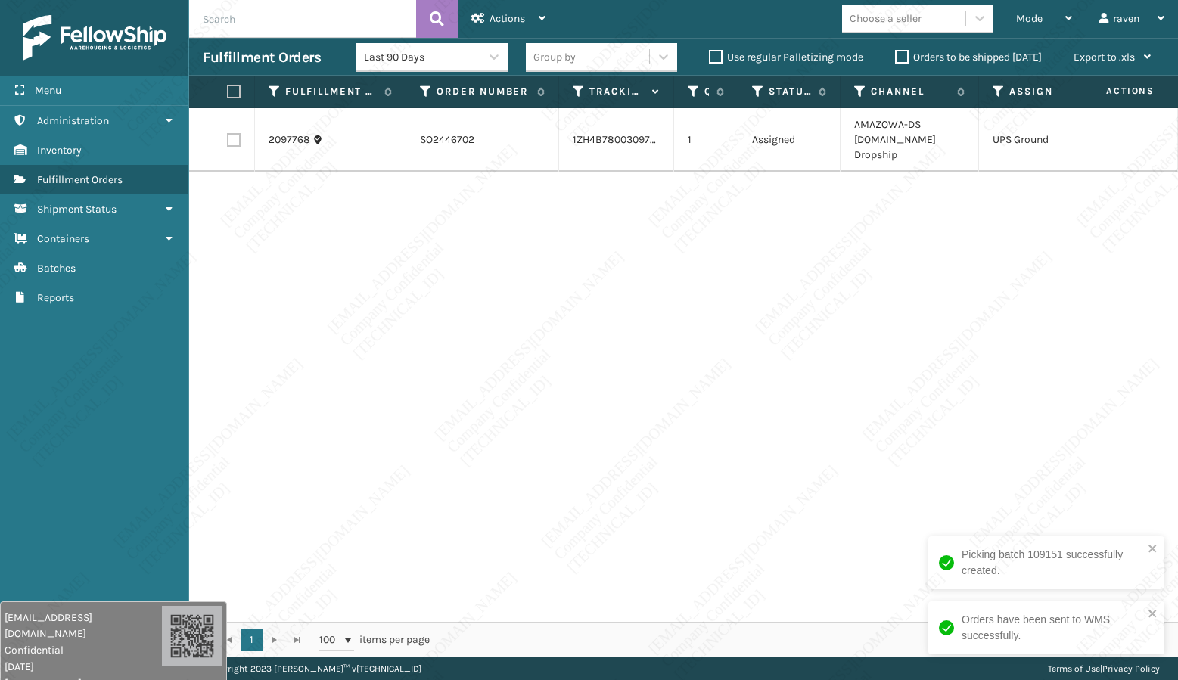
click at [236, 88] on label at bounding box center [231, 92] width 9 height 14
click at [228, 88] on input "checkbox" at bounding box center [227, 92] width 1 height 10
checkbox input "true"
drag, startPoint x: 510, startPoint y: 17, endPoint x: 510, endPoint y: 26, distance: 8.3
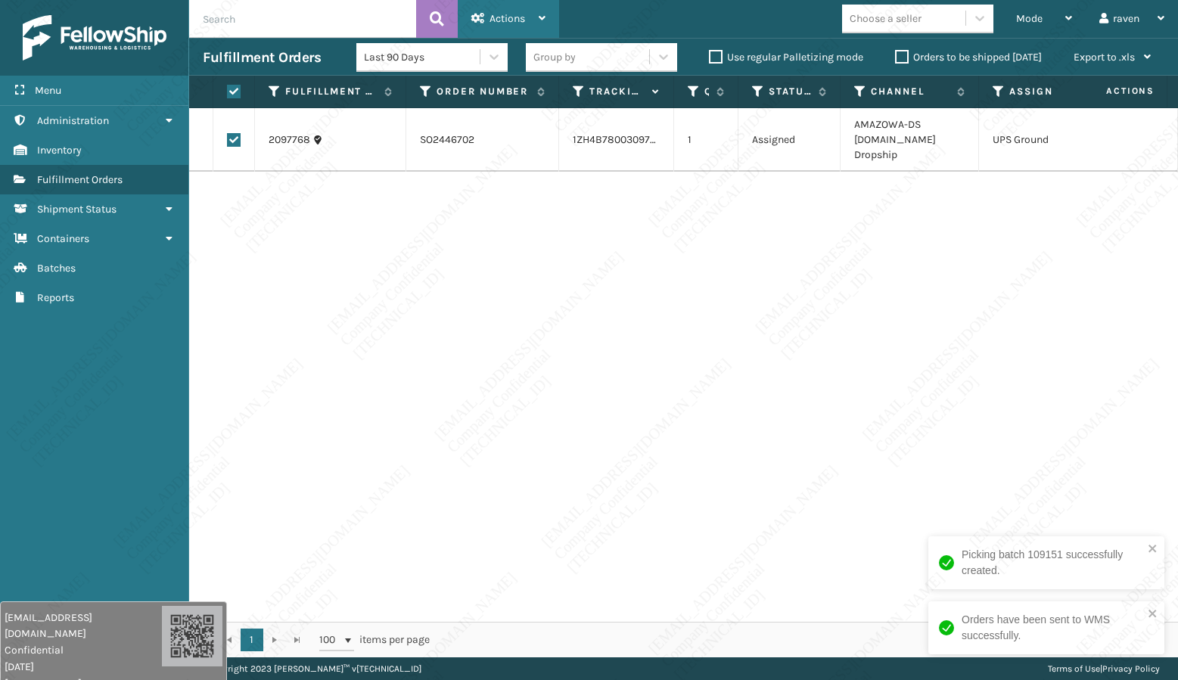
click at [510, 17] on span "Actions" at bounding box center [507, 18] width 36 height 13
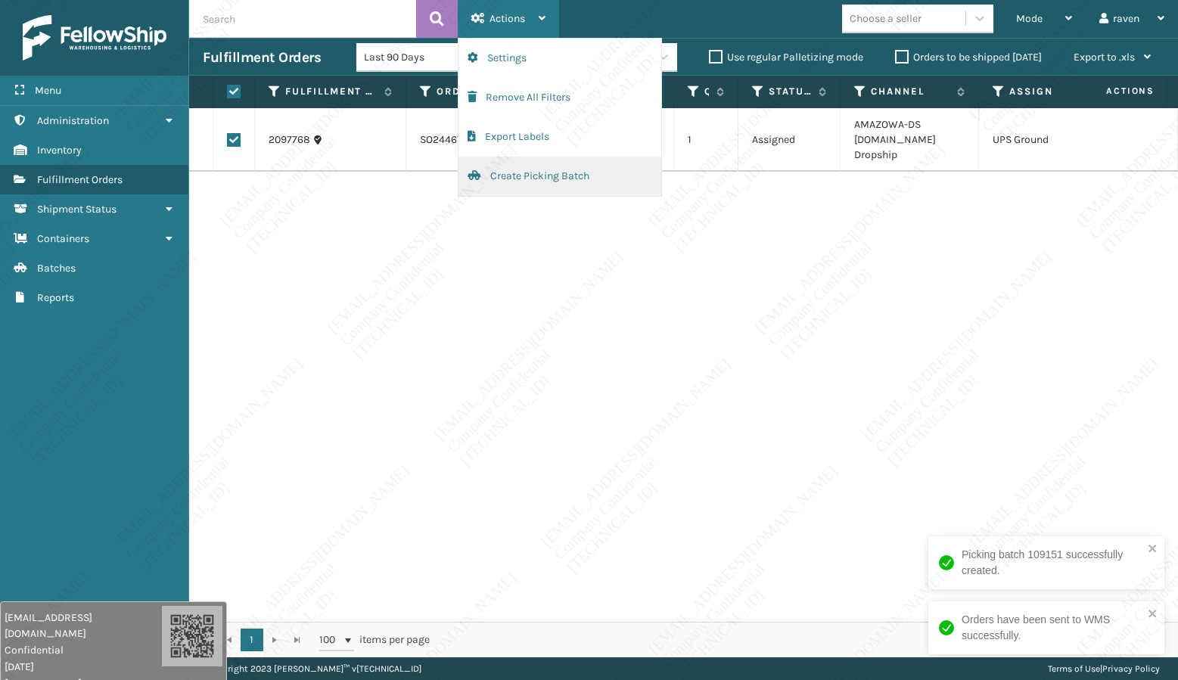
click at [499, 169] on button "Create Picking Batch" at bounding box center [559, 176] width 203 height 39
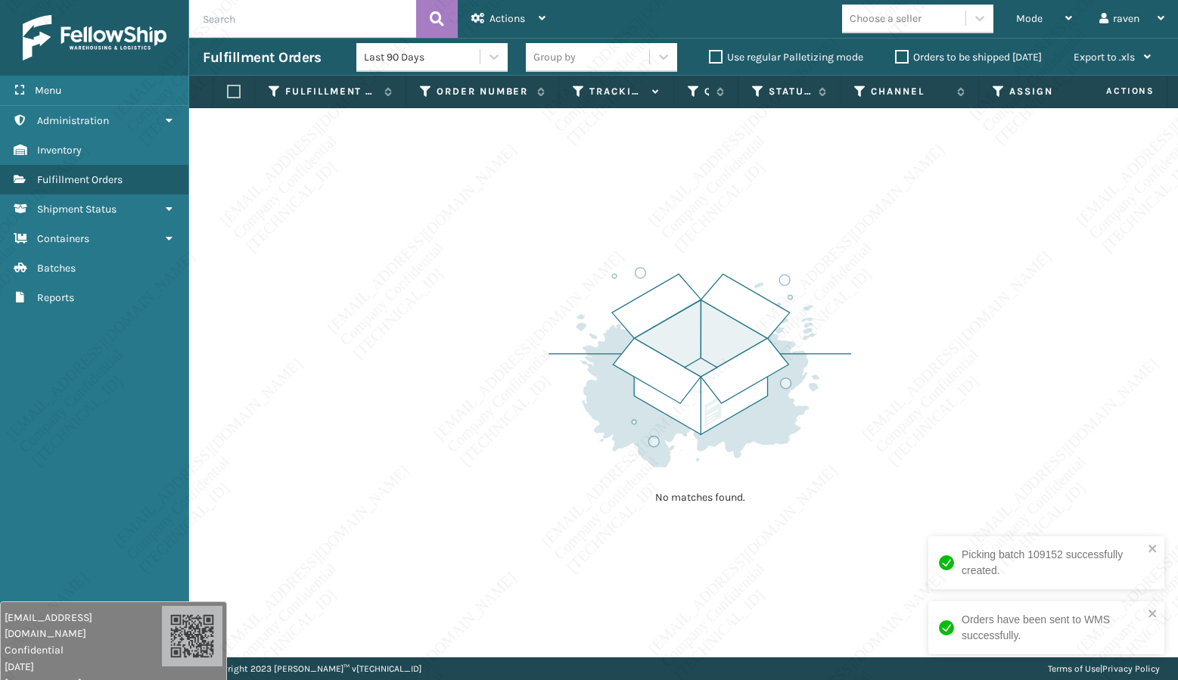
click at [605, 214] on div "No matches found." at bounding box center [683, 382] width 989 height 549
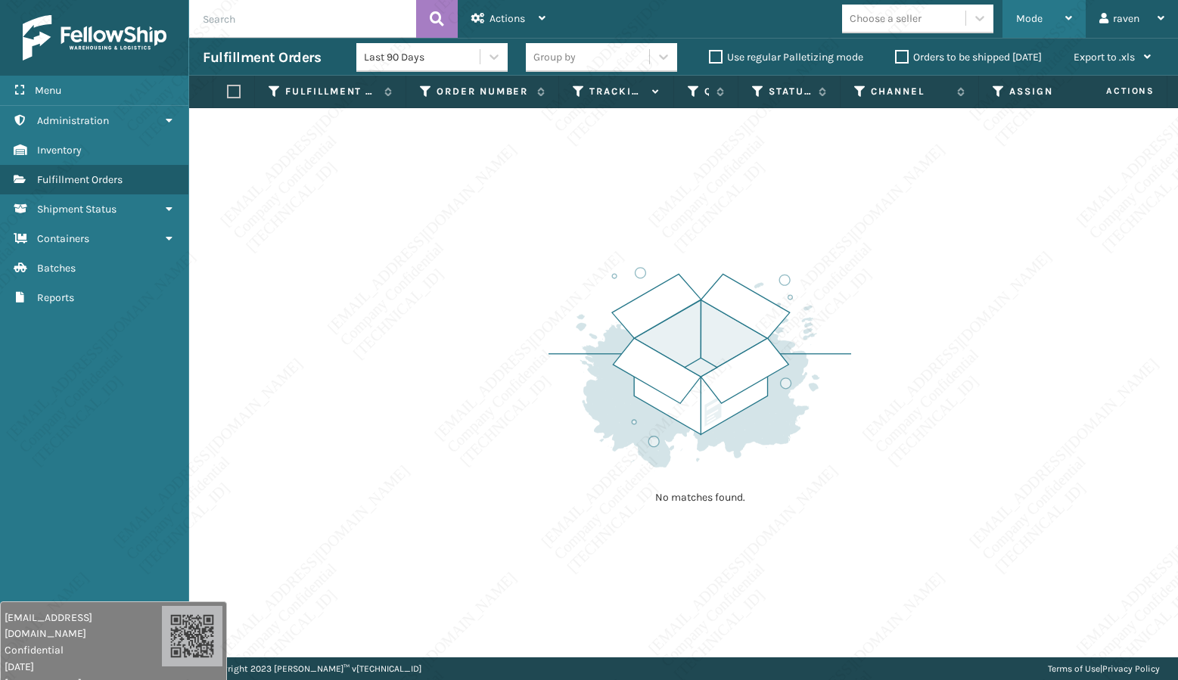
click at [1037, 17] on span "Mode" at bounding box center [1029, 18] width 26 height 13
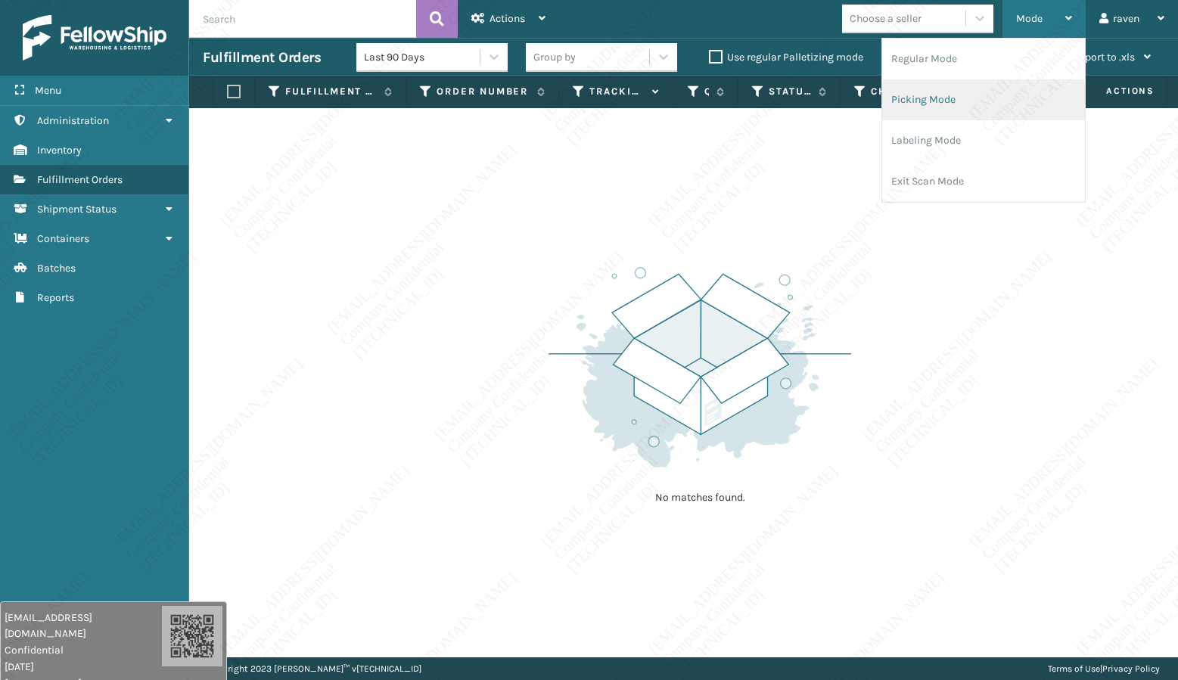
click at [950, 97] on li "Picking Mode" at bounding box center [983, 99] width 203 height 41
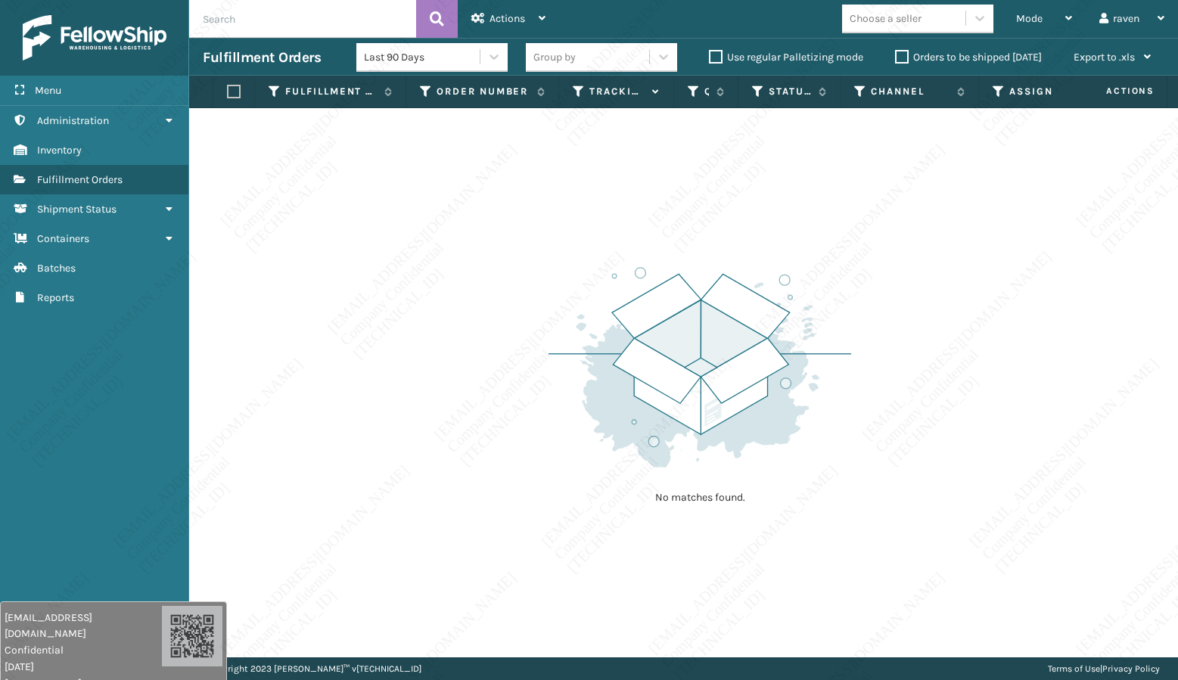
click at [784, 430] on img at bounding box center [699, 367] width 303 height 210
click at [730, 437] on img at bounding box center [699, 367] width 303 height 210
click at [722, 448] on img at bounding box center [699, 367] width 303 height 210
click at [729, 457] on img at bounding box center [699, 367] width 303 height 210
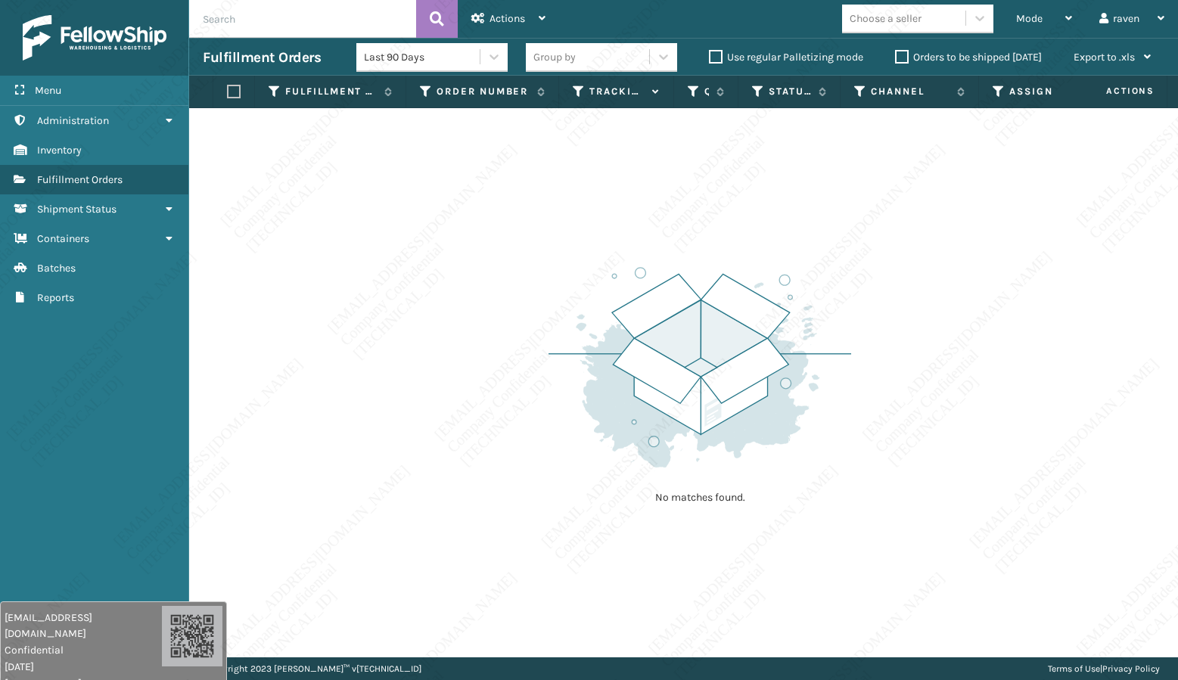
click at [729, 458] on img at bounding box center [699, 367] width 303 height 210
click at [729, 457] on img at bounding box center [699, 367] width 303 height 210
click at [728, 454] on img at bounding box center [699, 367] width 303 height 210
click at [719, 445] on img at bounding box center [699, 367] width 303 height 210
click at [721, 425] on img at bounding box center [699, 367] width 303 height 210
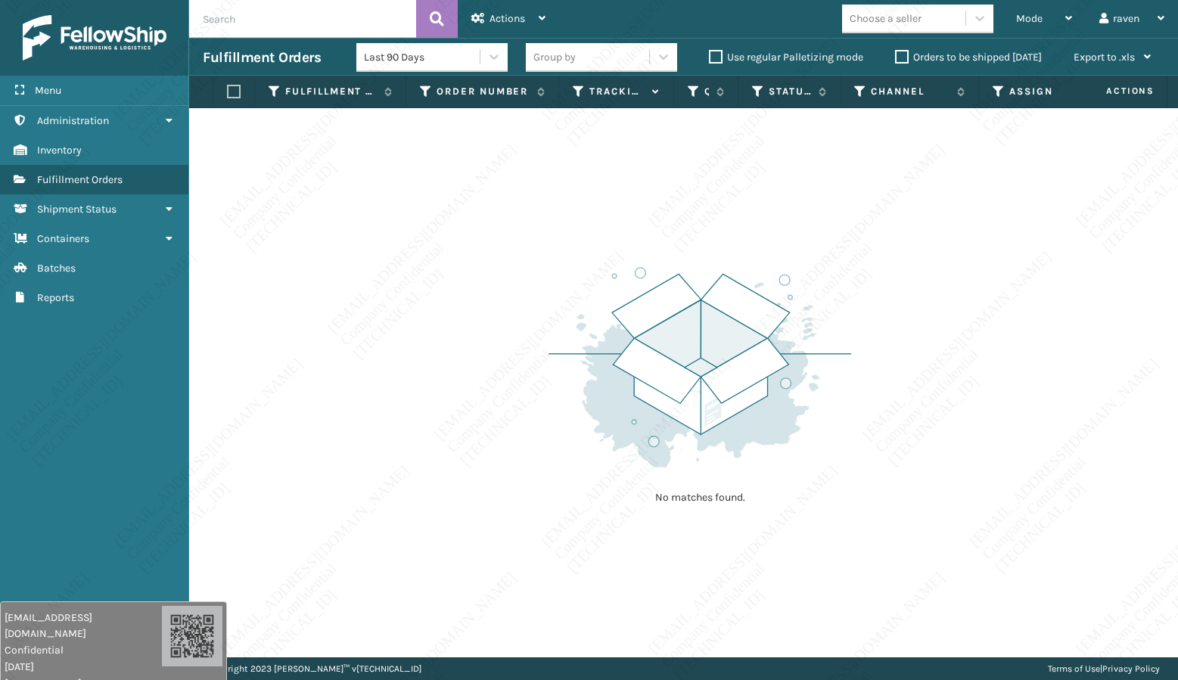
click at [719, 418] on img at bounding box center [699, 367] width 303 height 210
click at [719, 417] on img at bounding box center [699, 367] width 303 height 210
click at [706, 418] on img at bounding box center [699, 367] width 303 height 210
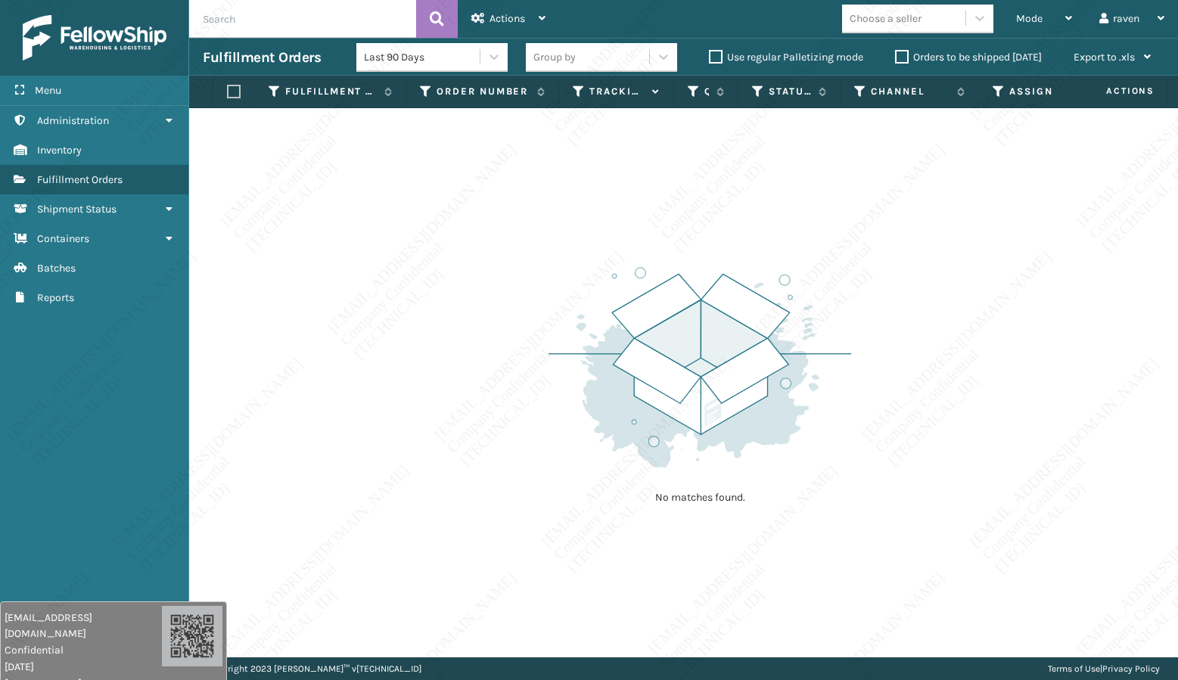
click at [706, 418] on img at bounding box center [699, 367] width 303 height 210
click at [1054, 23] on div "Mode" at bounding box center [1044, 19] width 56 height 38
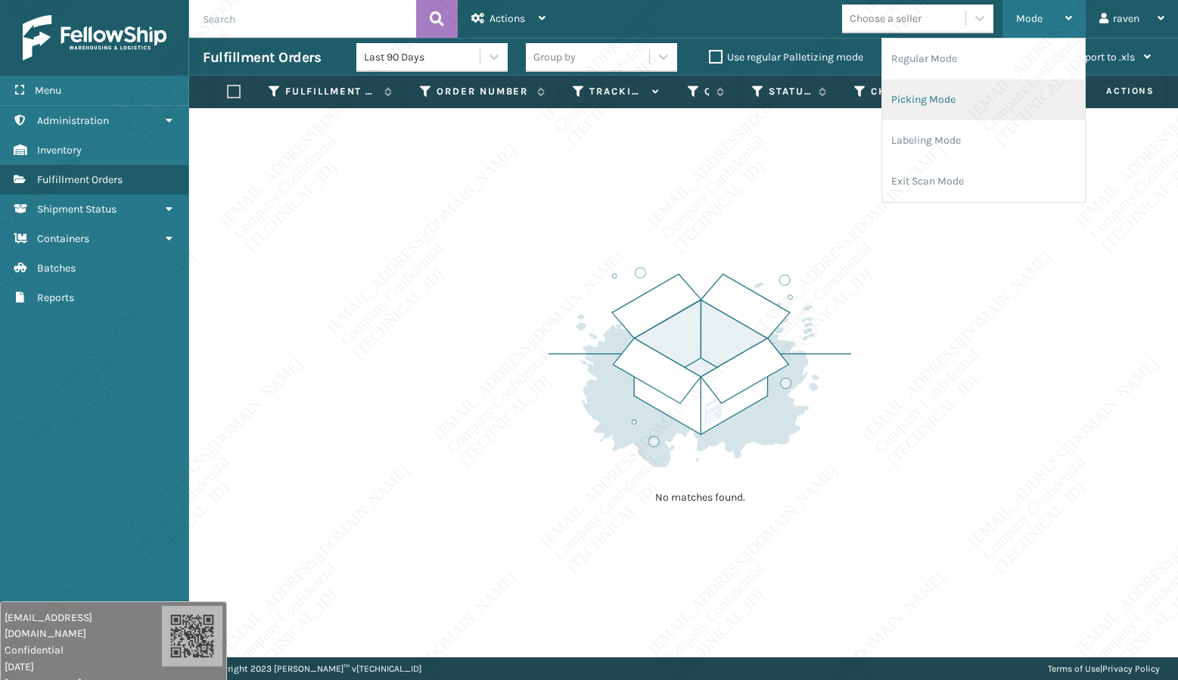
click at [974, 104] on li "Picking Mode" at bounding box center [983, 99] width 203 height 41
